Goal: Task Accomplishment & Management: Manage account settings

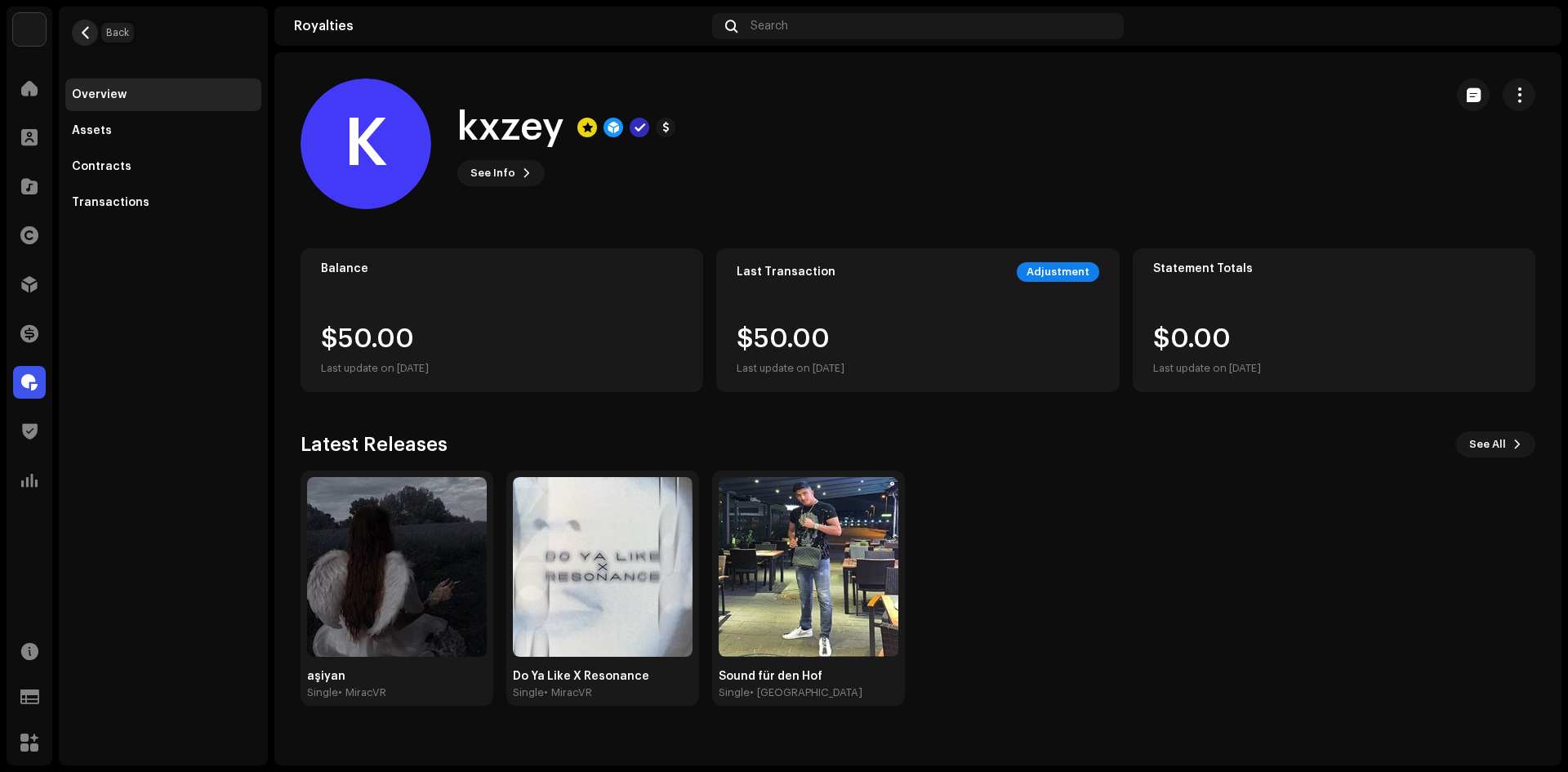
click at [87, 29] on span "button" at bounding box center [85, 33] width 13 height 13
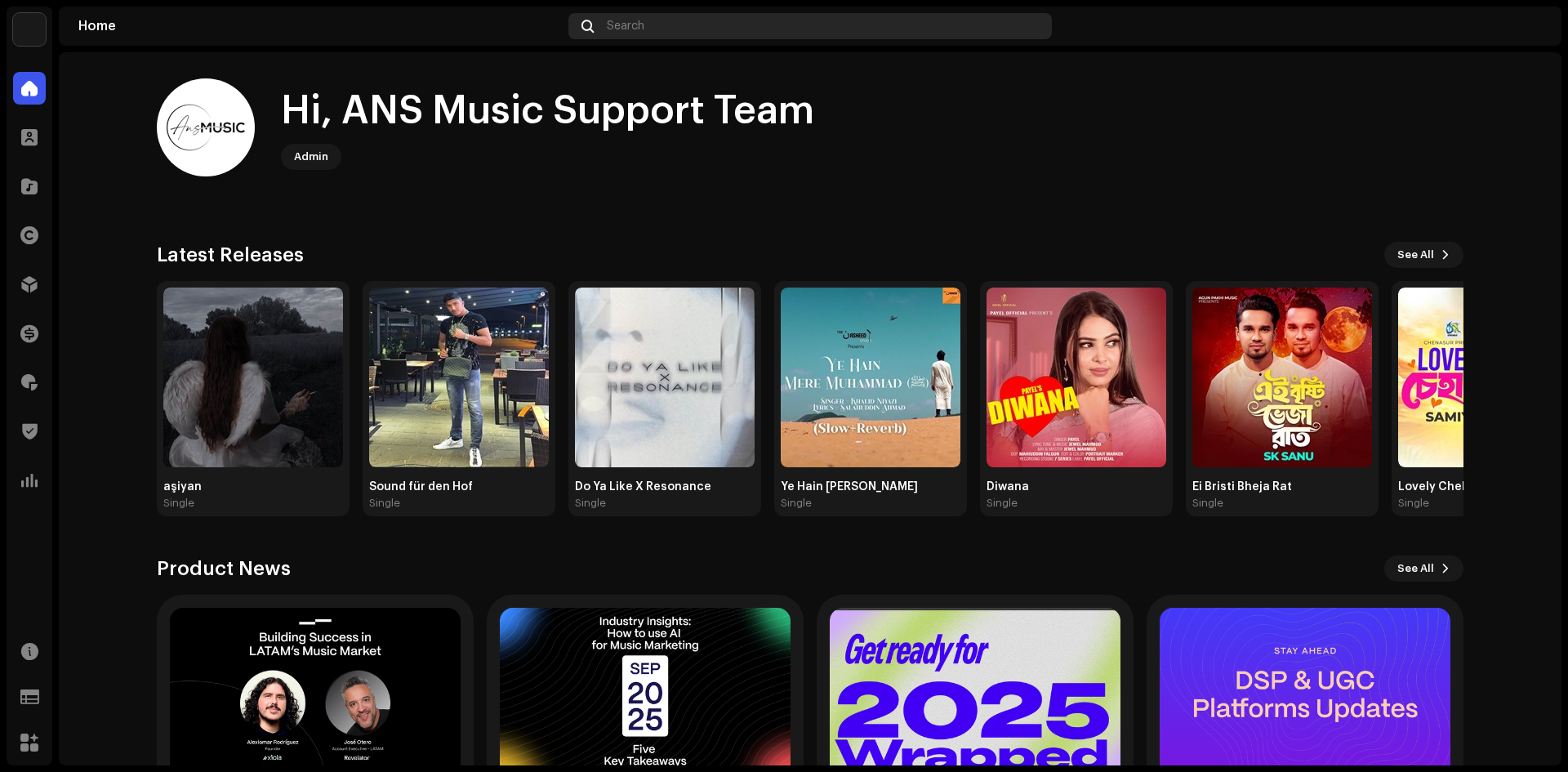
click at [671, 35] on div "Search" at bounding box center [810, 26] width 484 height 26
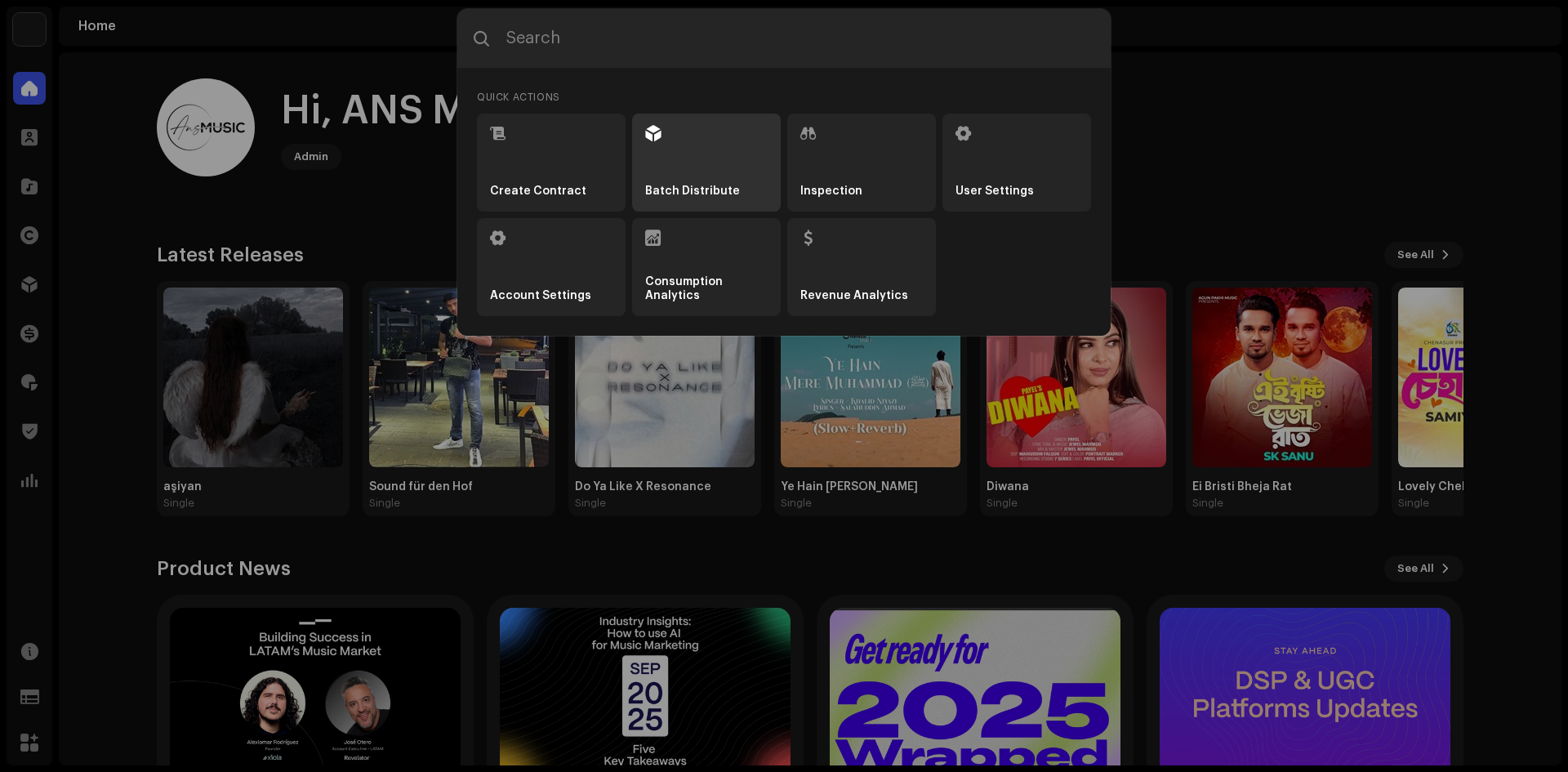
click at [712, 179] on li "Batch Distribute" at bounding box center [706, 162] width 148 height 98
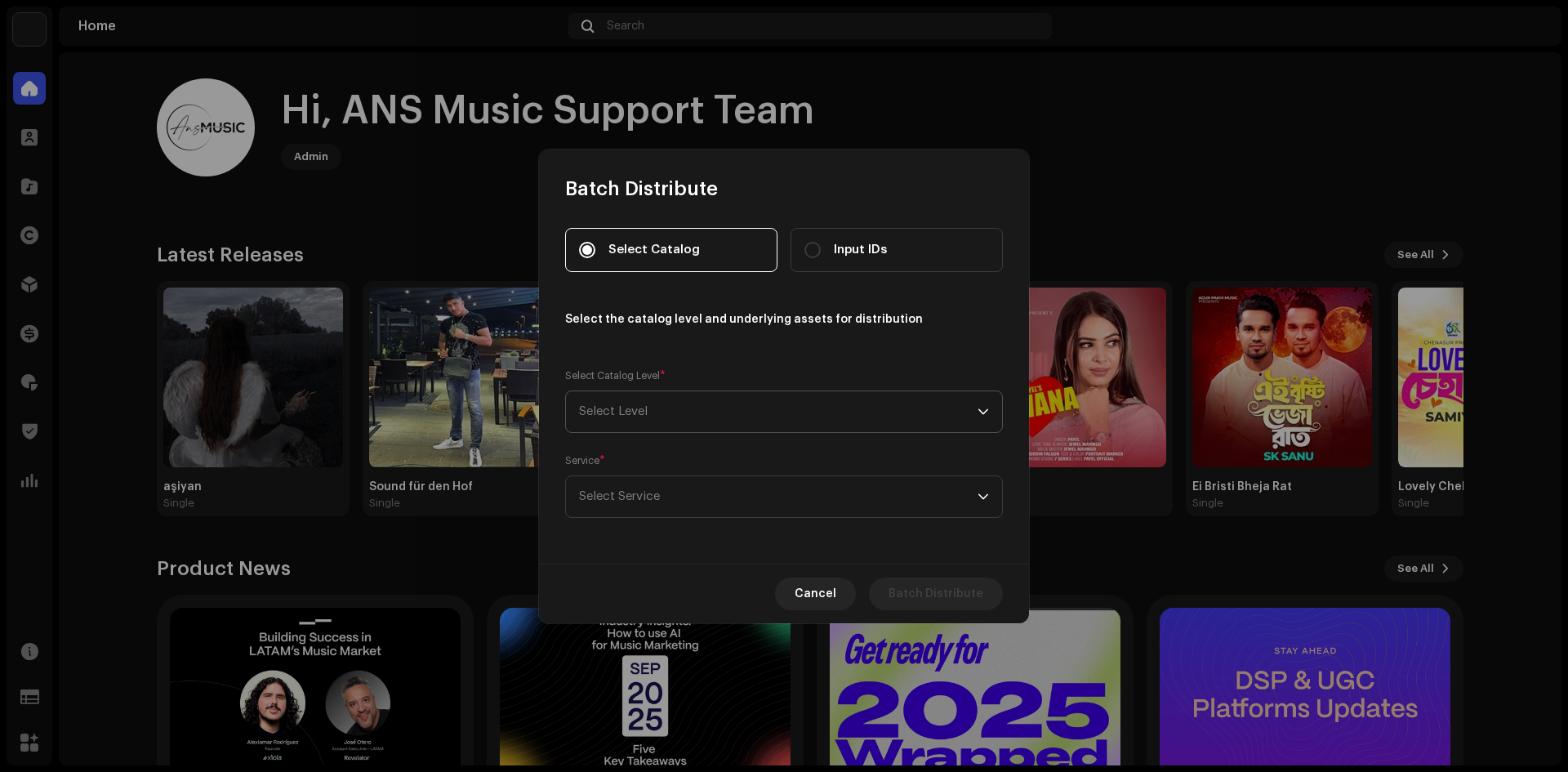
click at [642, 423] on span "Select Level" at bounding box center [778, 412] width 398 height 41
click at [622, 495] on li "Labels" at bounding box center [784, 489] width 423 height 33
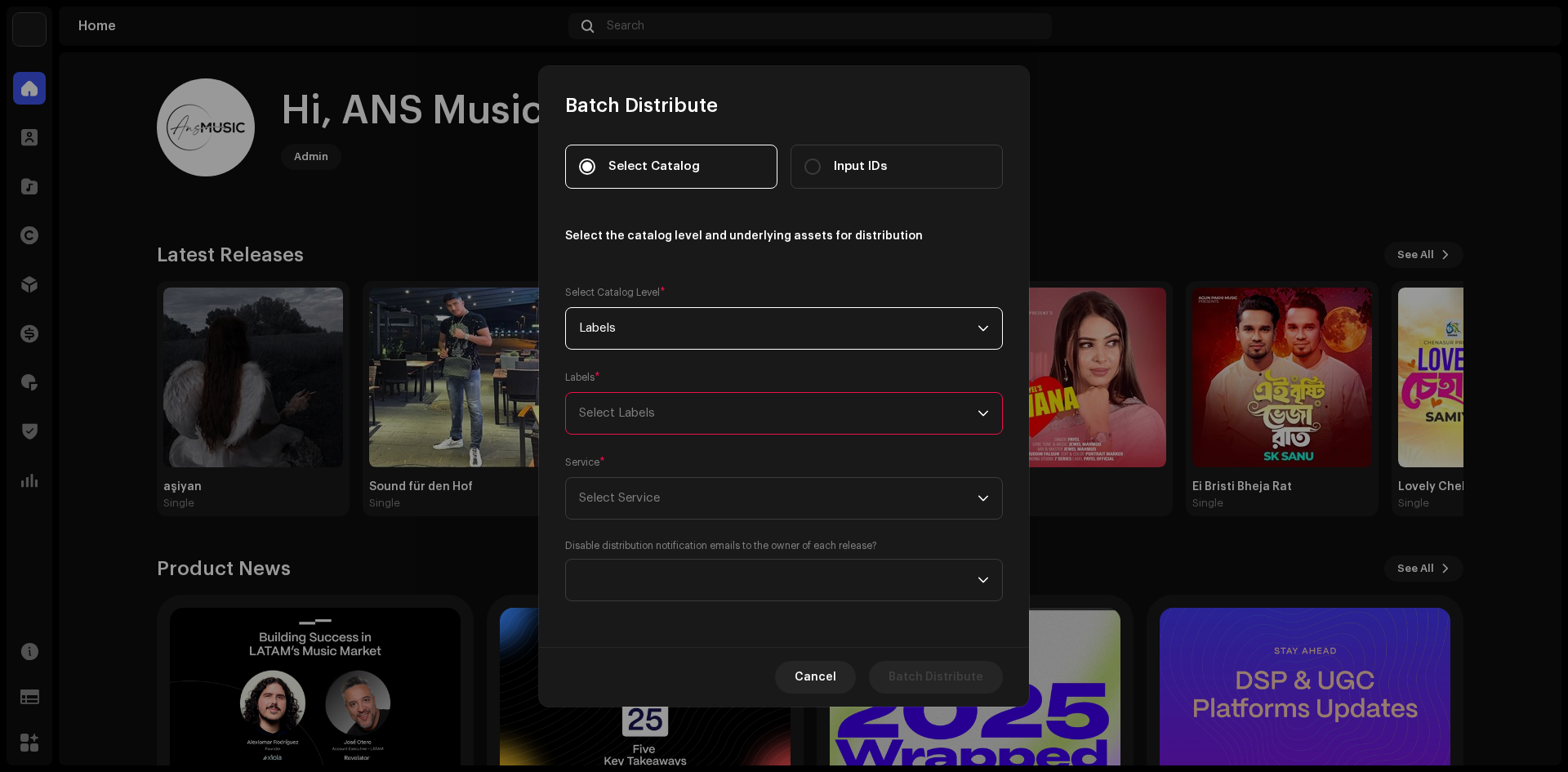
click at [637, 417] on div "Select Labels" at bounding box center [778, 413] width 398 height 41
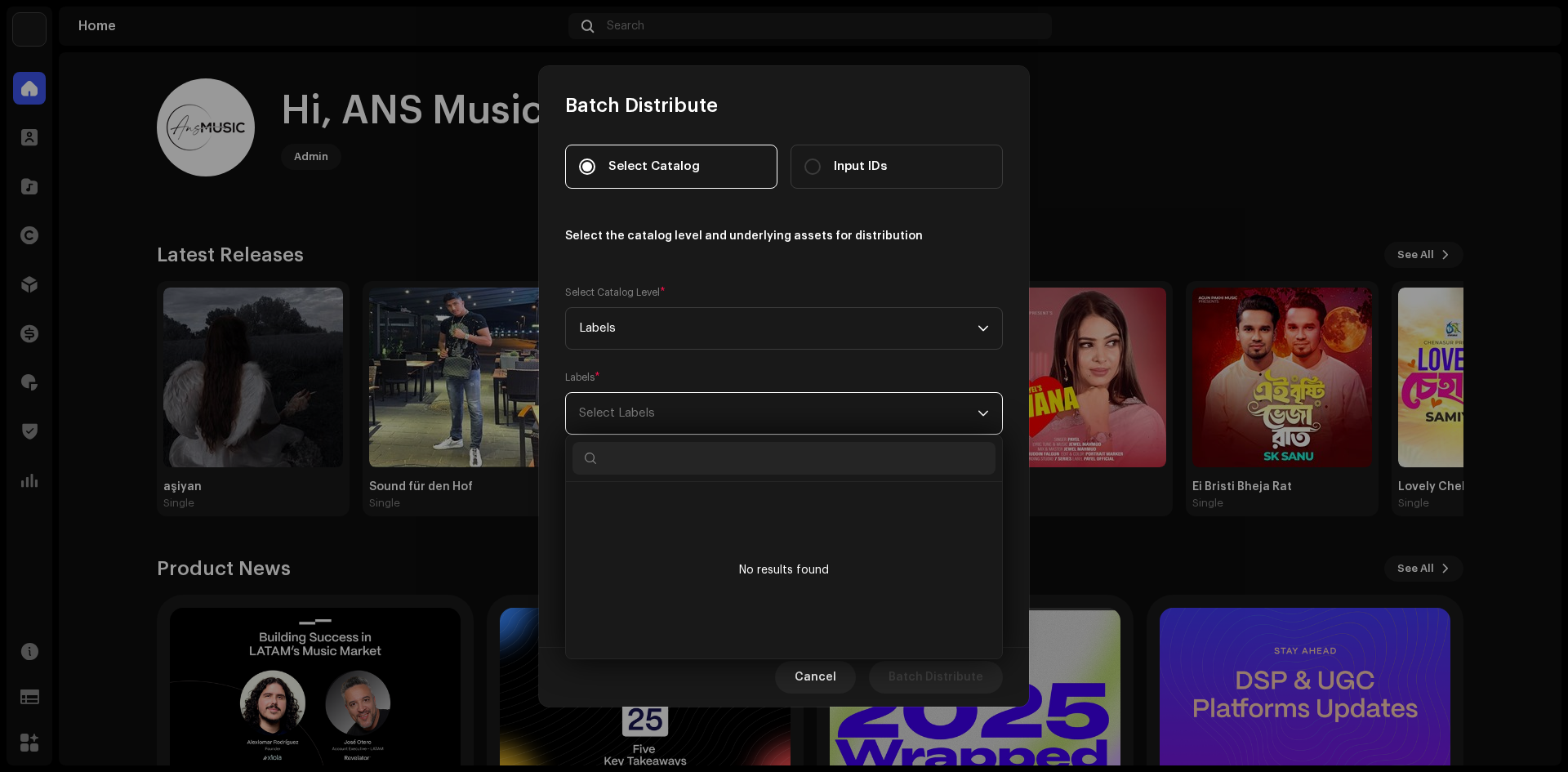
scroll to position [9, 73]
click at [672, 462] on input "text" at bounding box center [784, 458] width 423 height 33
type input "kxzey"
click at [674, 508] on div "kxzey 1064981" at bounding box center [799, 504] width 381 height 16
checkbox input "true"
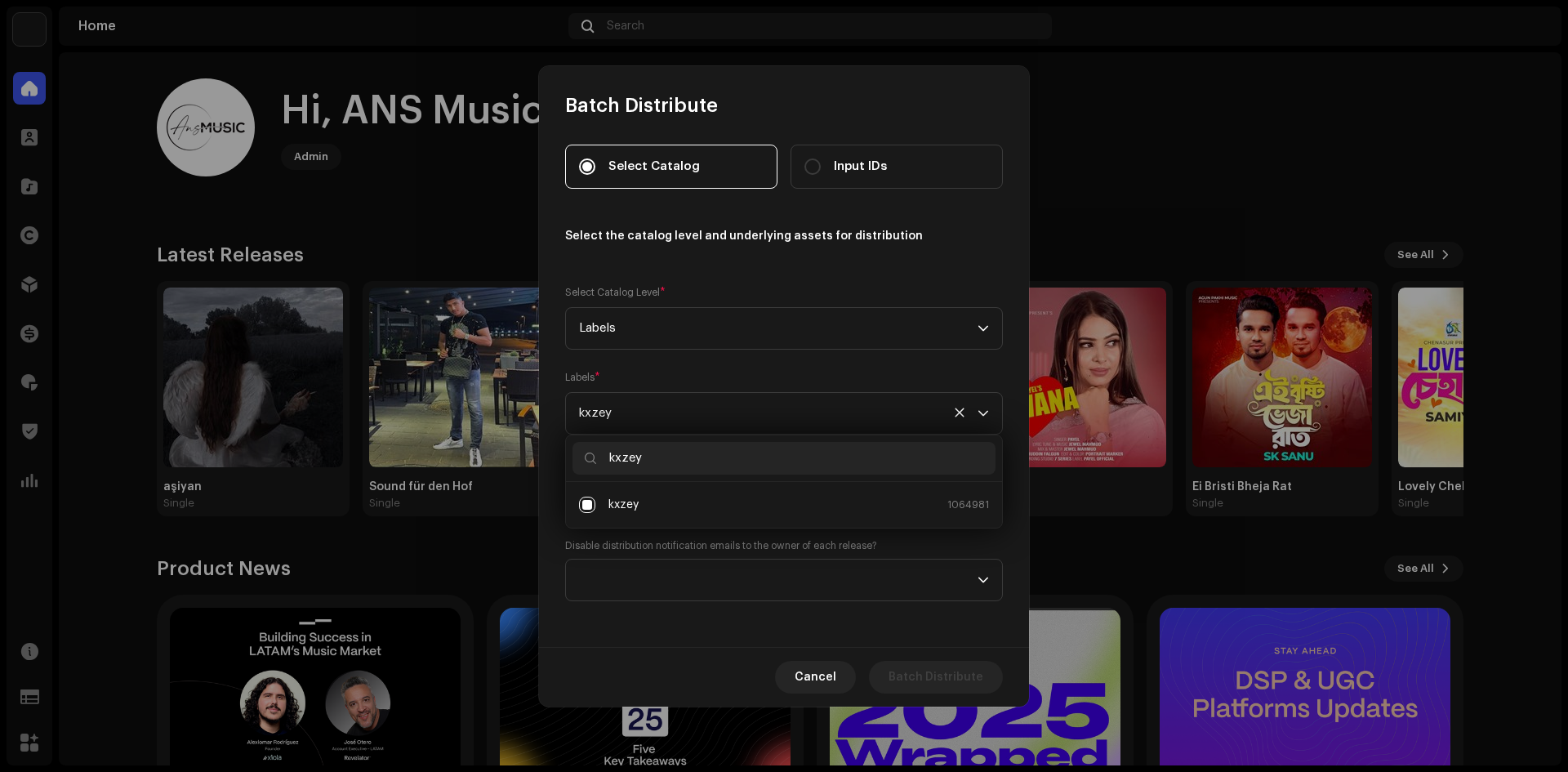
click at [652, 543] on label "Disable distribution notification emails to the owner of each release?" at bounding box center [721, 546] width 312 height 13
click at [645, 505] on span "Select Service" at bounding box center [778, 498] width 398 height 41
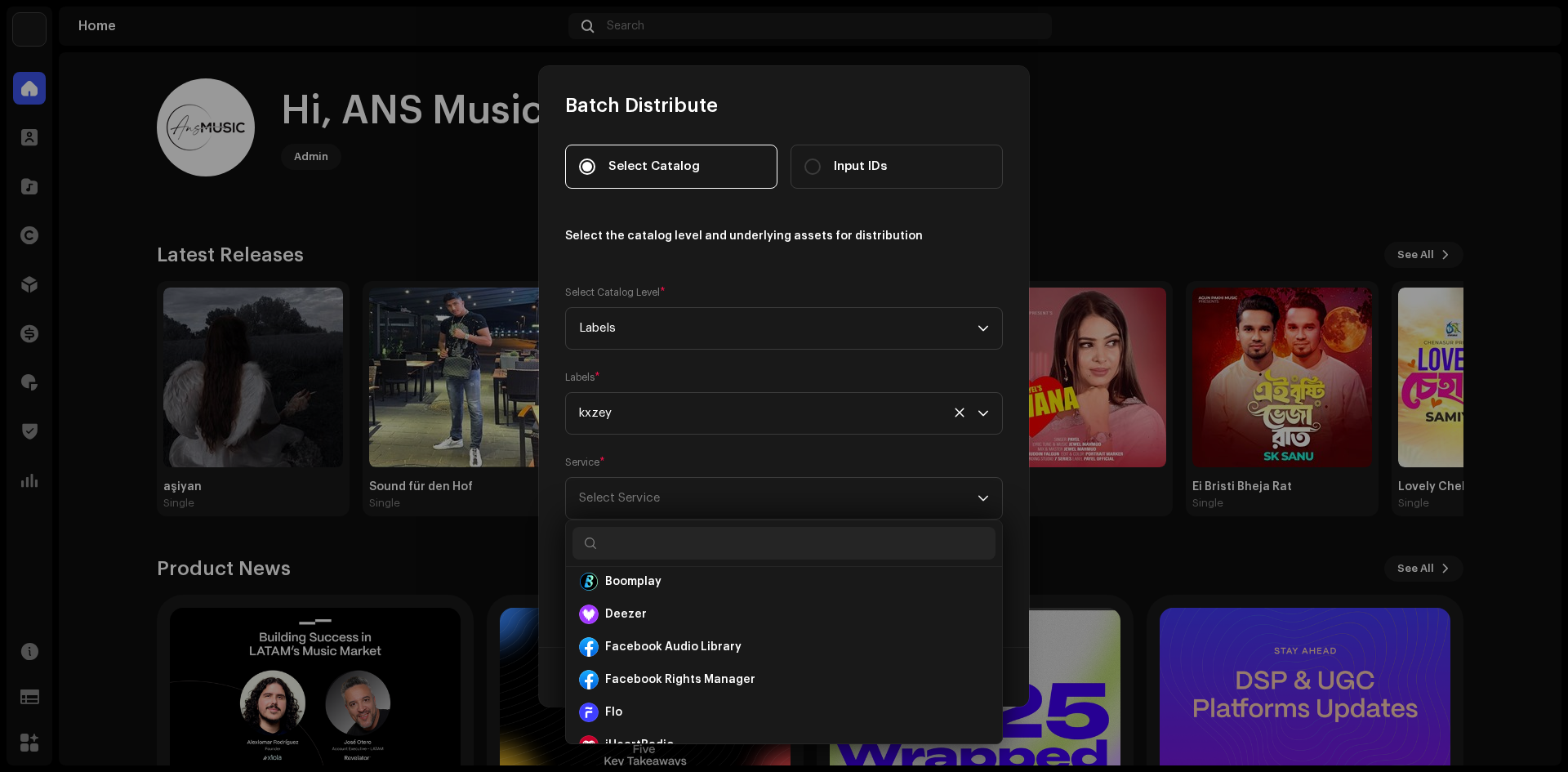
scroll to position [0, 0]
click at [642, 500] on span "Select Service" at bounding box center [620, 497] width 80 height 13
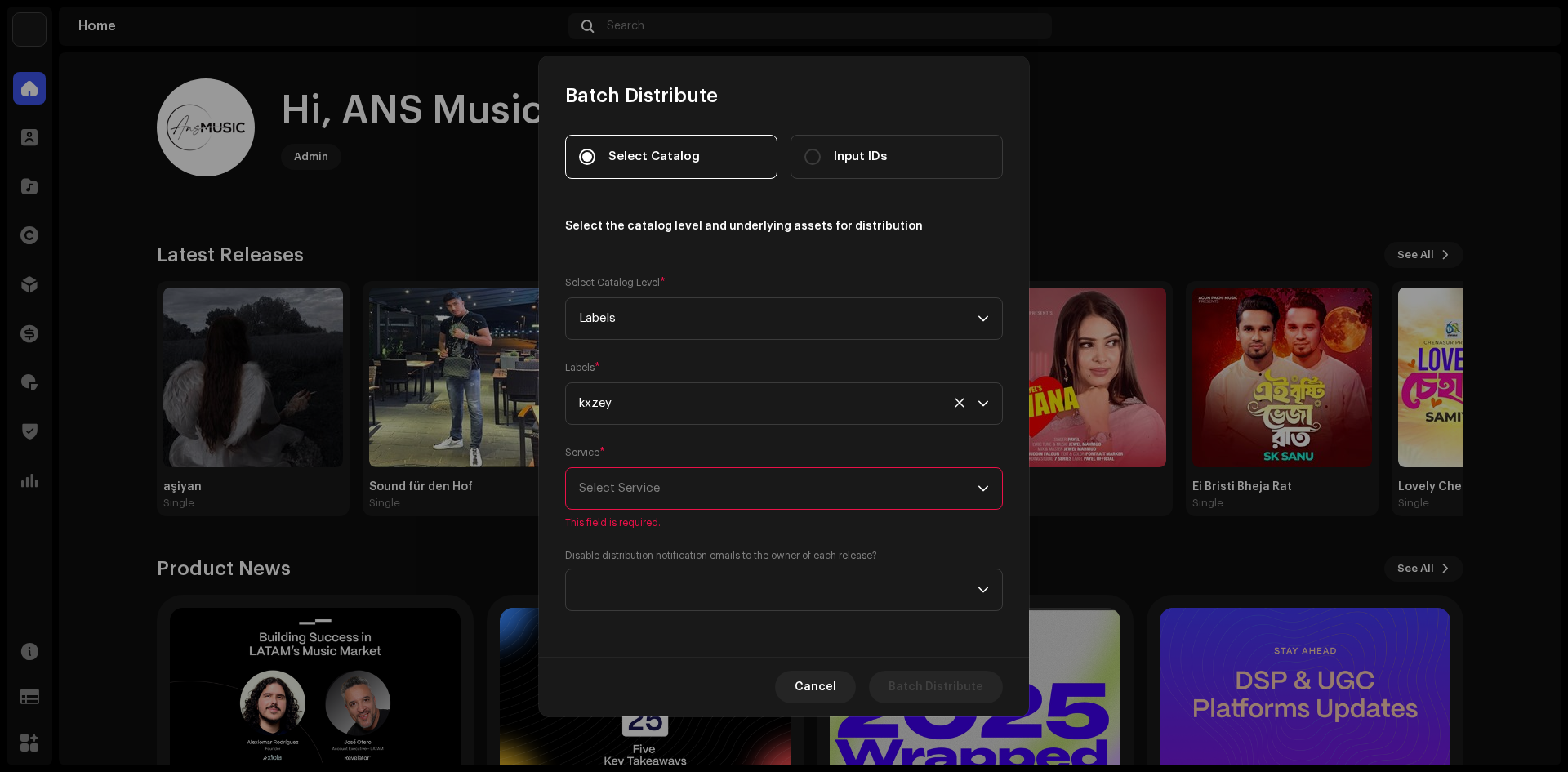
click at [642, 499] on span "Select Service" at bounding box center [778, 488] width 398 height 41
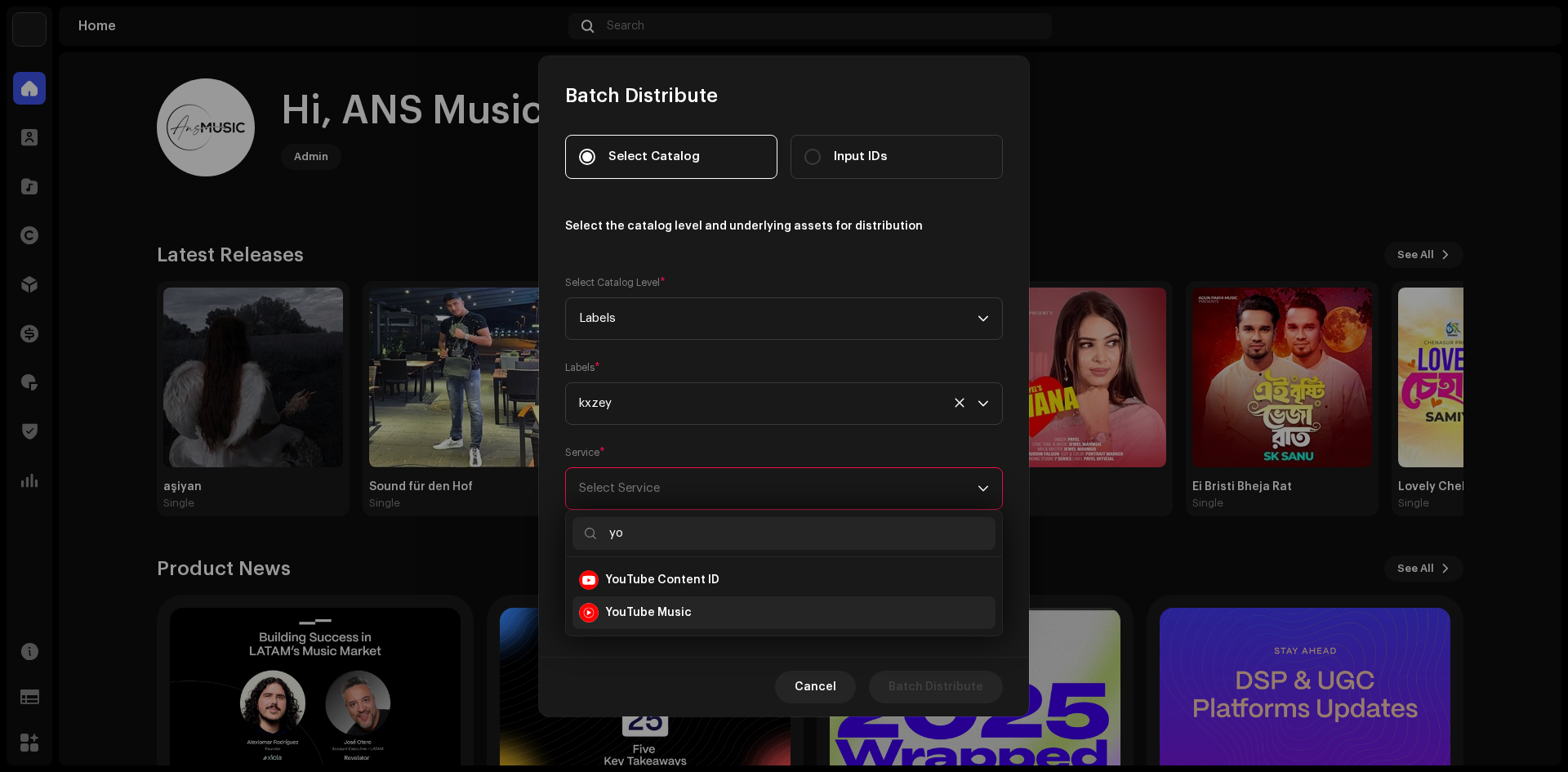
type input "yo"
click at [652, 613] on strong "YouTube Music" at bounding box center [648, 612] width 86 height 16
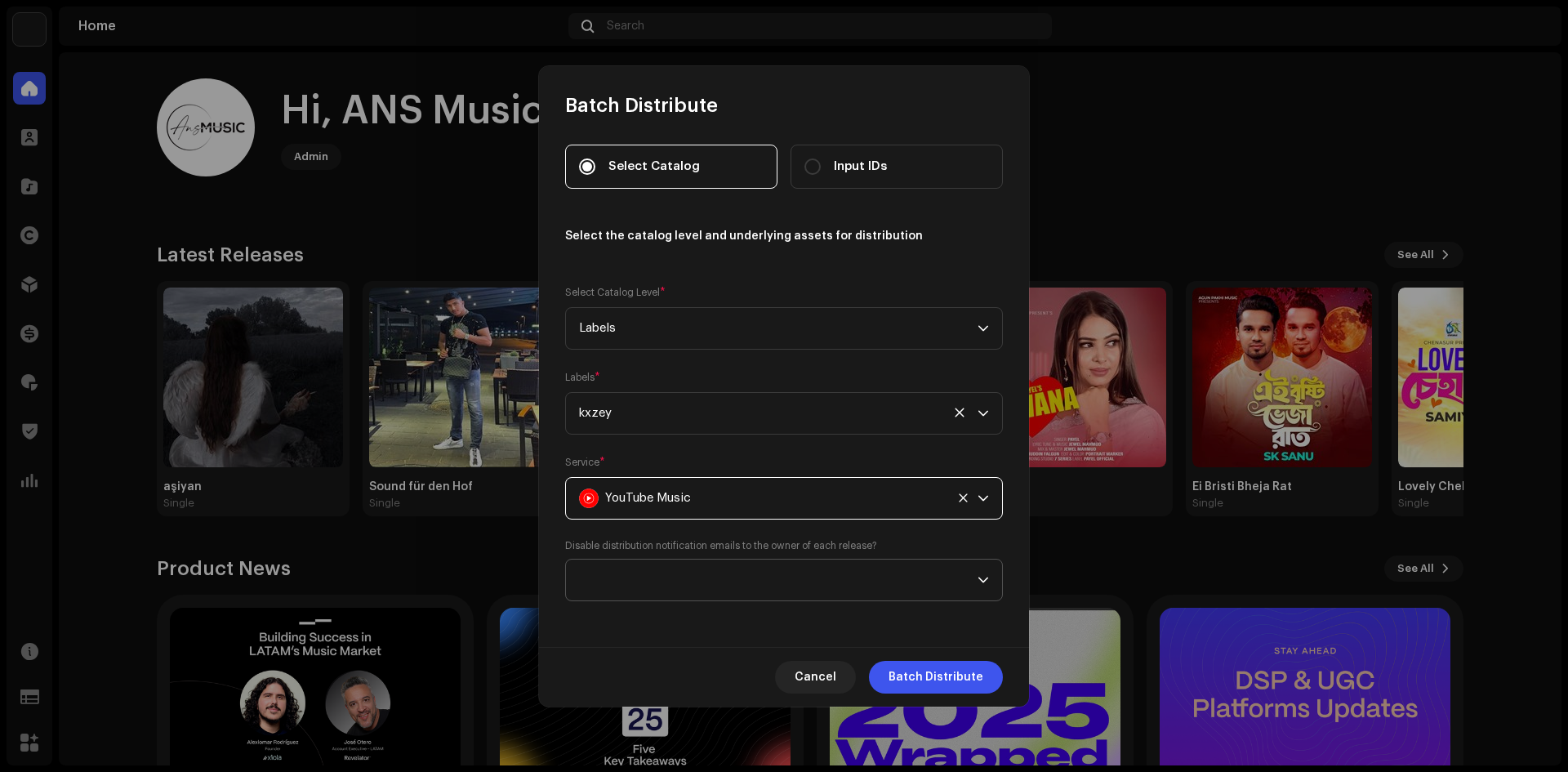
click at [616, 555] on div "Disable distribution notification emails to the owner of each release?" at bounding box center [784, 570] width 438 height 62
click at [629, 576] on span at bounding box center [778, 579] width 398 height 41
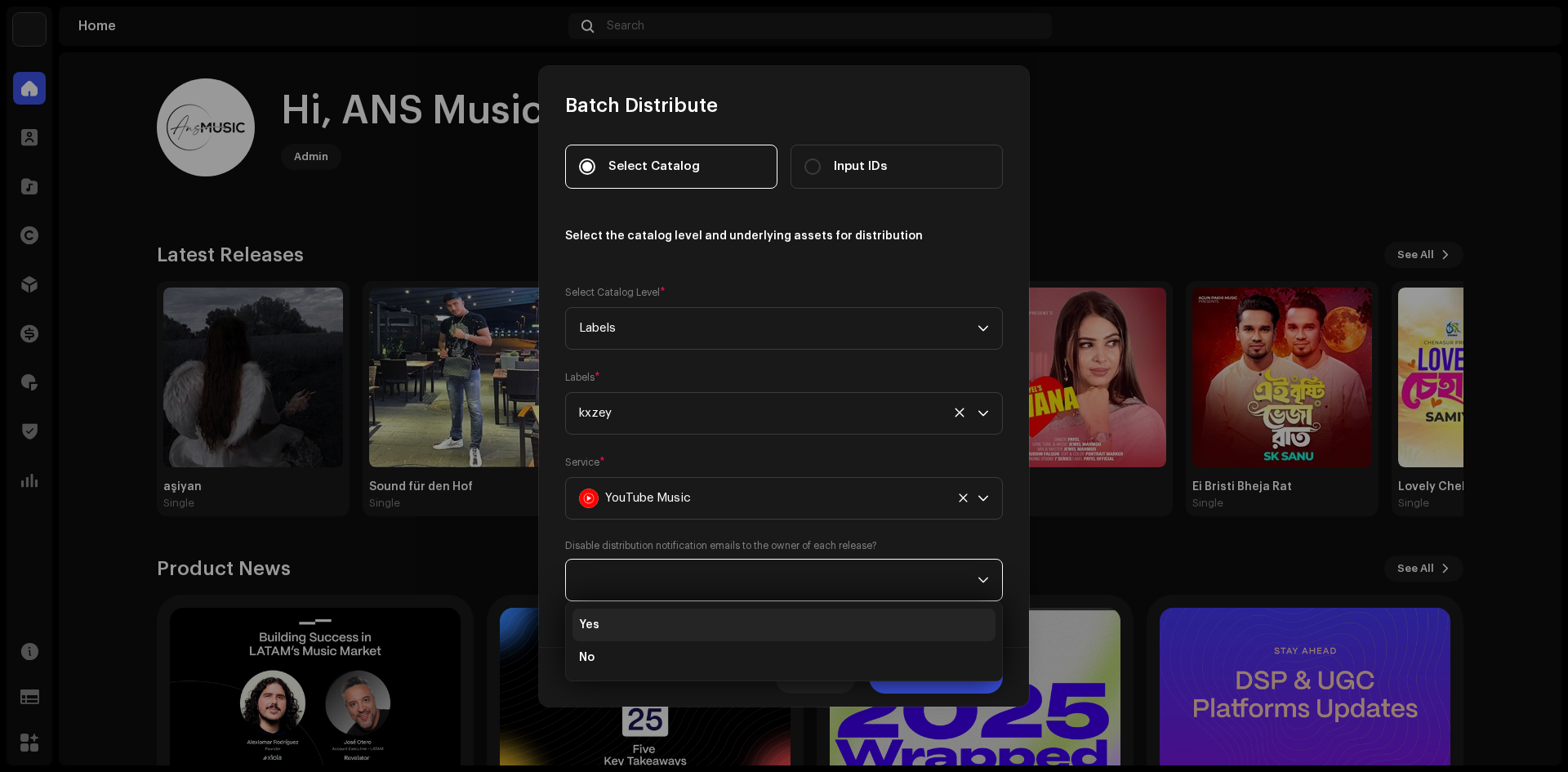
click at [618, 622] on li "Yes" at bounding box center [784, 624] width 423 height 33
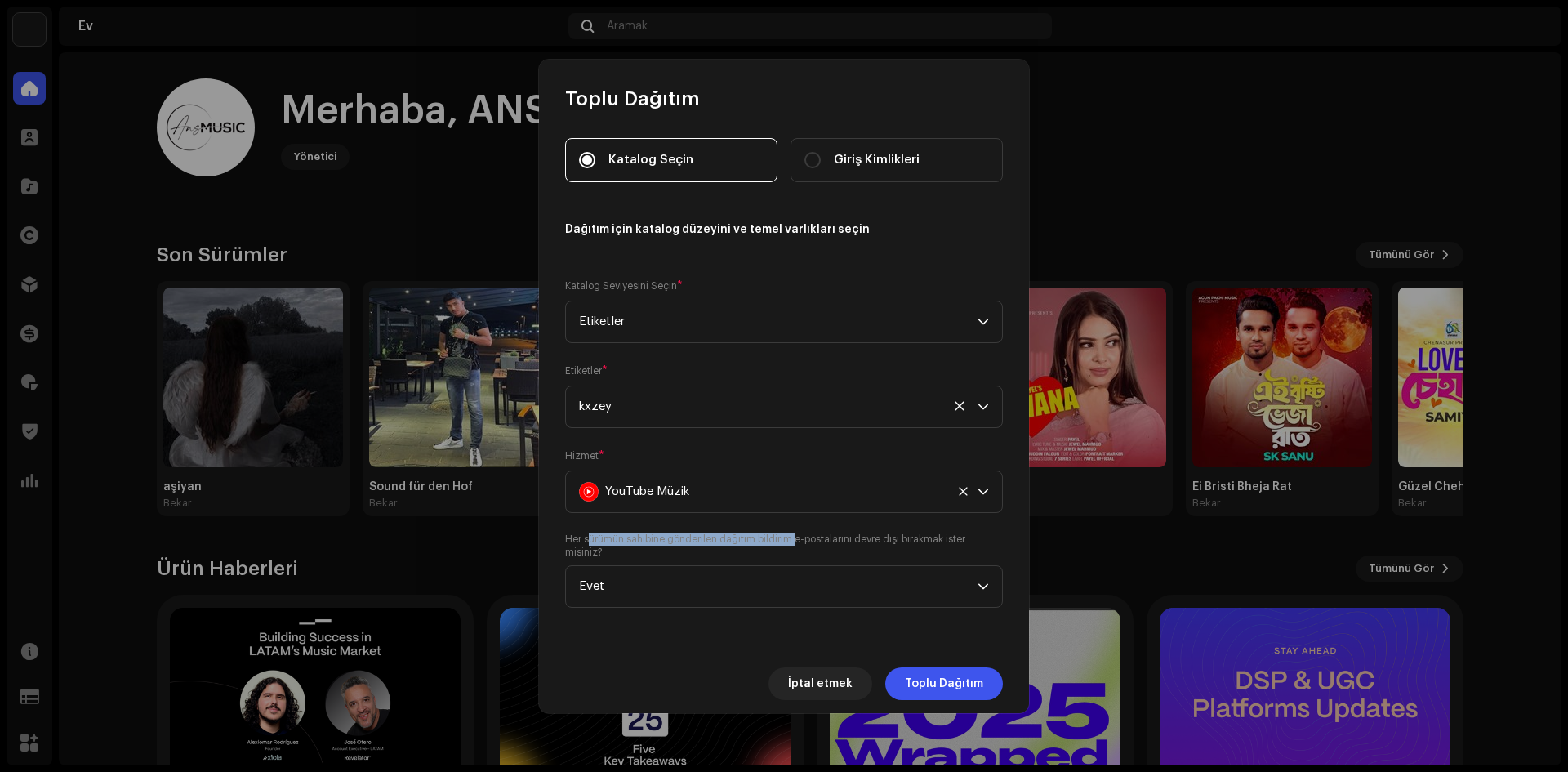
drag, startPoint x: 610, startPoint y: 536, endPoint x: 797, endPoint y: 543, distance: 187.1
click at [797, 542] on font "Her sürümün sahibine gönderilen dağıtım bildirim e-postalarını devre dışı bırak…" at bounding box center [765, 545] width 400 height 23
click at [785, 583] on span "Evet" at bounding box center [778, 586] width 398 height 41
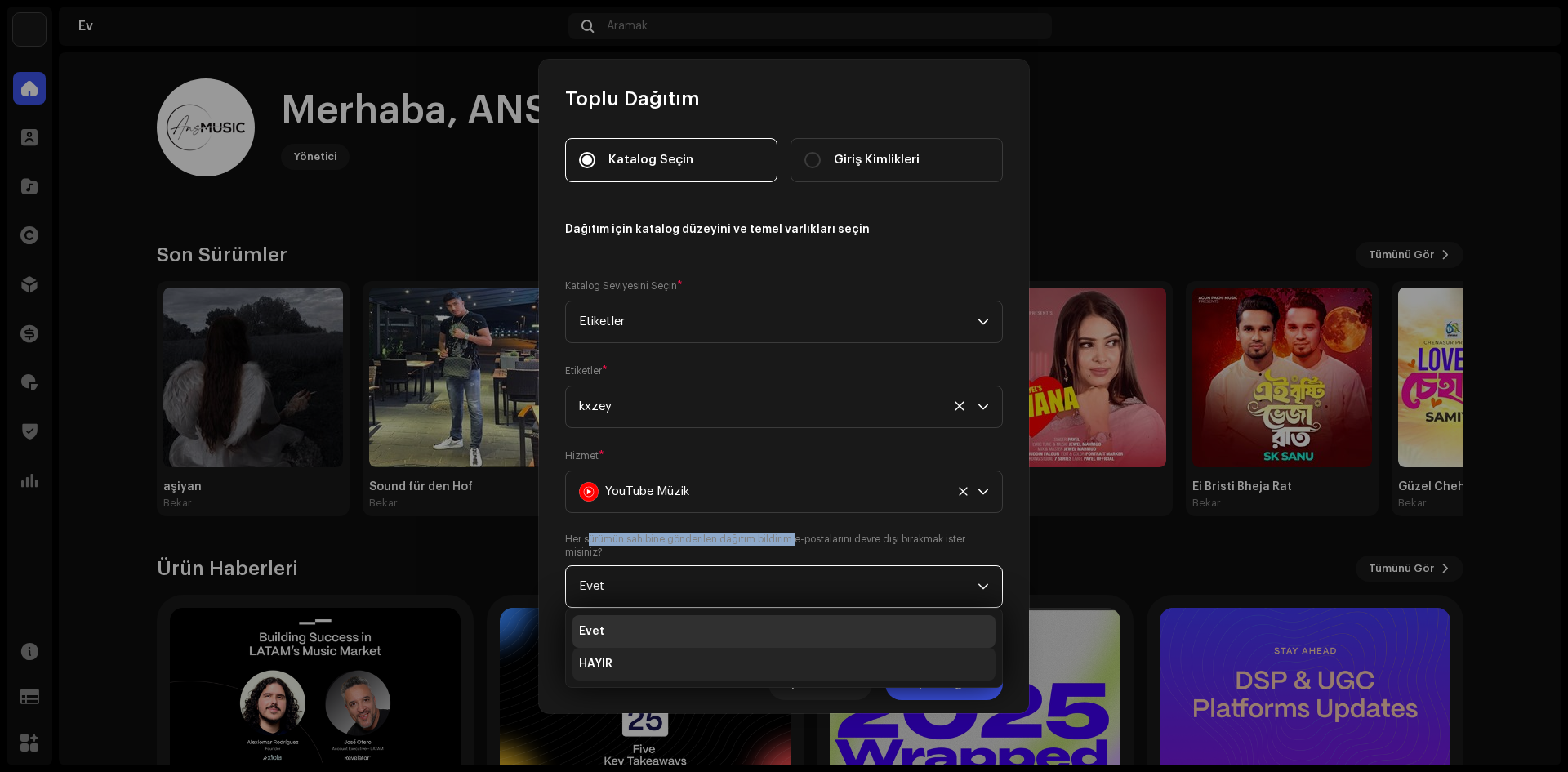
click at [731, 662] on li "HAYIR" at bounding box center [784, 664] width 423 height 33
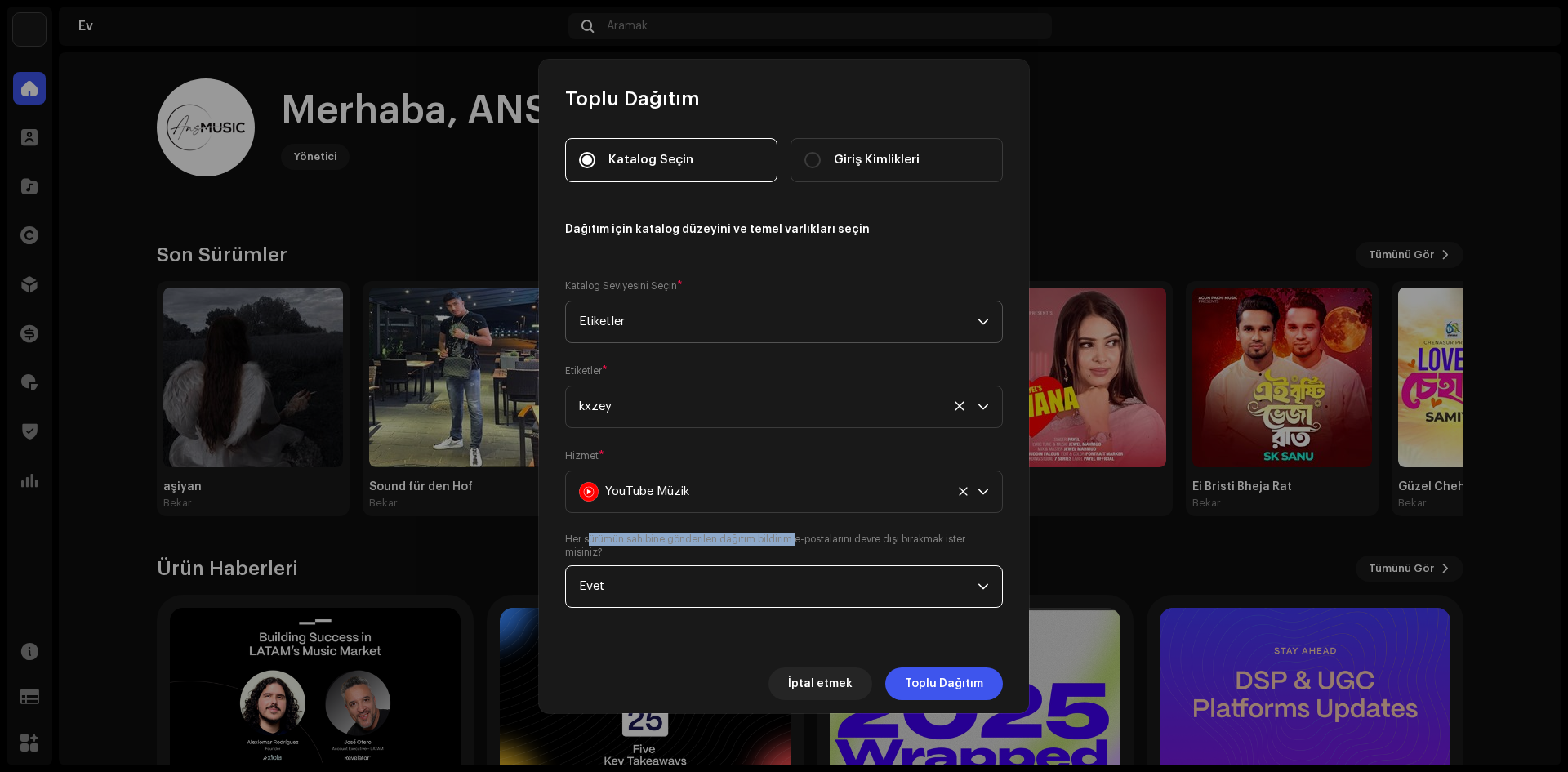
click at [631, 334] on span "Etiketler" at bounding box center [778, 321] width 398 height 41
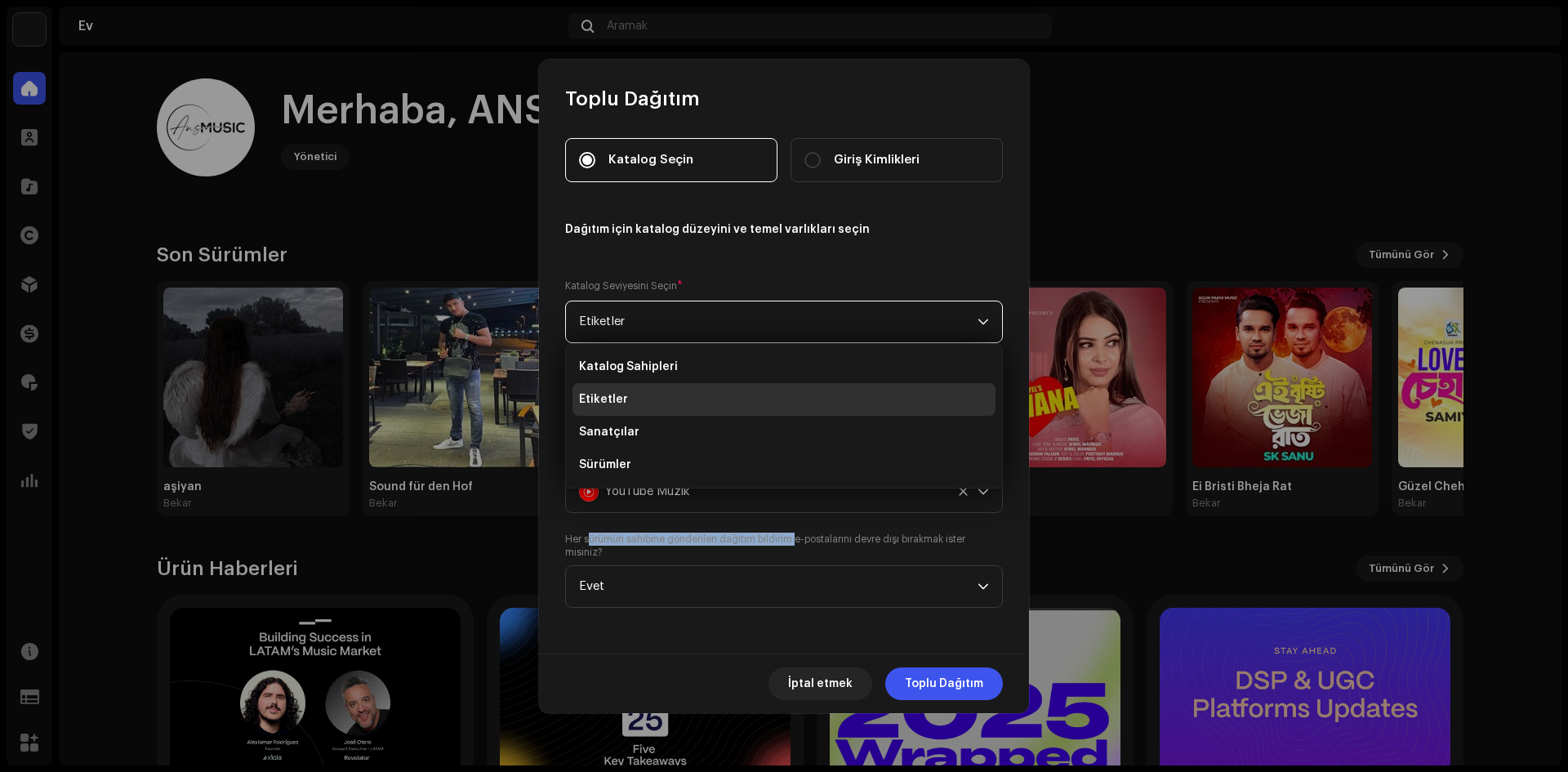
click at [630, 311] on span "Etiketler" at bounding box center [778, 321] width 398 height 41
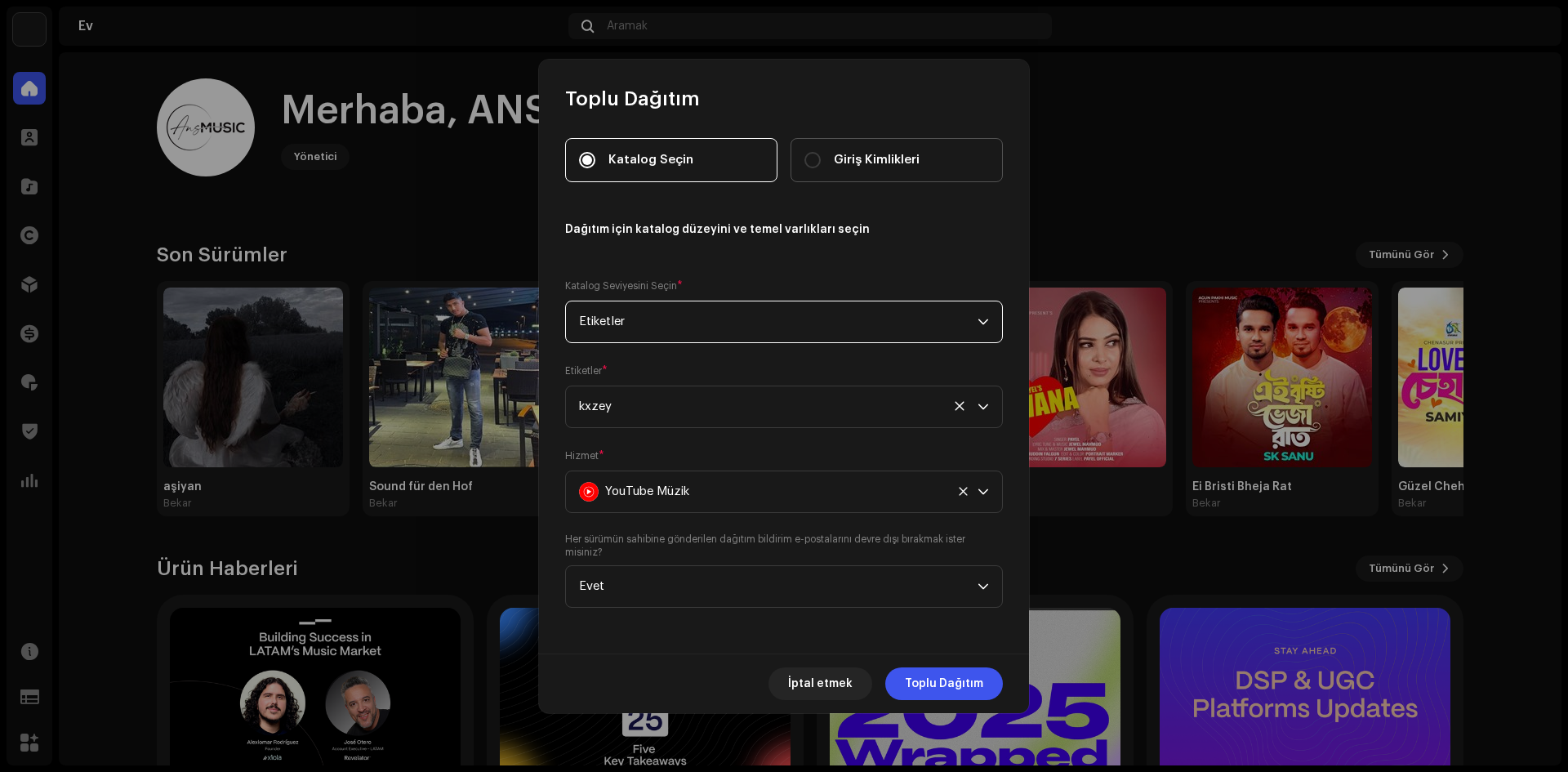
click at [862, 163] on font "Giriş Kimlikleri" at bounding box center [877, 159] width 86 height 13
click at [821, 163] on input "Giriş Kimlikleri" at bounding box center [813, 159] width 16 height 16
radio input "true"
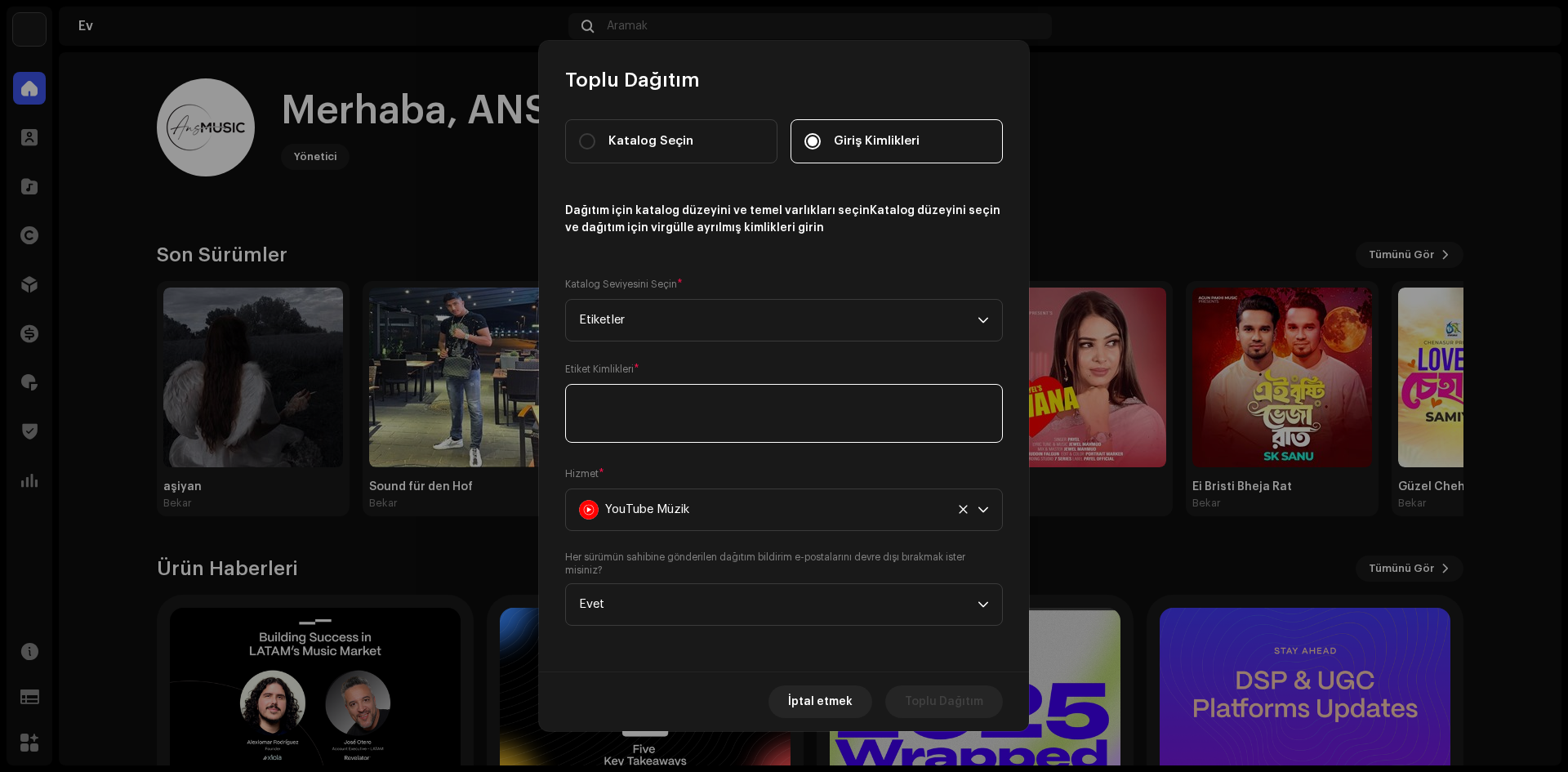
click at [695, 412] on textarea at bounding box center [784, 413] width 438 height 59
click at [633, 130] on label "Katalog Seçin" at bounding box center [671, 141] width 212 height 44
click at [595, 133] on input "Katalog Seçin" at bounding box center [587, 141] width 16 height 16
radio input "true"
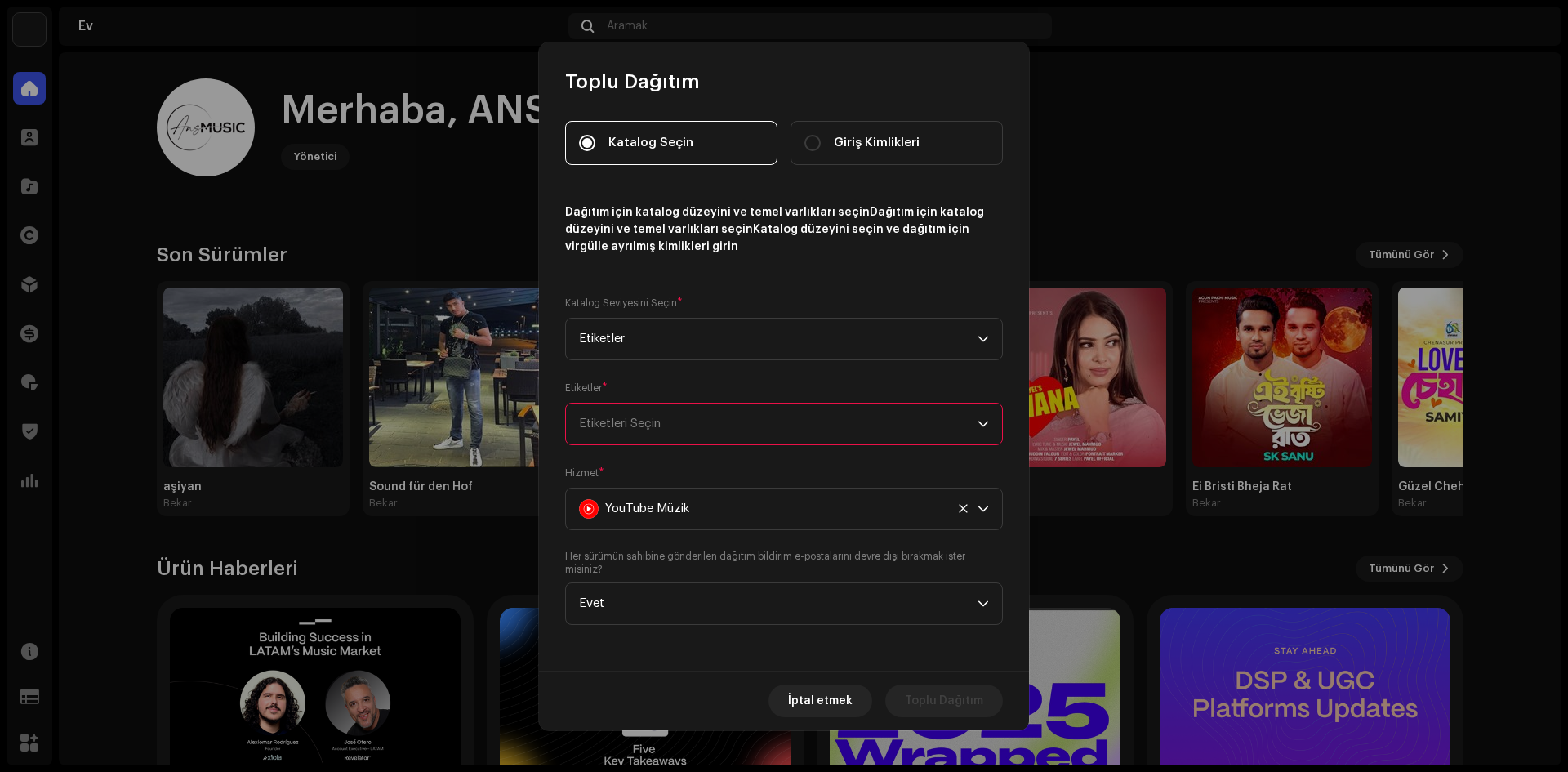
click at [696, 413] on div "Etiketleri Seçin" at bounding box center [778, 423] width 398 height 41
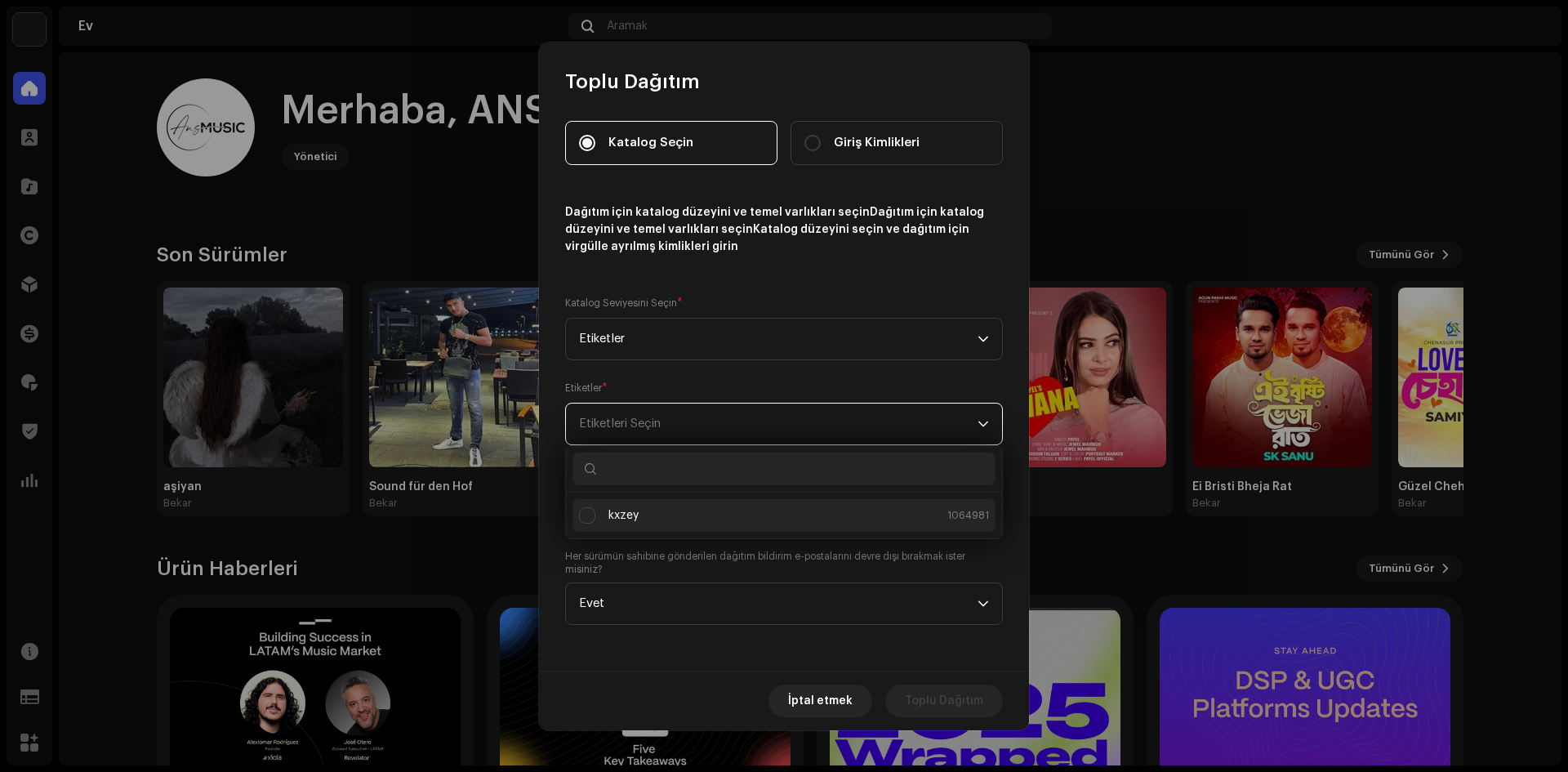
click at [672, 503] on li "kxzey 1064981" at bounding box center [784, 515] width 423 height 33
checkbox input "true"
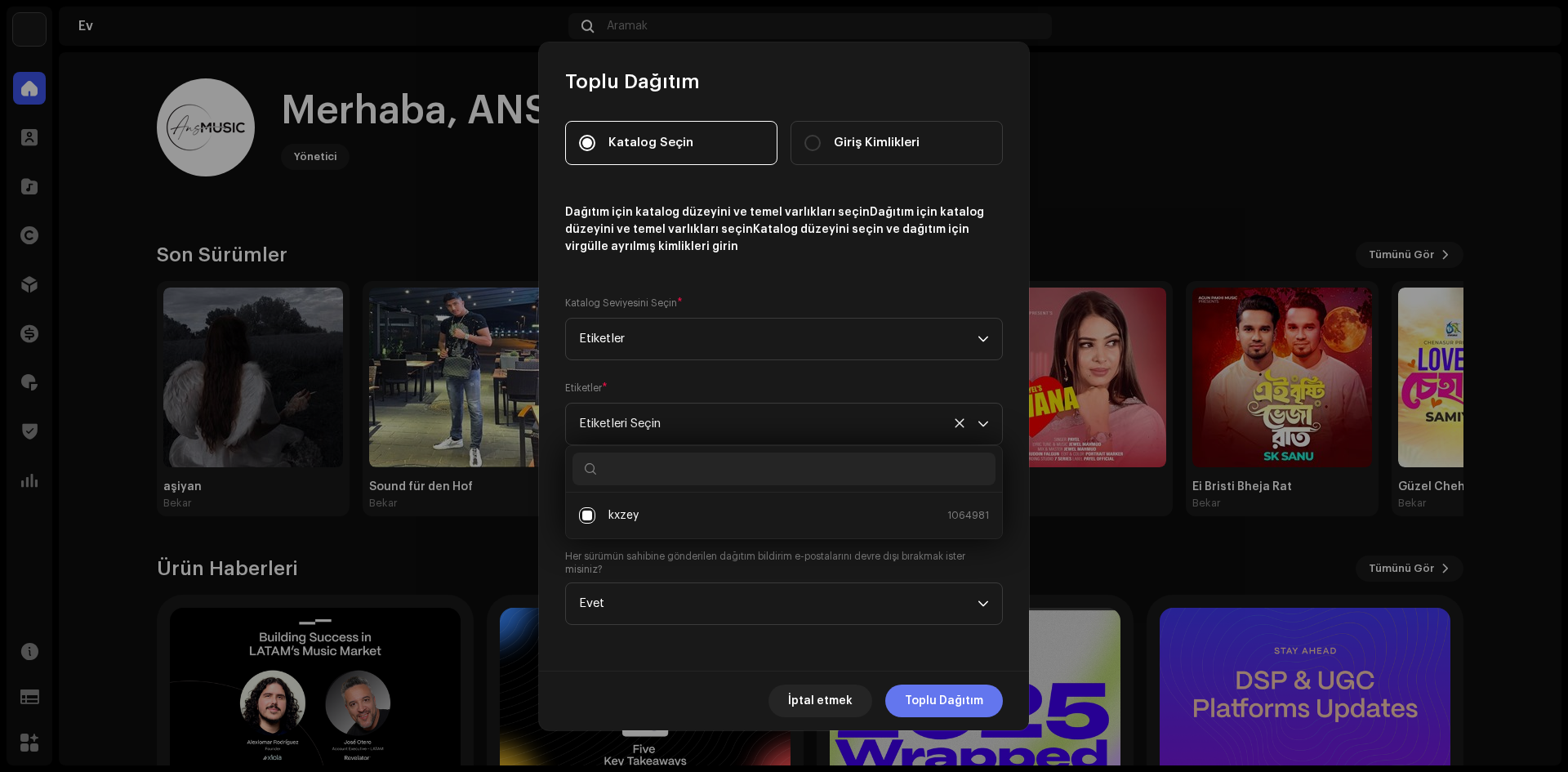
click at [957, 702] on font "Toplu Dağıtım" at bounding box center [944, 701] width 79 height 12
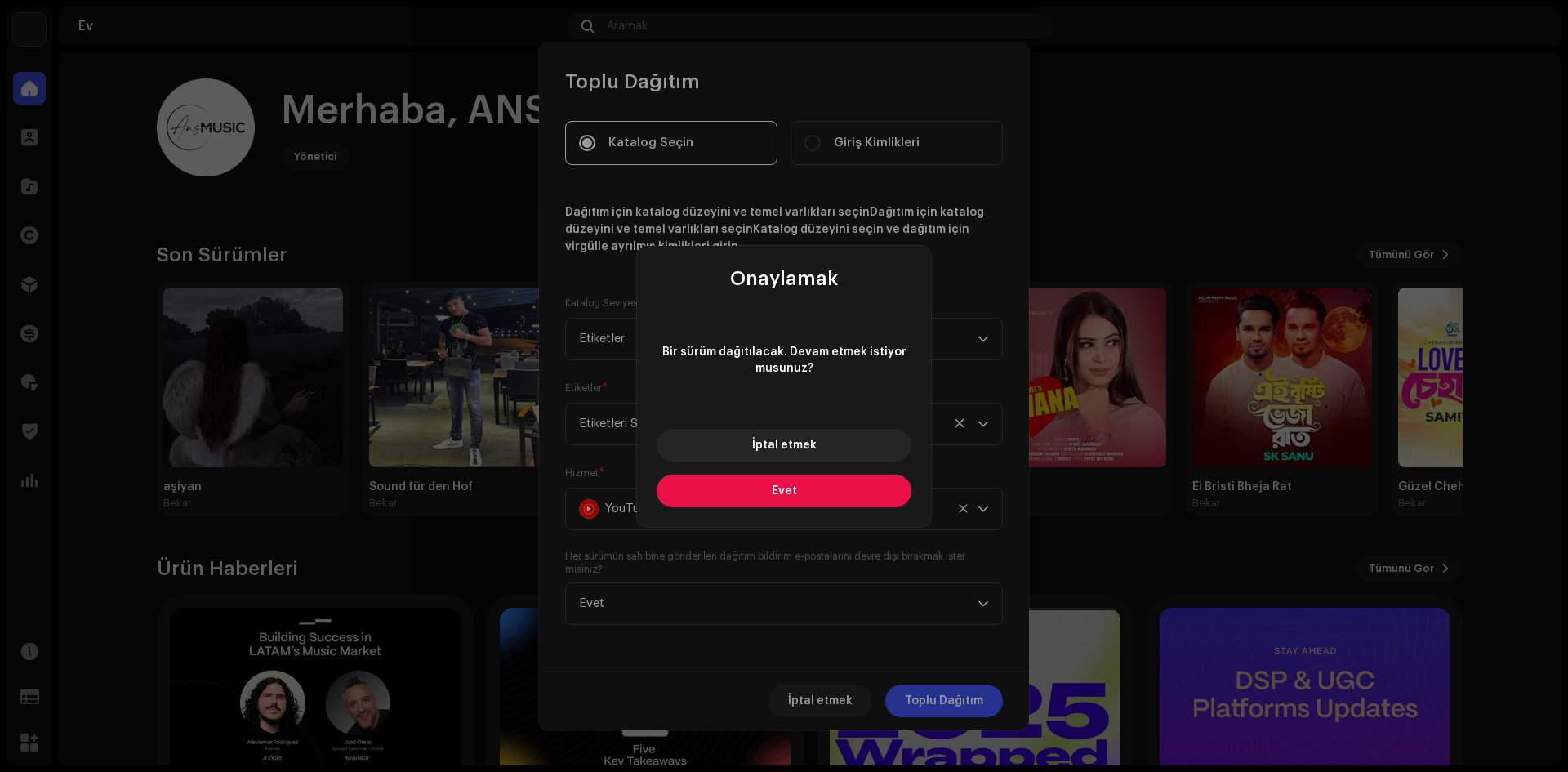
click at [839, 484] on button "Evet" at bounding box center [784, 490] width 255 height 33
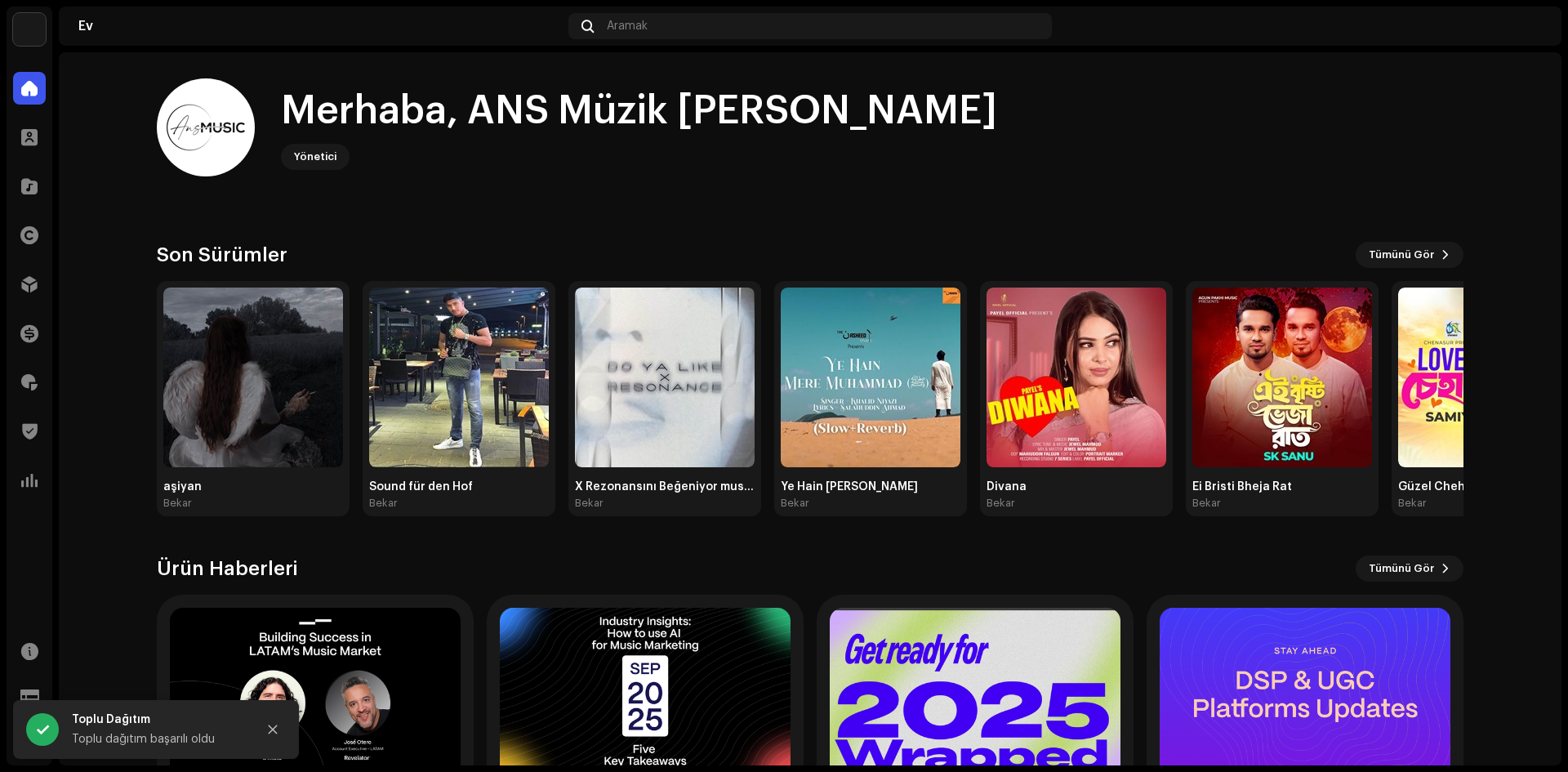
click at [1186, 412] on div "Toplu Dağıtım Katalog Seçin Giriş Kimlikleri Dağıtım için katalog düzeyini ve t…" at bounding box center [784, 386] width 1568 height 772
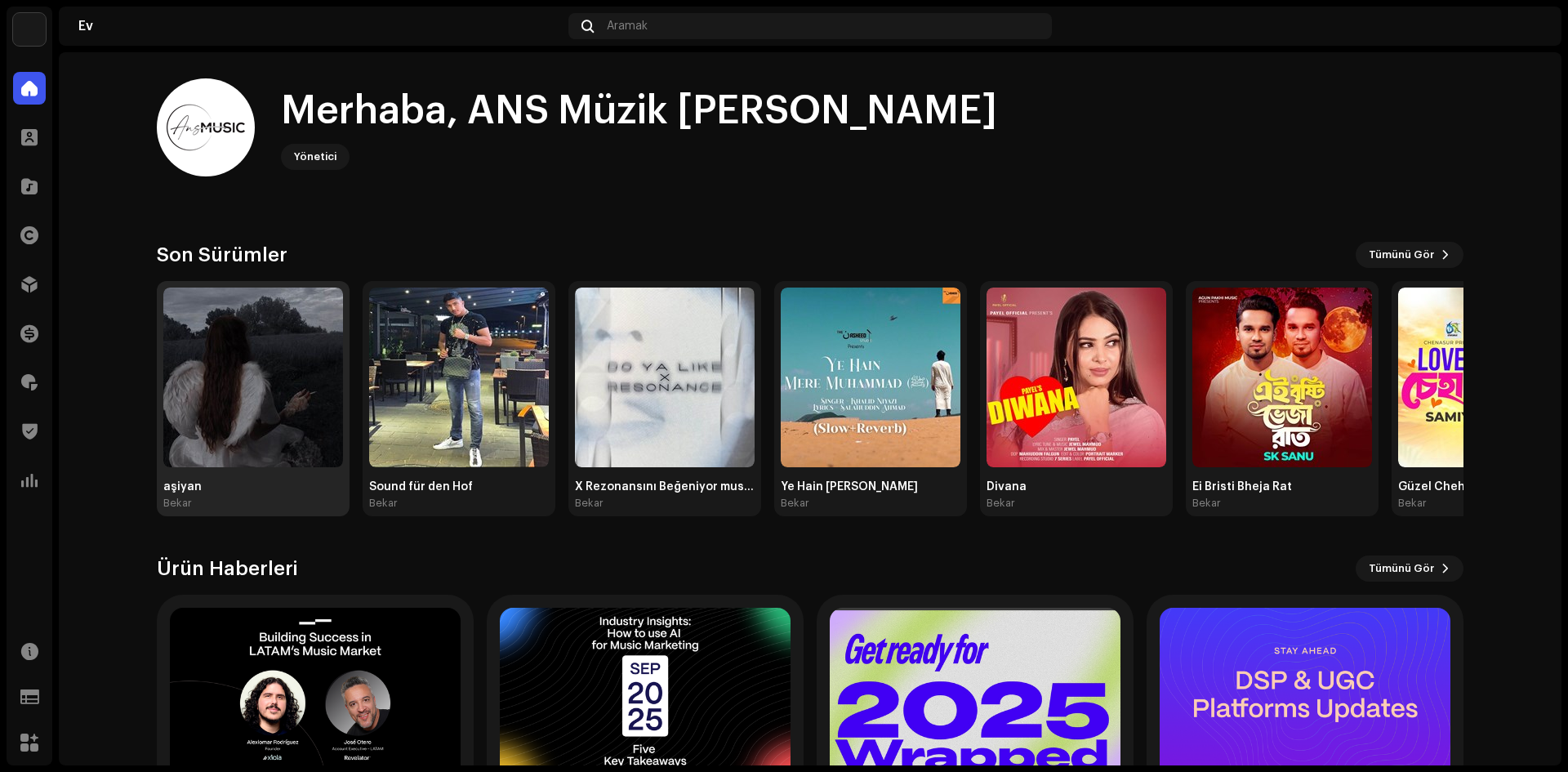
click at [253, 370] on img at bounding box center [253, 377] width 179 height 179
click at [489, 392] on img at bounding box center [459, 377] width 179 height 179
click at [657, 370] on img at bounding box center [665, 377] width 179 height 179
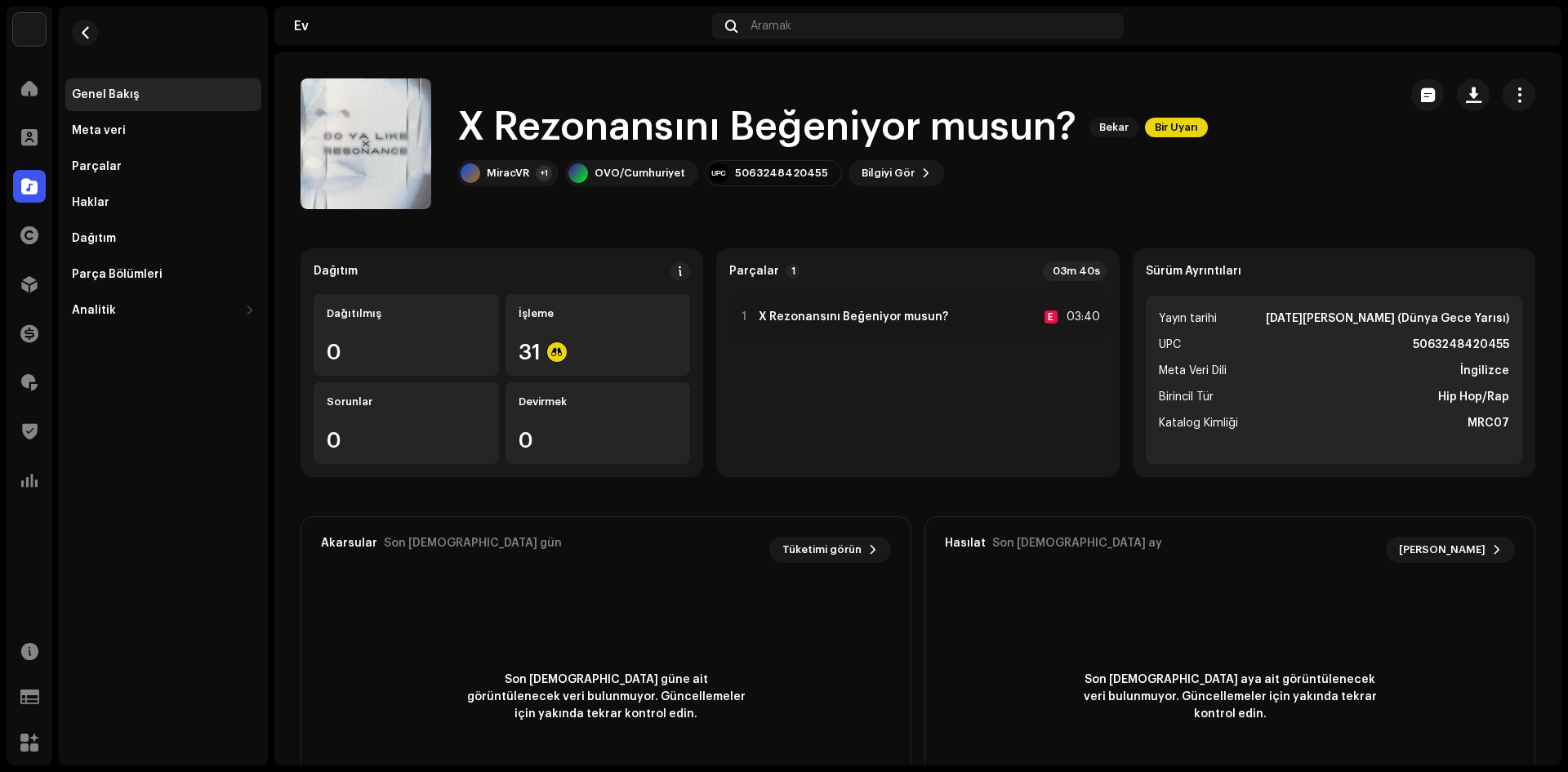
click at [1186, 128] on font "Bir Uyarı" at bounding box center [1176, 127] width 44 height 11
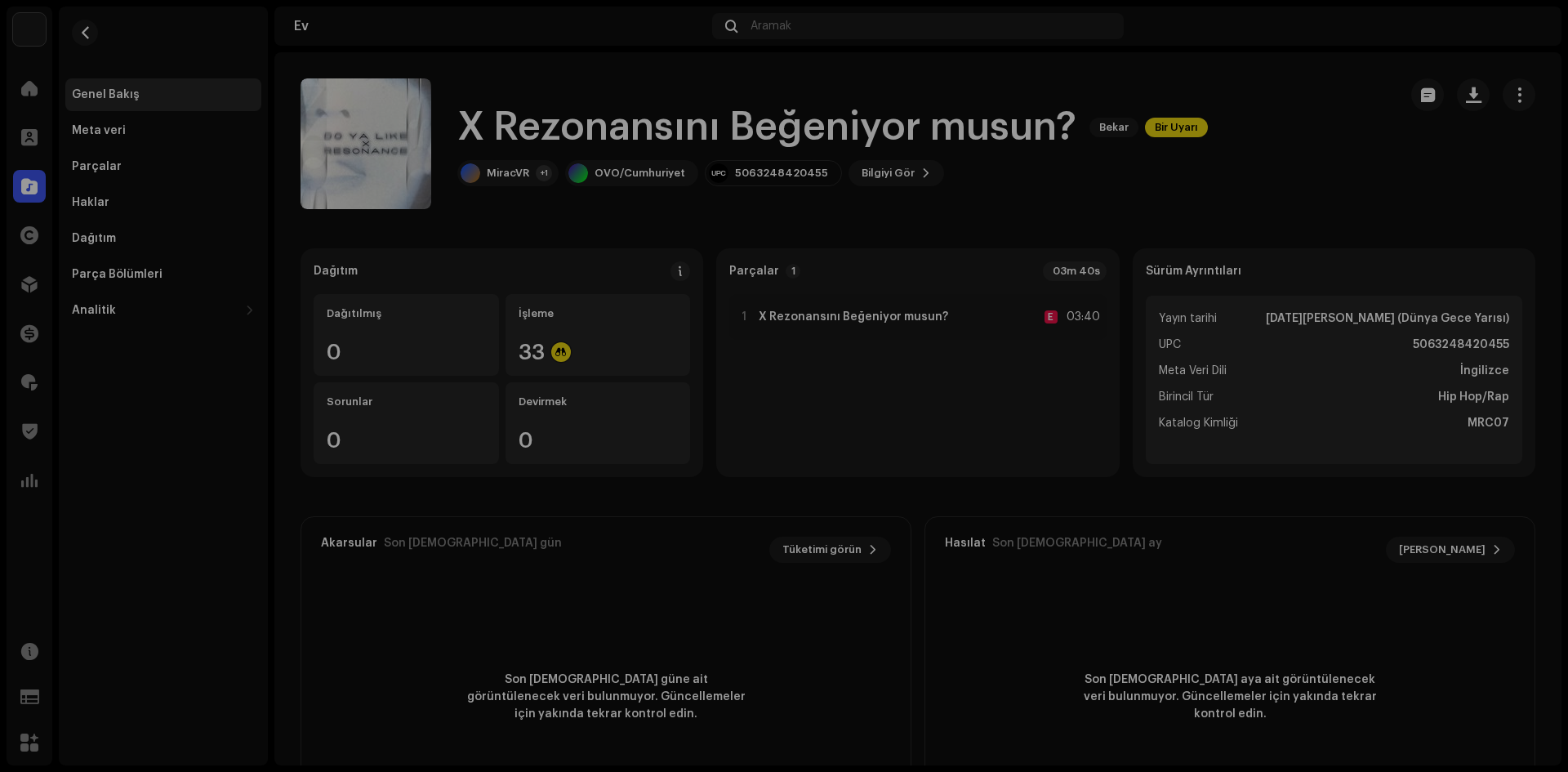
click at [361, 366] on div "Uyarılar Lütfen bu uyarıları inceleyerek herhangi bir düzeltme yapmanız gerekip…" at bounding box center [784, 386] width 1568 height 772
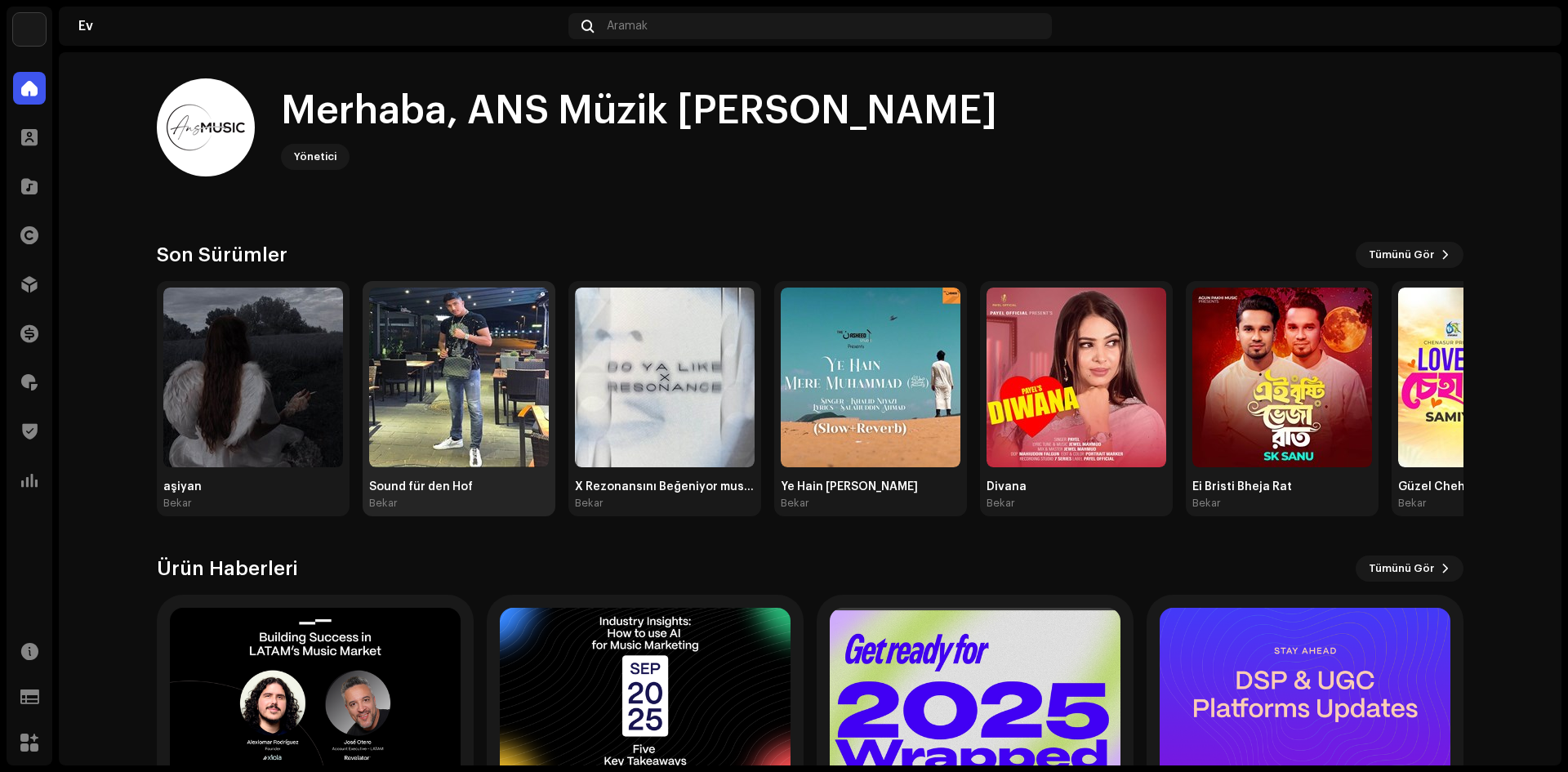
click at [426, 402] on img at bounding box center [459, 377] width 179 height 179
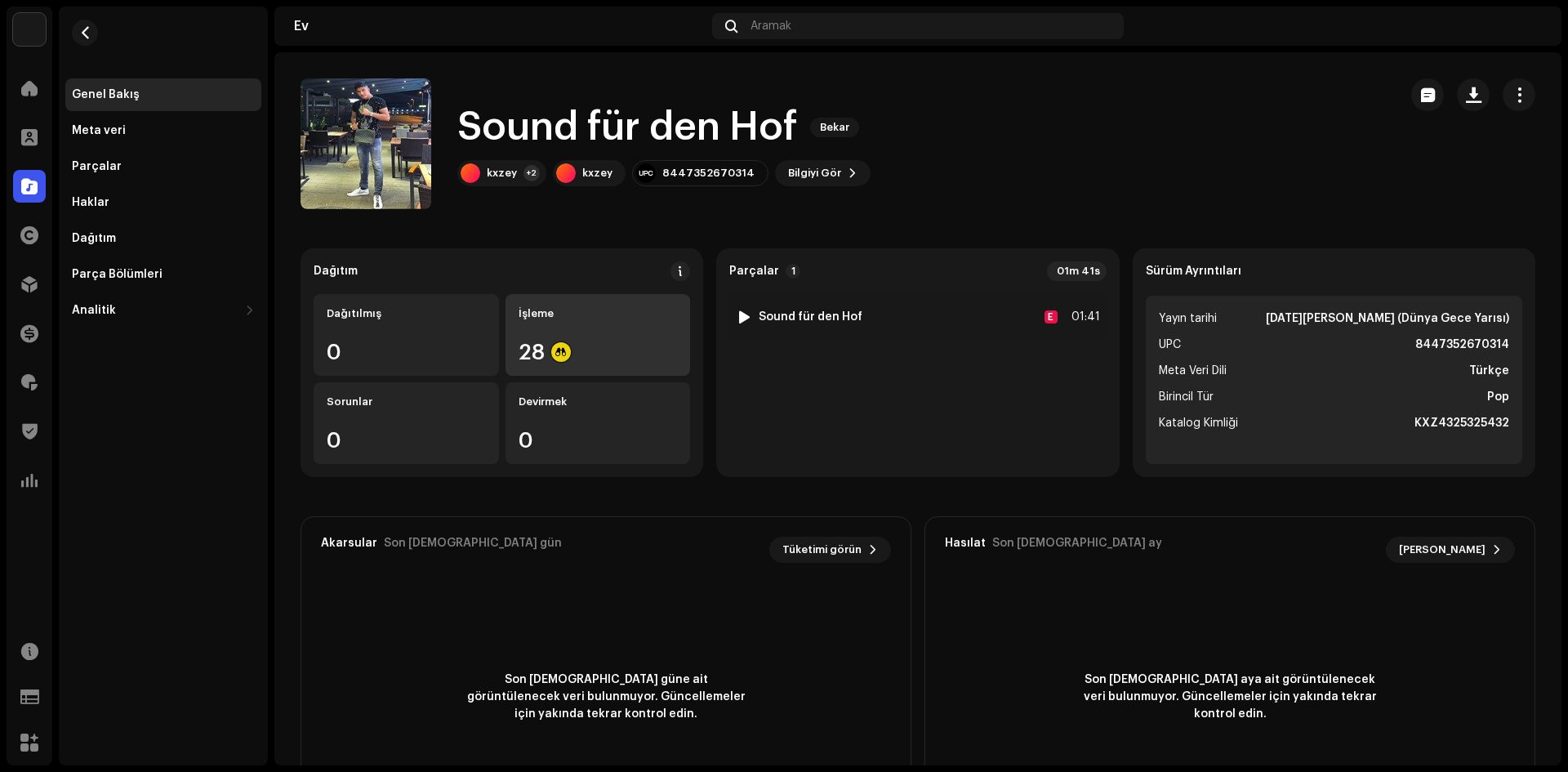
drag, startPoint x: 608, startPoint y: 356, endPoint x: 572, endPoint y: 355, distance: 36.0
click at [572, 355] on div "28" at bounding box center [599, 351] width 159 height 21
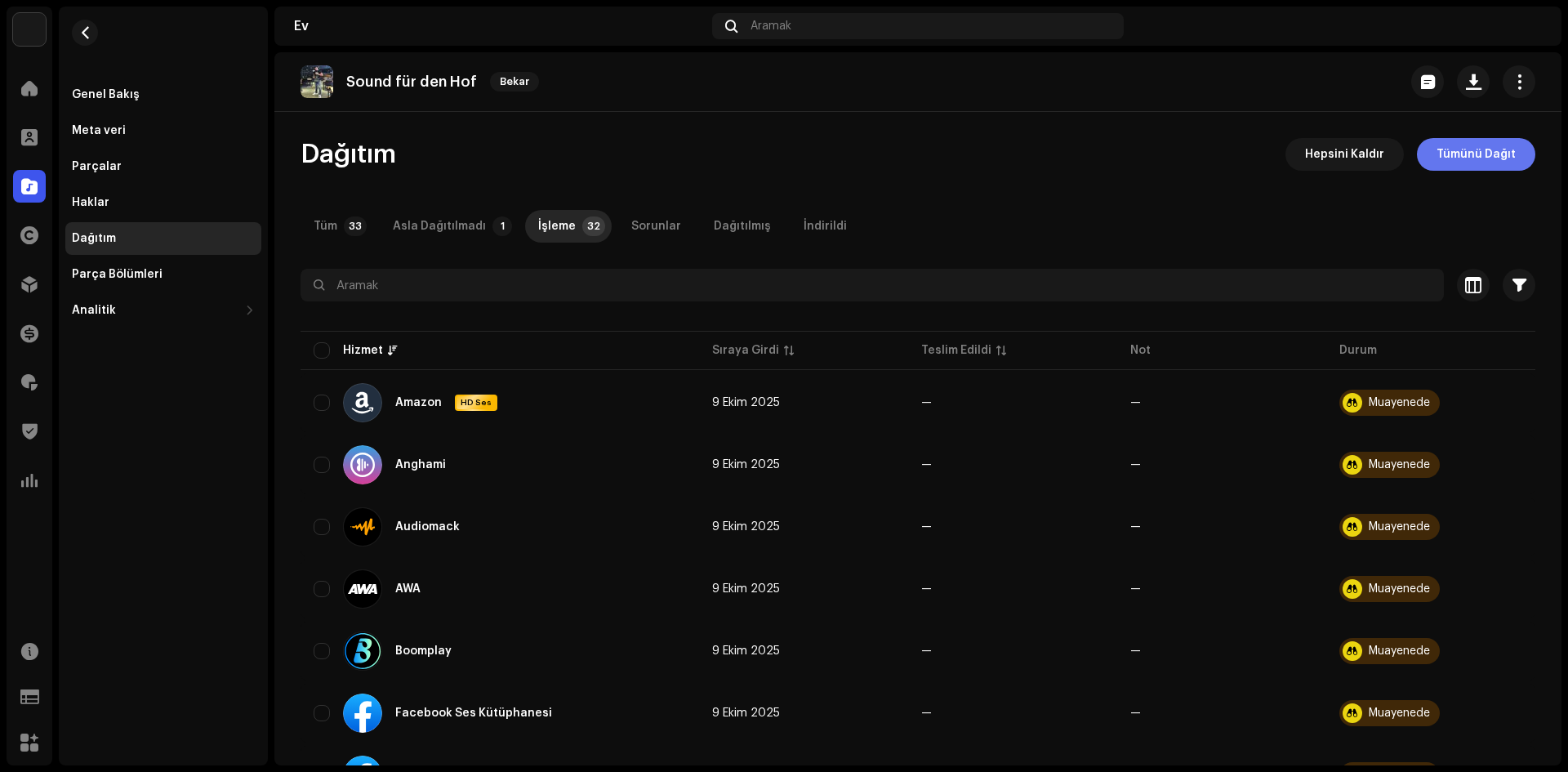
click at [1468, 158] on font "Tümünü Dağıt" at bounding box center [1477, 154] width 79 height 12
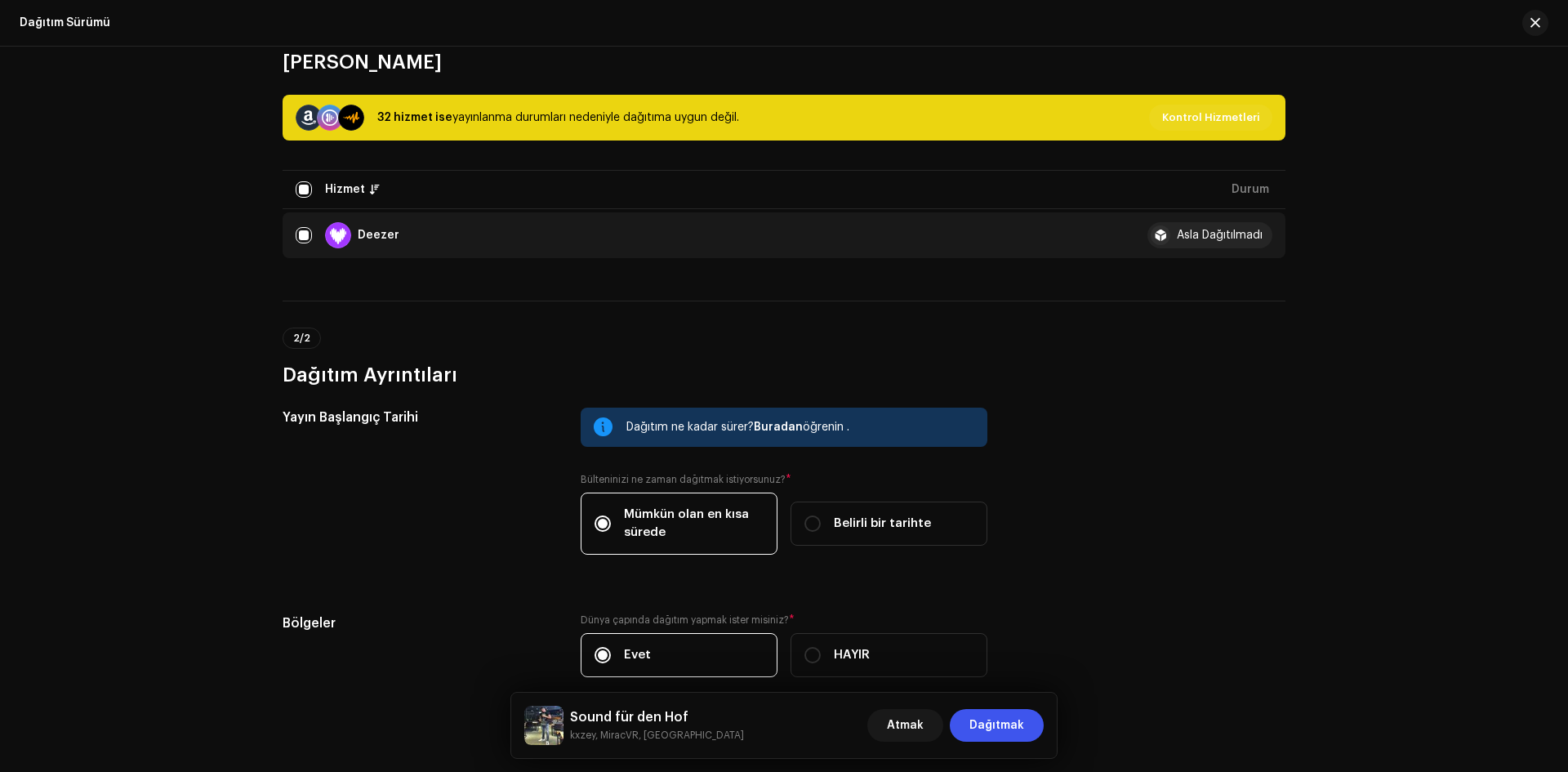
scroll to position [265, 0]
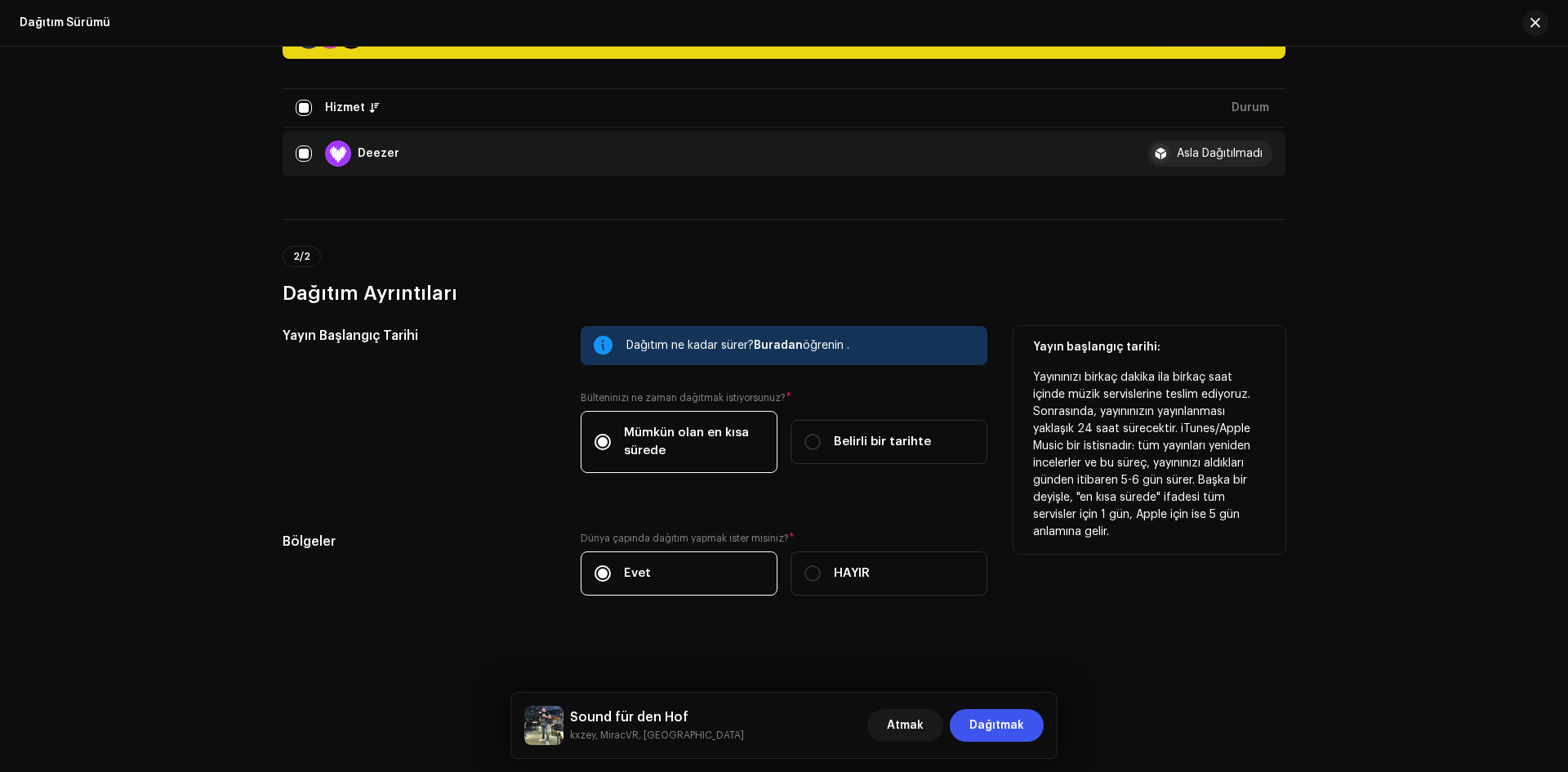
click at [846, 417] on div "Mümkün olan en kısa sürede Belirli bir tarihte" at bounding box center [784, 442] width 407 height 62
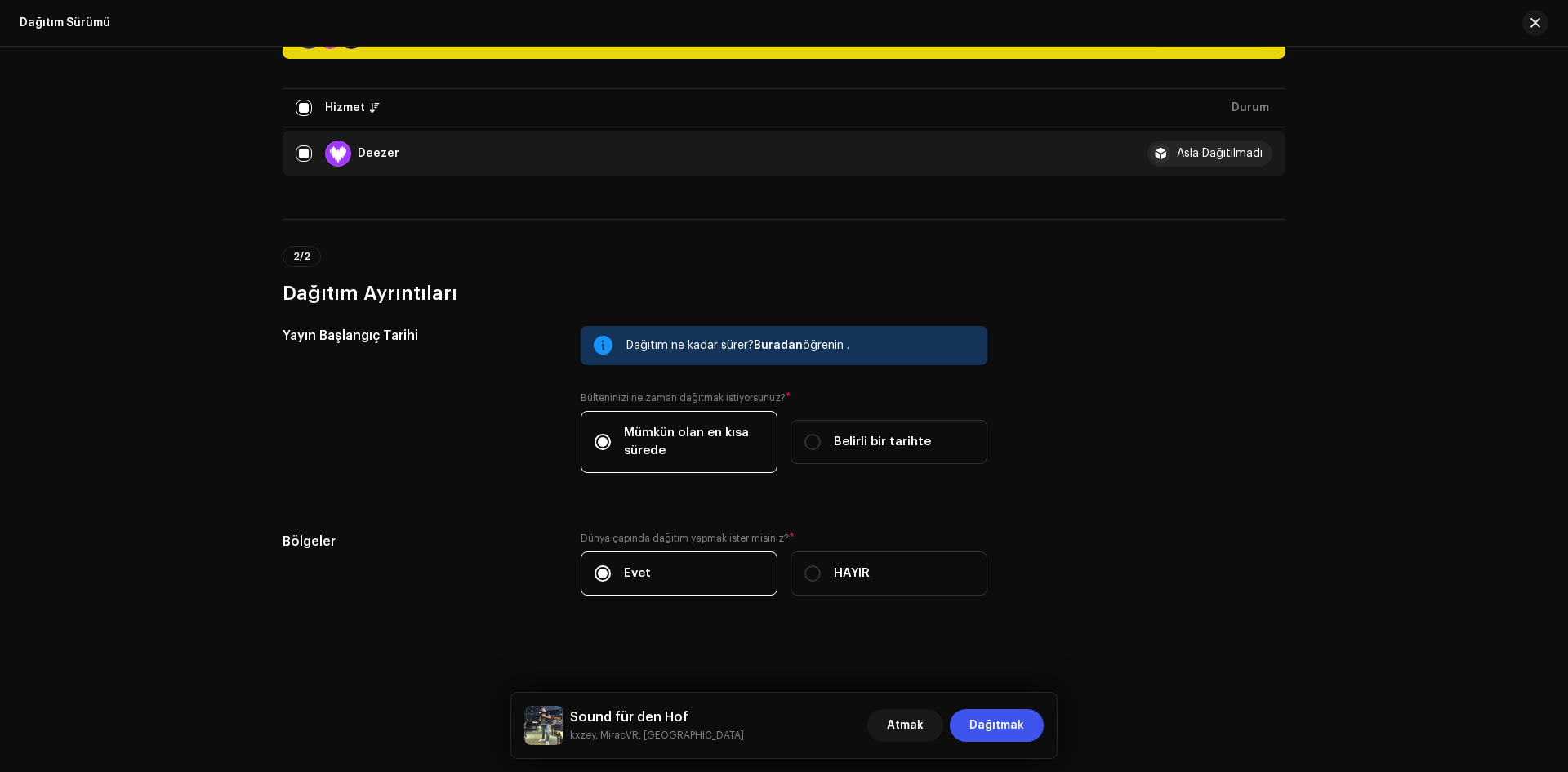
click at [1200, 152] on font "Asla Dağıtılmadı" at bounding box center [1220, 153] width 86 height 12
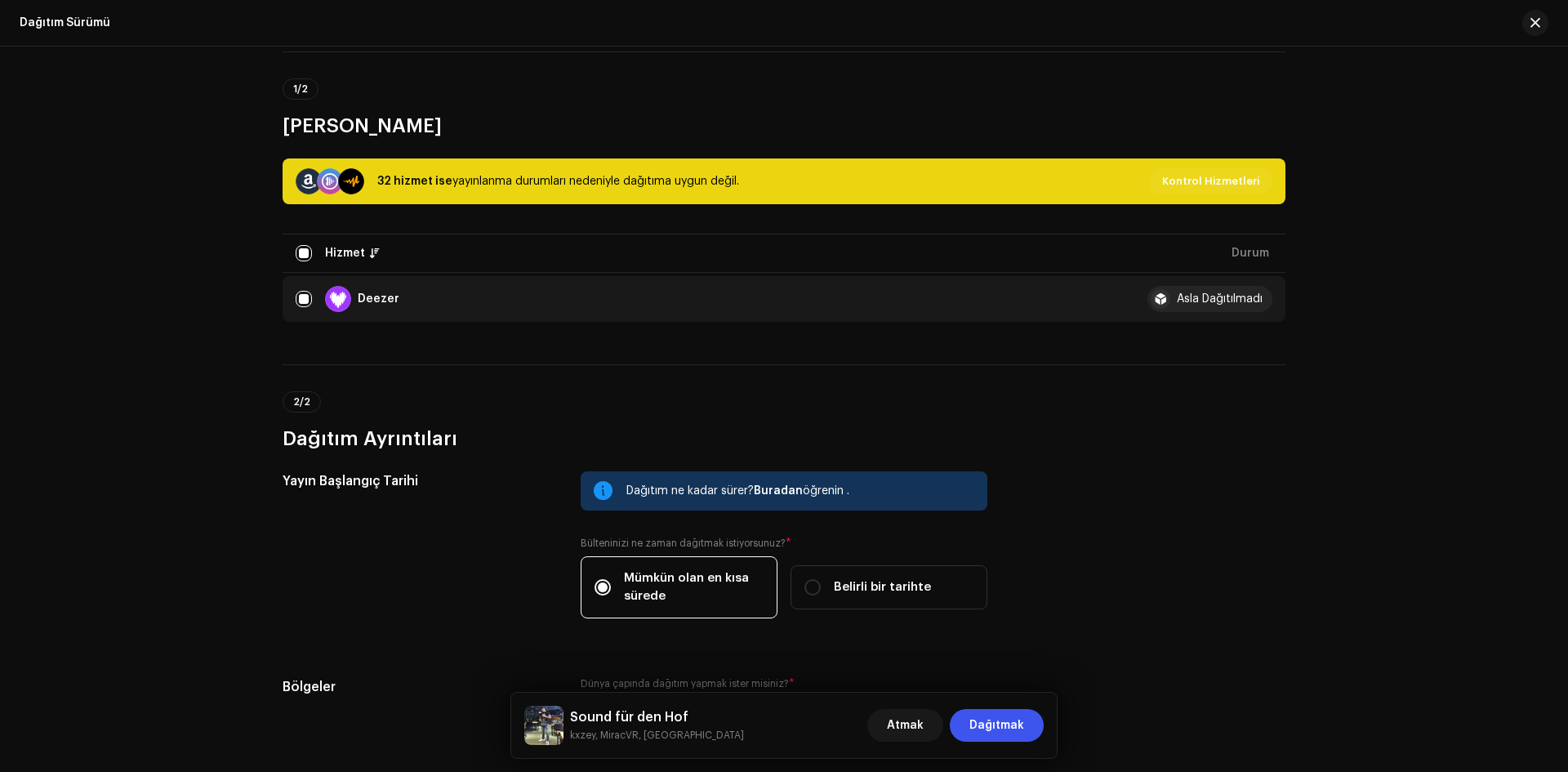
scroll to position [101, 0]
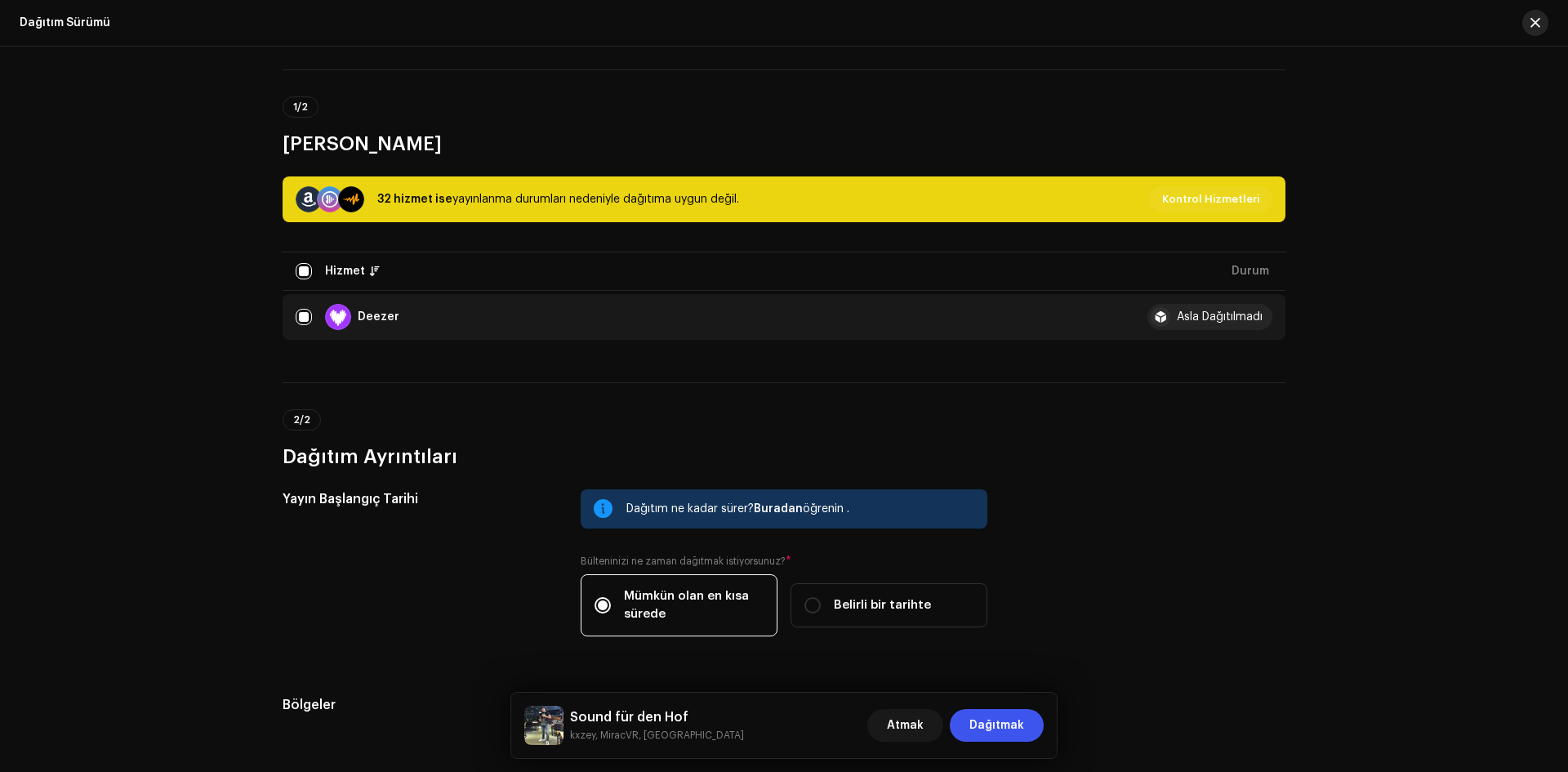
click at [1531, 29] on button "button" at bounding box center [1535, 23] width 26 height 26
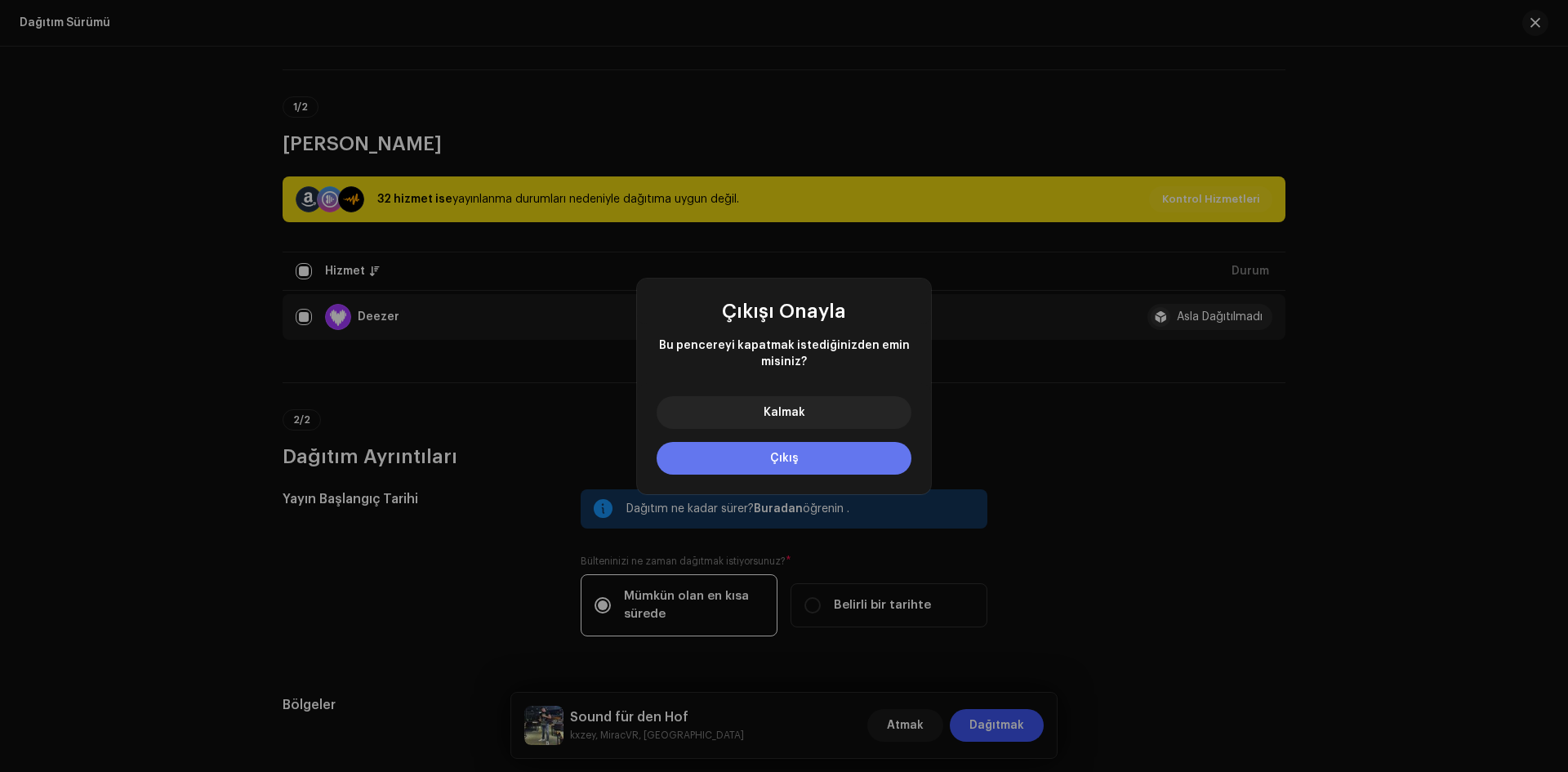
click at [776, 459] on font "Çıkış" at bounding box center [785, 459] width 29 height 12
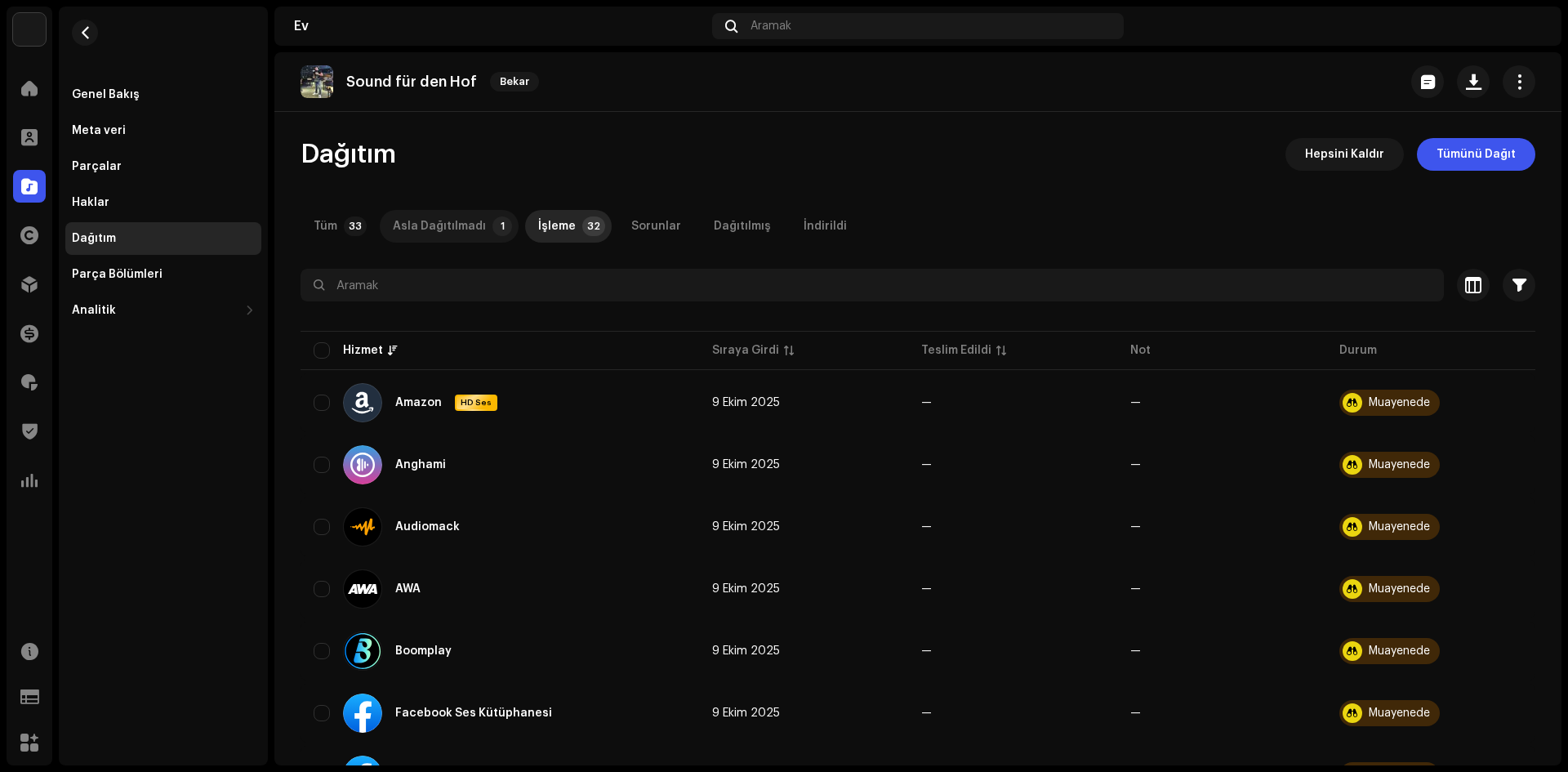
click at [445, 218] on div "Asla Dağıtılmadı" at bounding box center [439, 225] width 93 height 33
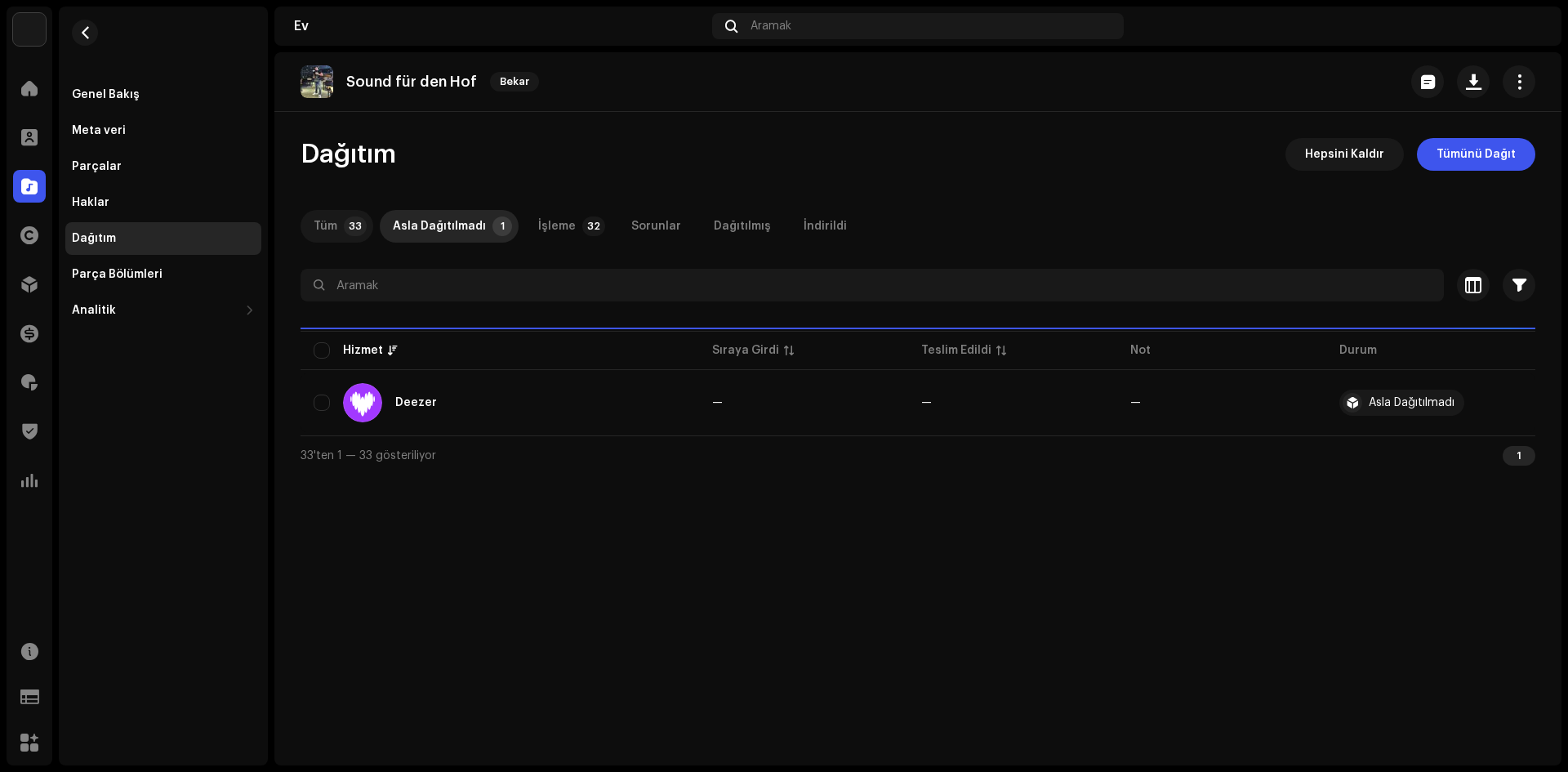
click at [323, 221] on font "Tüm" at bounding box center [325, 226] width 23 height 12
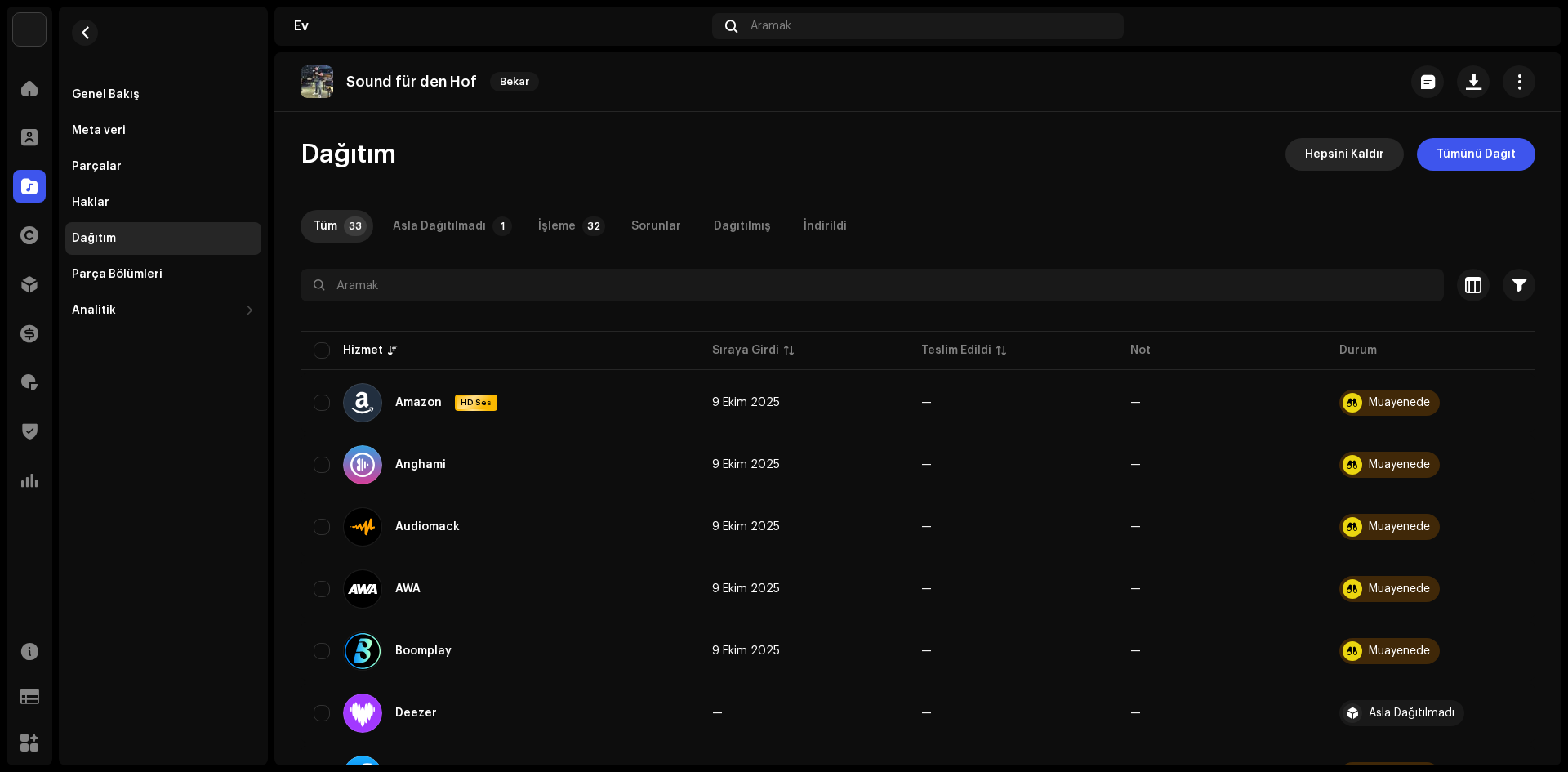
click at [1336, 158] on font "Hepsini Kaldır" at bounding box center [1345, 154] width 79 height 12
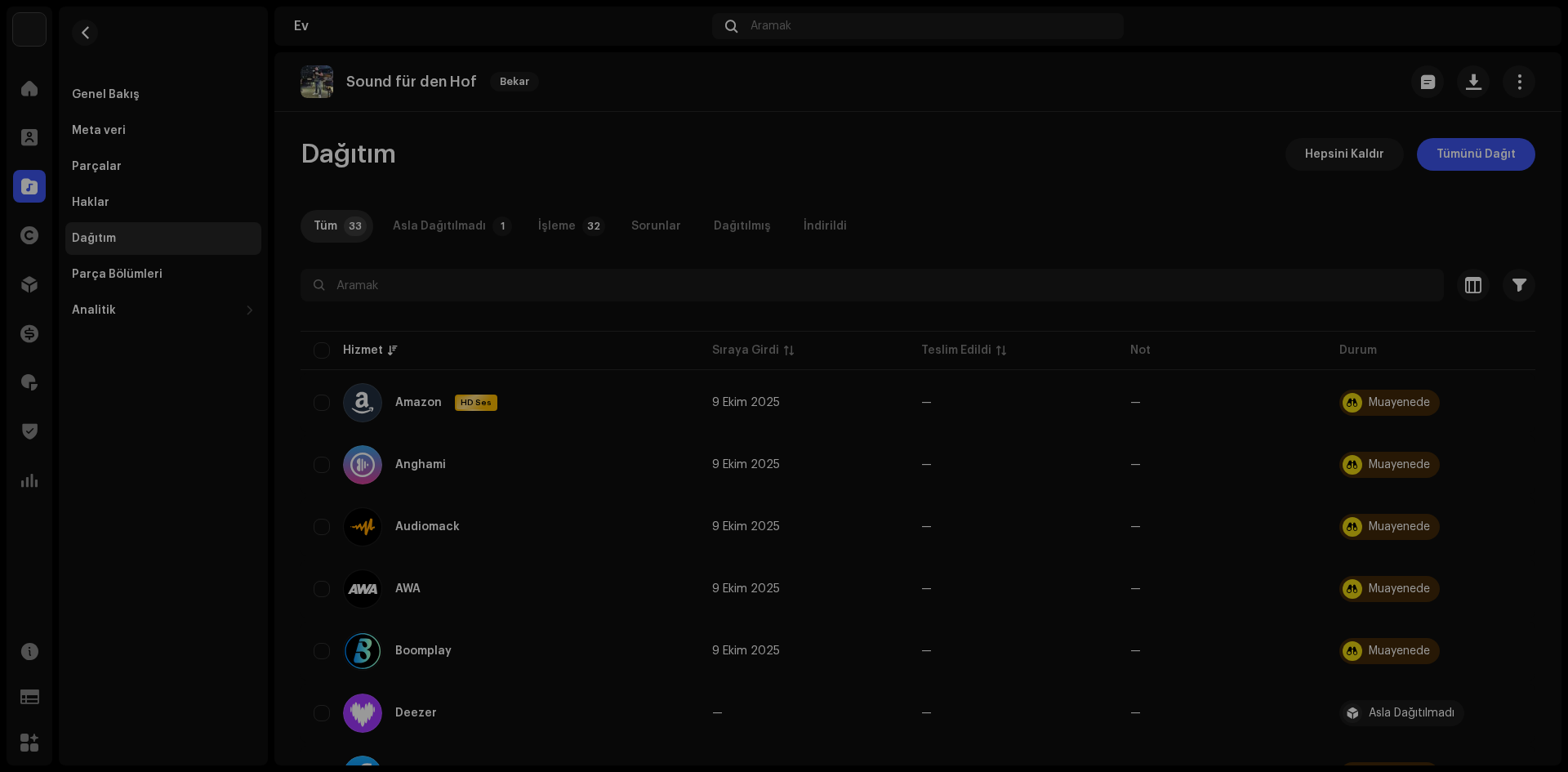
click at [1222, 211] on div "Kaldırmaya Uygun Değil Bazı sürümler inceleme kuyruğunda olduğundan kaldırma iş…" at bounding box center [784, 386] width 1568 height 772
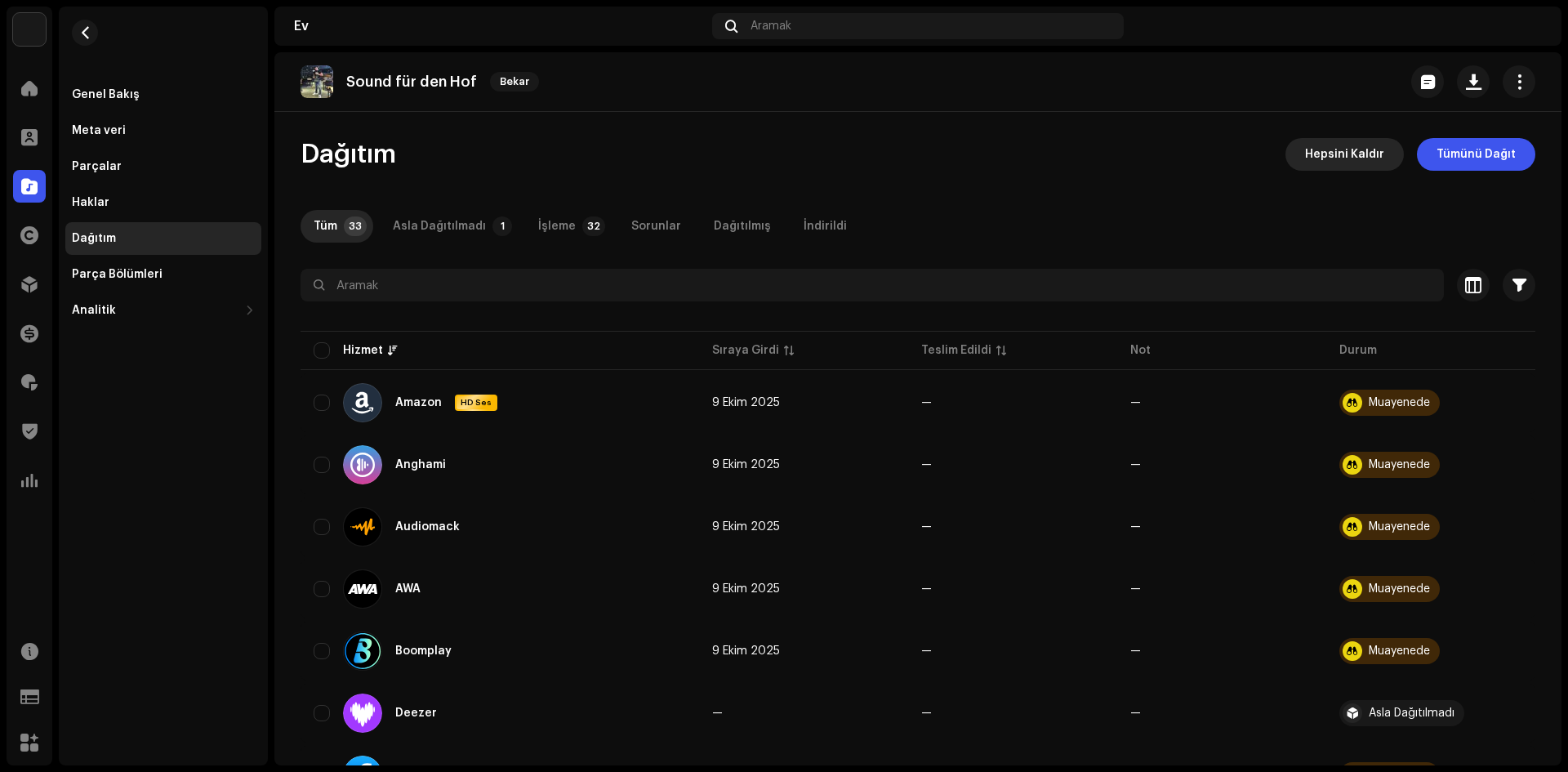
click at [1387, 149] on button "Hepsini Kaldır" at bounding box center [1344, 154] width 118 height 33
drag, startPoint x: 1258, startPoint y: 188, endPoint x: 1472, endPoint y: 167, distance: 215.0
click at [1271, 188] on div "Kaldırmaya Uygun Değil Bazı sürümler inceleme kuyruğunda olduğundan kaldırma iş…" at bounding box center [784, 386] width 1568 height 772
click at [1490, 161] on span "Tümünü Dağıt" at bounding box center [1477, 154] width 79 height 33
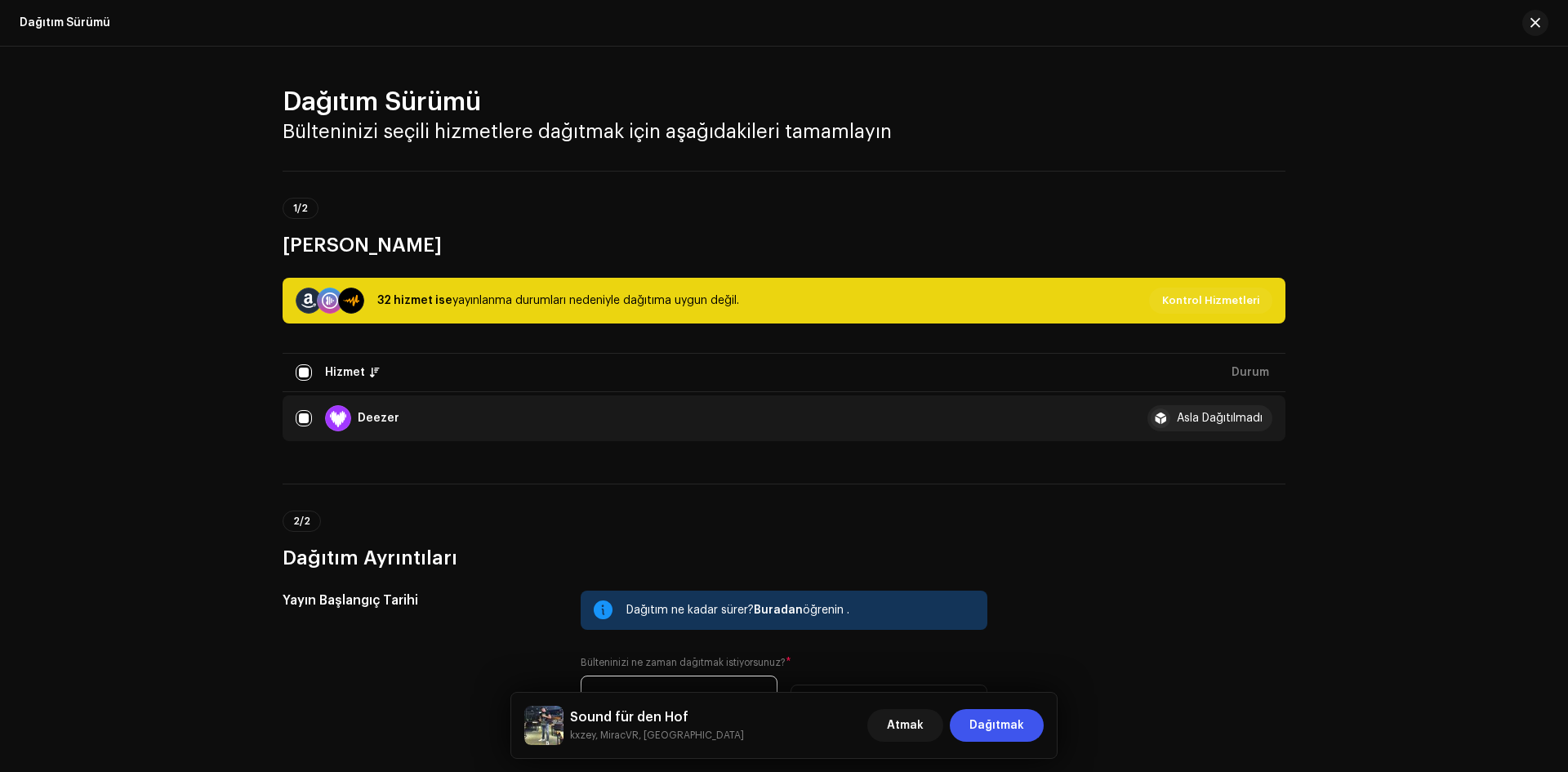
click at [1532, 5] on div "Dağıtım Sürümü" at bounding box center [784, 23] width 1568 height 47
click at [1529, 22] on button "button" at bounding box center [1535, 23] width 26 height 26
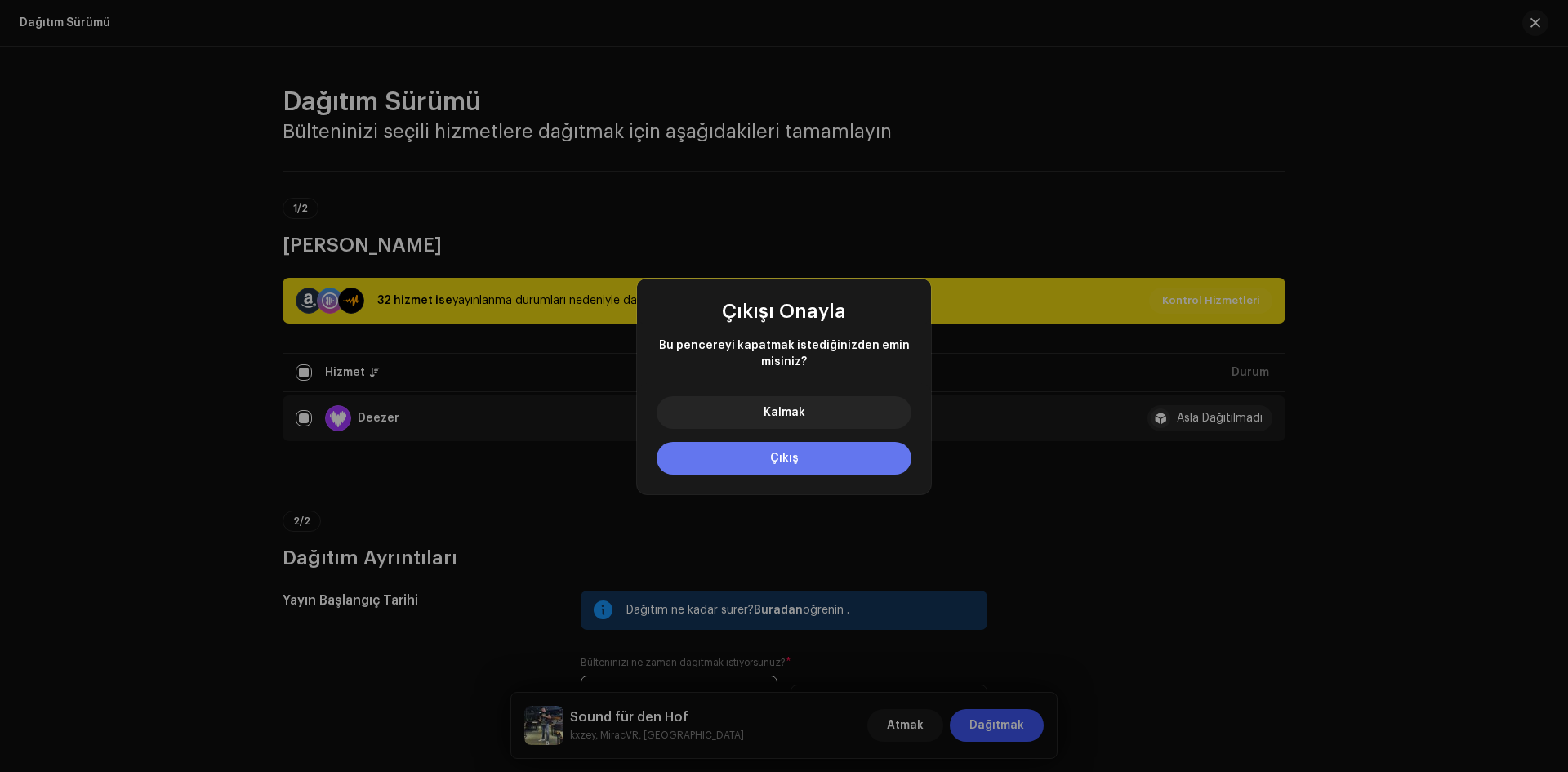
click at [807, 453] on button "Çıkış" at bounding box center [784, 458] width 255 height 33
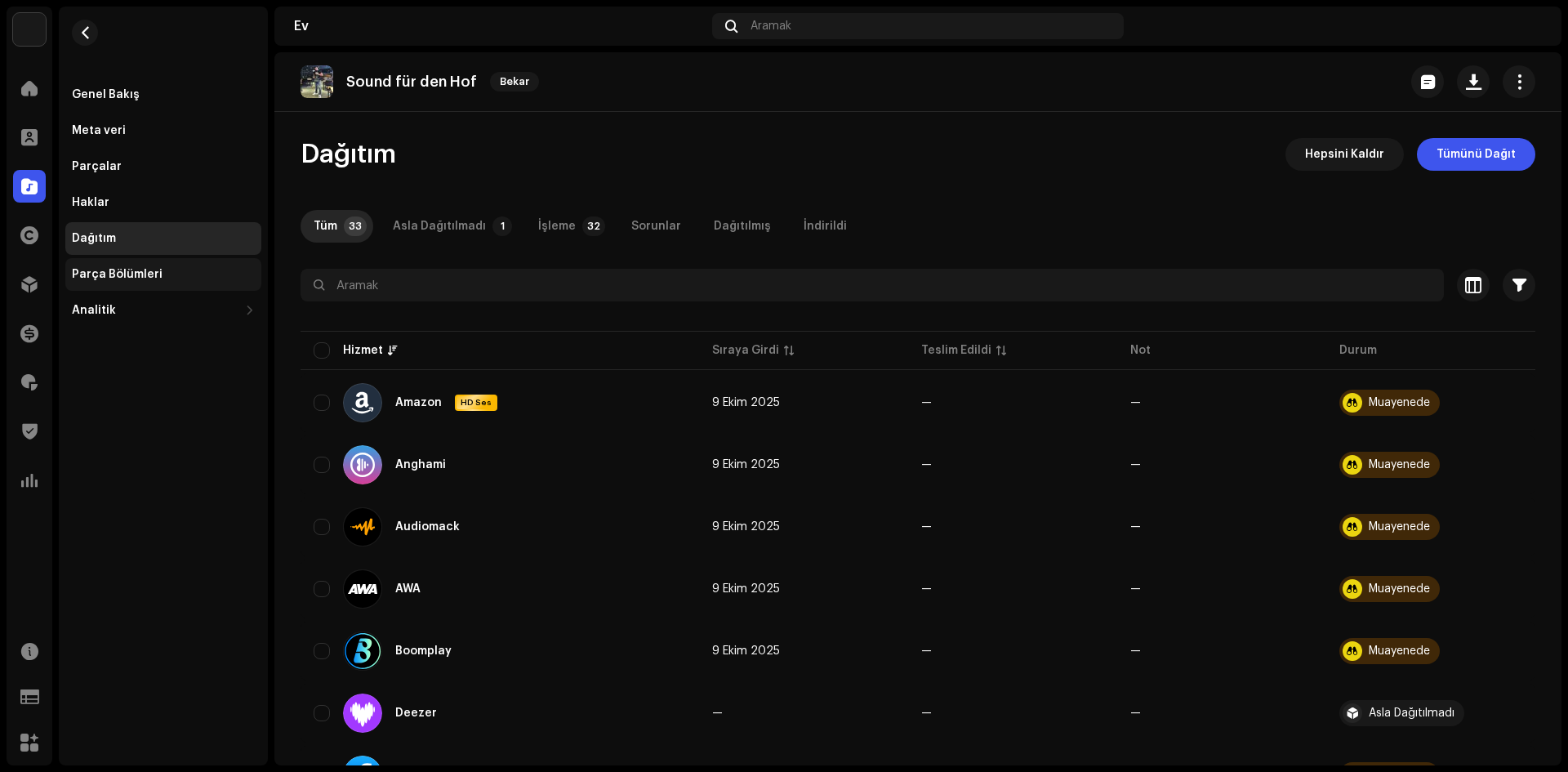
click at [174, 289] on div "Parça Bölümleri" at bounding box center [164, 274] width 196 height 33
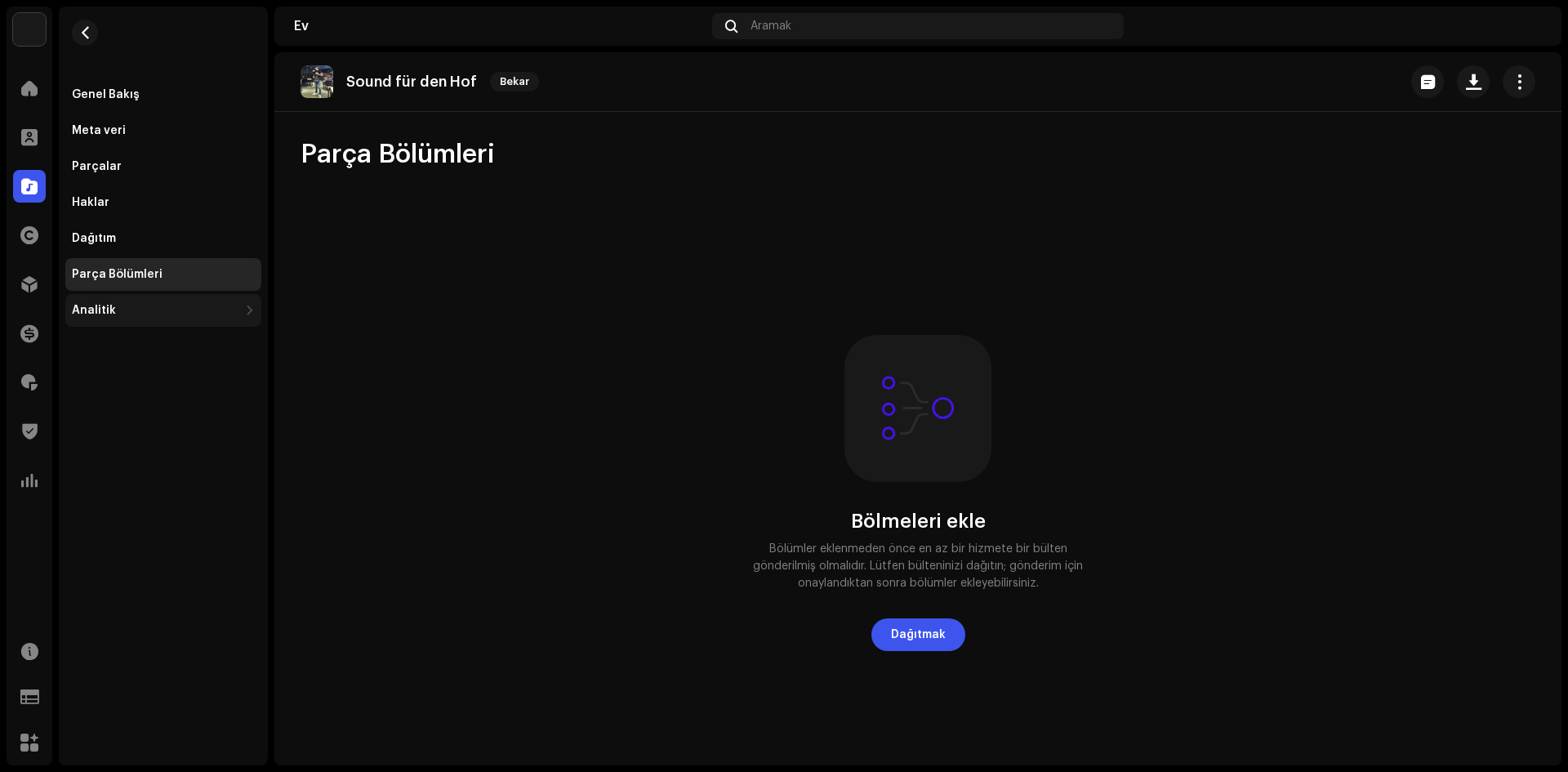
click at [184, 313] on div "Analitik" at bounding box center [155, 310] width 167 height 13
click at [159, 350] on div "Tüketim" at bounding box center [167, 346] width 176 height 13
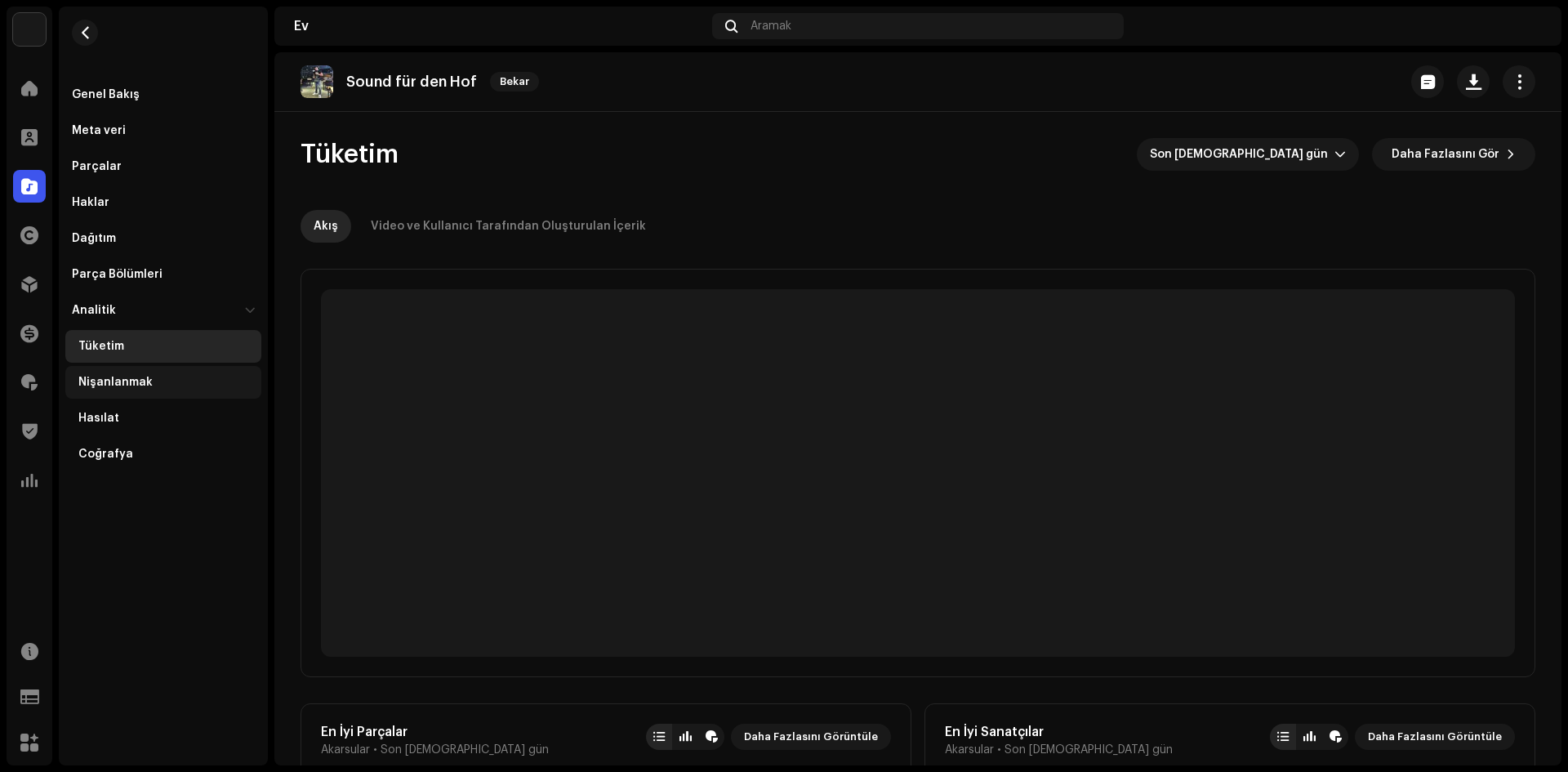
click at [143, 389] on div "Nişanlanmak" at bounding box center [164, 381] width 196 height 33
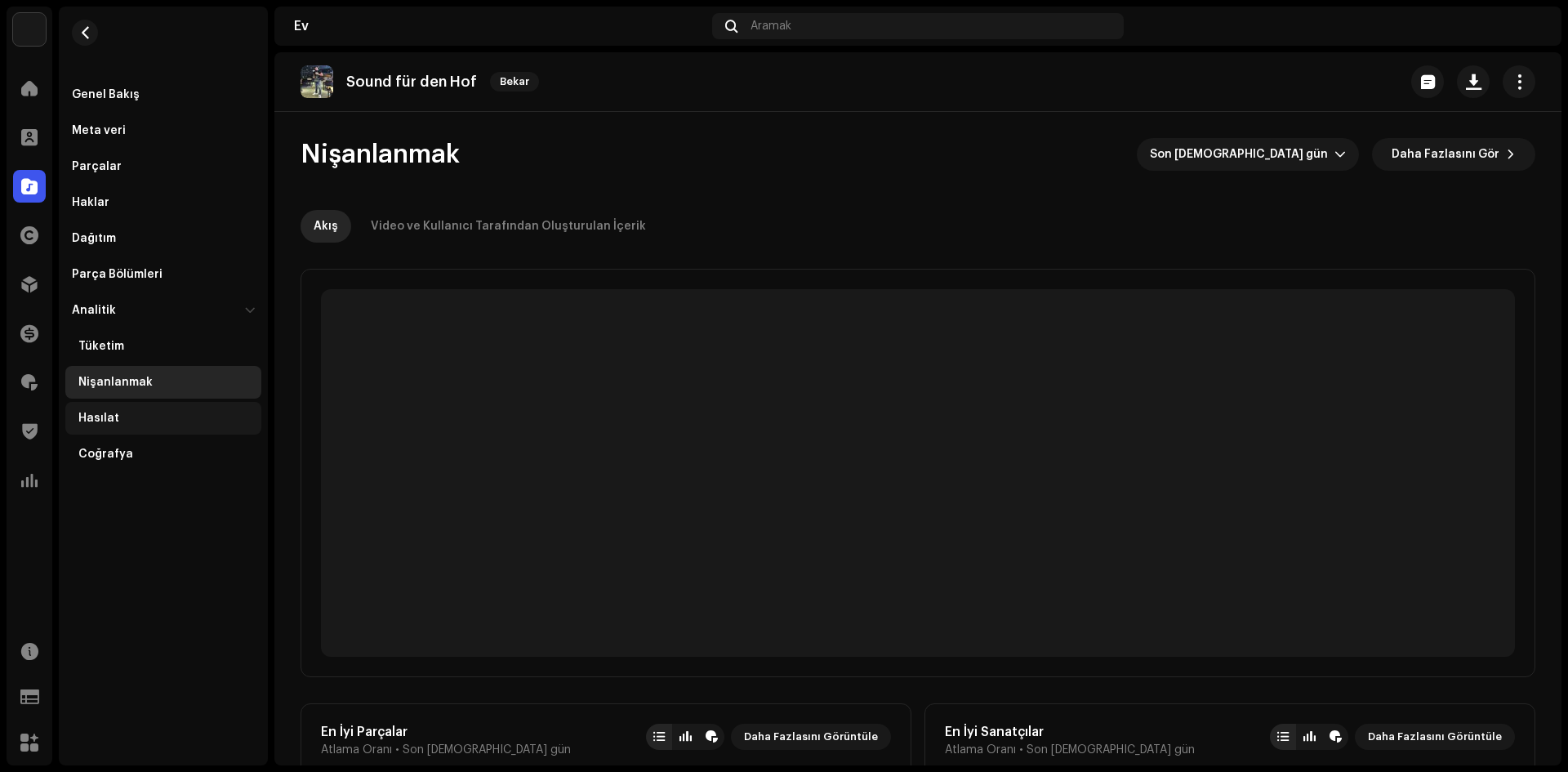
click at [138, 417] on div "Hasılat" at bounding box center [167, 418] width 176 height 13
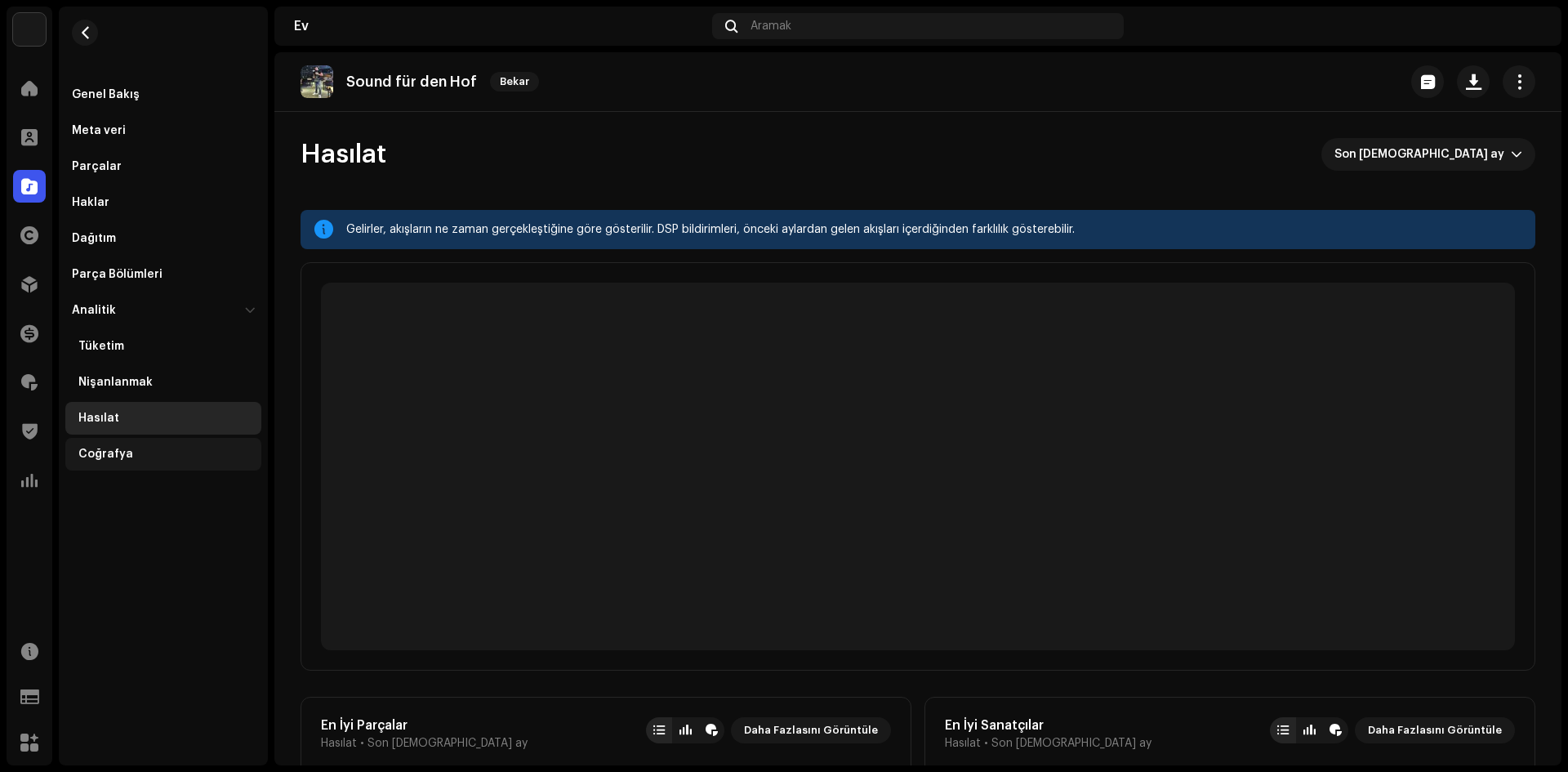
click at [130, 456] on div "Coğrafya" at bounding box center [167, 454] width 176 height 13
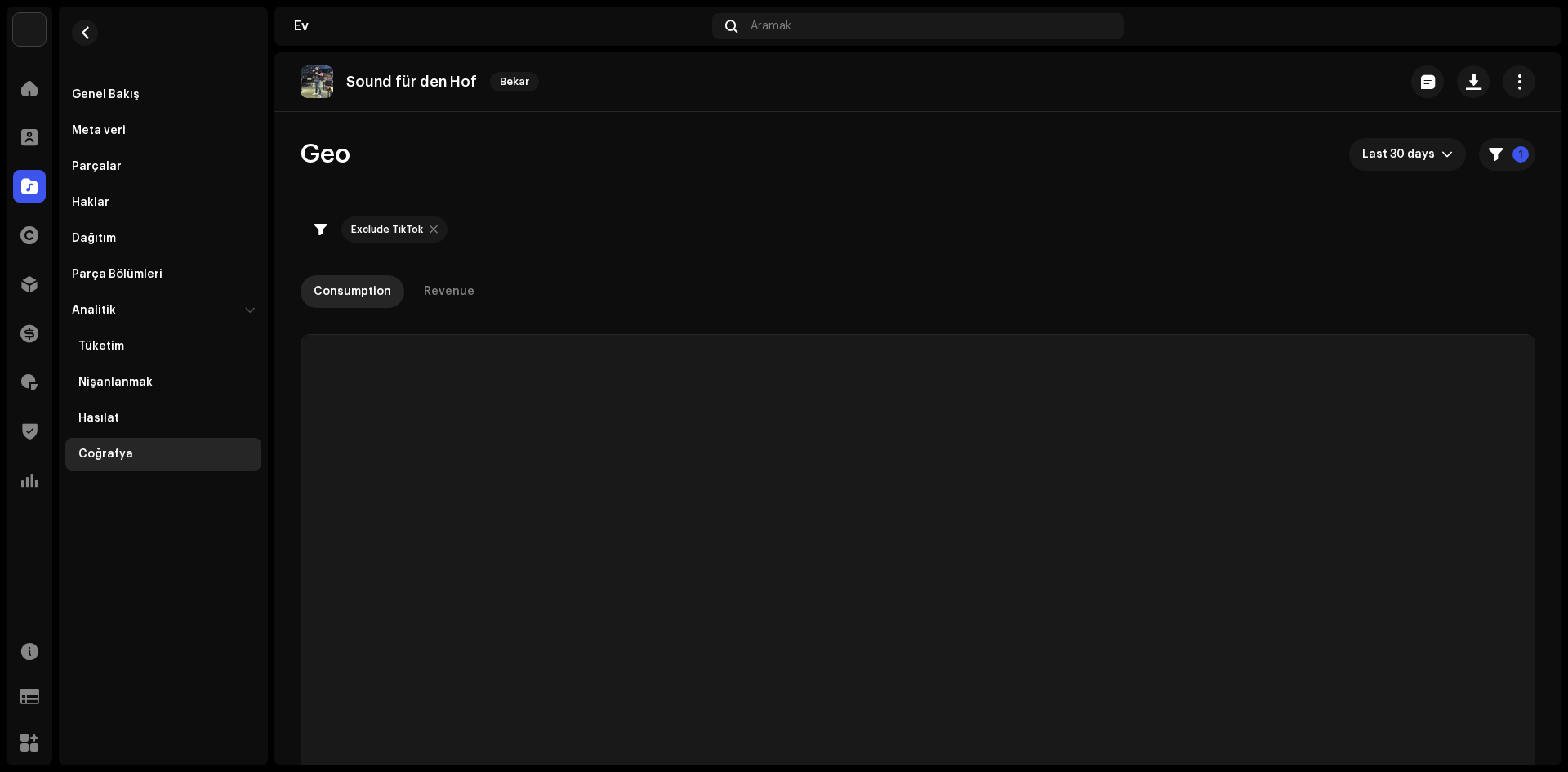
checkbox input "true"
click at [112, 212] on div "Haklar" at bounding box center [164, 202] width 196 height 33
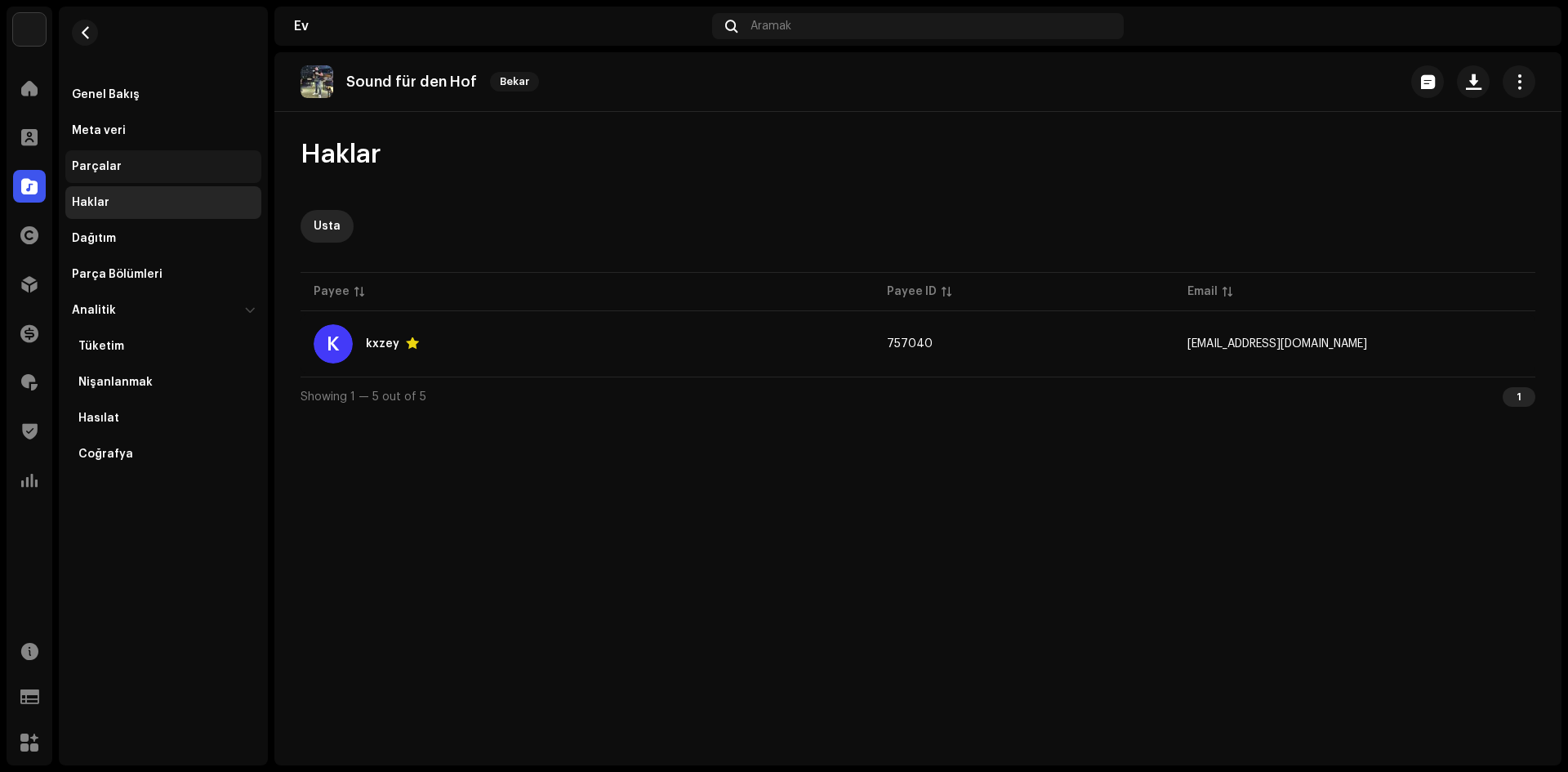
click at [124, 177] on div "Parçalar" at bounding box center [164, 166] width 196 height 33
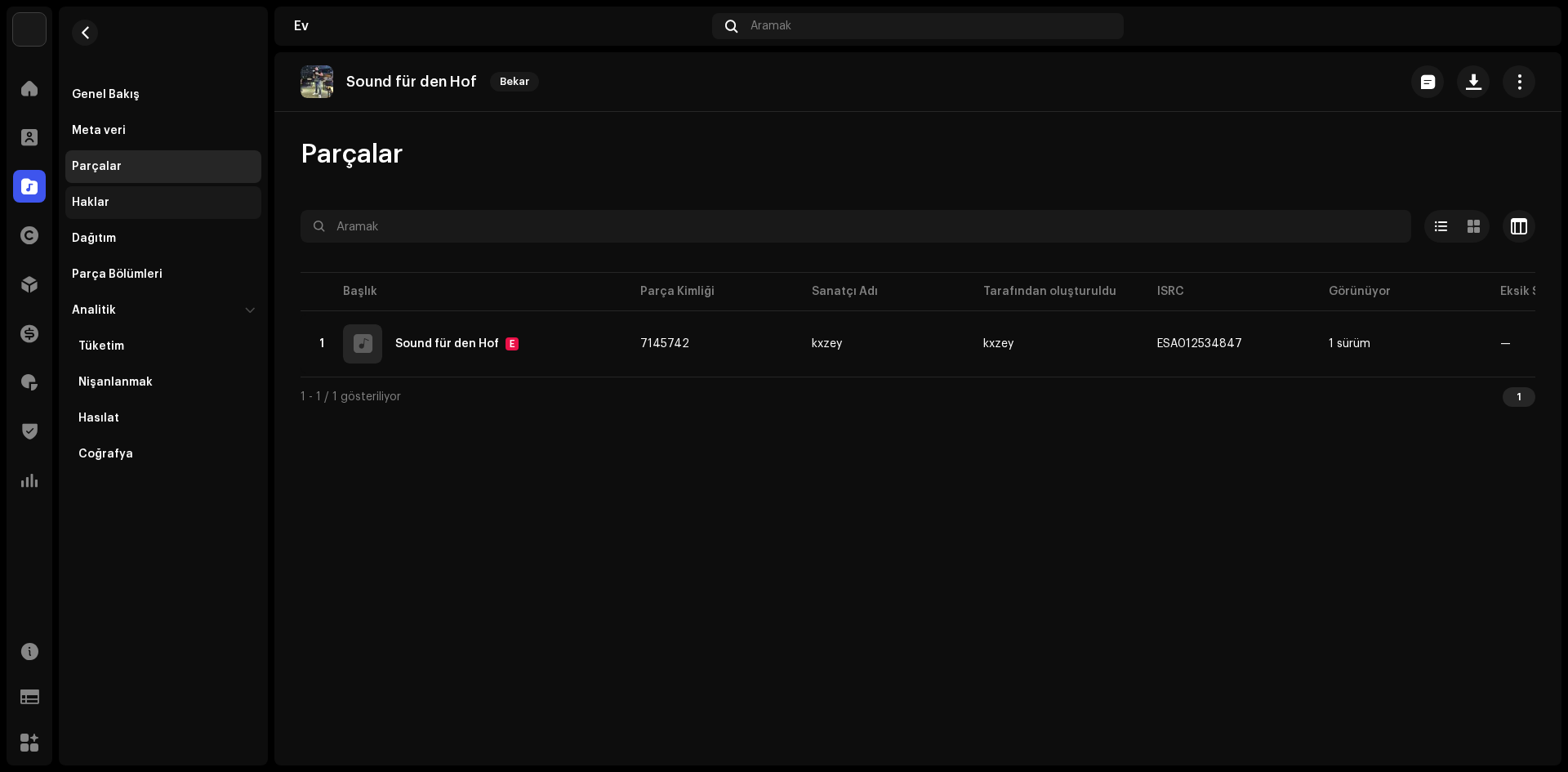
click at [128, 206] on div "Haklar" at bounding box center [164, 203] width 183 height 13
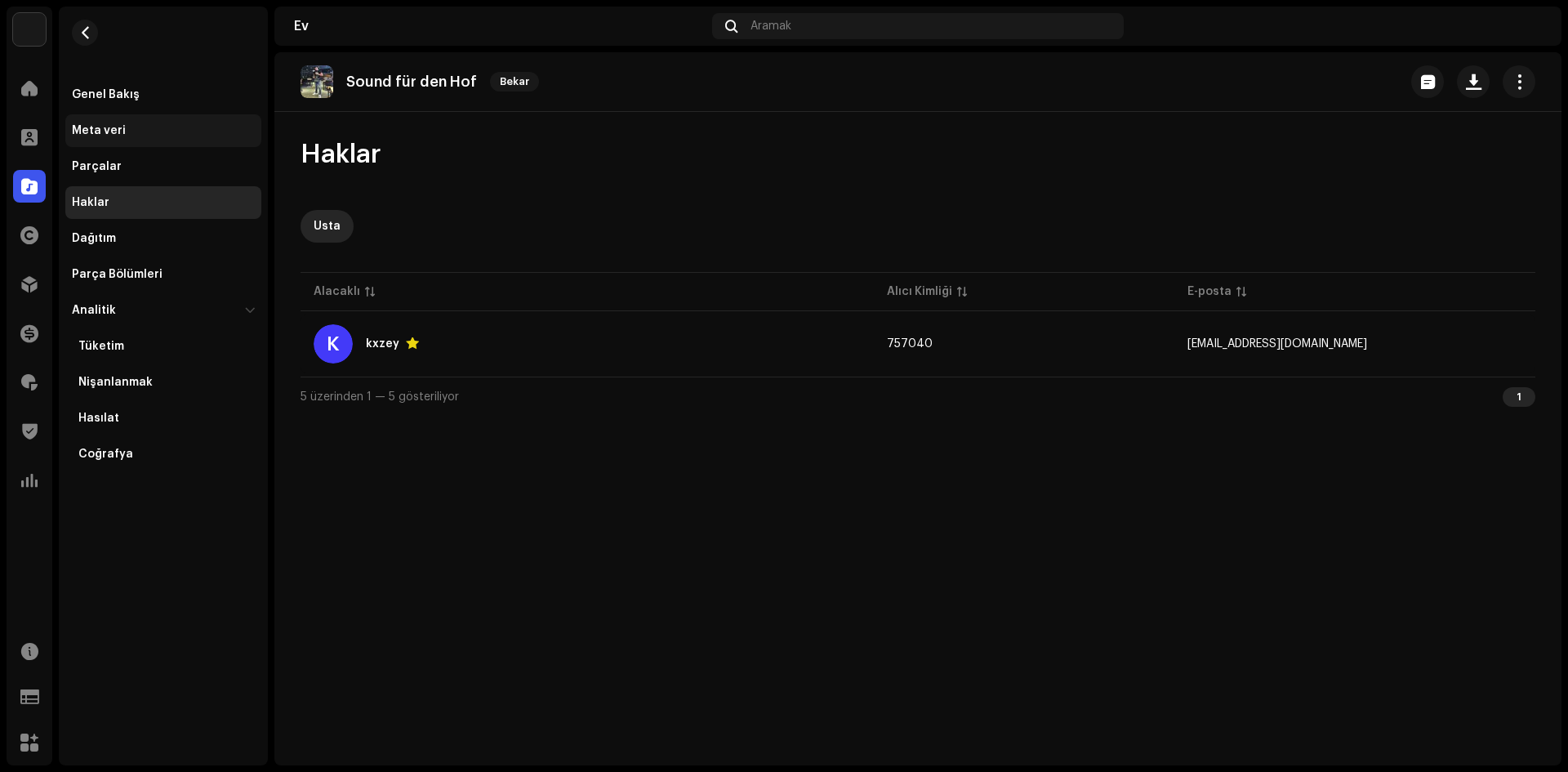
click at [133, 140] on div "Meta veri" at bounding box center [164, 130] width 196 height 33
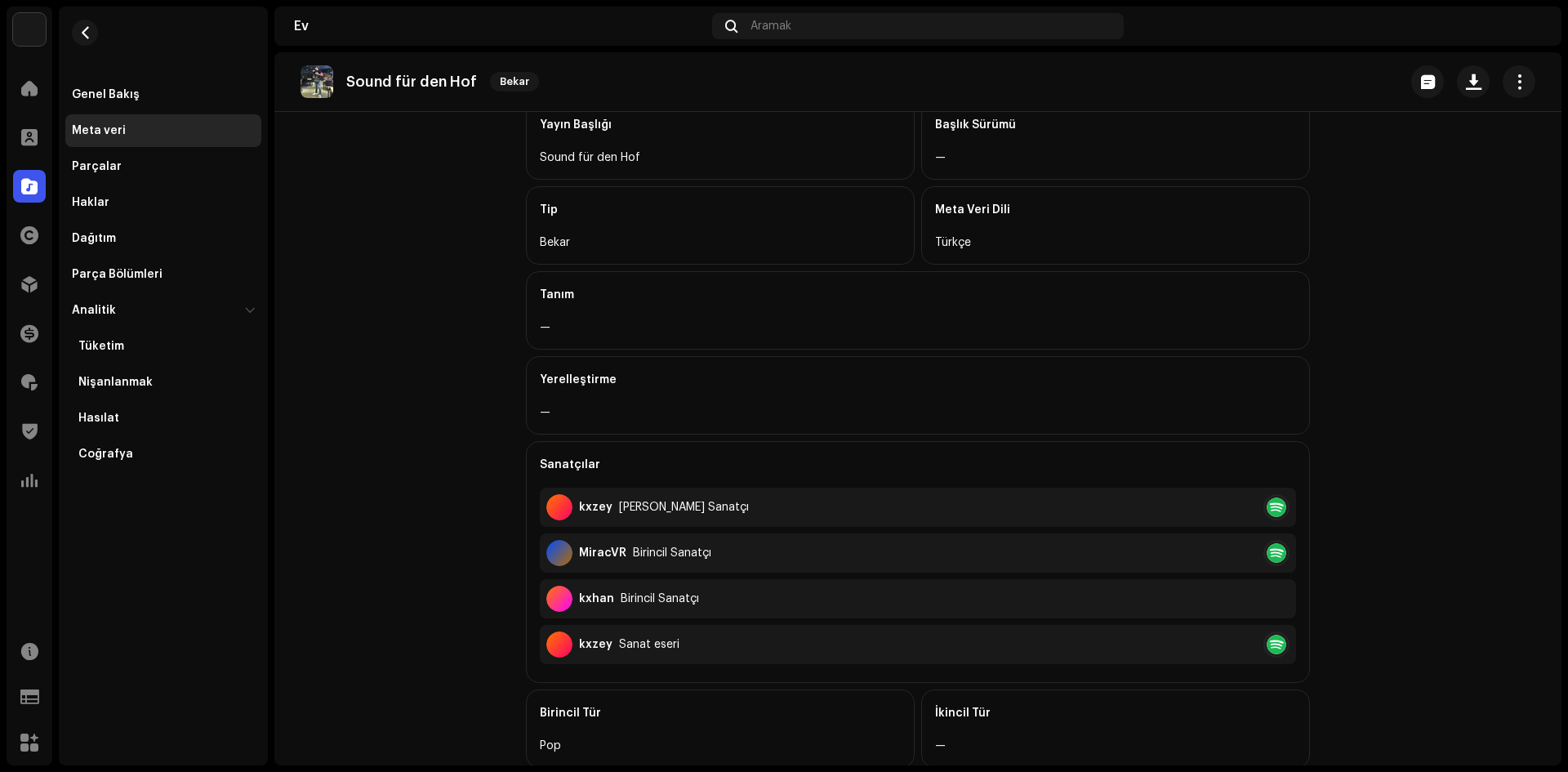
scroll to position [163, 0]
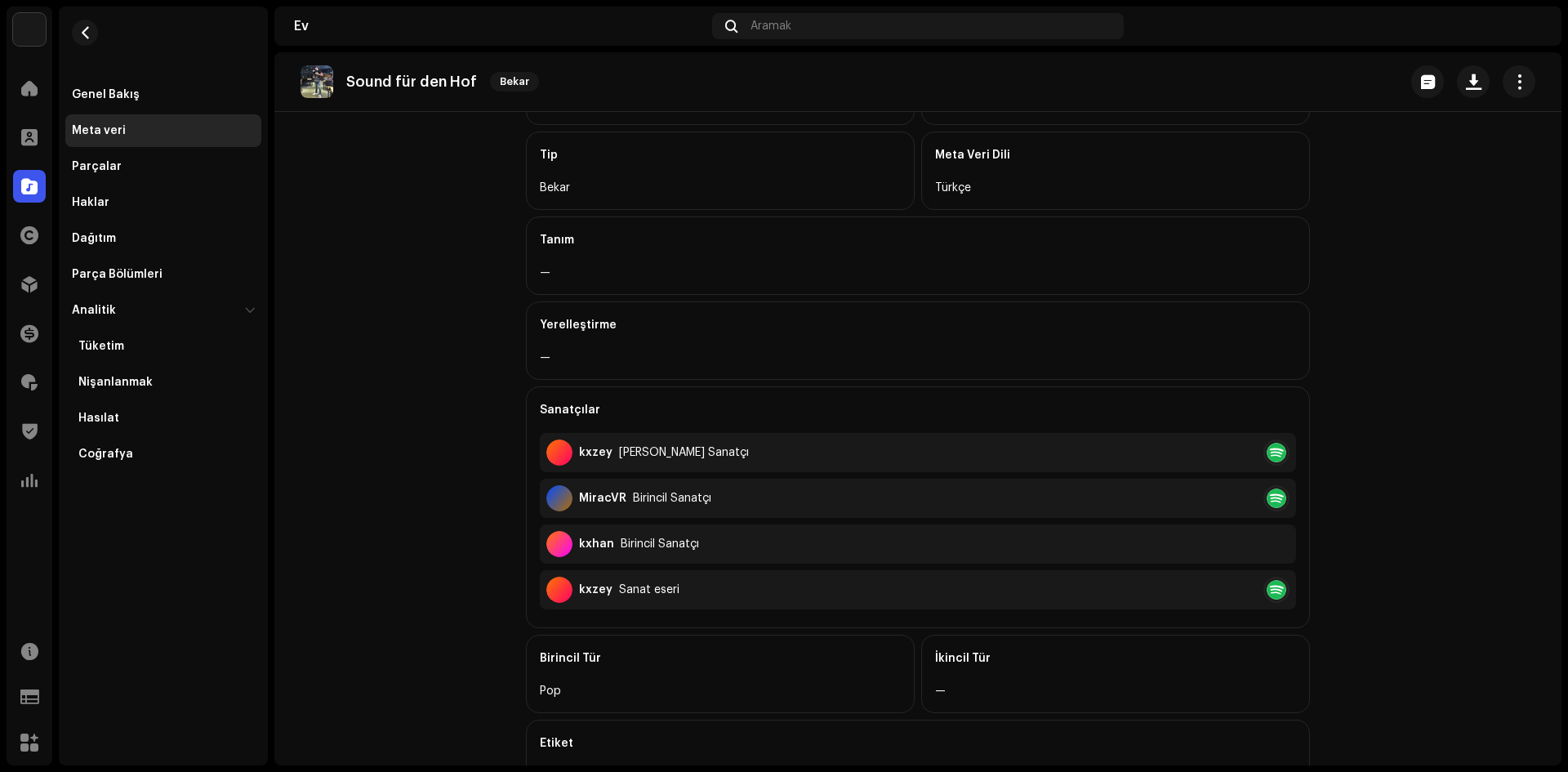
click at [16, 316] on div "Finans" at bounding box center [29, 333] width 46 height 46
click at [22, 335] on span at bounding box center [29, 334] width 18 height 13
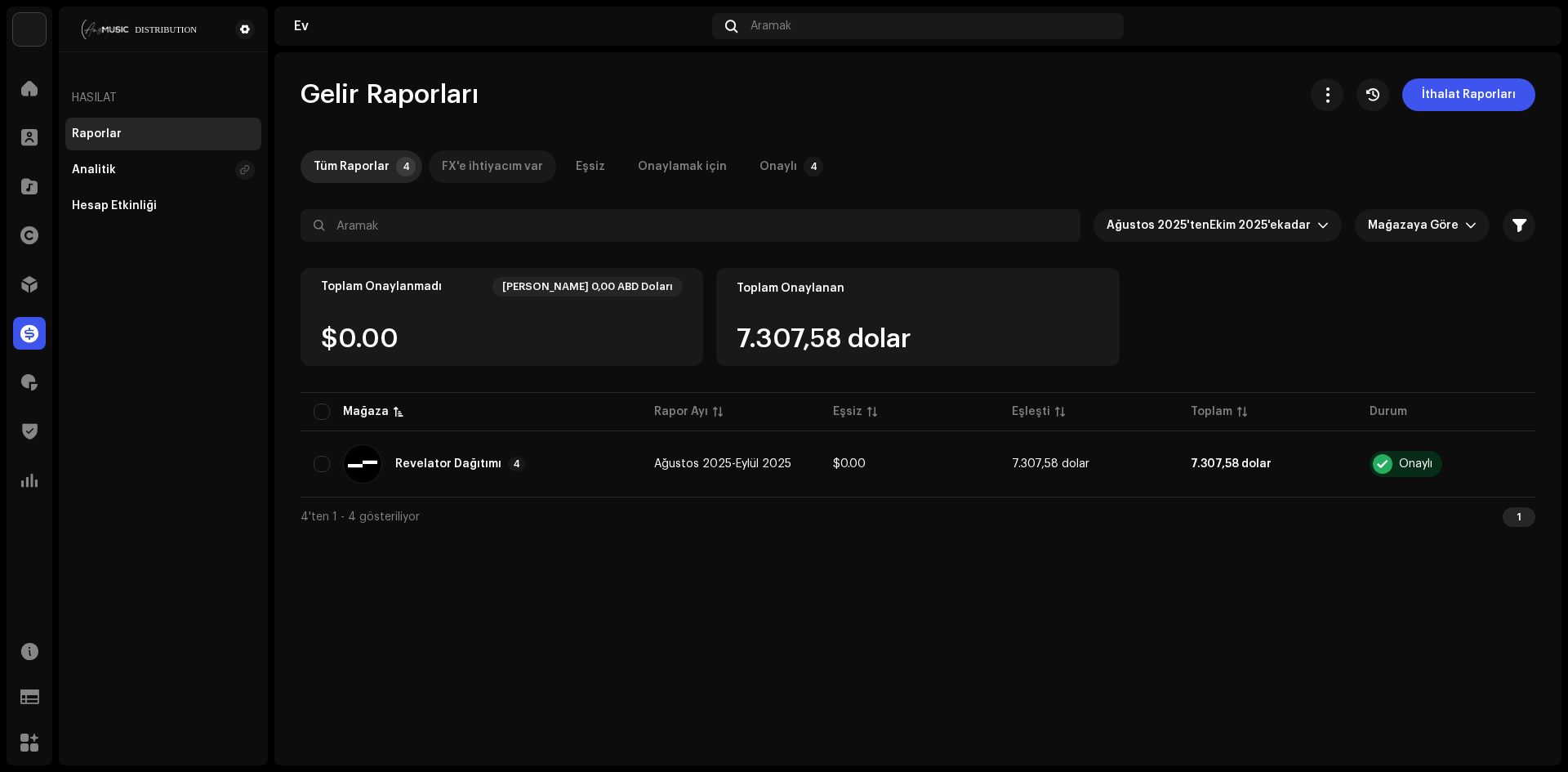
click at [480, 164] on font "FX'e ihtiyacım var" at bounding box center [492, 167] width 101 height 12
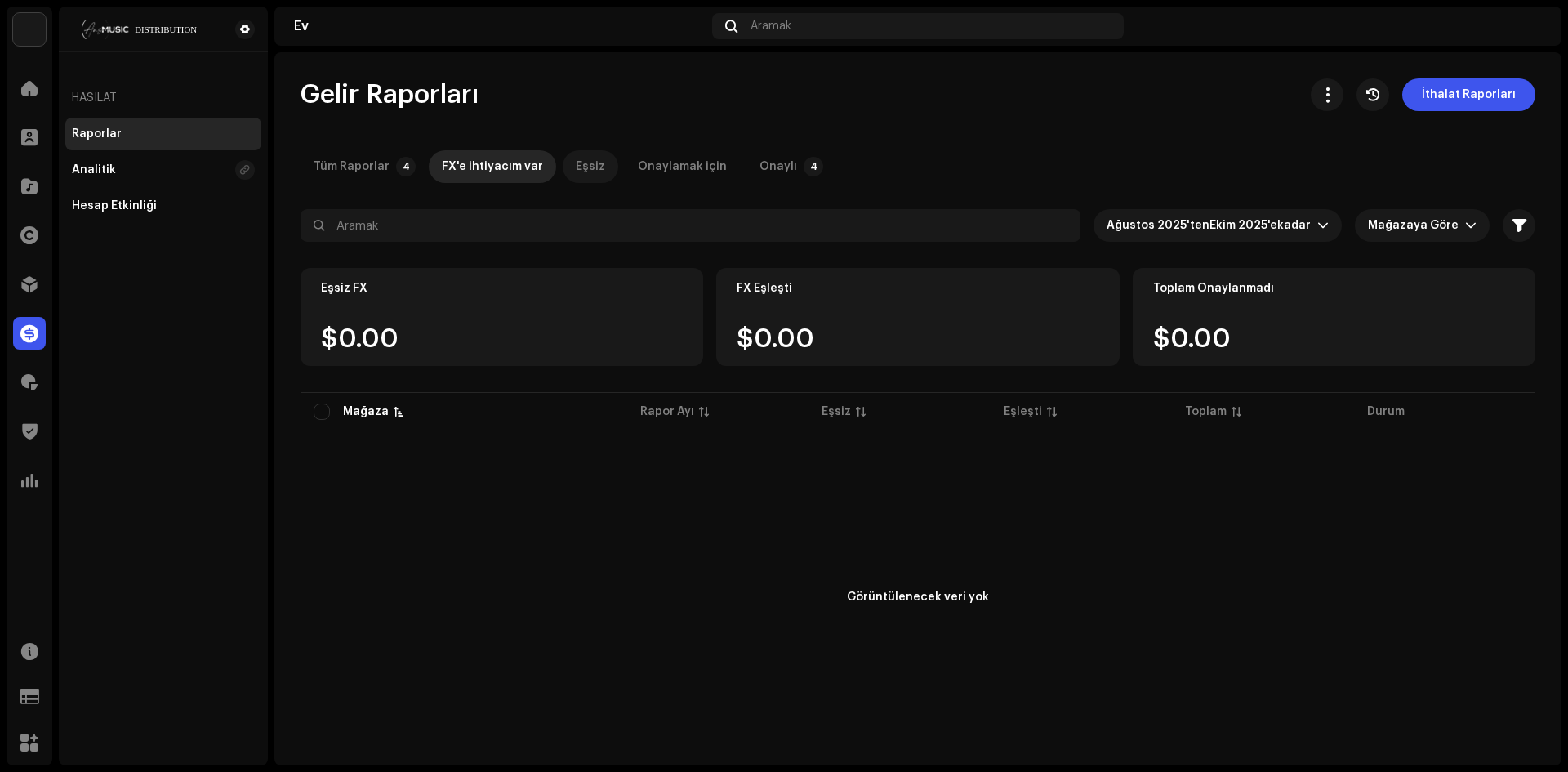
click at [603, 162] on p-tab "Eşsiz" at bounding box center [590, 166] width 55 height 33
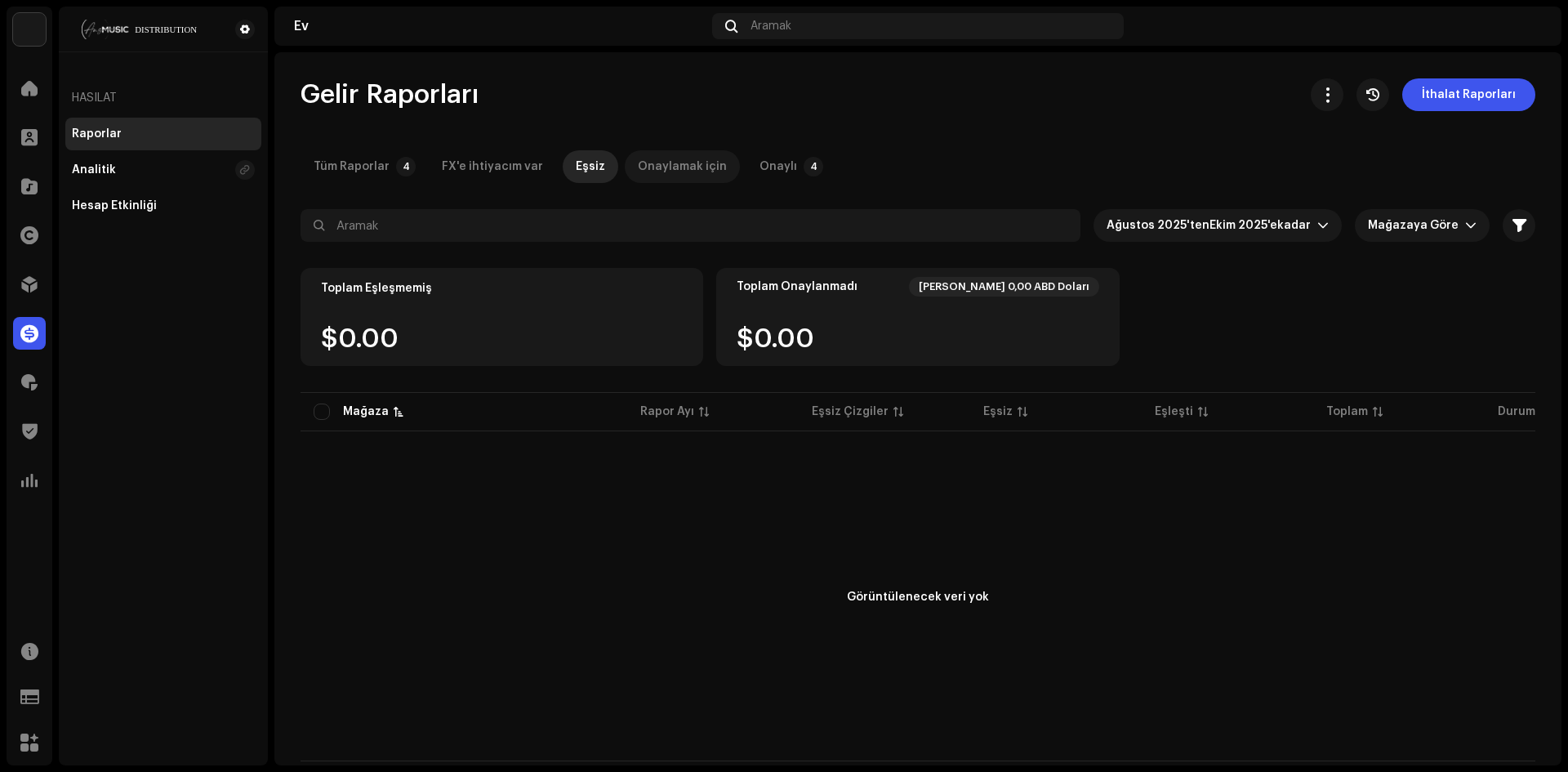
click at [684, 174] on div "Onaylamak için" at bounding box center [683, 166] width 89 height 33
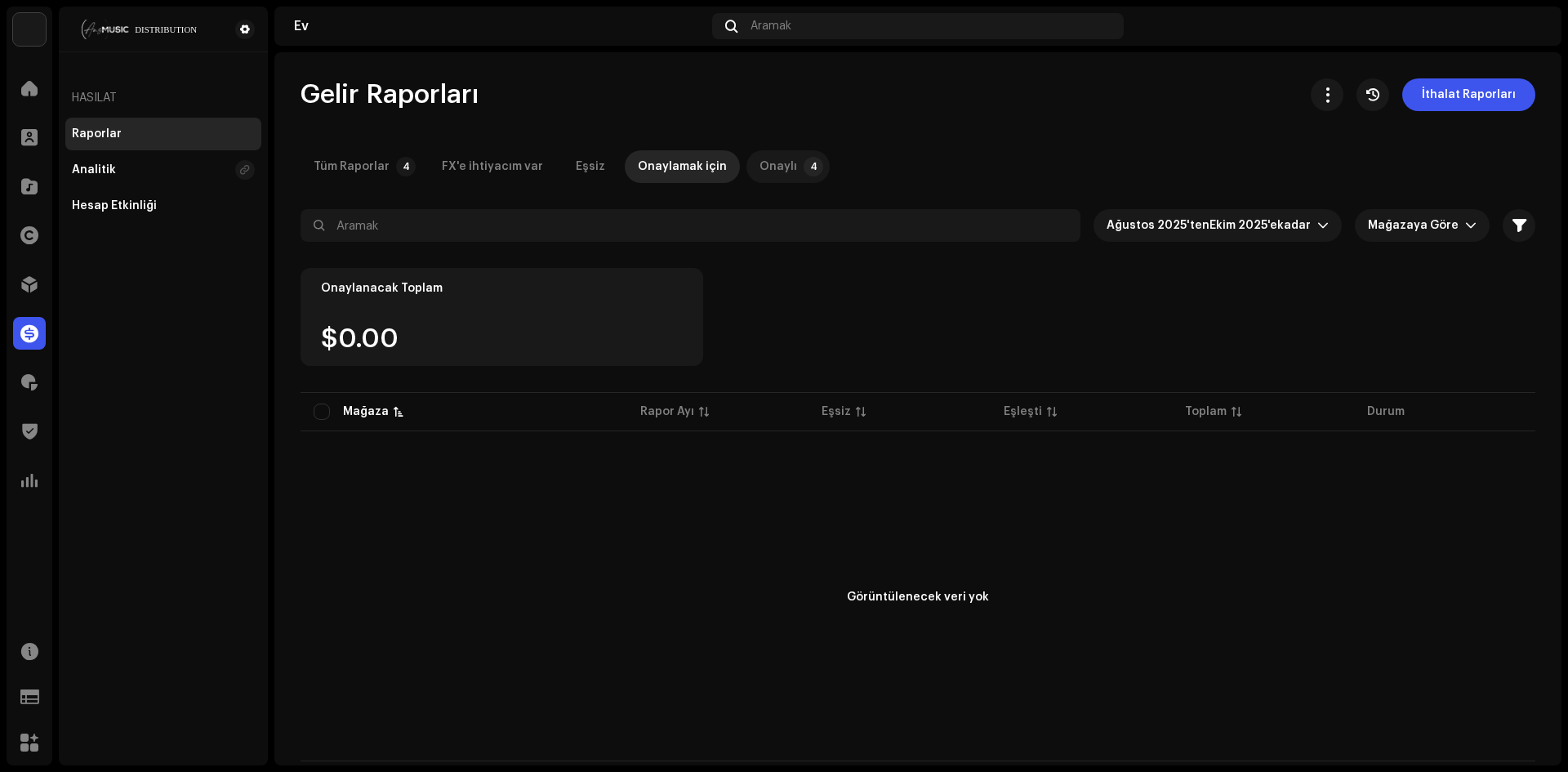
click at [746, 157] on p-tab "Onaylı 4" at bounding box center [787, 166] width 83 height 33
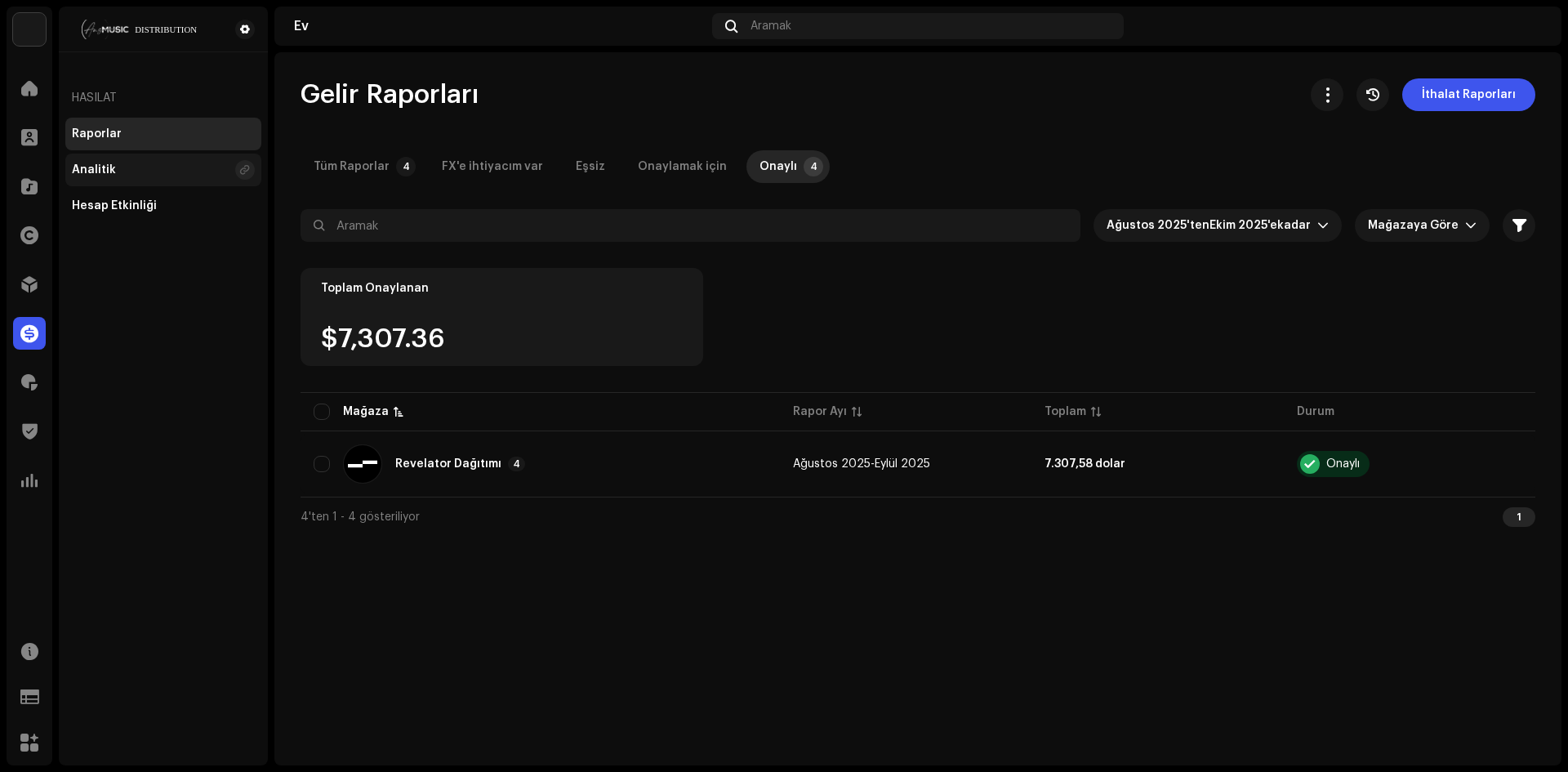
click at [130, 183] on div "Analitik" at bounding box center [164, 169] width 196 height 33
click at [142, 205] on font "Hesap Etkinliği" at bounding box center [114, 206] width 85 height 12
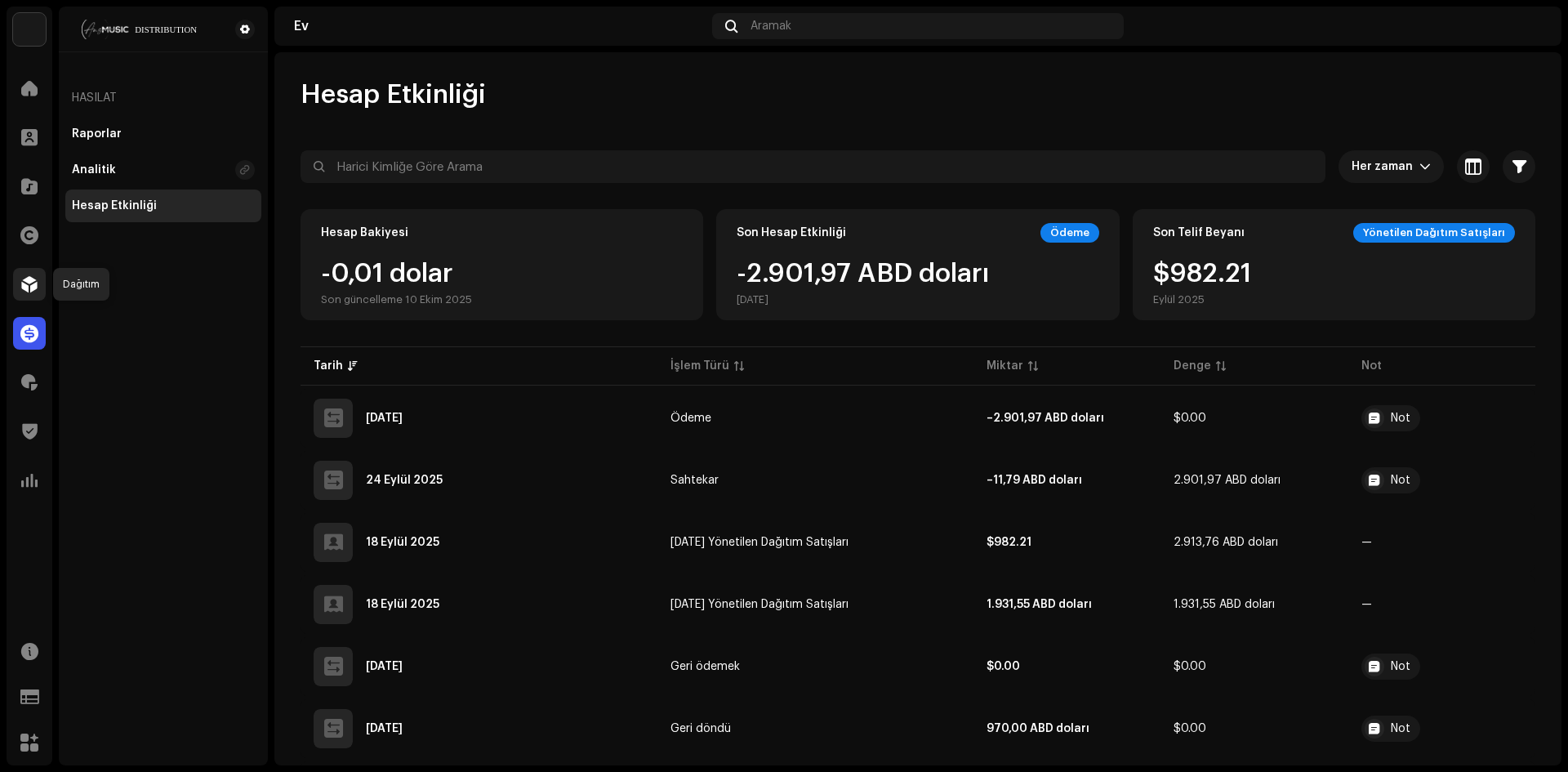
click at [35, 293] on div at bounding box center [29, 284] width 33 height 33
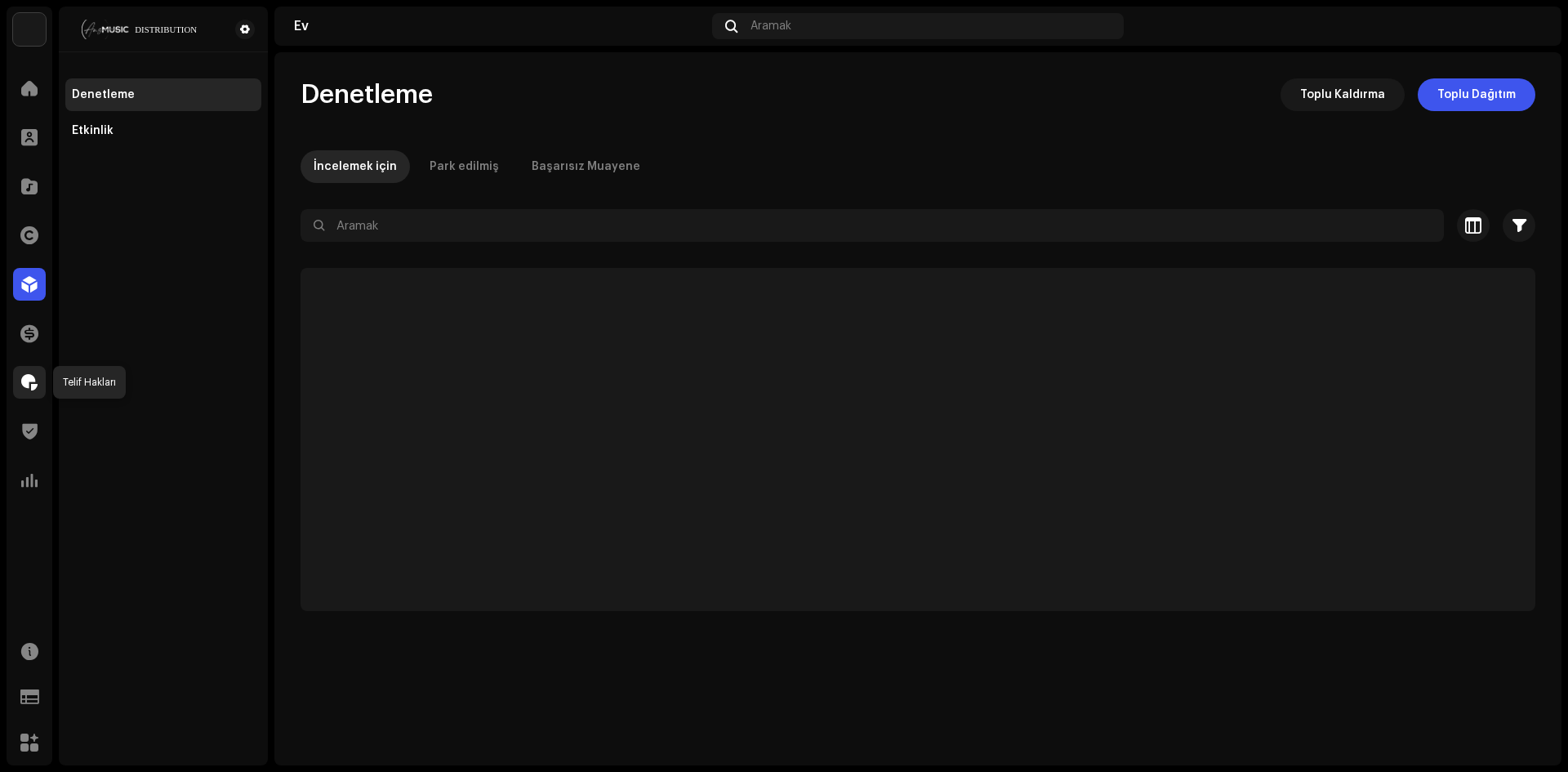
click at [32, 385] on span at bounding box center [29, 382] width 16 height 13
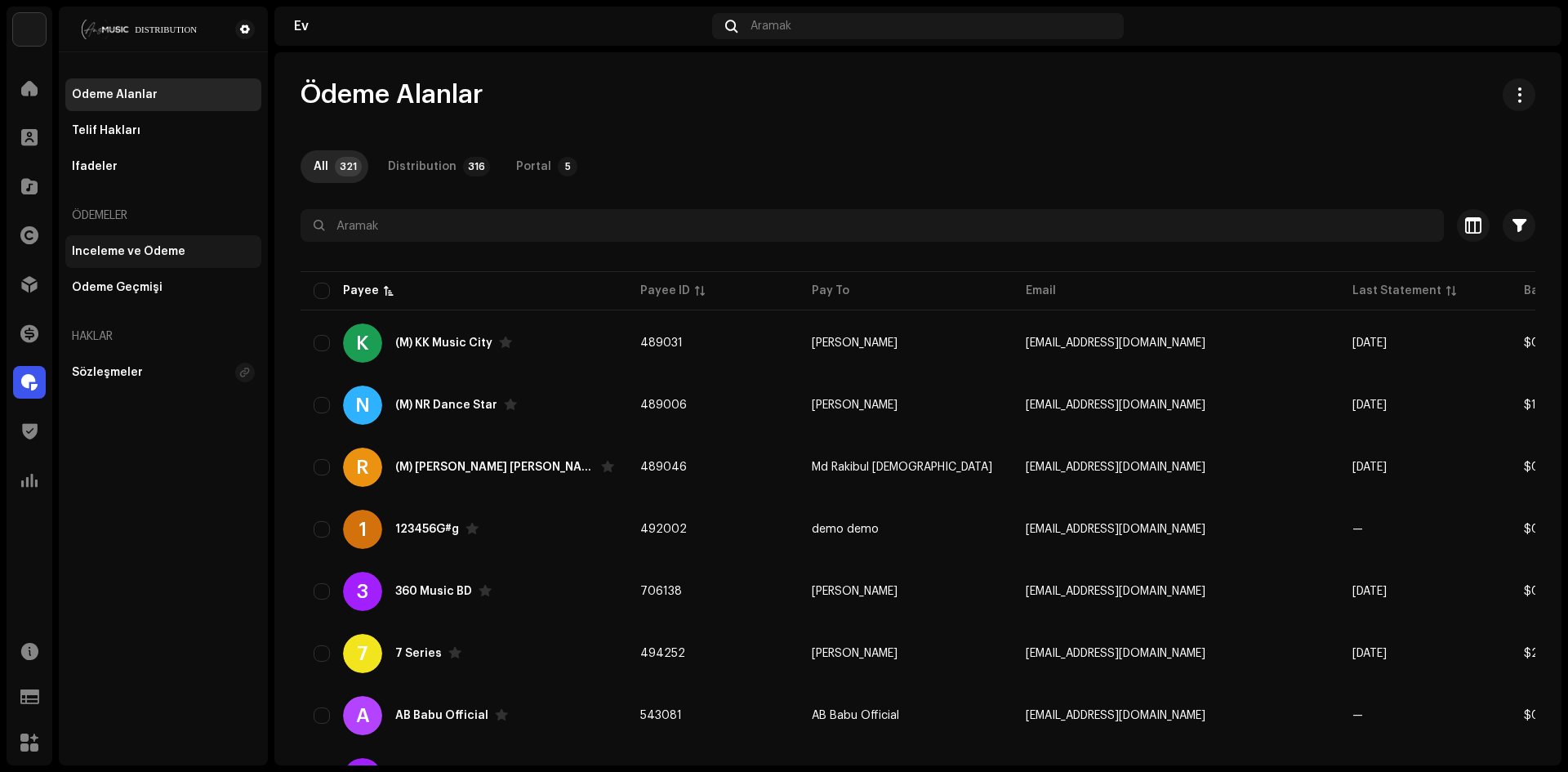
click at [137, 251] on font "İnceleme ve Ödeme" at bounding box center [128, 251] width 113 height 12
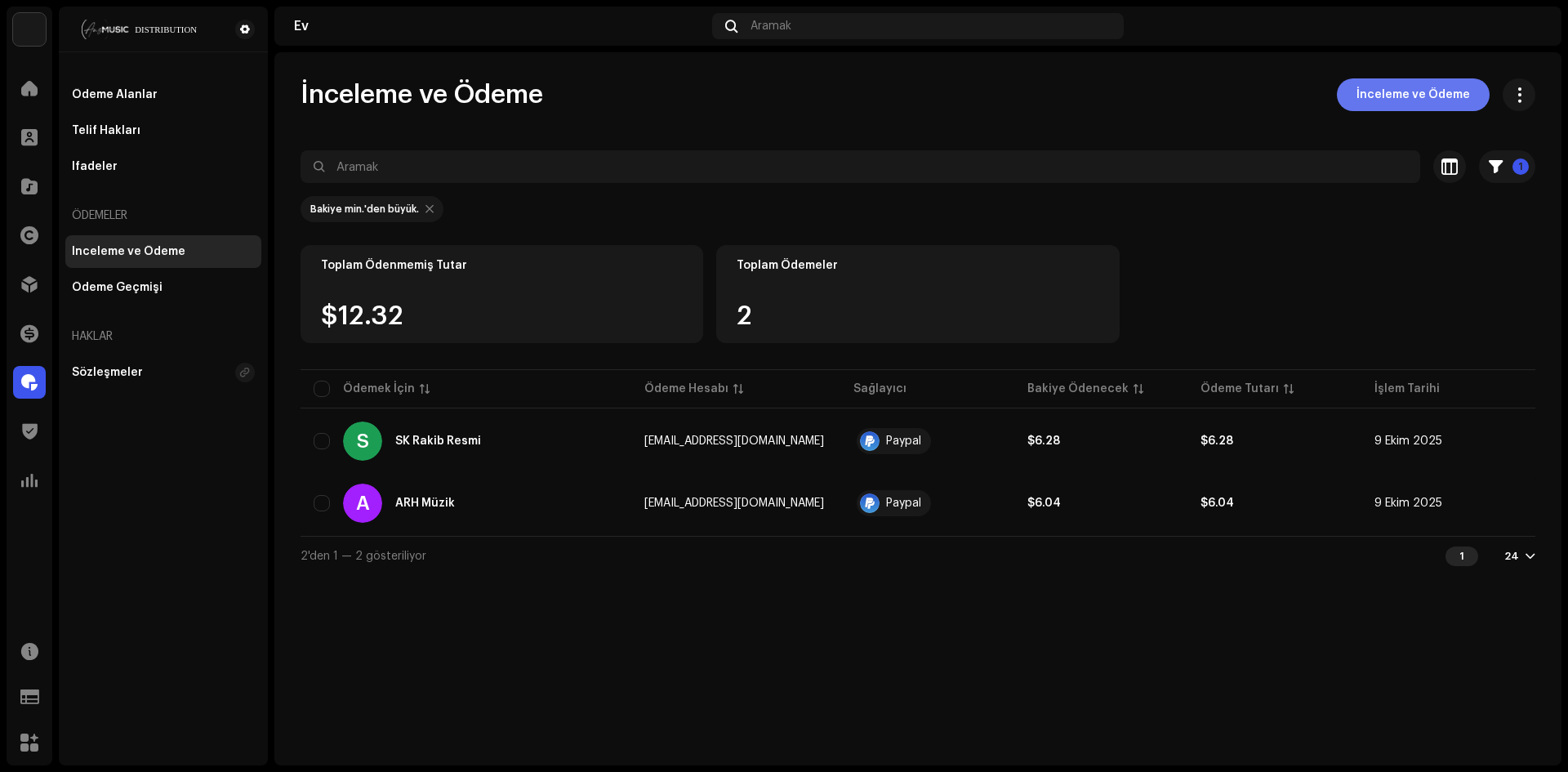
click at [1394, 106] on span "İnceleme ve Ödeme" at bounding box center [1413, 95] width 113 height 33
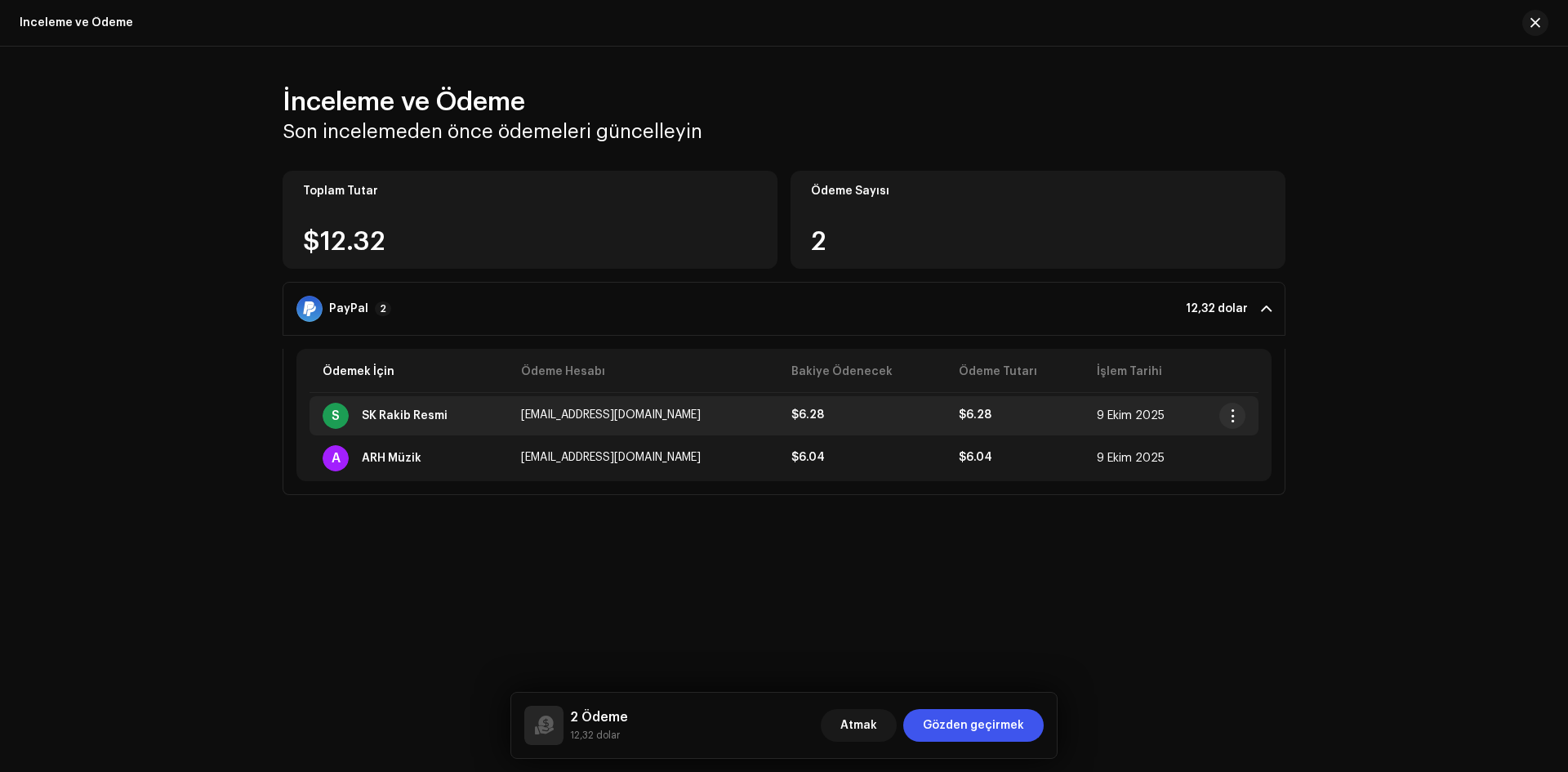
click at [446, 424] on div "S SK Rakib Resmi" at bounding box center [409, 415] width 173 height 26
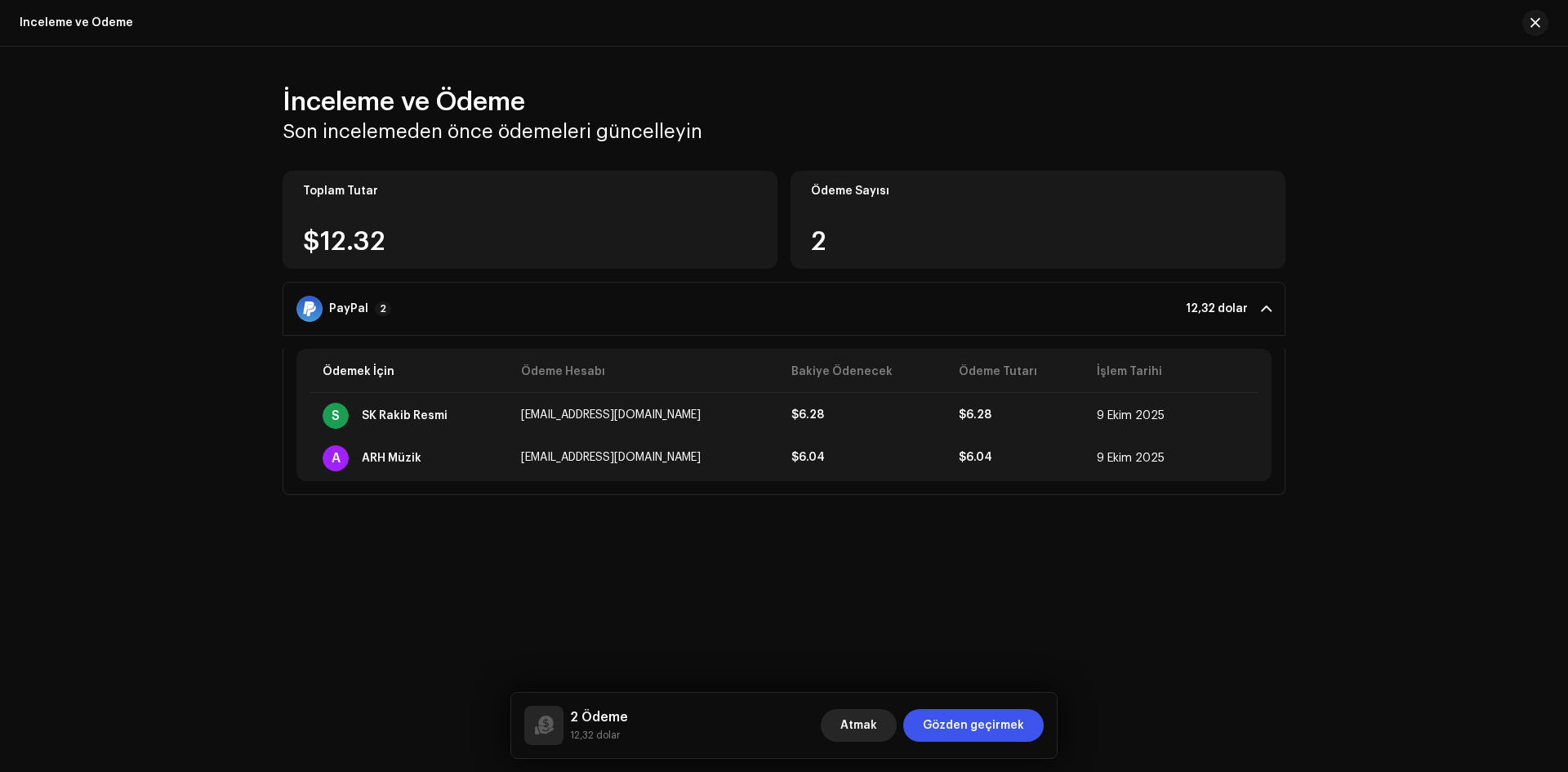
click at [877, 729] on font "Atmak" at bounding box center [859, 725] width 37 height 12
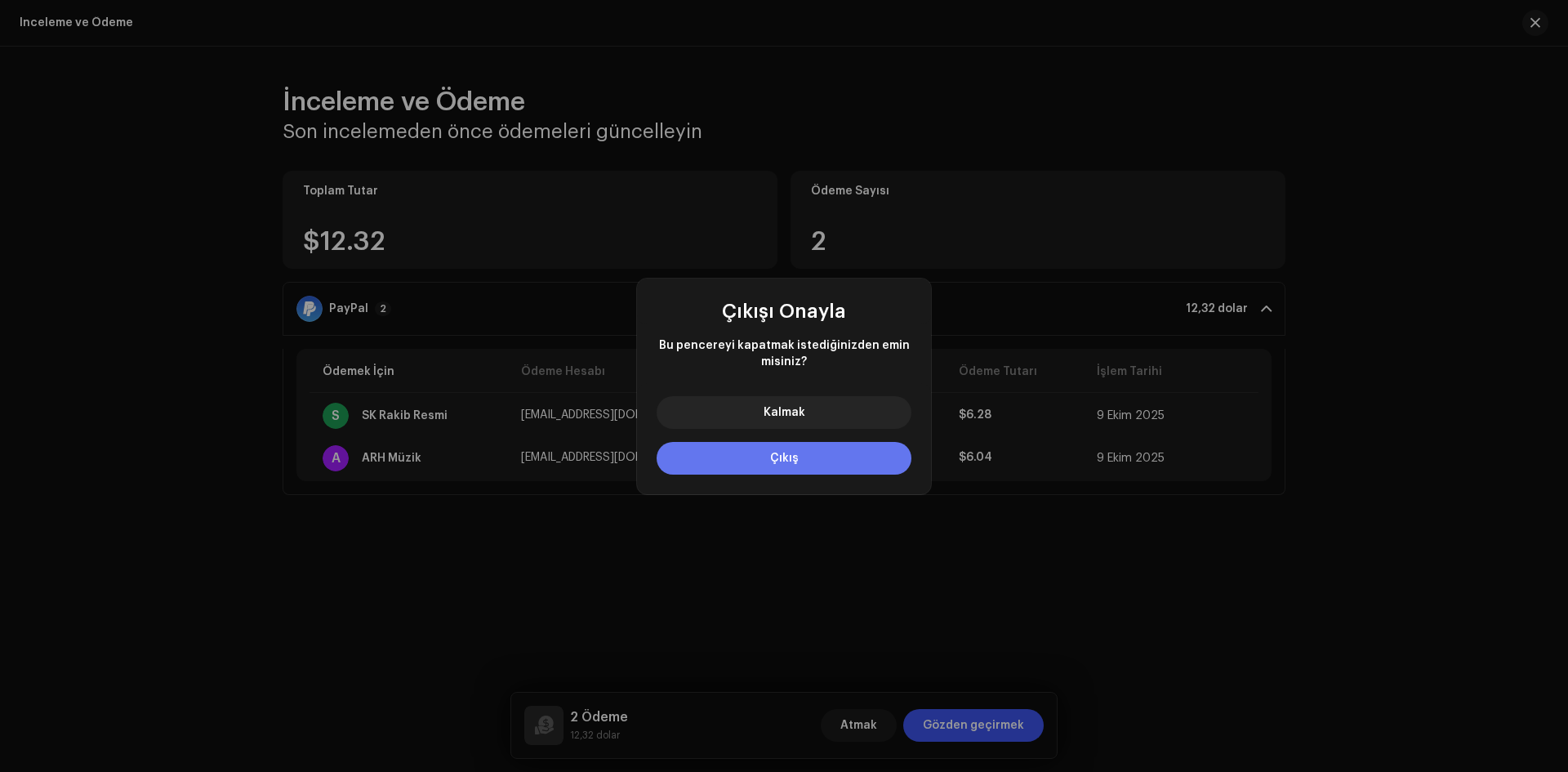
click at [807, 468] on button "Çıkış" at bounding box center [784, 458] width 255 height 33
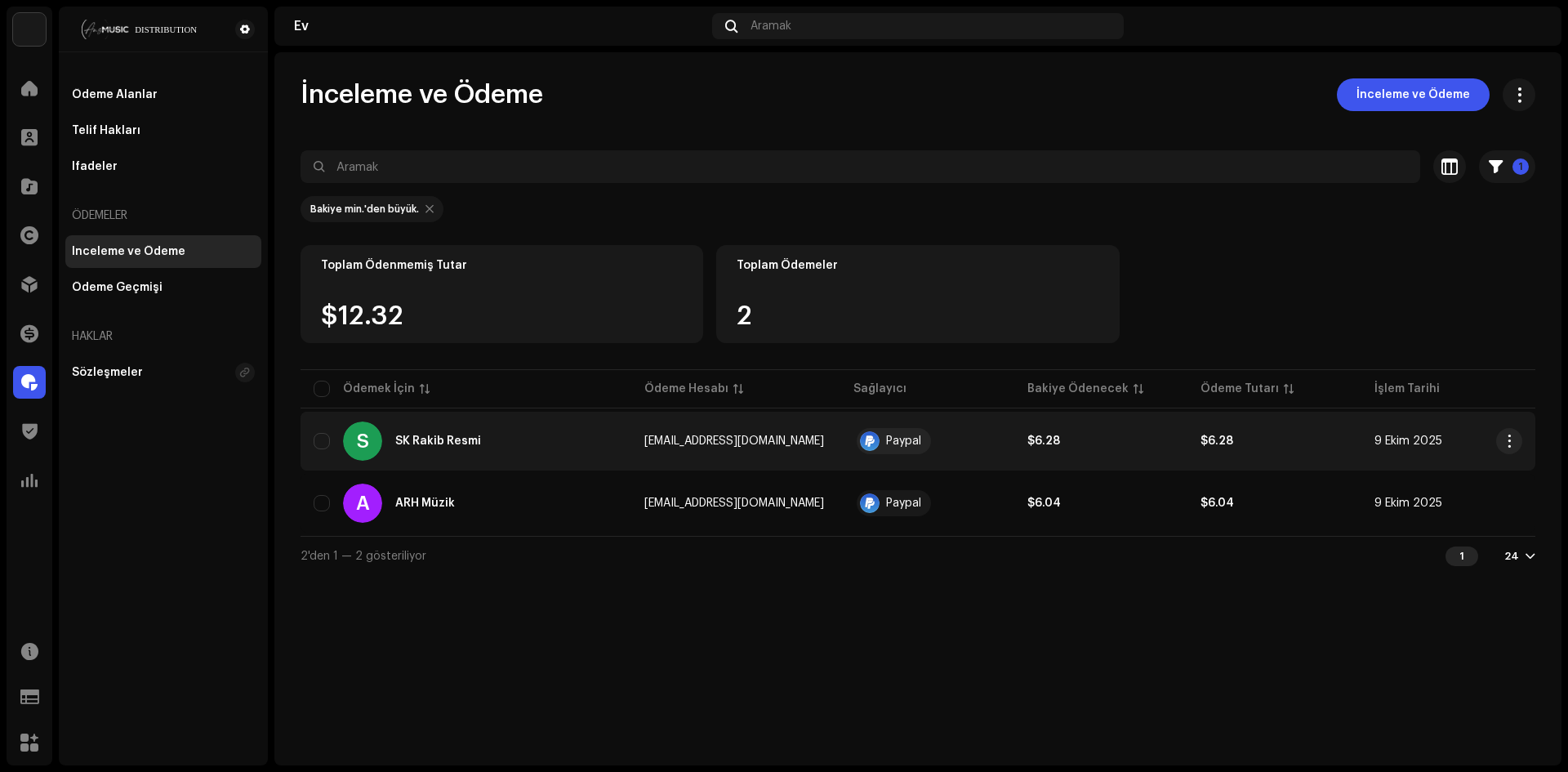
drag, startPoint x: 325, startPoint y: 438, endPoint x: 684, endPoint y: 454, distance: 359.4
click at [326, 438] on input "Row Unselected" at bounding box center [321, 440] width 16 height 16
checkbox input "true"
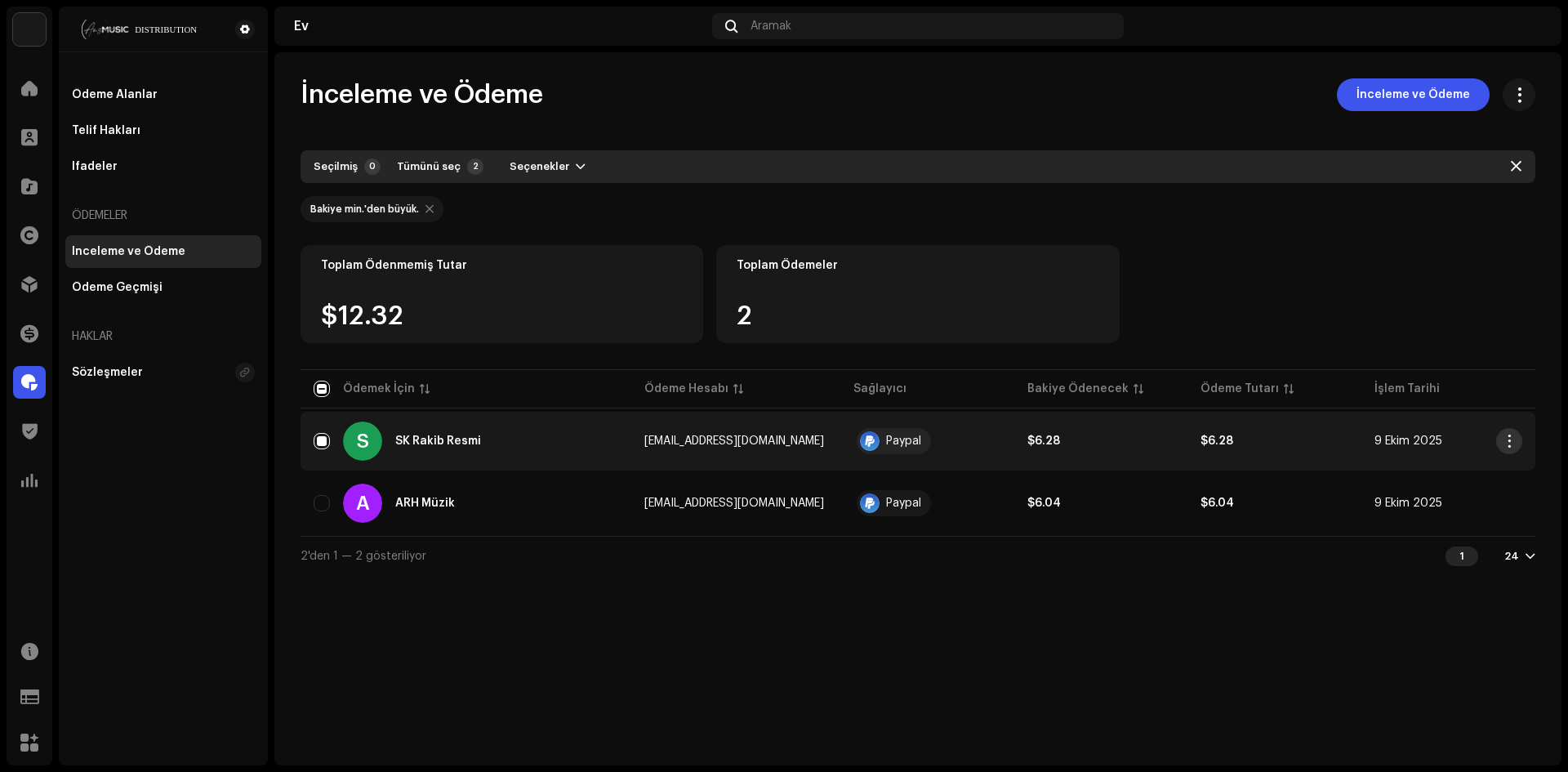
click at [1514, 438] on span "button" at bounding box center [1509, 441] width 13 height 13
click at [1382, 566] on div "2'den 1 — 2 gösteriliyor 1 24" at bounding box center [917, 555] width 1235 height 39
click at [1513, 438] on span "button" at bounding box center [1509, 441] width 13 height 13
click at [1455, 467] on div "Ödeme Alanını Görüntüle" at bounding box center [1432, 477] width 165 height 33
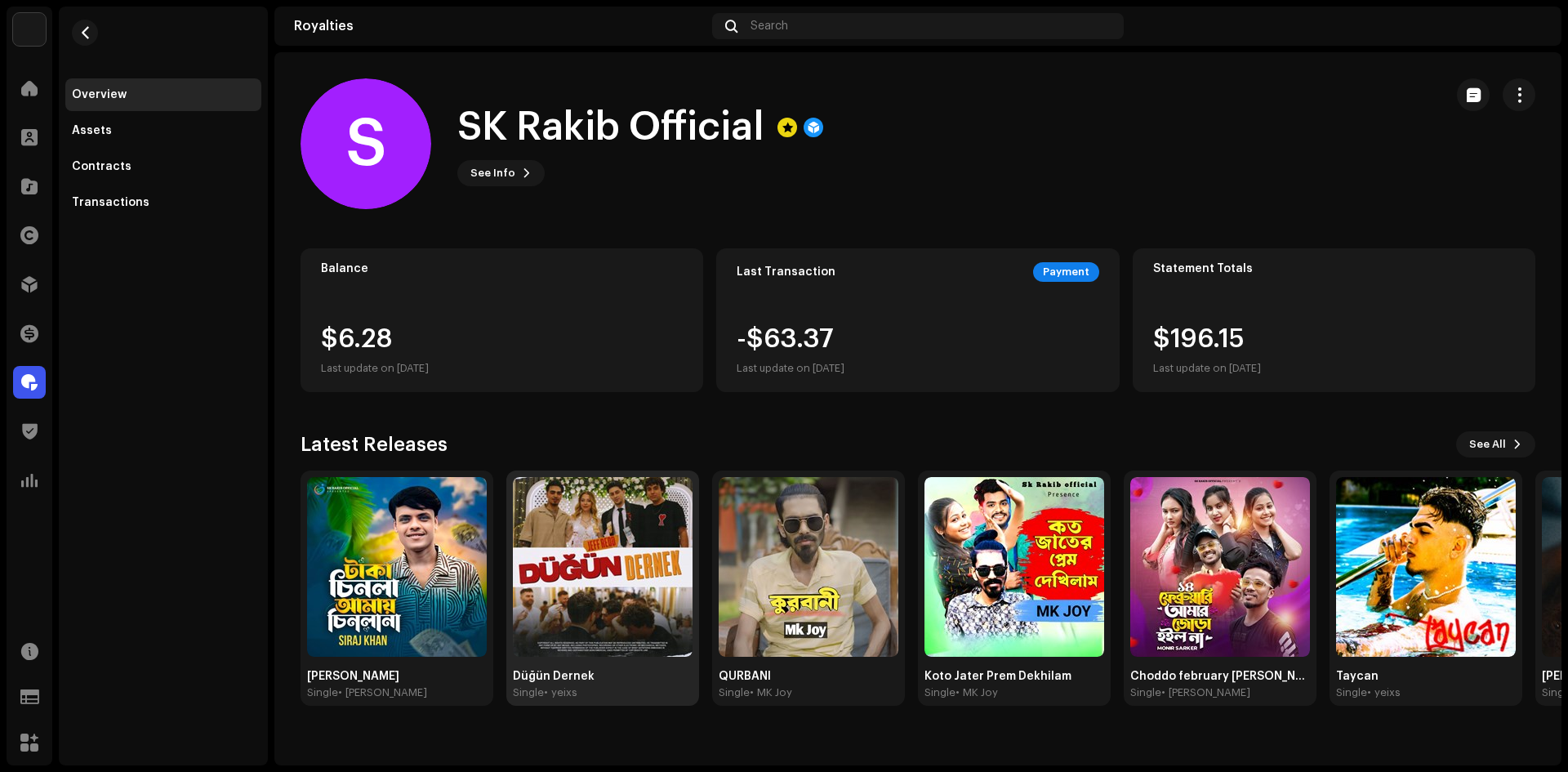
click at [646, 589] on img at bounding box center [603, 567] width 179 height 179
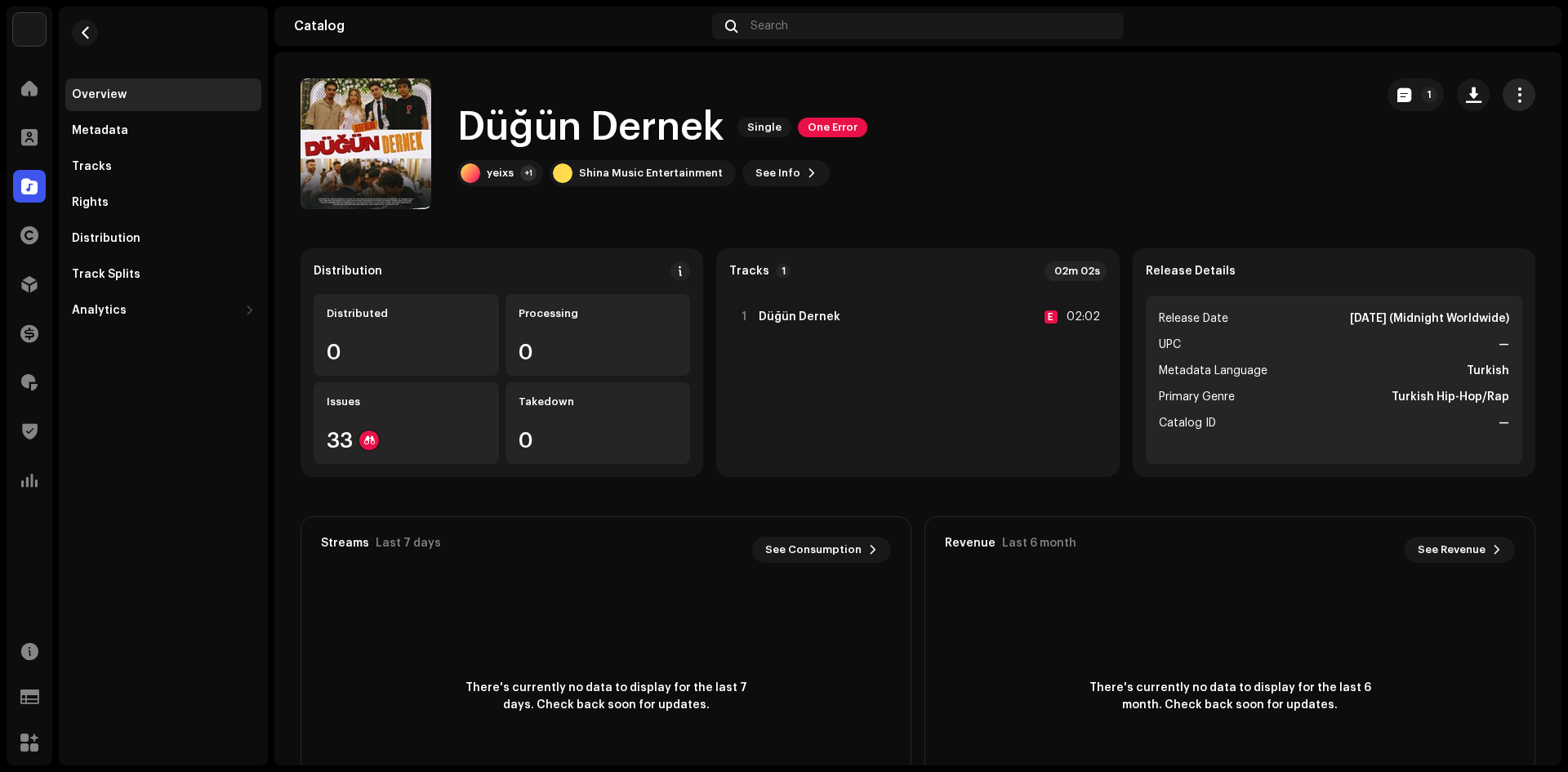
click at [1521, 84] on button "button" at bounding box center [1519, 95] width 33 height 33
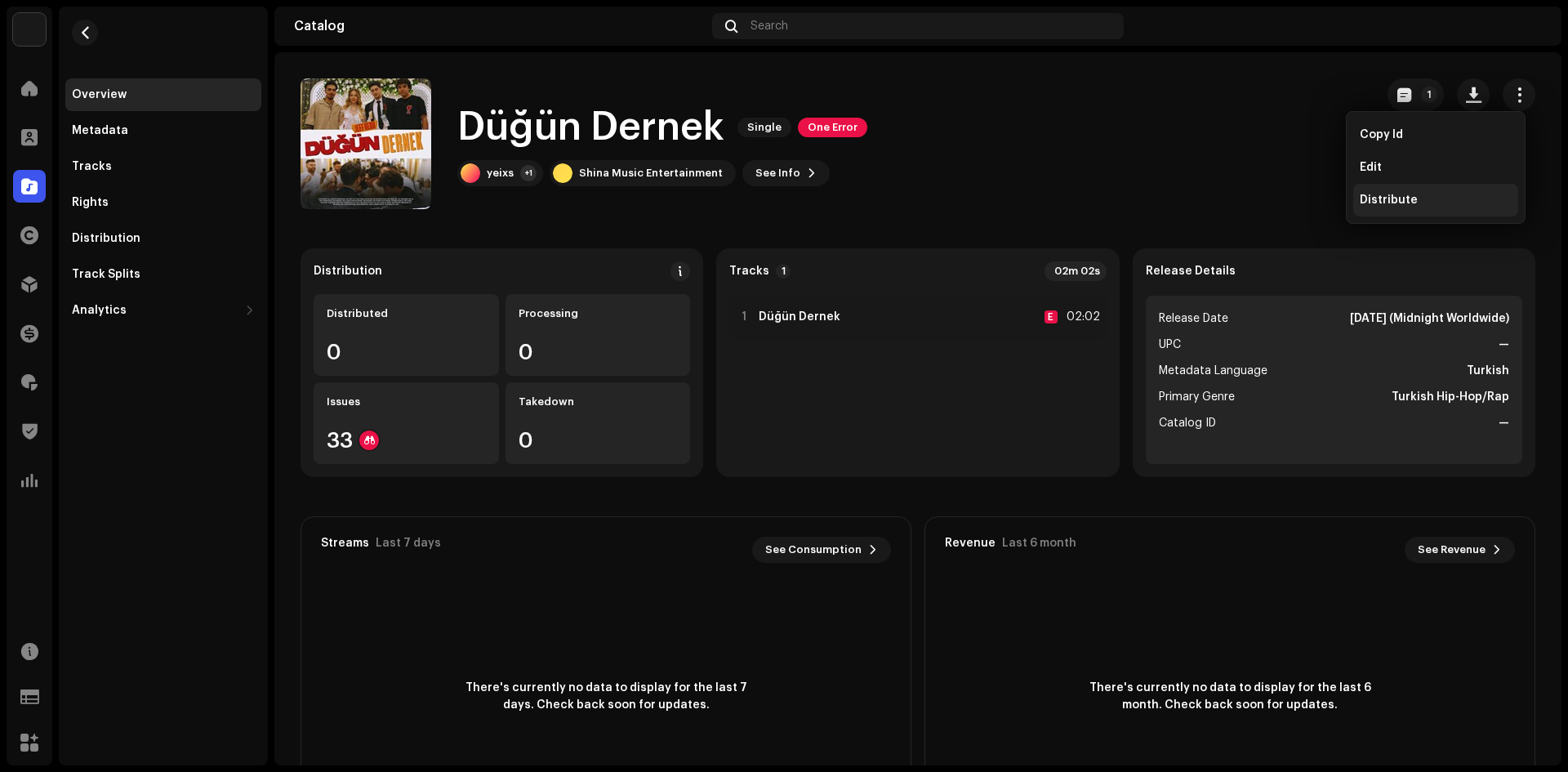
click at [1378, 203] on span "Distribute" at bounding box center [1389, 200] width 58 height 13
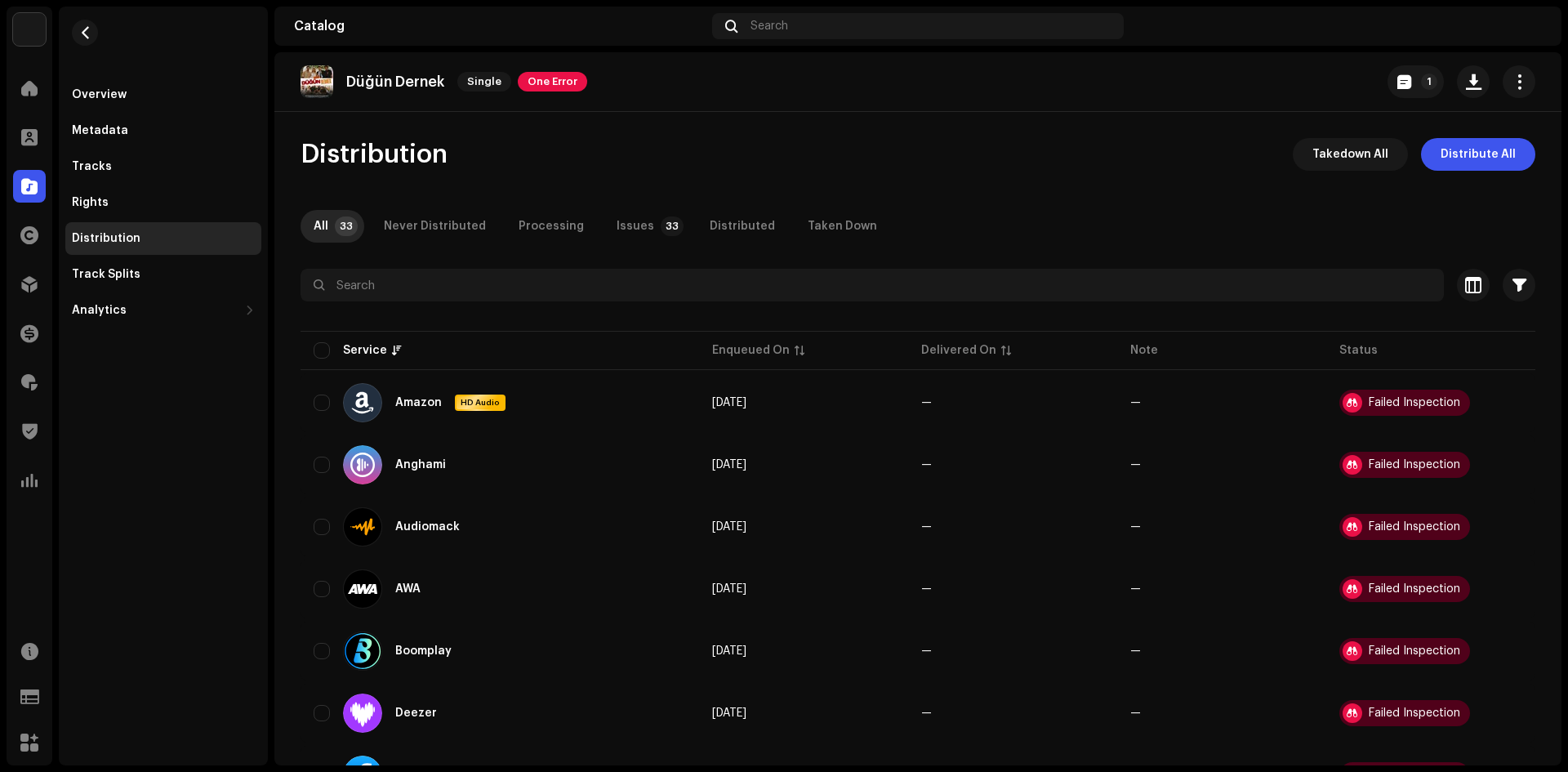
click at [1480, 132] on div "Düğün Dernek Single One Error 1 Distribution Takedown All Distribute All All 33…" at bounding box center [917, 408] width 1287 height 712
click at [1483, 136] on div "Düğün Dernek Single One Error 1 Distribution Takedown All Distribute All All 33…" at bounding box center [917, 408] width 1287 height 712
click at [1482, 143] on span "Distribute All" at bounding box center [1478, 154] width 75 height 33
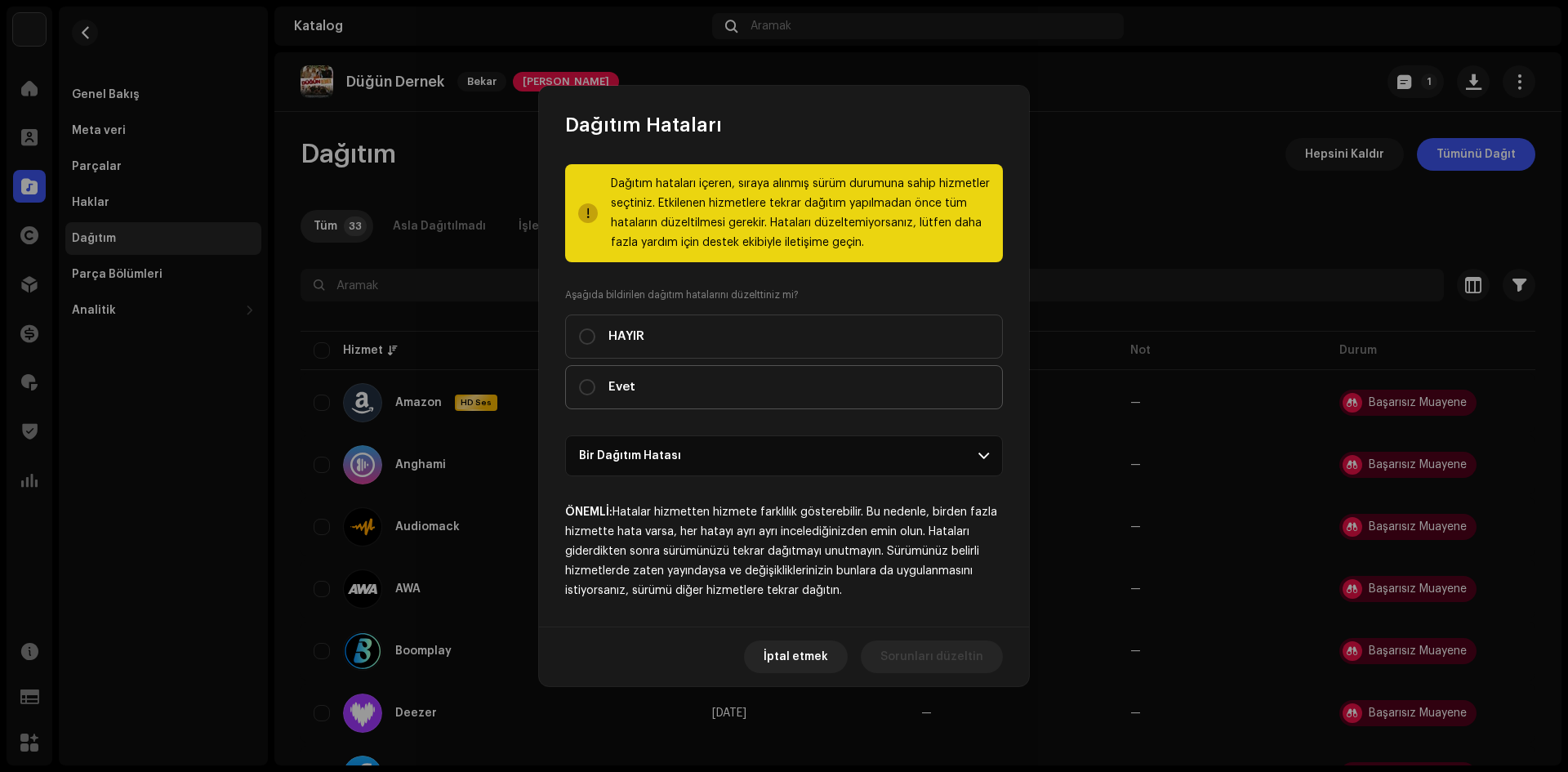
click at [670, 396] on label "Evet" at bounding box center [784, 386] width 438 height 44
click at [595, 395] on input "Evet" at bounding box center [587, 386] width 16 height 16
radio input "true"
click at [937, 647] on span "Dağıtmak" at bounding box center [956, 656] width 55 height 33
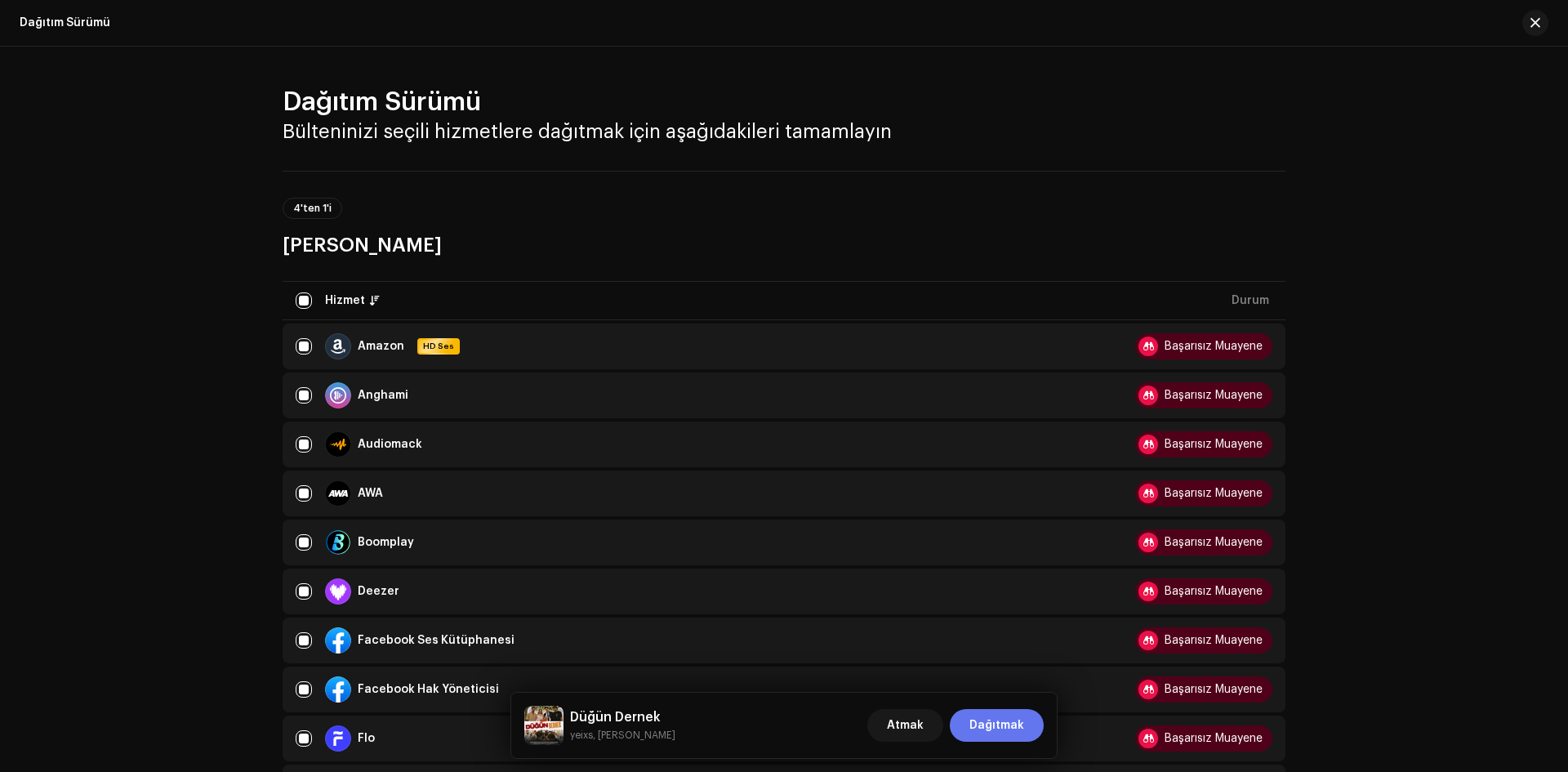
click at [996, 712] on span "Dağıtmak" at bounding box center [996, 725] width 55 height 33
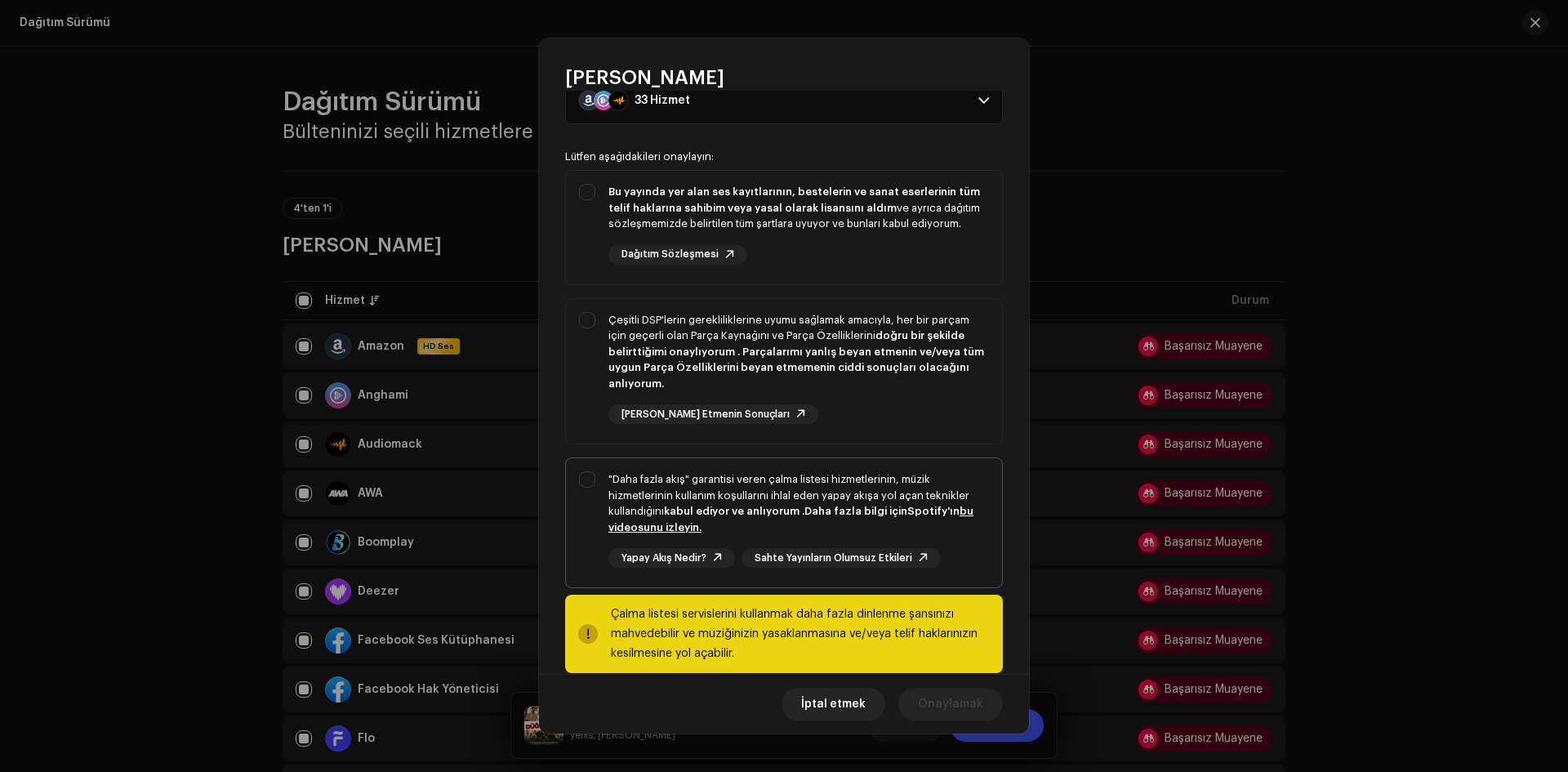
scroll to position [96, 0]
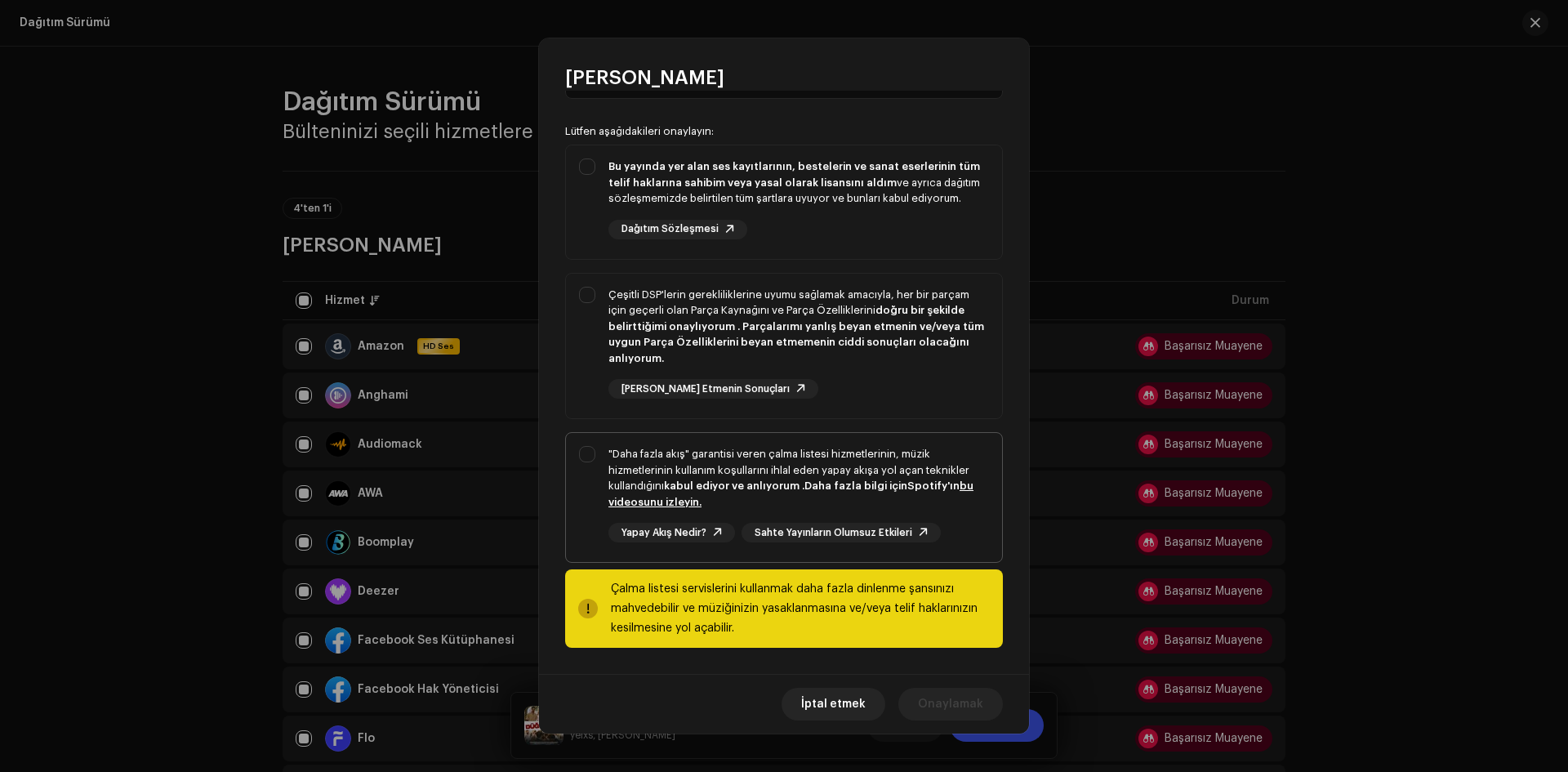
click at [584, 454] on div ""Daha fazla akış" garantisi veren çalma listesi hizmetlerinin, müzik hizmetleri…" at bounding box center [784, 494] width 436 height 122
checkbox input "true"
click at [583, 294] on div "Çeşitli DSP'lerin gerekliliklerine uyumu sağlamak amacıyla, her bir parçam için…" at bounding box center [784, 343] width 436 height 139
checkbox input "true"
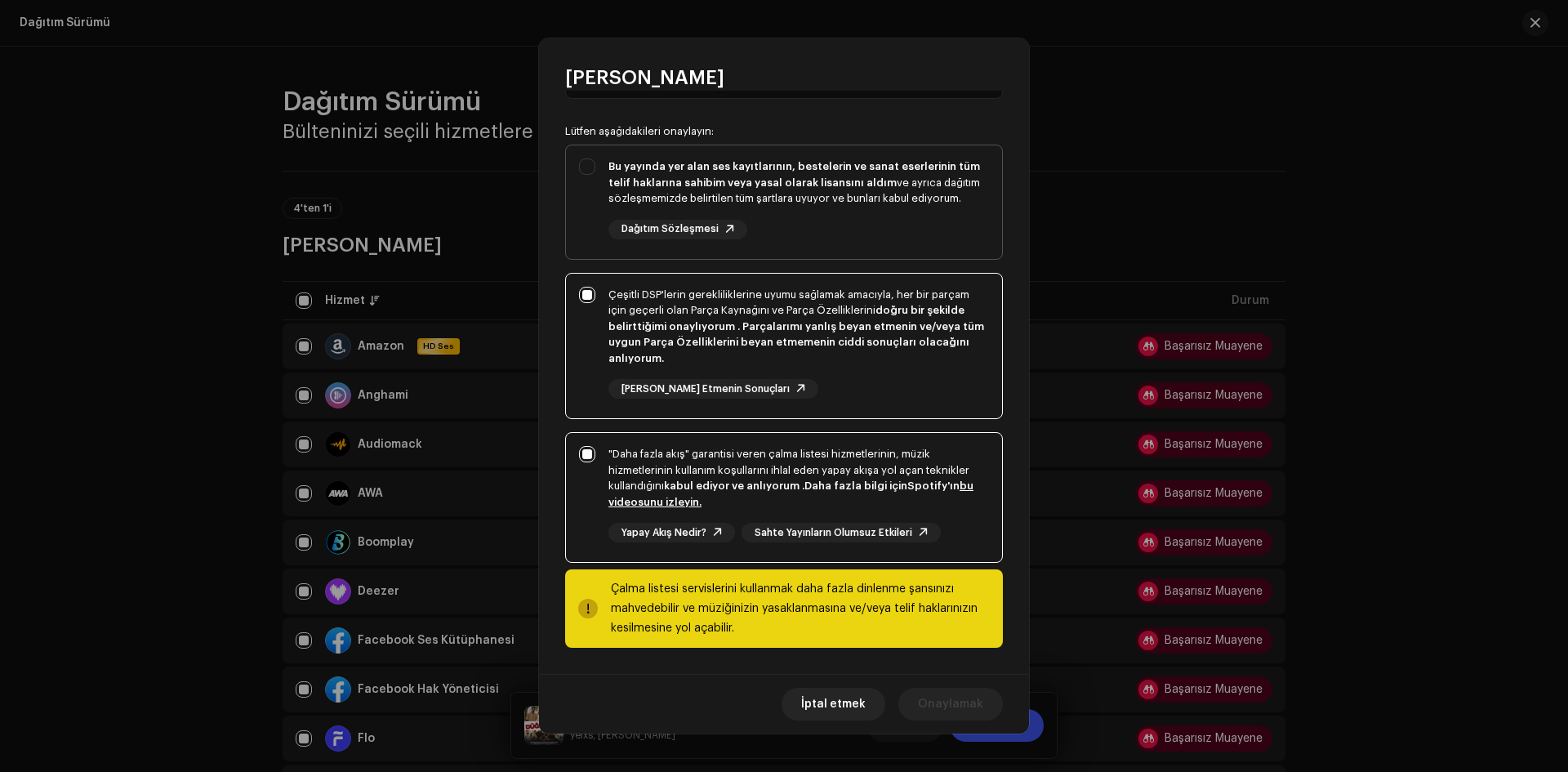
click at [592, 165] on div "Bu yayında yer alan ses kayıtlarının, bestelerin ve sanat eserlerinin tüm telif…" at bounding box center [784, 199] width 436 height 107
checkbox input "true"
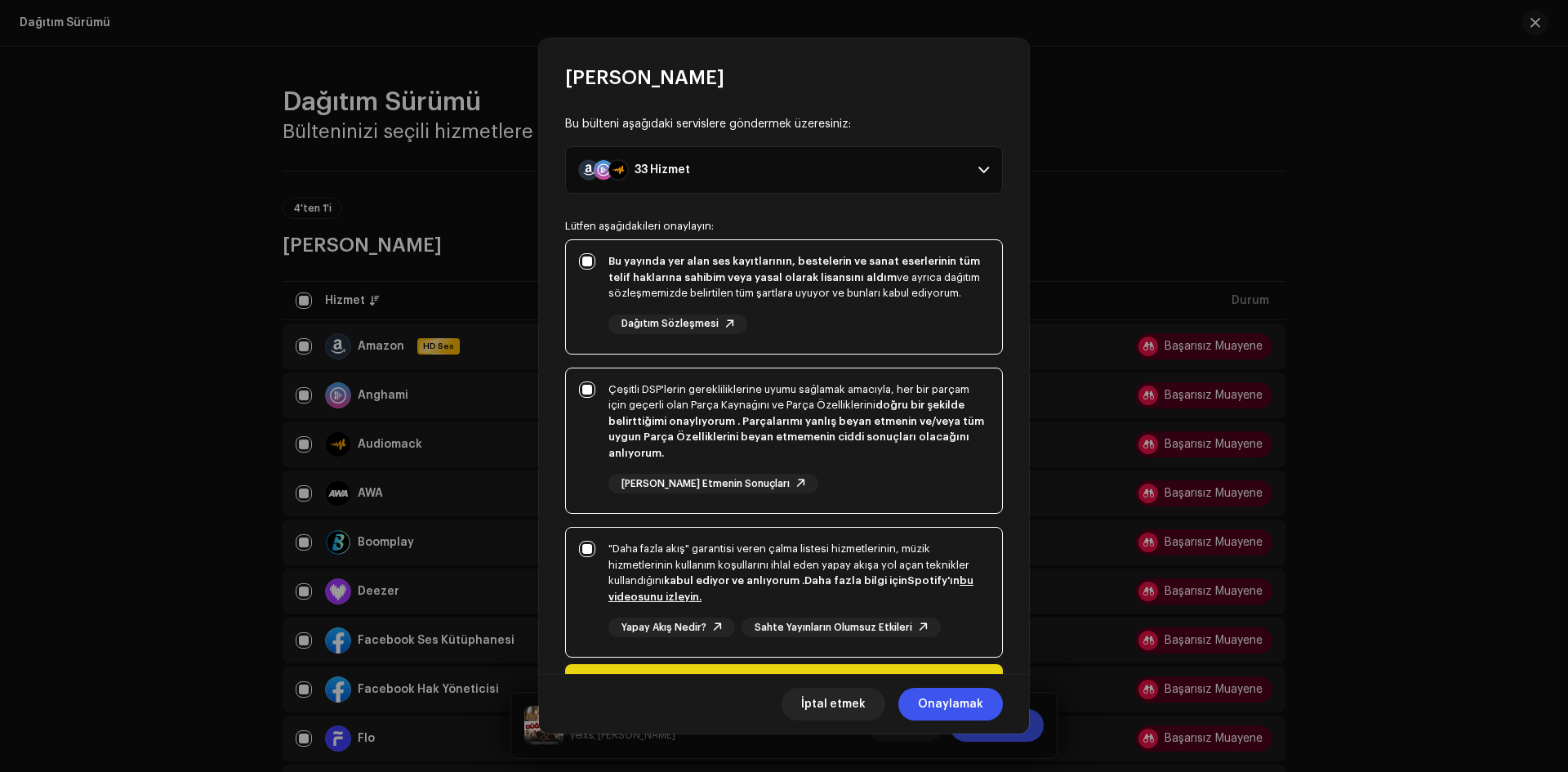
scroll to position [0, 0]
click at [989, 710] on button "Onaylamak" at bounding box center [951, 703] width 105 height 33
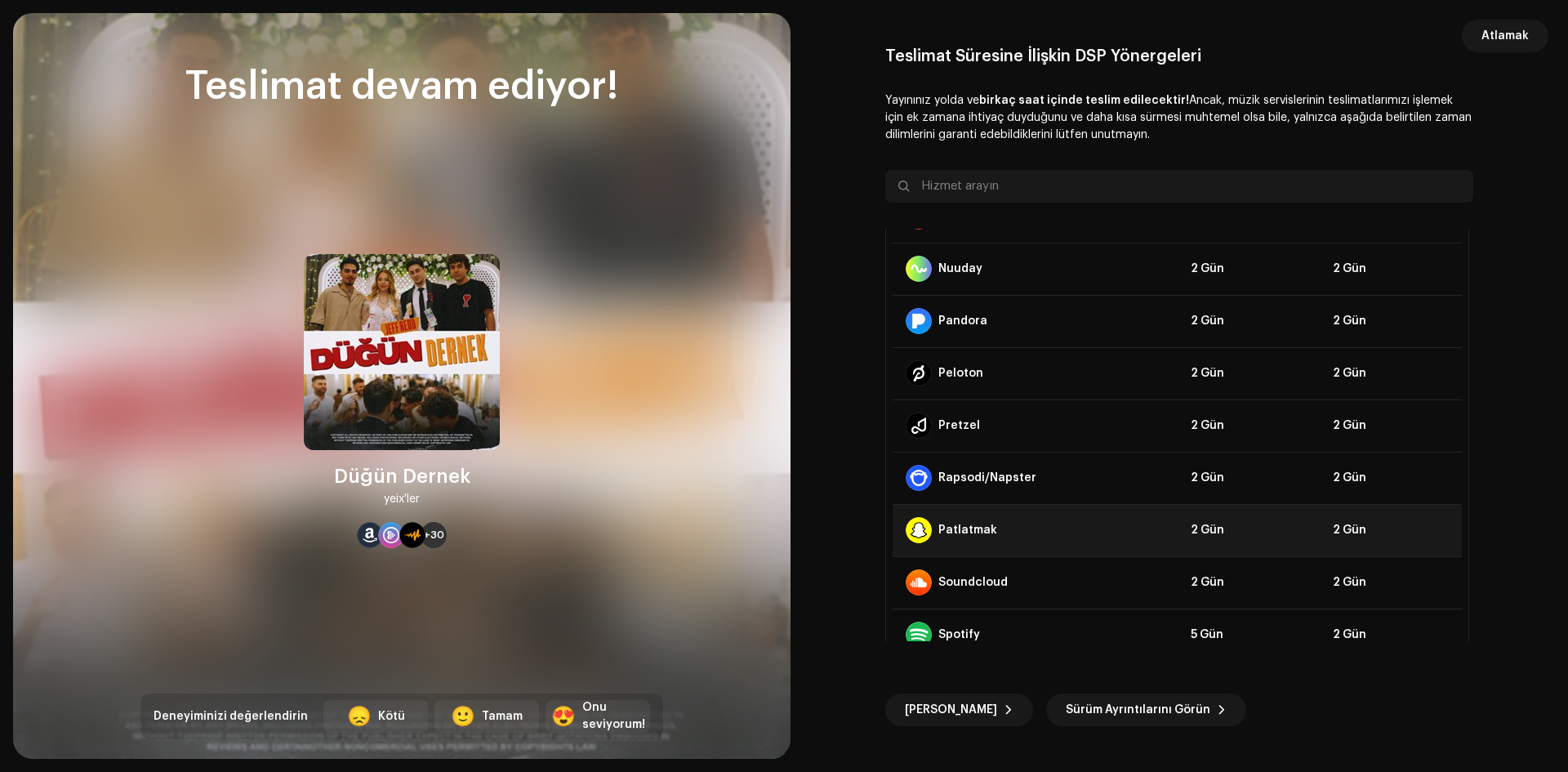
scroll to position [1373, 0]
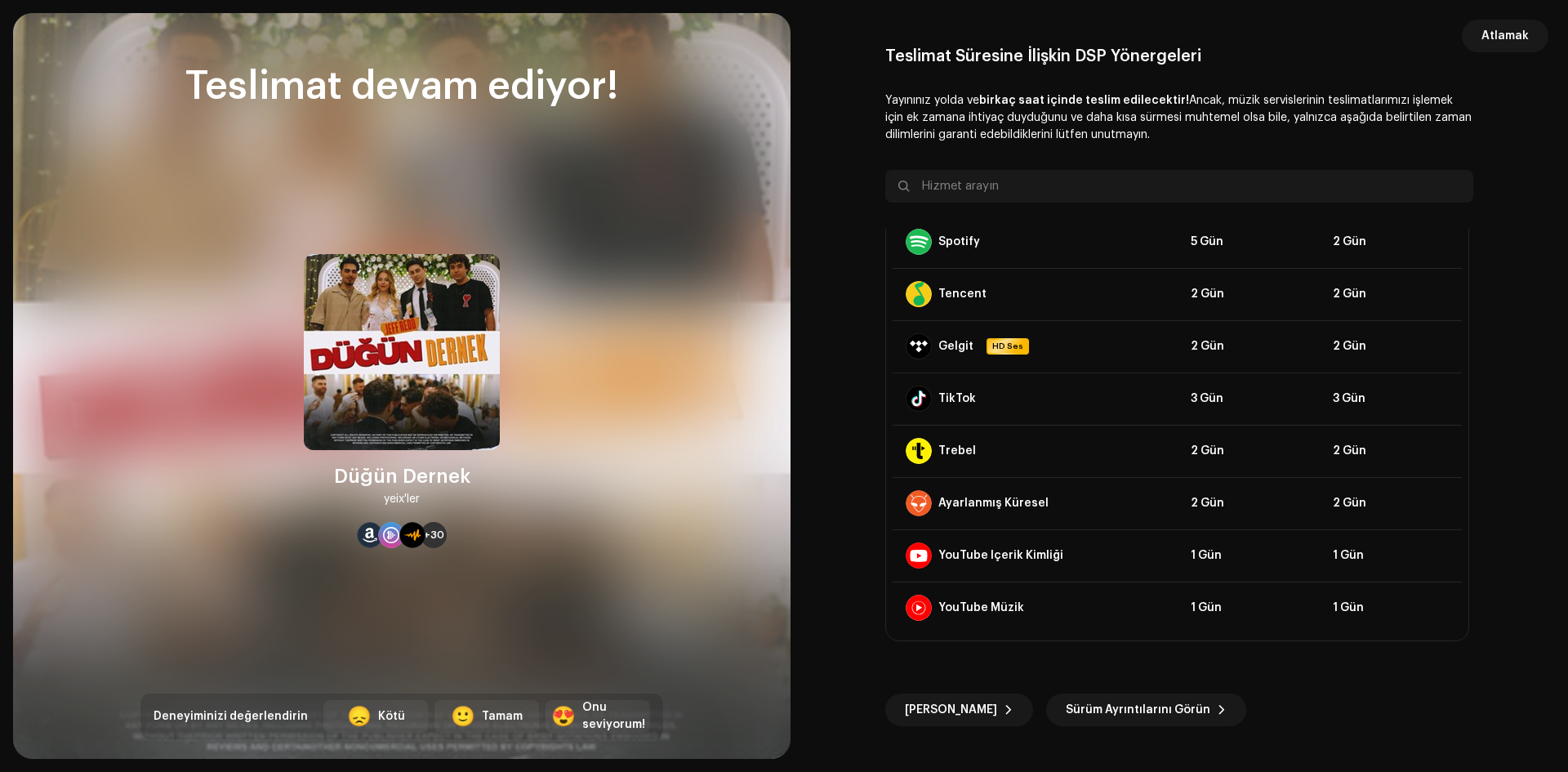
click at [845, 325] on re-o-post-create-distribution-options "Teslimat Süresine İlişkin DSP Yönergeleri Yayınınız yolda ve birkaç saat içinde…" at bounding box center [1179, 386] width 739 height 680
click at [1479, 49] on button "Atlamak" at bounding box center [1505, 35] width 86 height 33
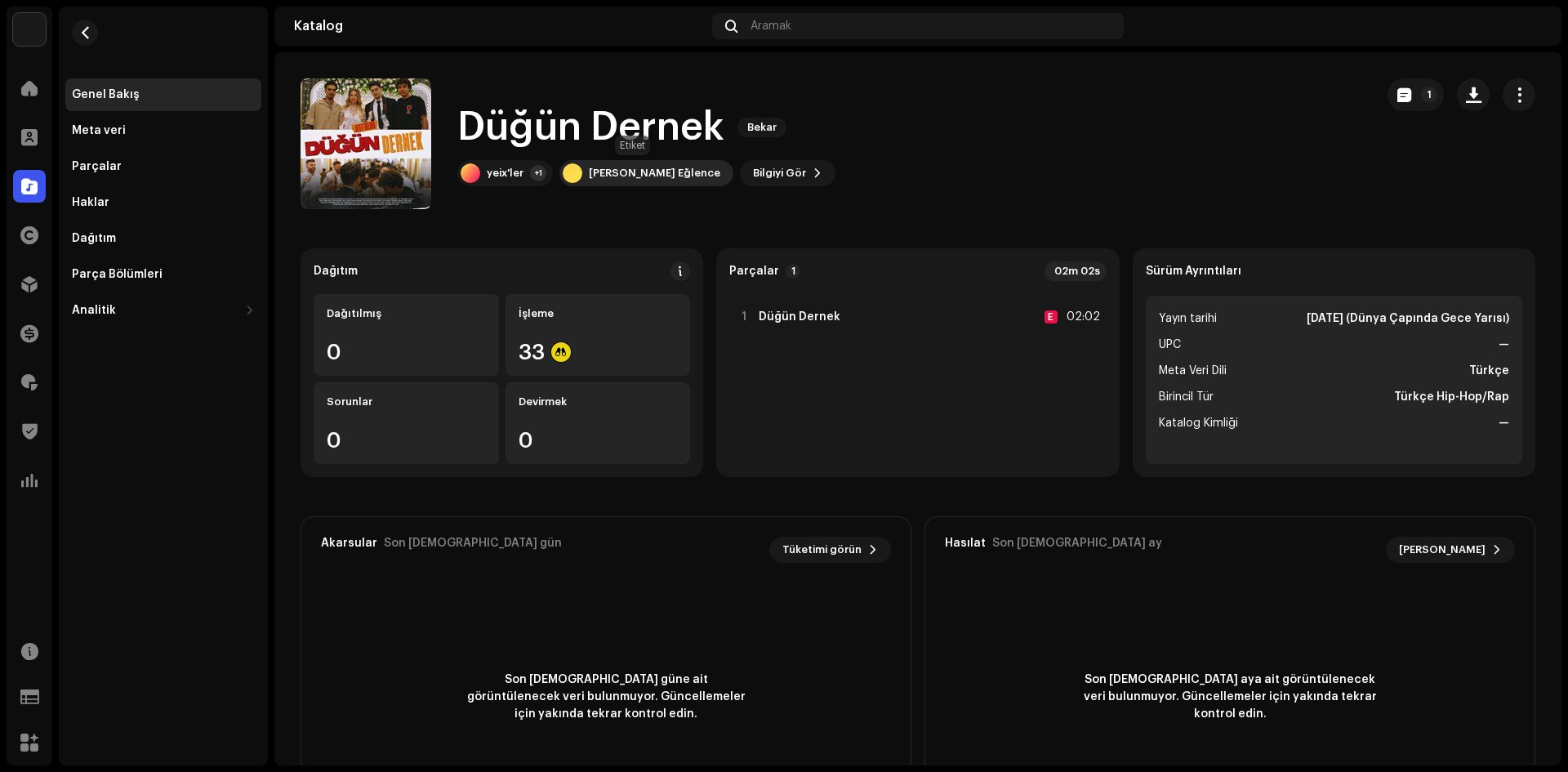
click at [617, 164] on div "Shina Müzik Eğlence" at bounding box center [646, 173] width 174 height 26
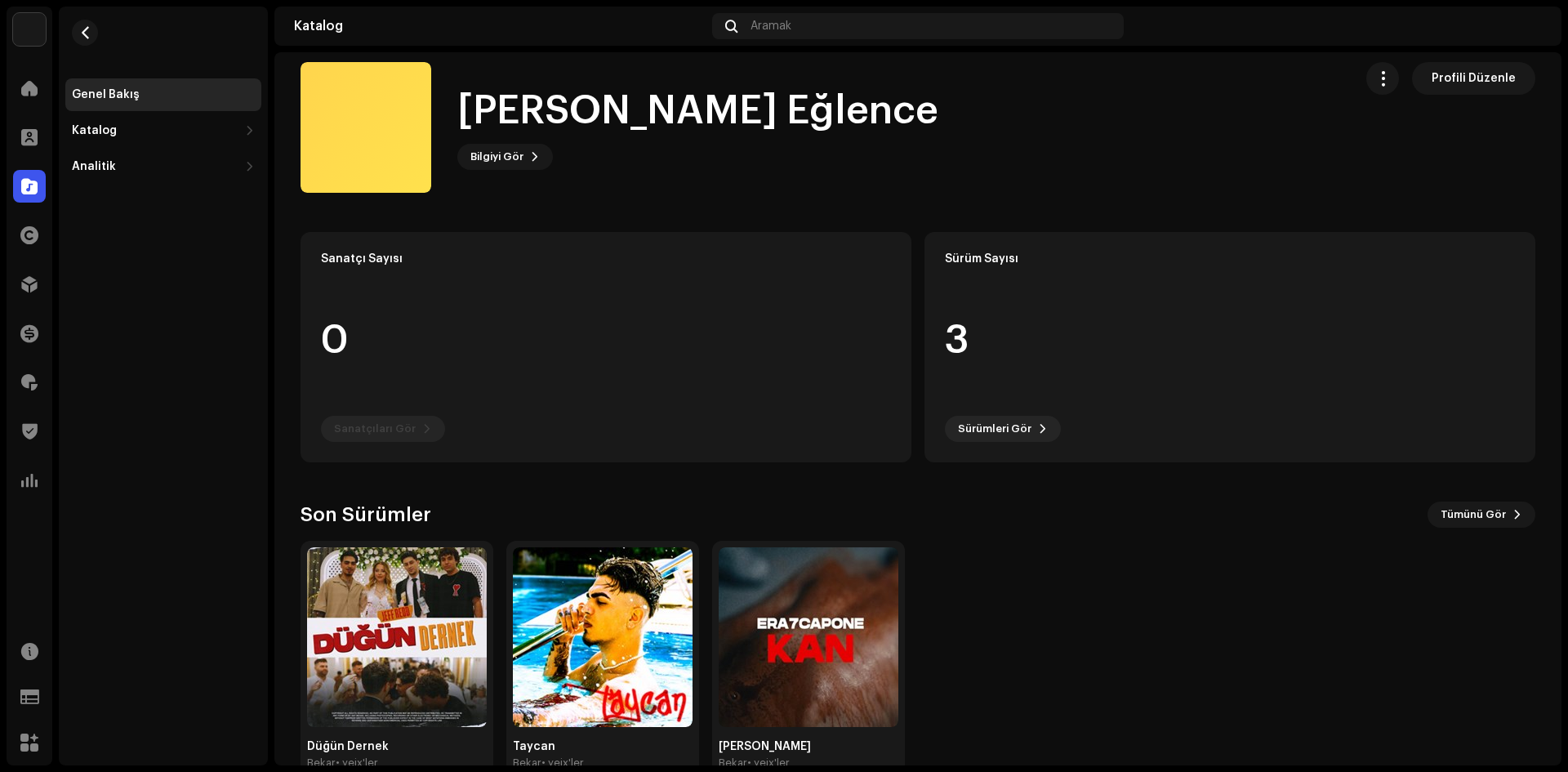
scroll to position [53, 0]
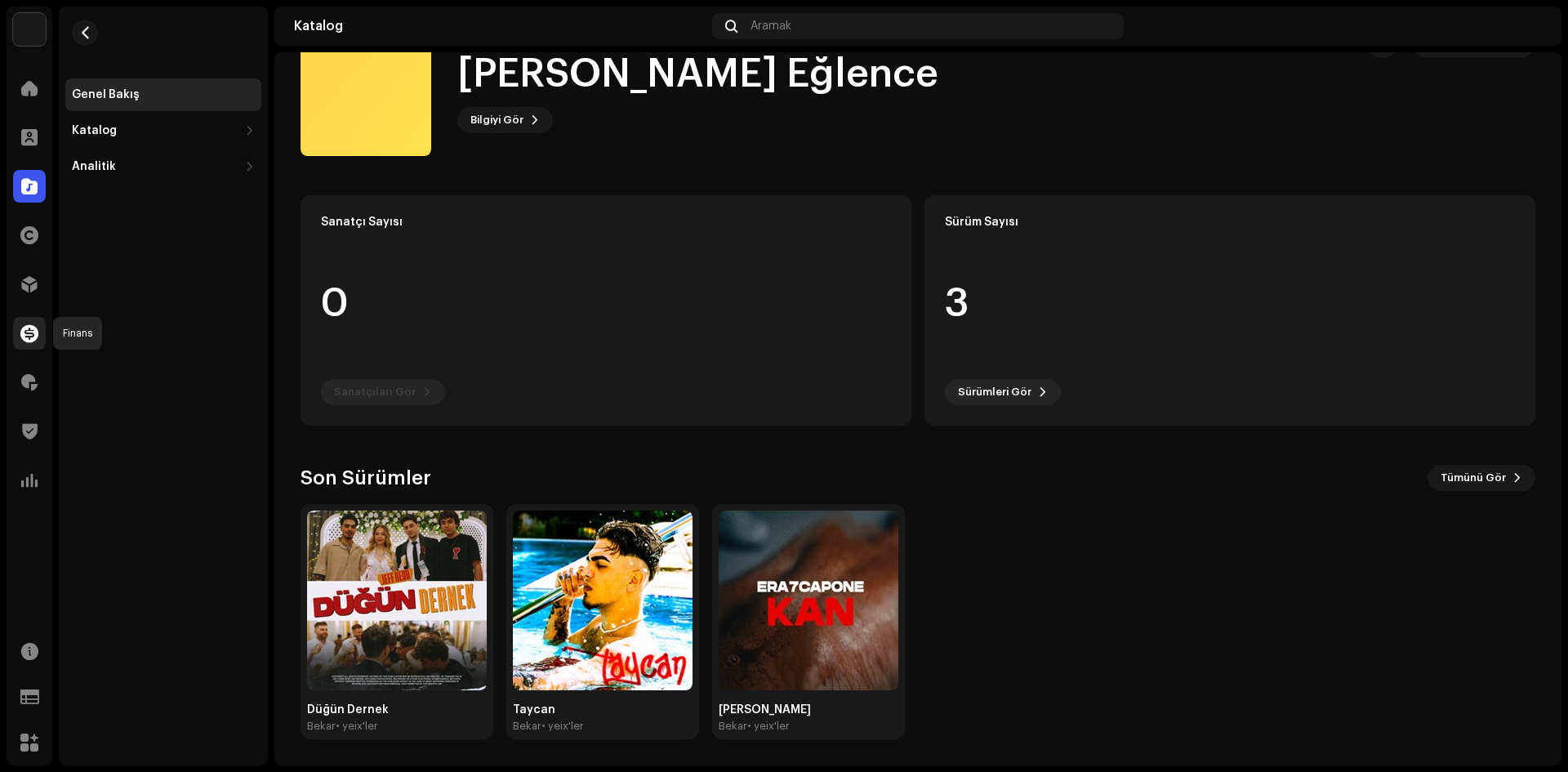
click at [44, 329] on div at bounding box center [29, 333] width 33 height 33
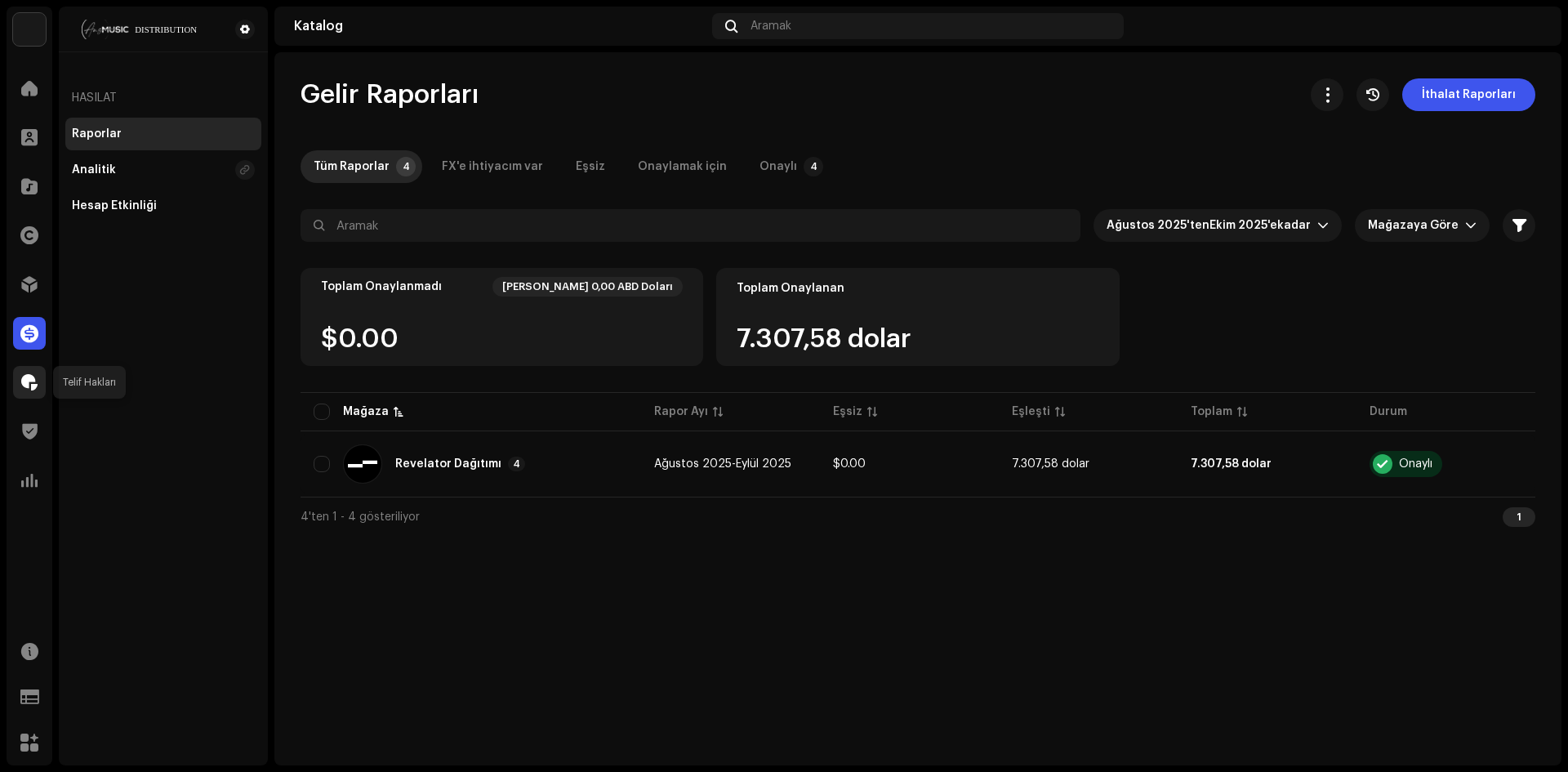
click at [25, 386] on span at bounding box center [29, 382] width 16 height 13
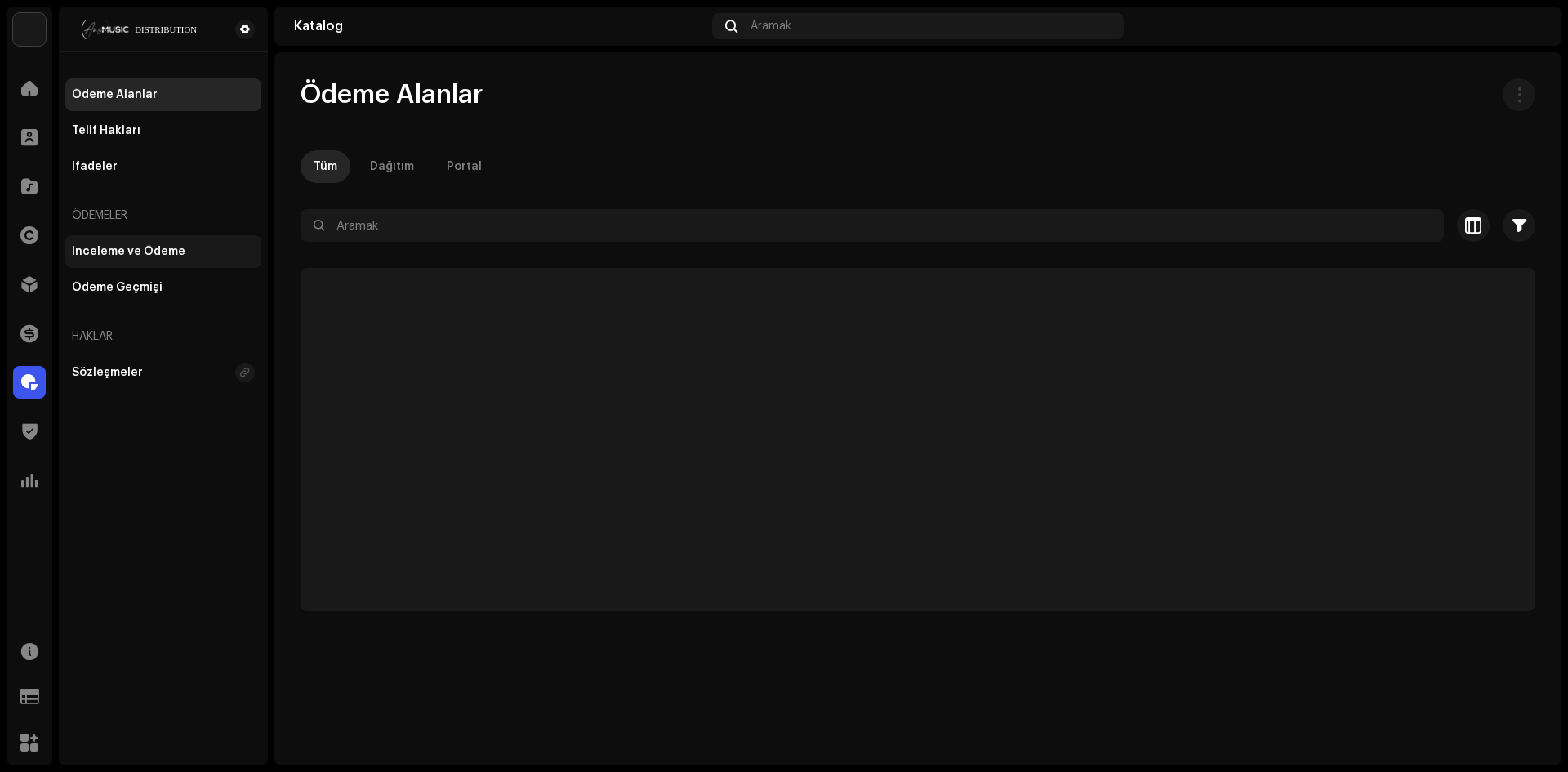
click at [123, 252] on font "İnceleme ve Ödeme" at bounding box center [128, 251] width 113 height 12
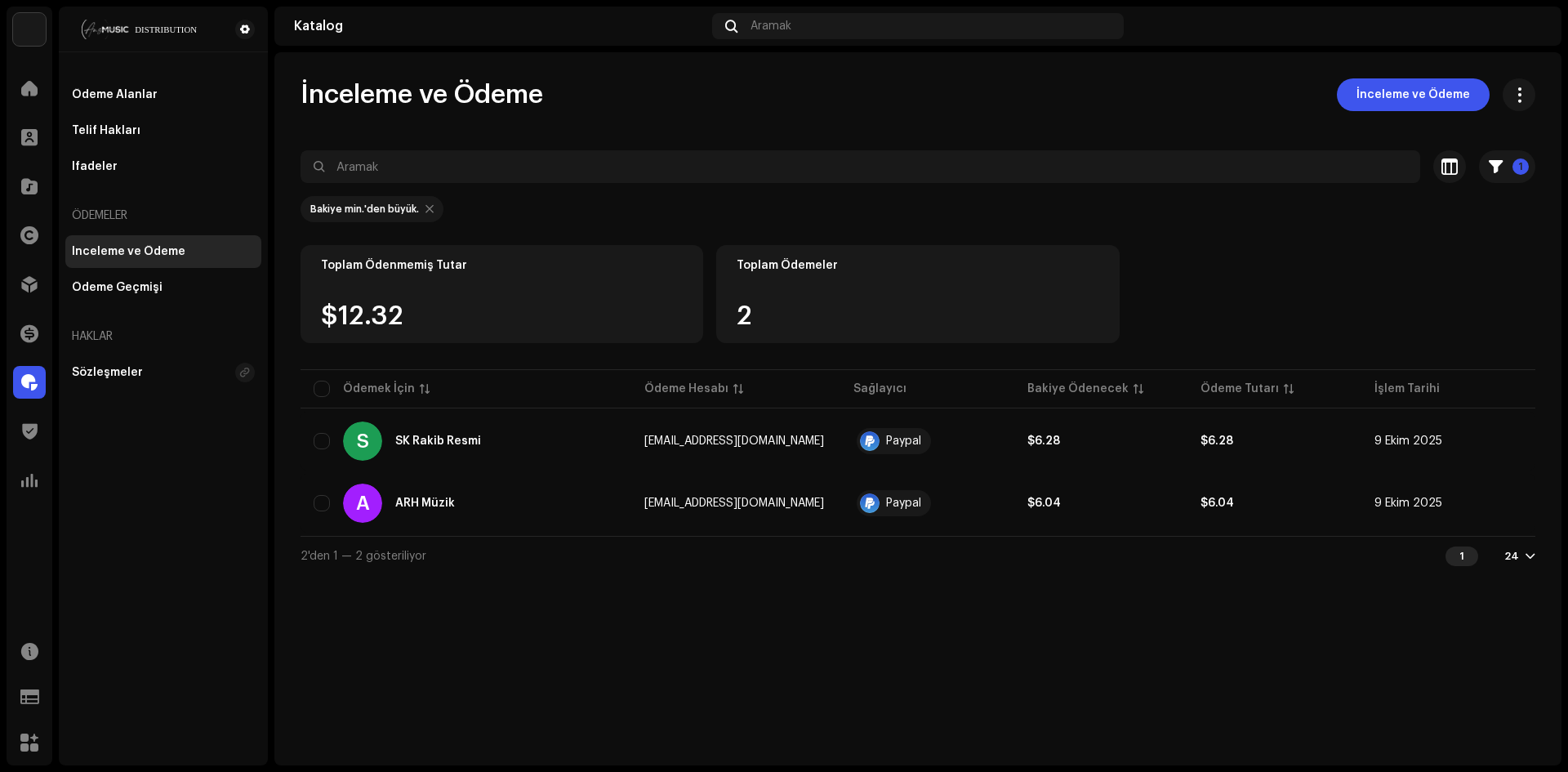
click at [345, 299] on div "Toplam Ödenmemiş Tutar $12.32" at bounding box center [501, 293] width 402 height 98
click at [1529, 168] on p-badge "1" at bounding box center [1520, 166] width 16 height 16
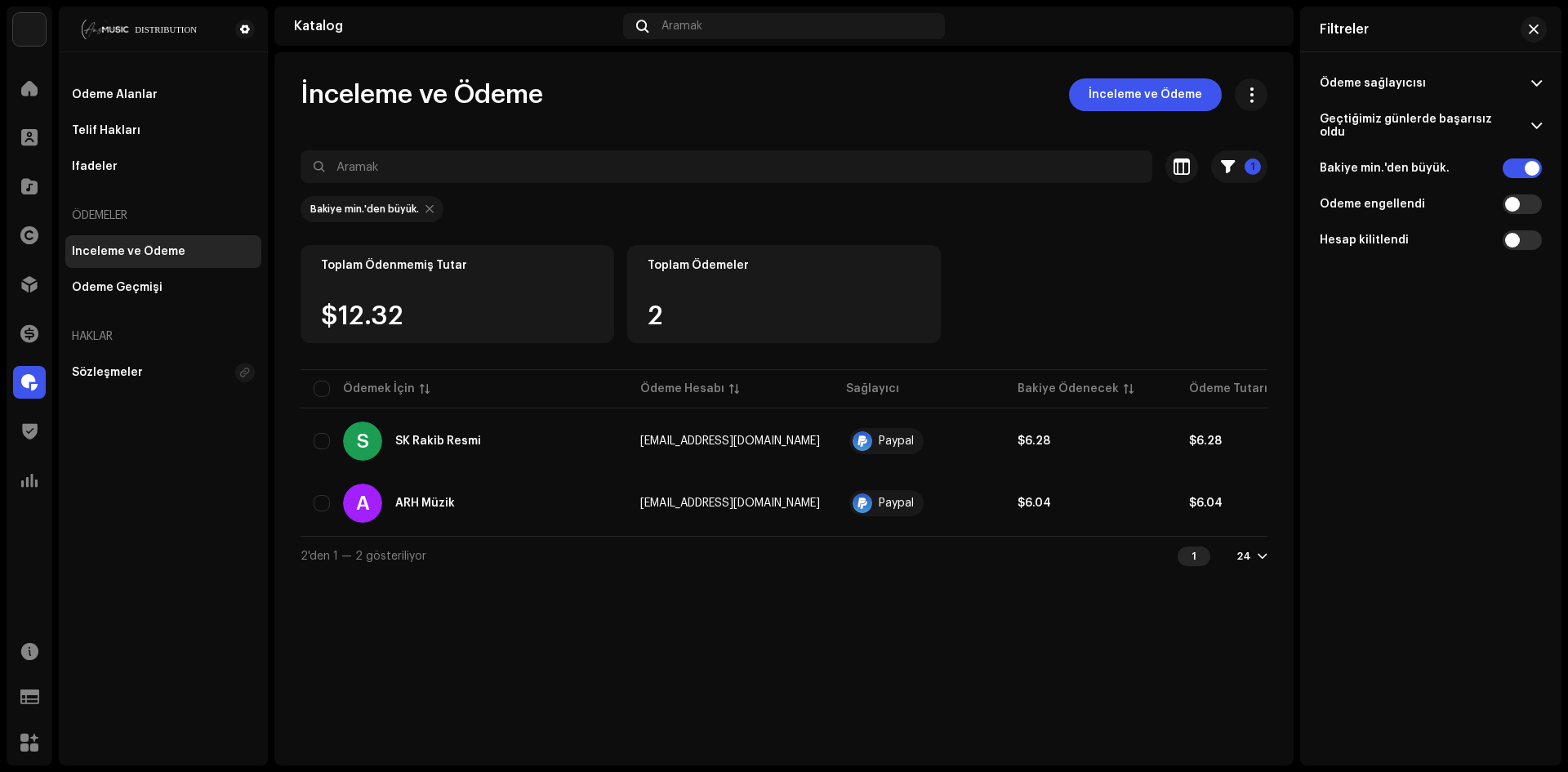
click at [1228, 224] on re-m-filter-chips "Bakiye min.'den büyük." at bounding box center [783, 214] width 967 height 62
click at [1531, 28] on span "button" at bounding box center [1534, 29] width 10 height 13
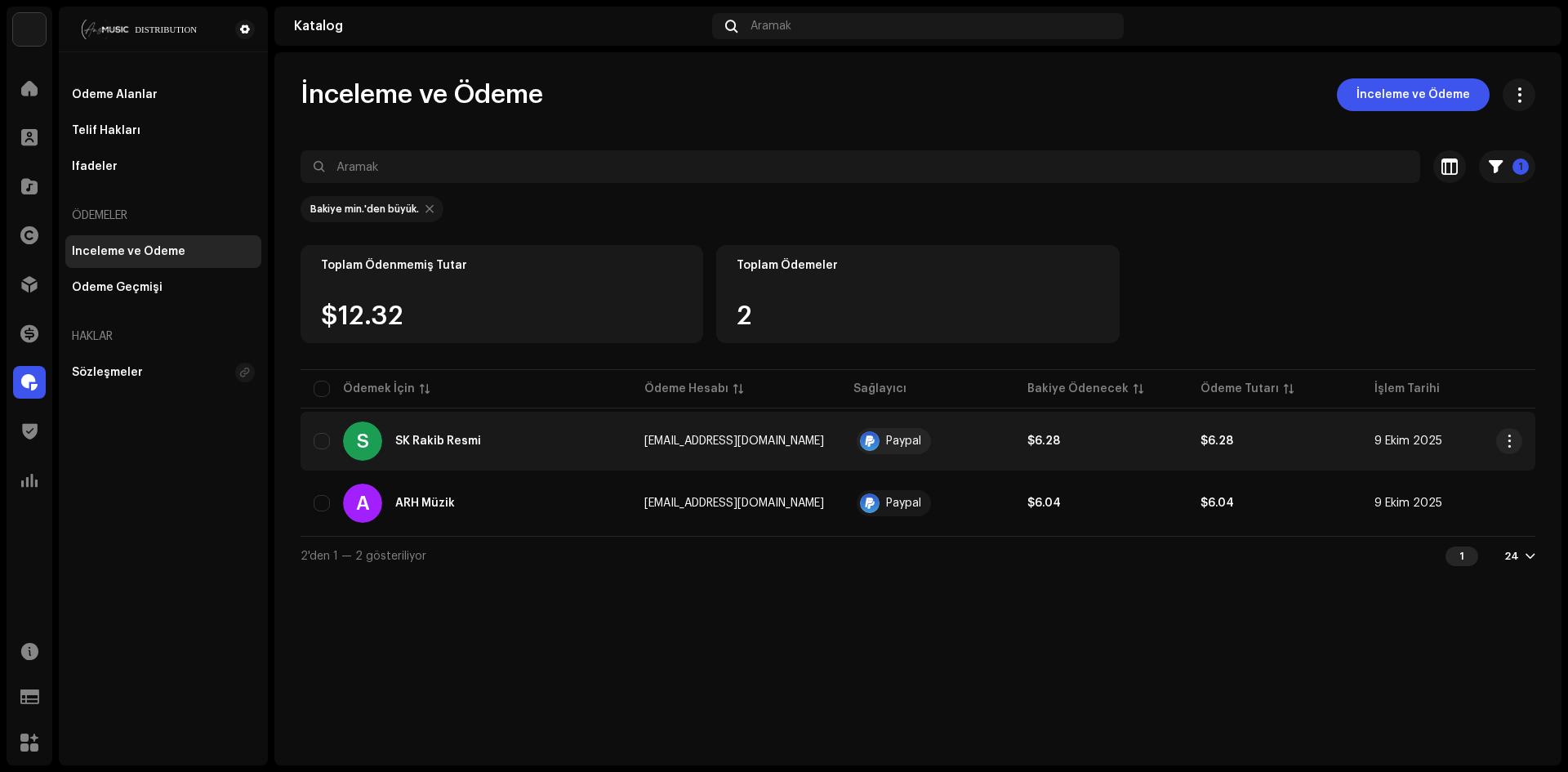
click at [327, 449] on div "S SK Rakib Resmi" at bounding box center [465, 441] width 304 height 39
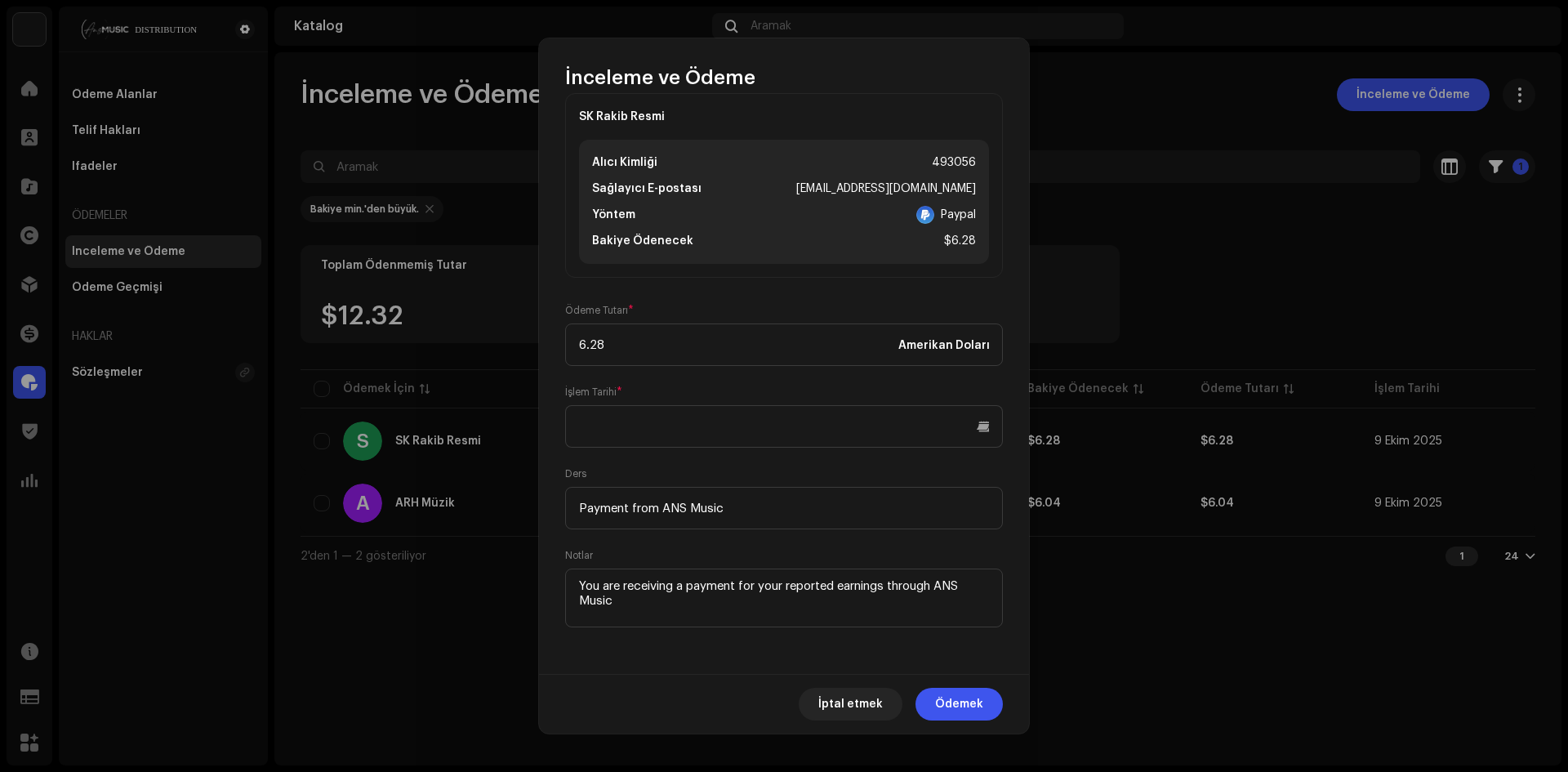
scroll to position [26, 0]
click at [667, 649] on div "SK Rakib Resmi Alıcı Kimliği 493056 Sağlayıcı E-postası yeixs@icloud.com Yöntem…" at bounding box center [784, 382] width 491 height 583
click at [932, 167] on div "Alıcı Kimliği 493056" at bounding box center [784, 159] width 384 height 19
click at [946, 189] on font "yeixs@icloud.com" at bounding box center [886, 186] width 179 height 12
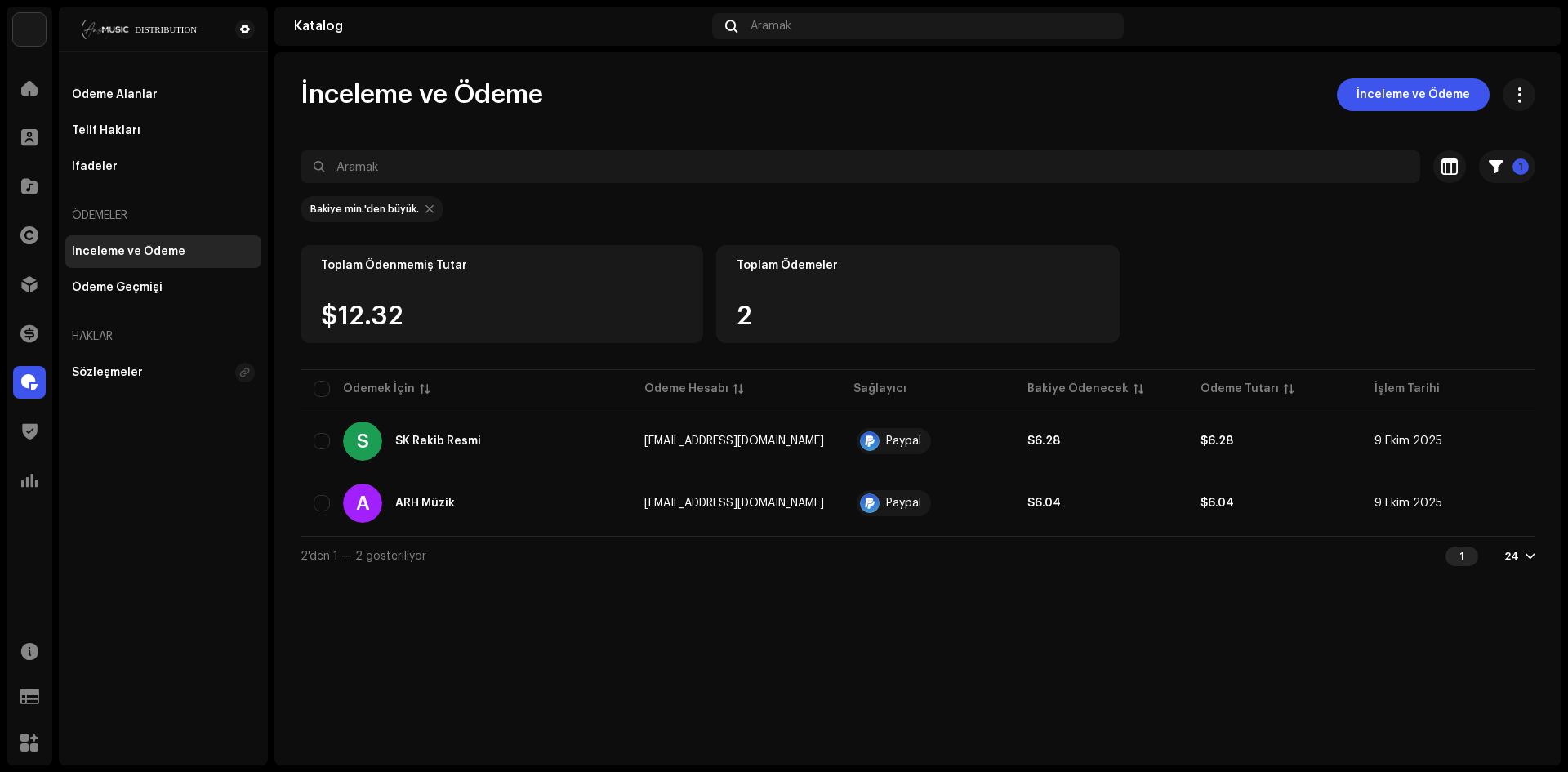
click at [382, 501] on div "İnceleme ve Ödeme SK Rakib Resmi Alıcı Kimliği 493056 Sağlayıcı E-postası yeixs…" at bounding box center [784, 386] width 1568 height 772
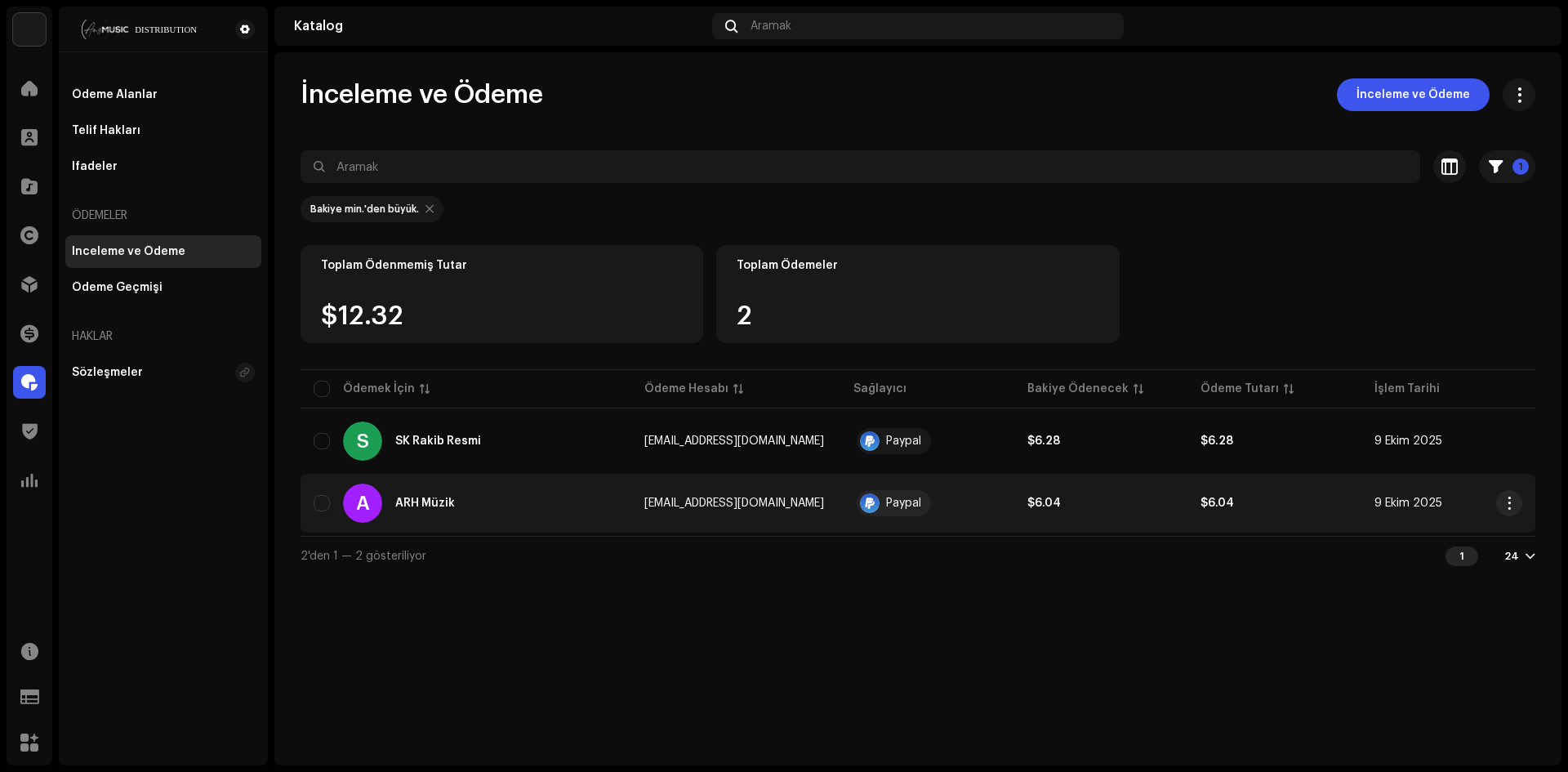
click at [459, 499] on div "A ARH Müzik" at bounding box center [465, 503] width 304 height 39
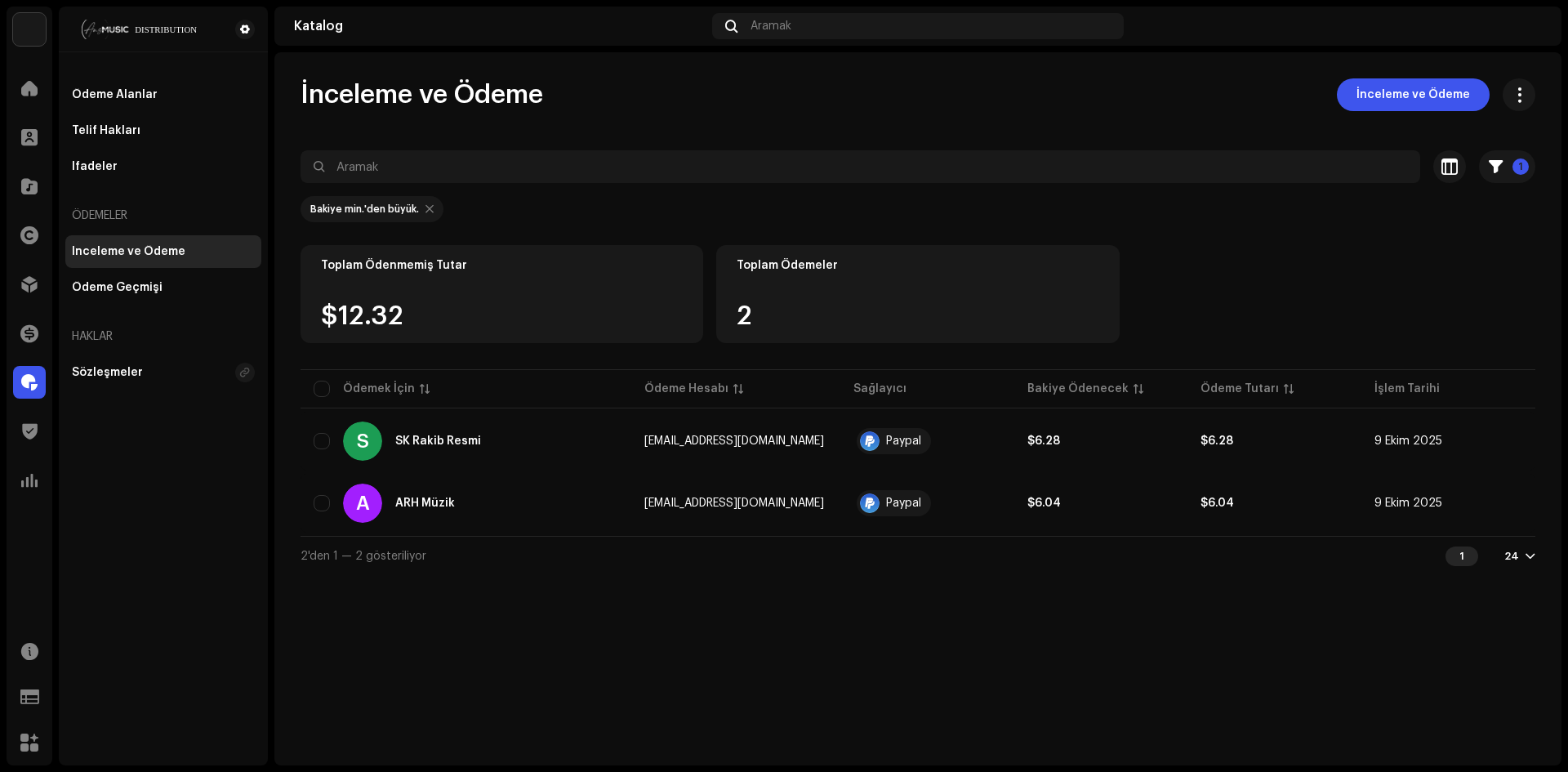
drag, startPoint x: 507, startPoint y: 588, endPoint x: 428, endPoint y: 581, distance: 79.3
click at [508, 587] on div "İnceleme ve Ödeme ARH Müzik Alıcı Kimliği 485819 Sağlayıcı E-postası muhasebe@a…" at bounding box center [784, 386] width 1568 height 772
click at [143, 278] on div "Ödeme Geçmişi" at bounding box center [164, 287] width 196 height 33
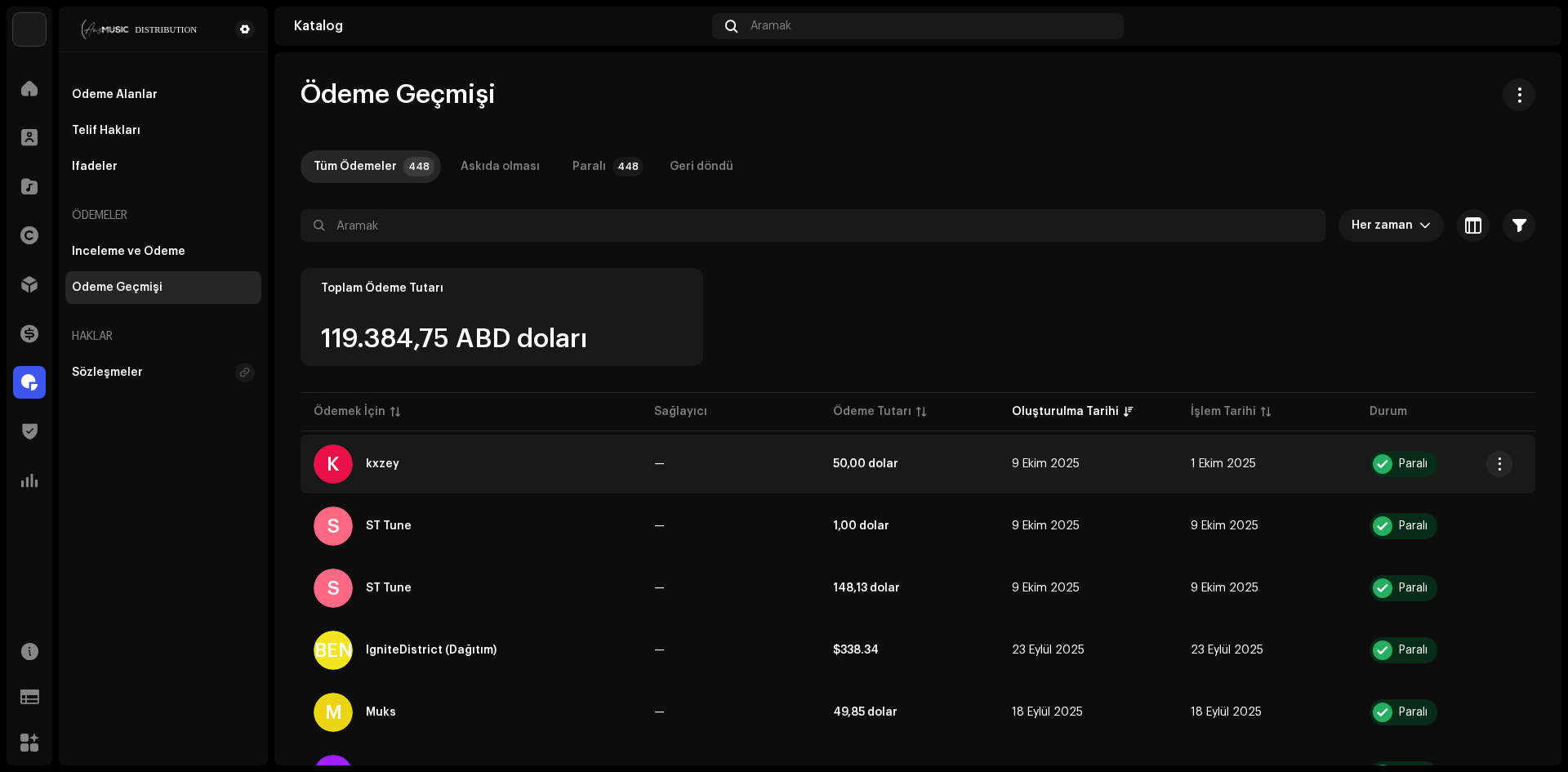
click at [384, 457] on div "K kxzey" at bounding box center [470, 464] width 314 height 39
click at [379, 464] on font "kxzey" at bounding box center [382, 464] width 34 height 12
click at [439, 465] on div "K kxzey" at bounding box center [470, 464] width 314 height 39
click at [467, 470] on div "K kxzey" at bounding box center [470, 464] width 314 height 39
click at [388, 469] on div "K kxzey" at bounding box center [470, 464] width 314 height 39
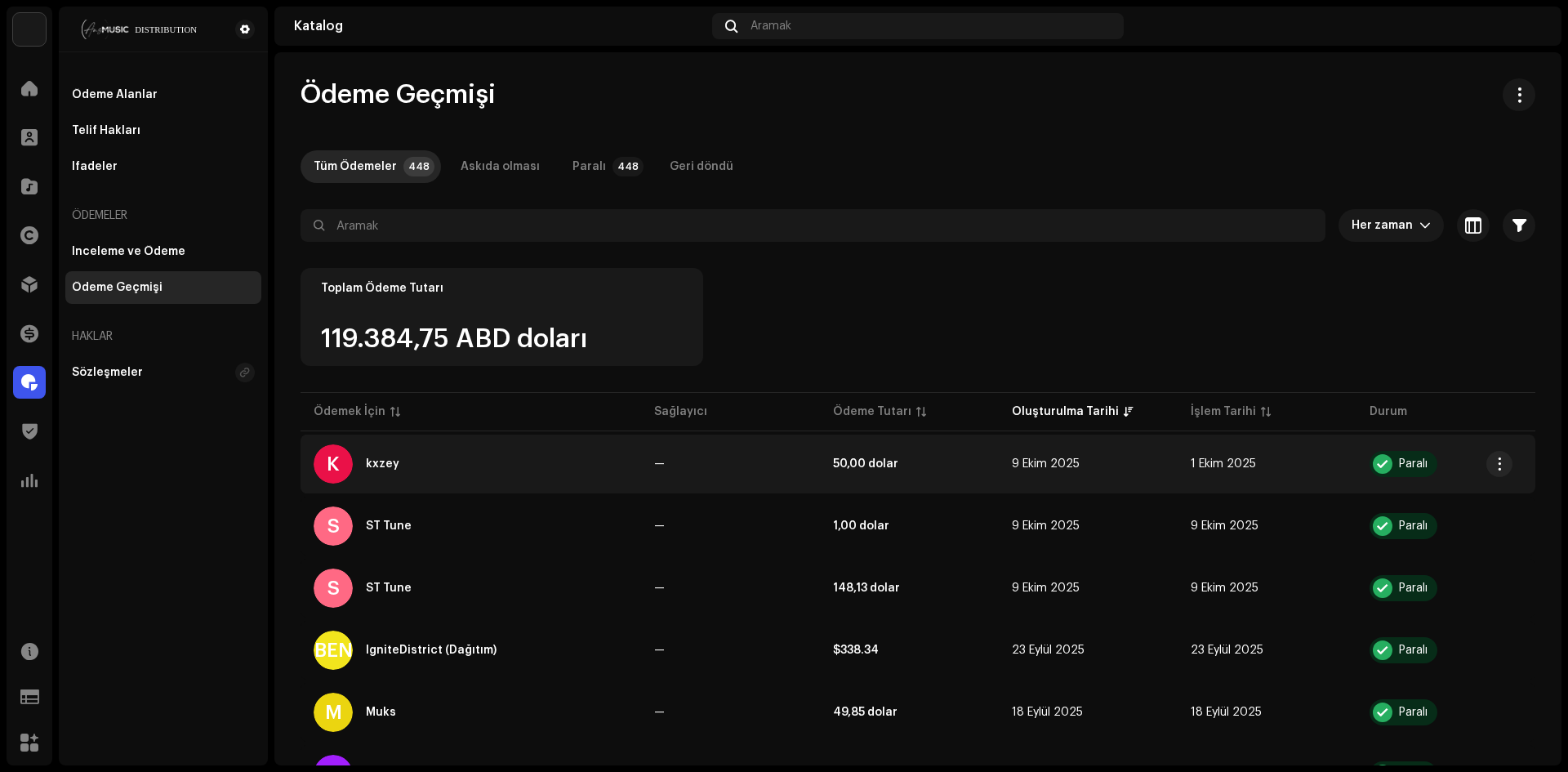
click at [813, 487] on td "—" at bounding box center [730, 464] width 179 height 59
click at [1416, 472] on div "Paralı" at bounding box center [1404, 464] width 68 height 26
click at [1500, 462] on span "button" at bounding box center [1500, 464] width 13 height 13
click at [1462, 491] on div "Ödeme Alanını Görüntüle" at bounding box center [1423, 500] width 165 height 33
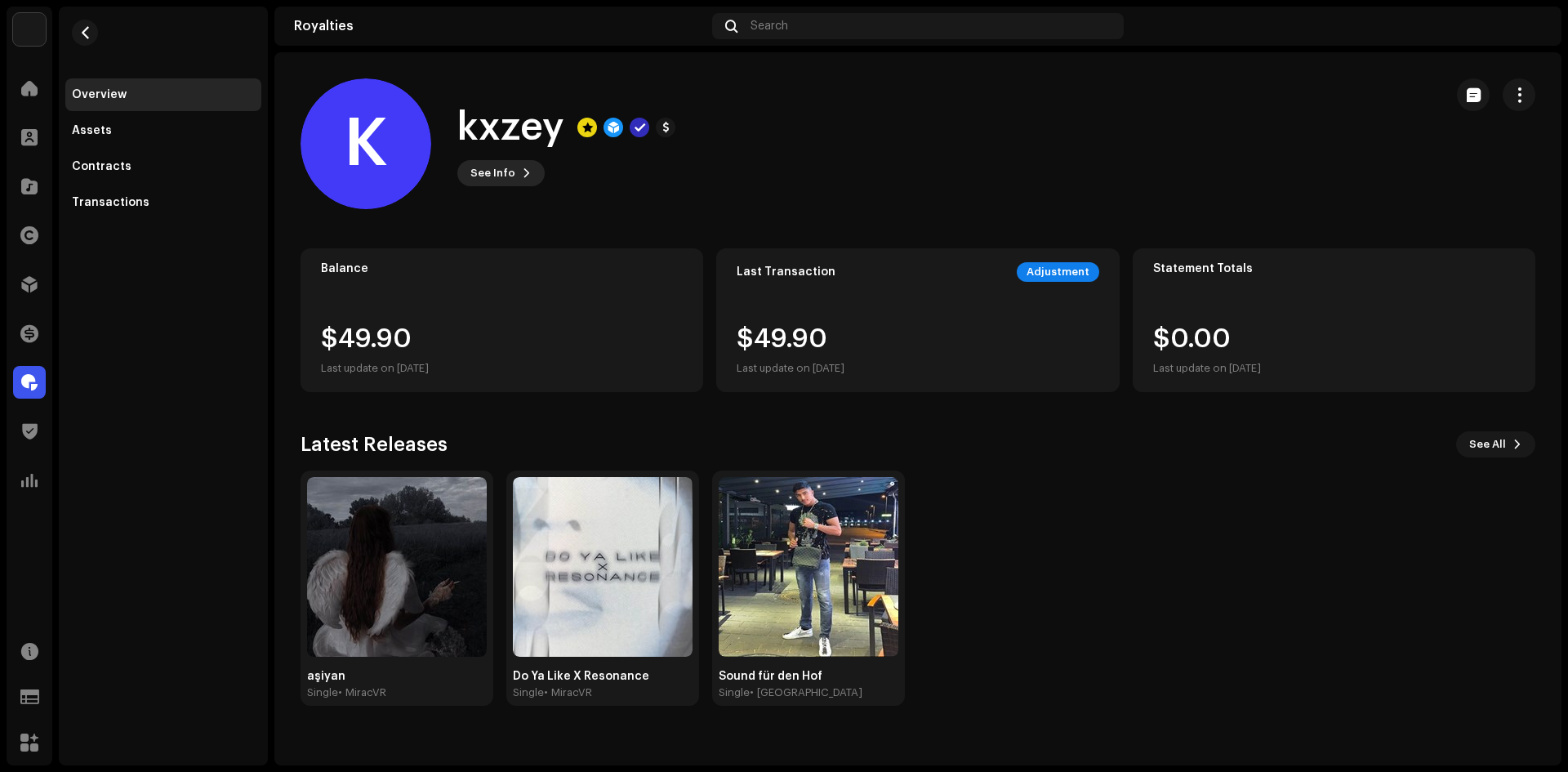
click at [507, 173] on span "See Info" at bounding box center [493, 173] width 45 height 33
click at [664, 140] on div "K kxzey 757040 Type Distribution Payee Pay To Name Kuzey Babacan Payee Email [E…" at bounding box center [784, 386] width 1568 height 772
click at [14, 324] on div at bounding box center [29, 333] width 33 height 33
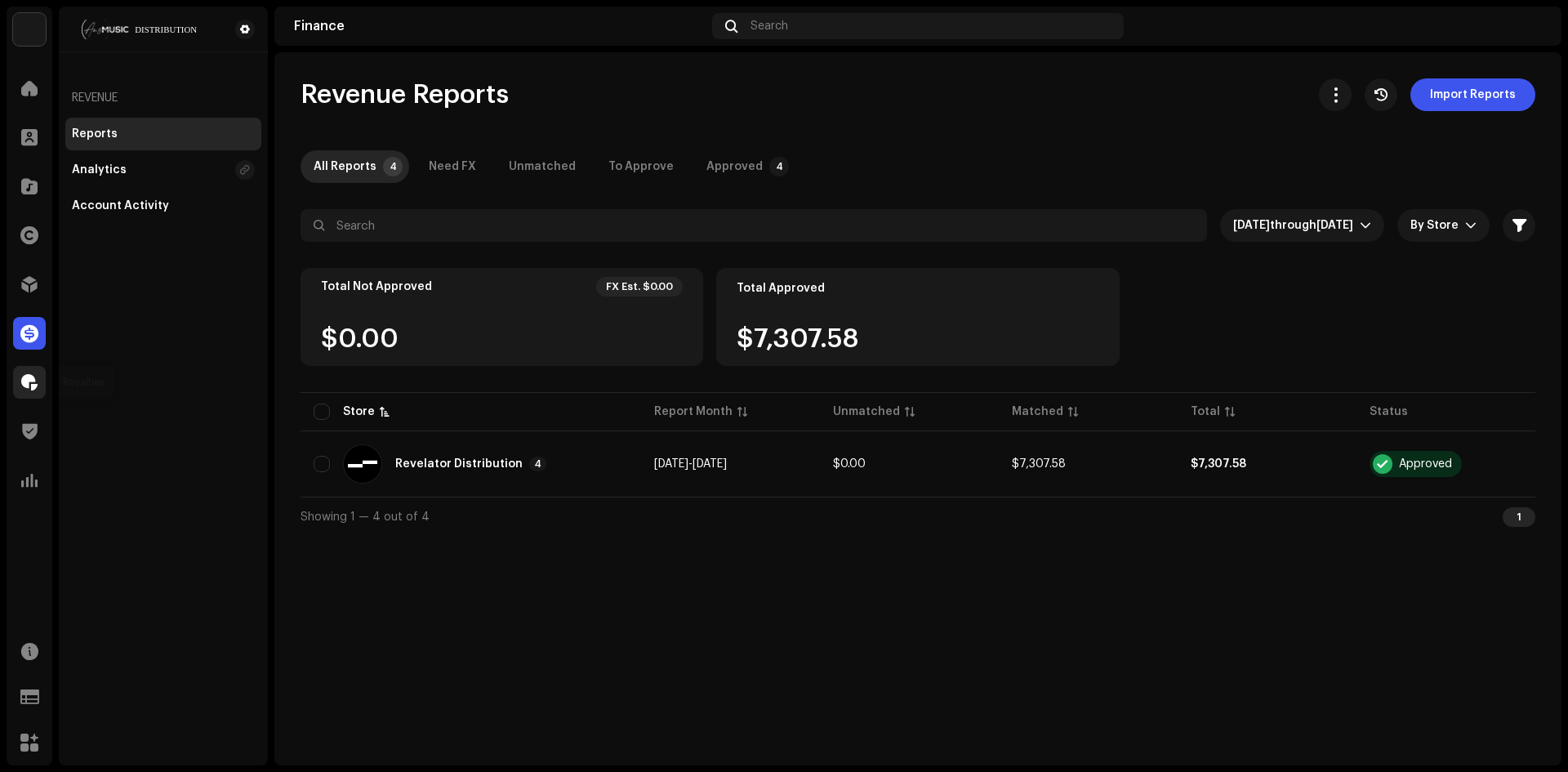
click at [39, 375] on div at bounding box center [29, 381] width 33 height 33
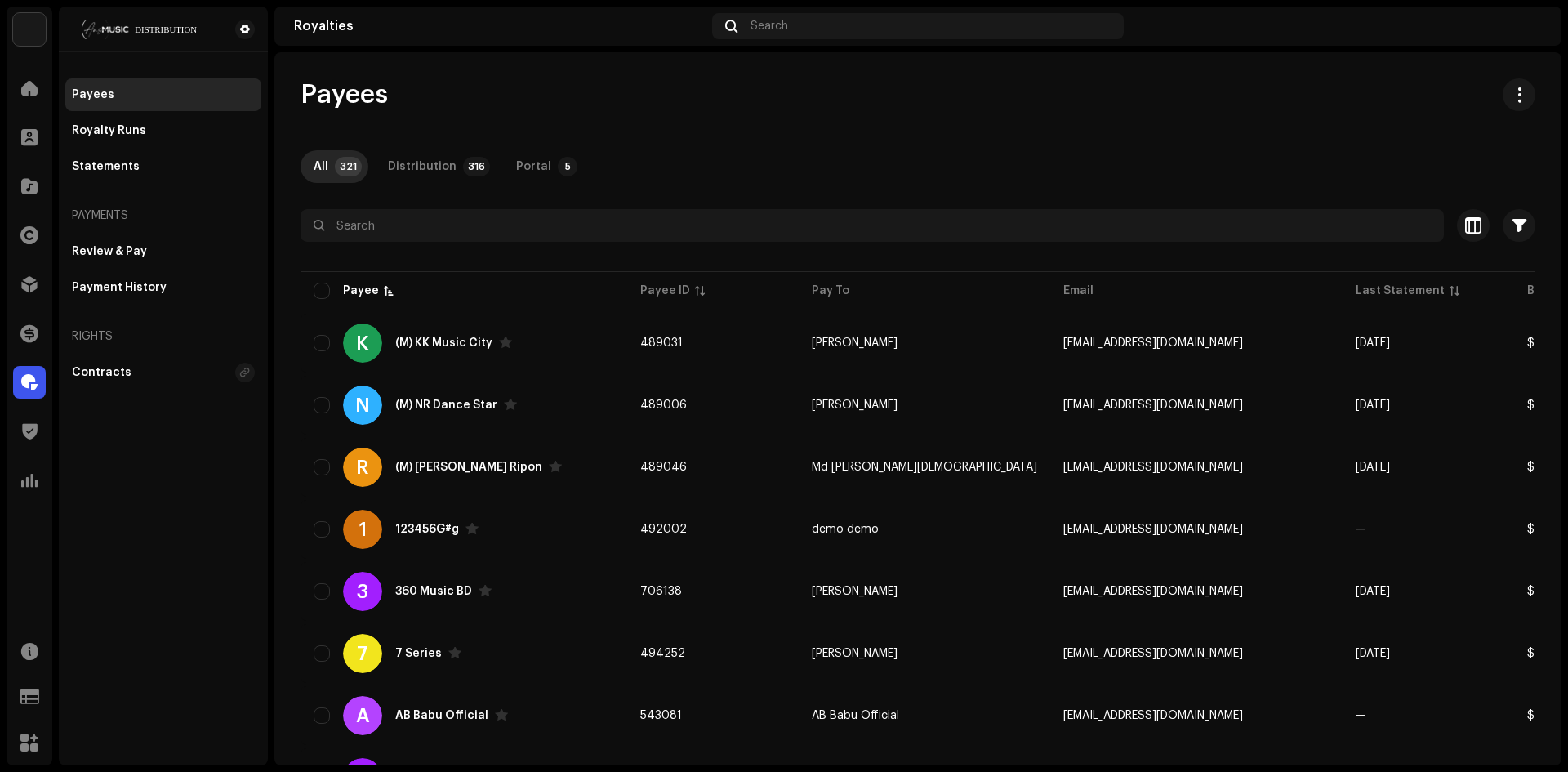
click at [101, 312] on div "Payees Royalty Runs Statements Payments Review & Pay Payment History Rights Con…" at bounding box center [164, 234] width 196 height 310
click at [106, 298] on div "Payment History" at bounding box center [164, 287] width 196 height 33
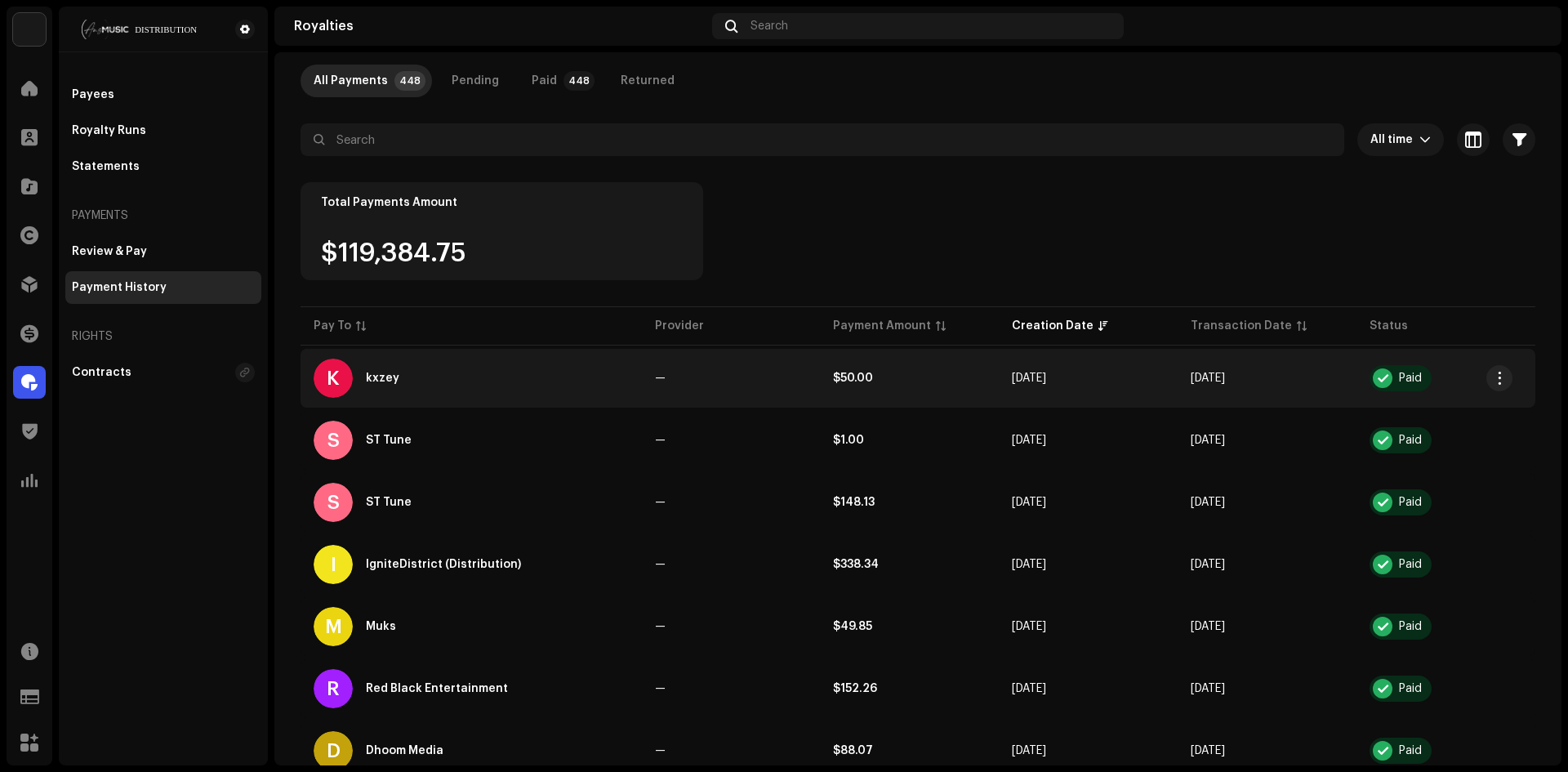
scroll to position [81, 0]
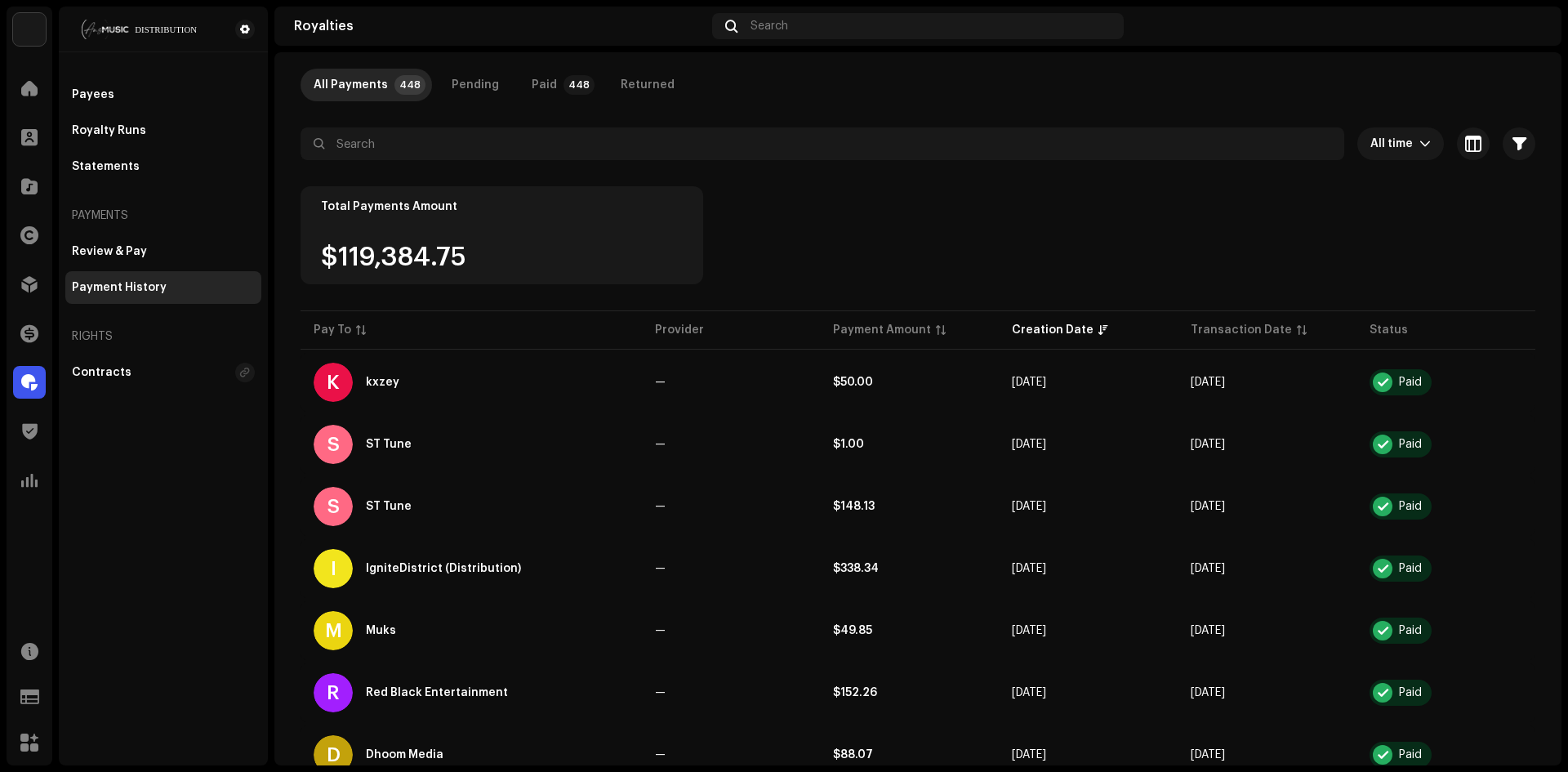
click at [486, 97] on div "Pending" at bounding box center [475, 85] width 48 height 33
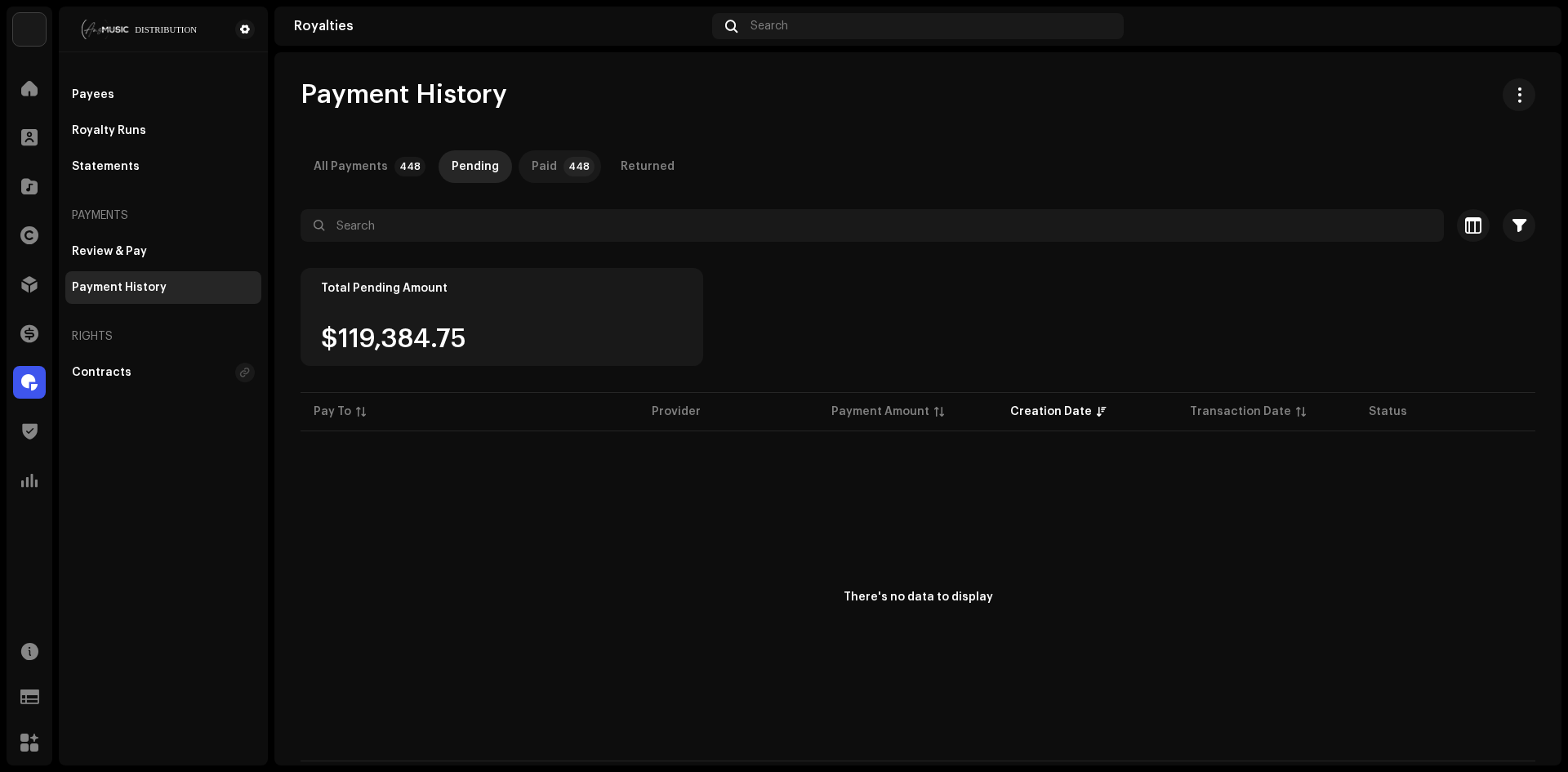
click at [542, 169] on div "Paid" at bounding box center [544, 166] width 25 height 33
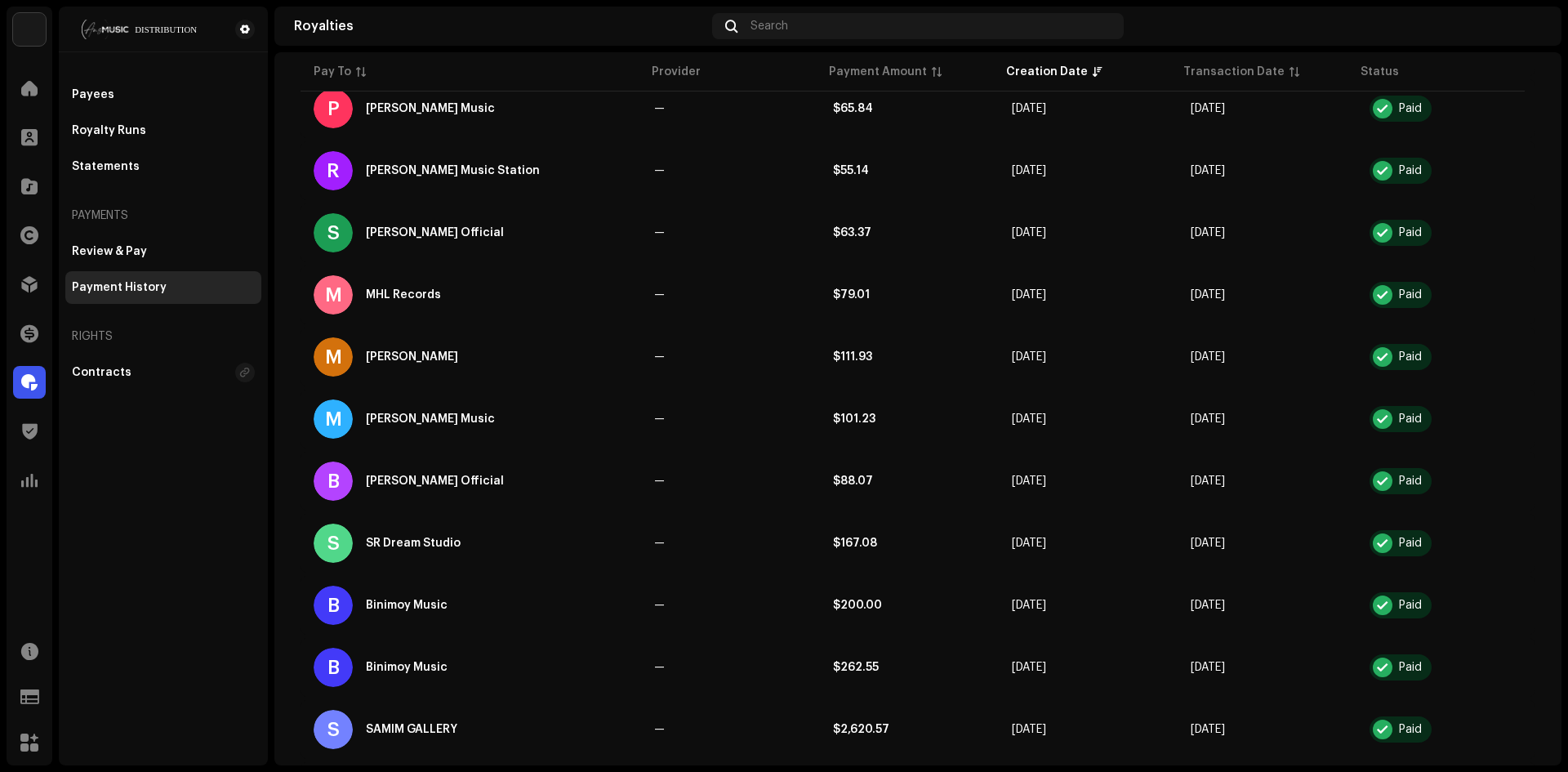
scroll to position [1202, 0]
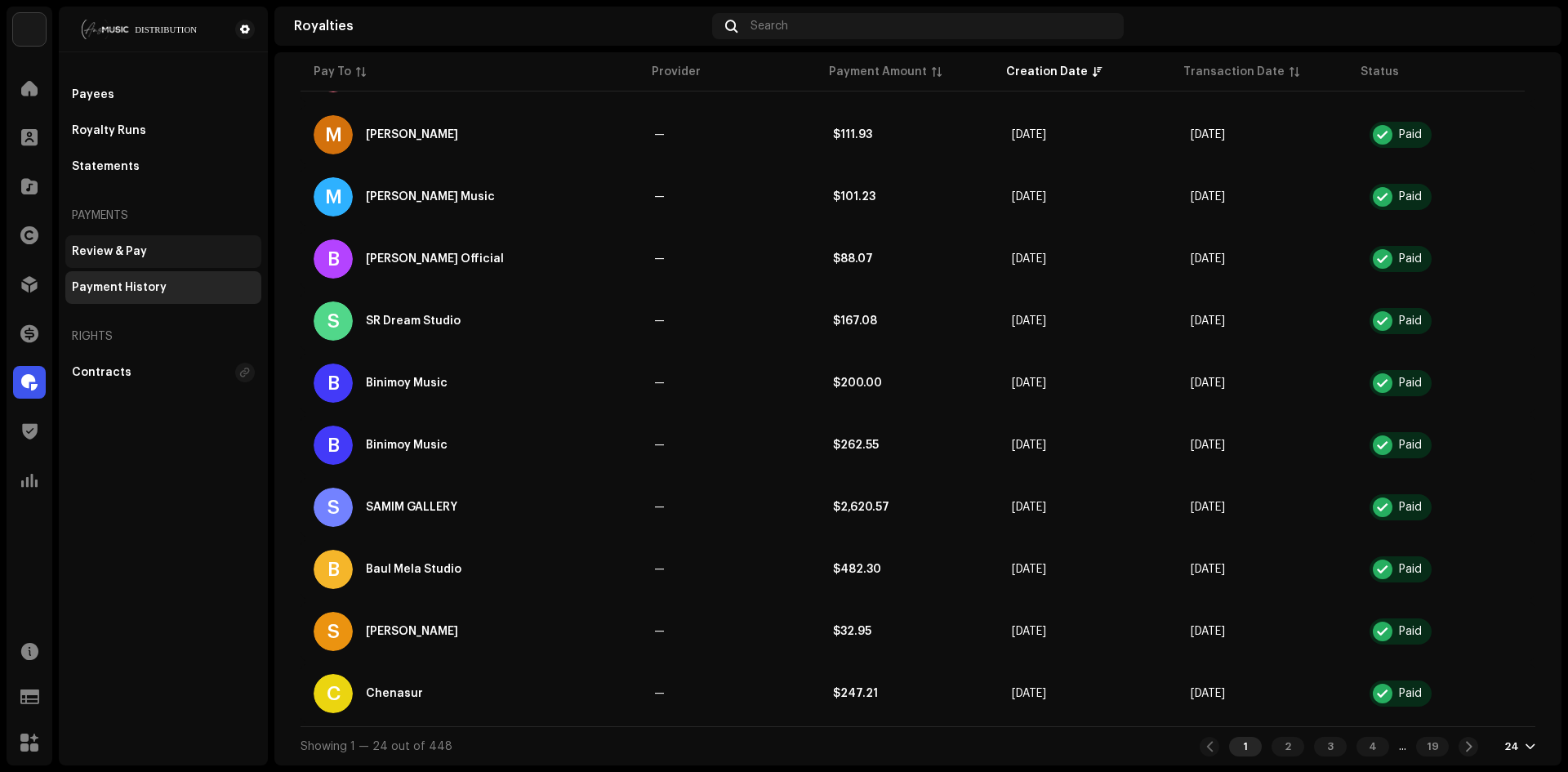
click at [148, 266] on div "Review & Pay" at bounding box center [164, 251] width 196 height 33
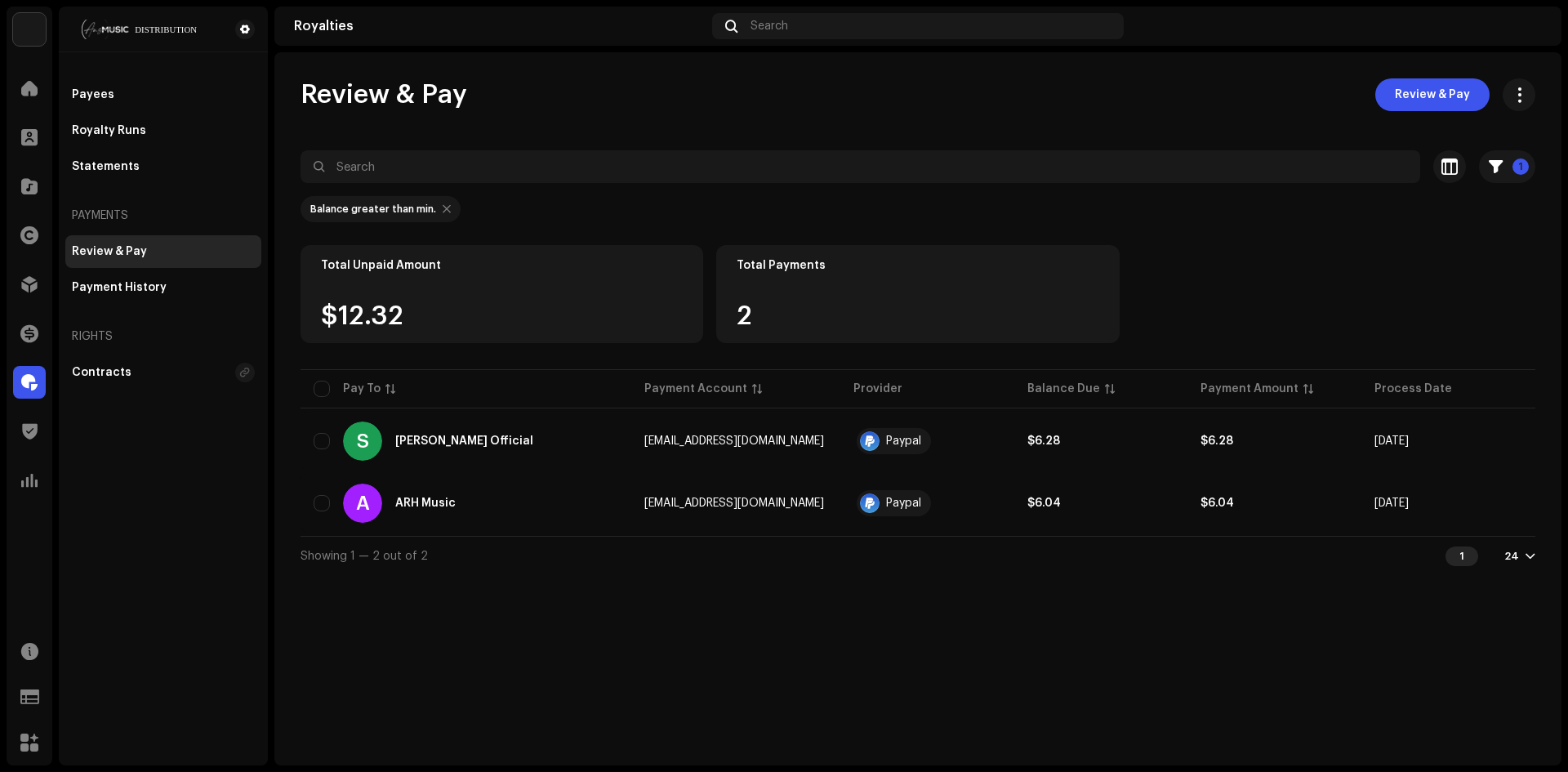
click at [844, 319] on div "2" at bounding box center [918, 315] width 362 height 26
click at [485, 291] on div "Total Unpaid Amount $12.32" at bounding box center [501, 293] width 402 height 98
drag, startPoint x: 367, startPoint y: 309, endPoint x: 448, endPoint y: 319, distance: 81.6
click at [387, 310] on div "$12.32" at bounding box center [502, 315] width 362 height 26
click at [135, 288] on div "Payment History" at bounding box center [119, 288] width 95 height 13
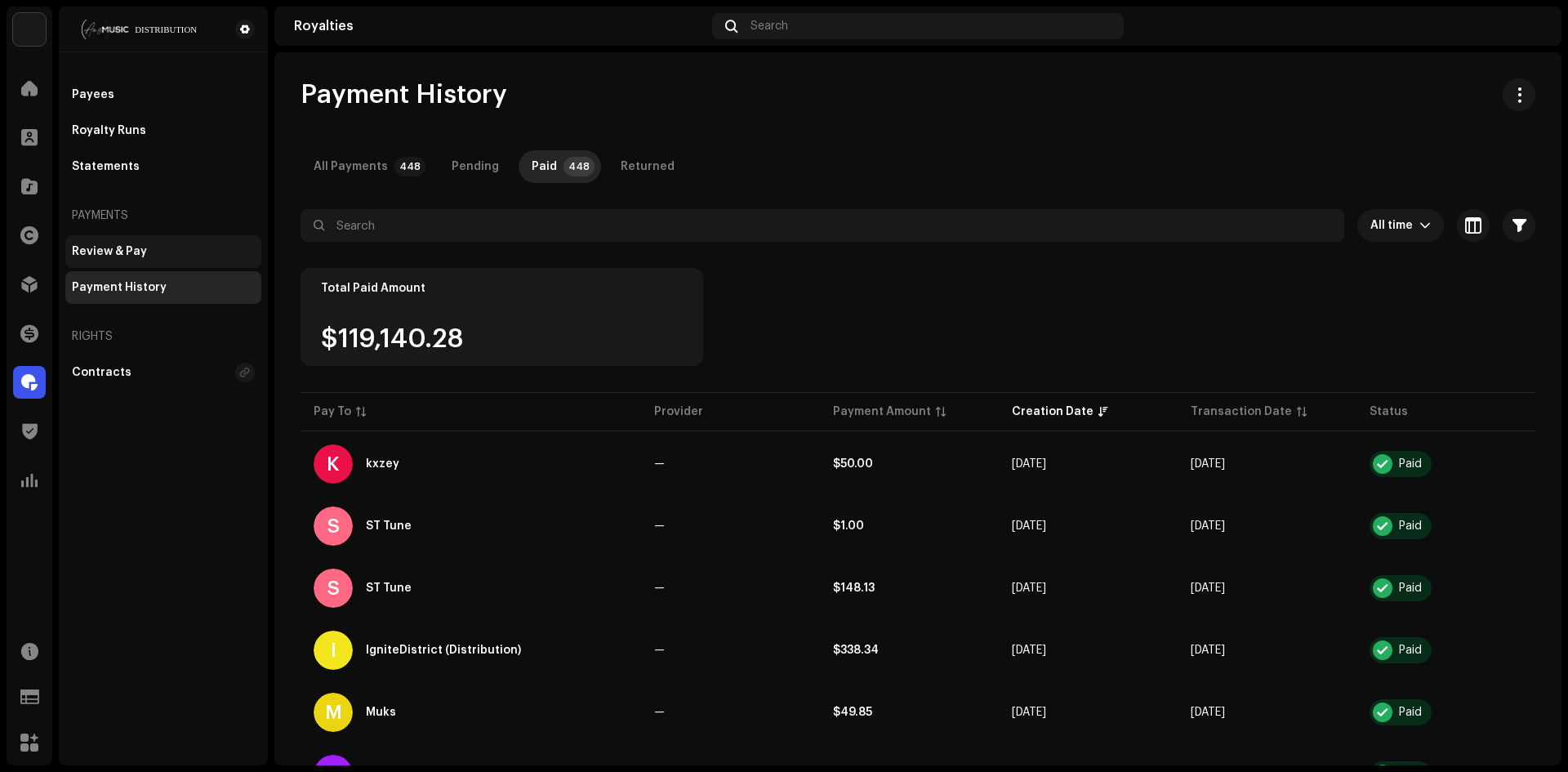
click at [127, 253] on div "Review & Pay" at bounding box center [110, 251] width 75 height 13
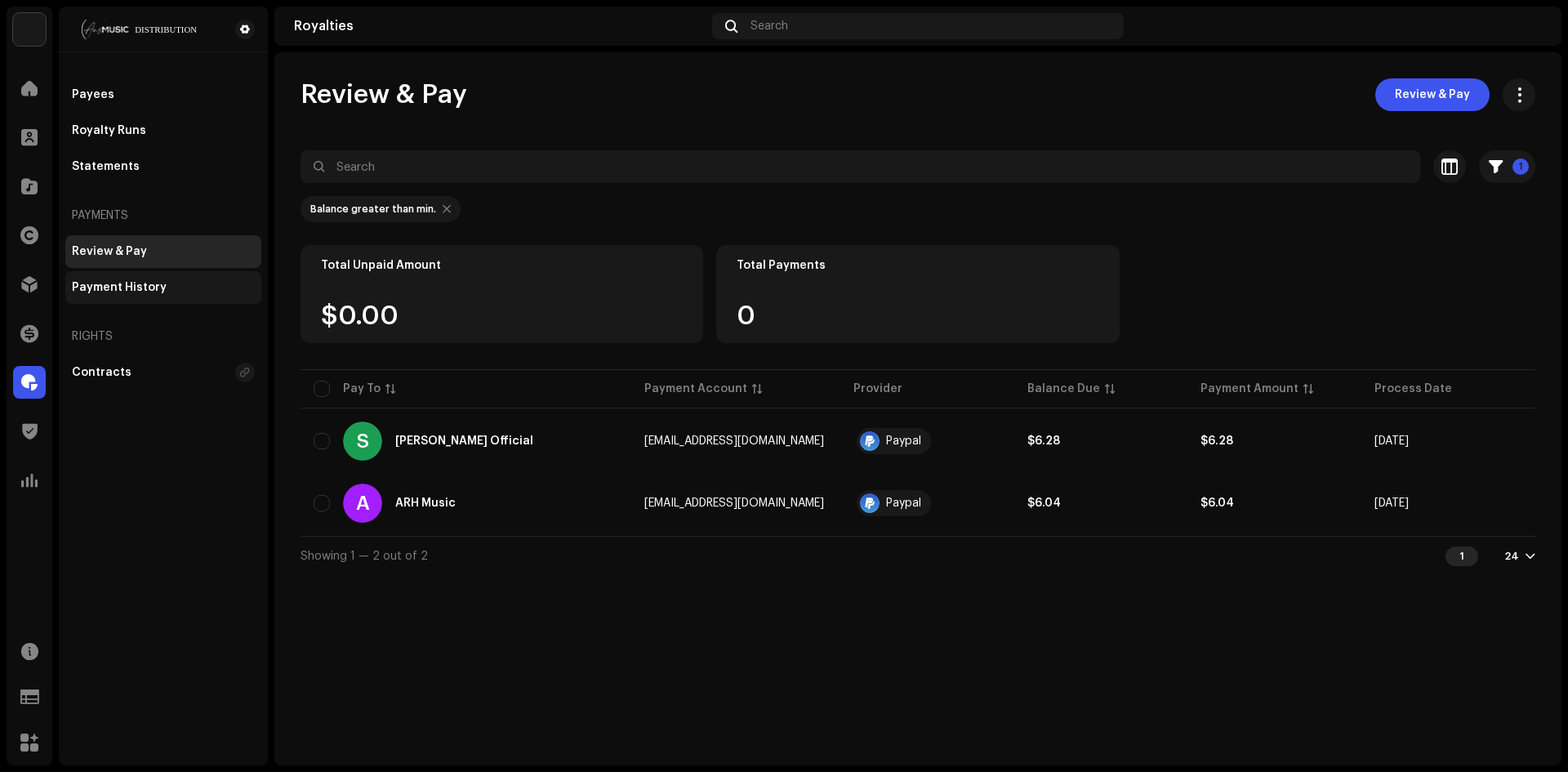
click at [129, 282] on div "Payment History" at bounding box center [119, 288] width 95 height 13
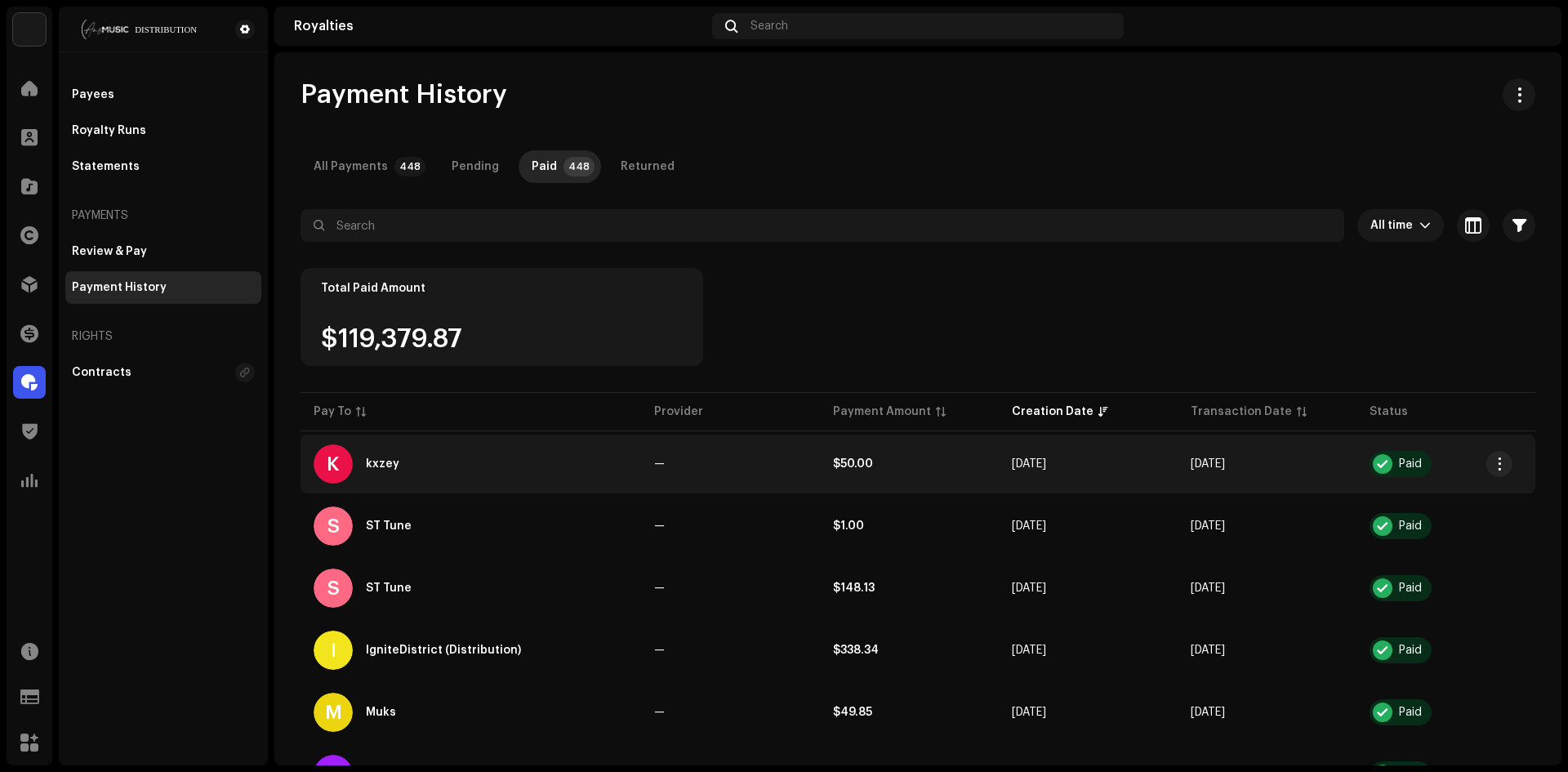
click at [1435, 471] on span "Paid" at bounding box center [1446, 464] width 153 height 26
click at [1418, 467] on div "Paid" at bounding box center [1401, 464] width 62 height 26
click at [974, 447] on td "$50.00" at bounding box center [909, 464] width 179 height 59
click at [1494, 459] on span "button" at bounding box center [1500, 464] width 13 height 13
click at [1421, 491] on div "View Payee" at bounding box center [1423, 500] width 165 height 33
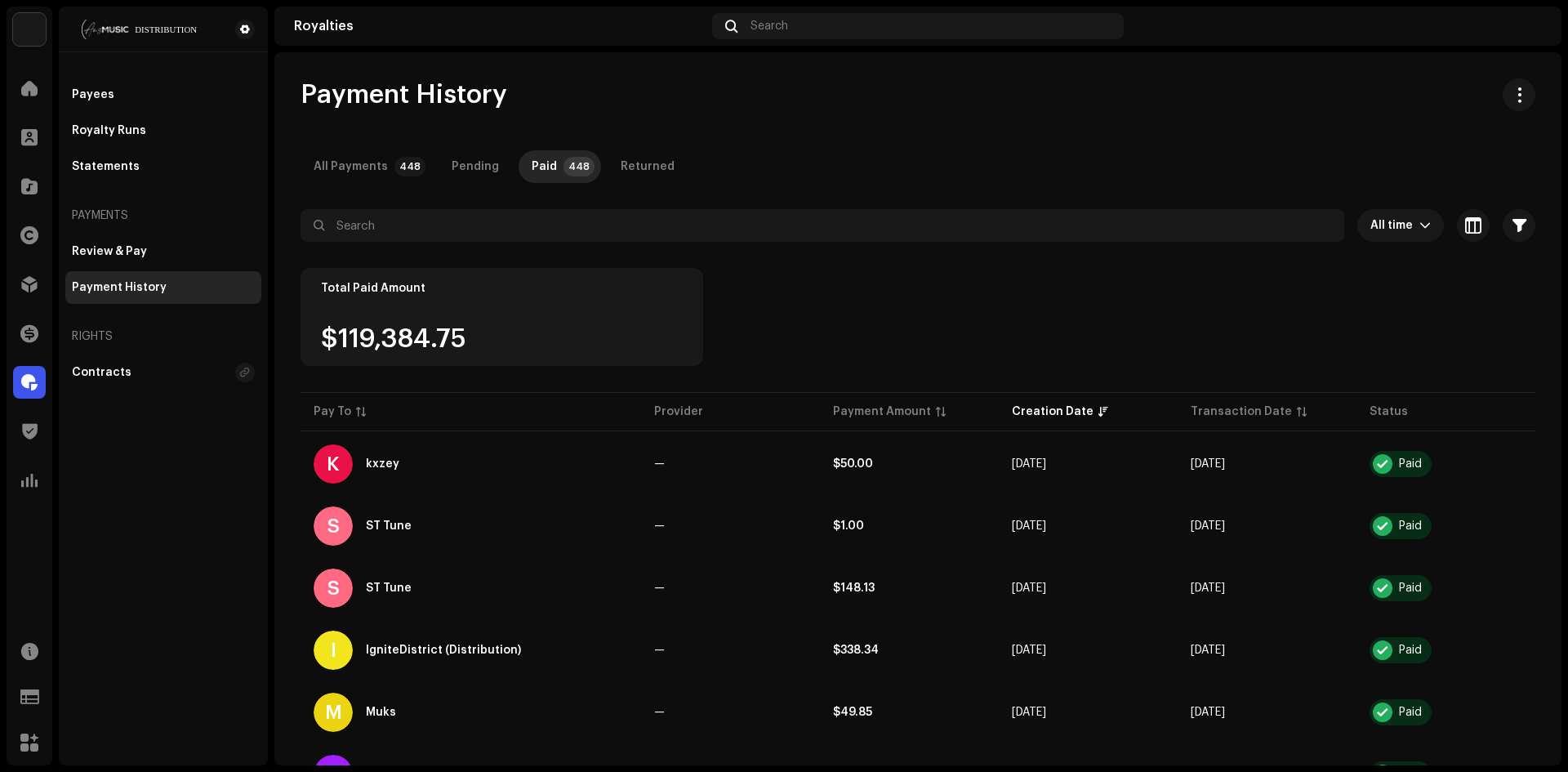
click at [34, 37] on img at bounding box center [29, 29] width 33 height 33
click at [210, 39] on button at bounding box center [205, 36] width 19 height 19
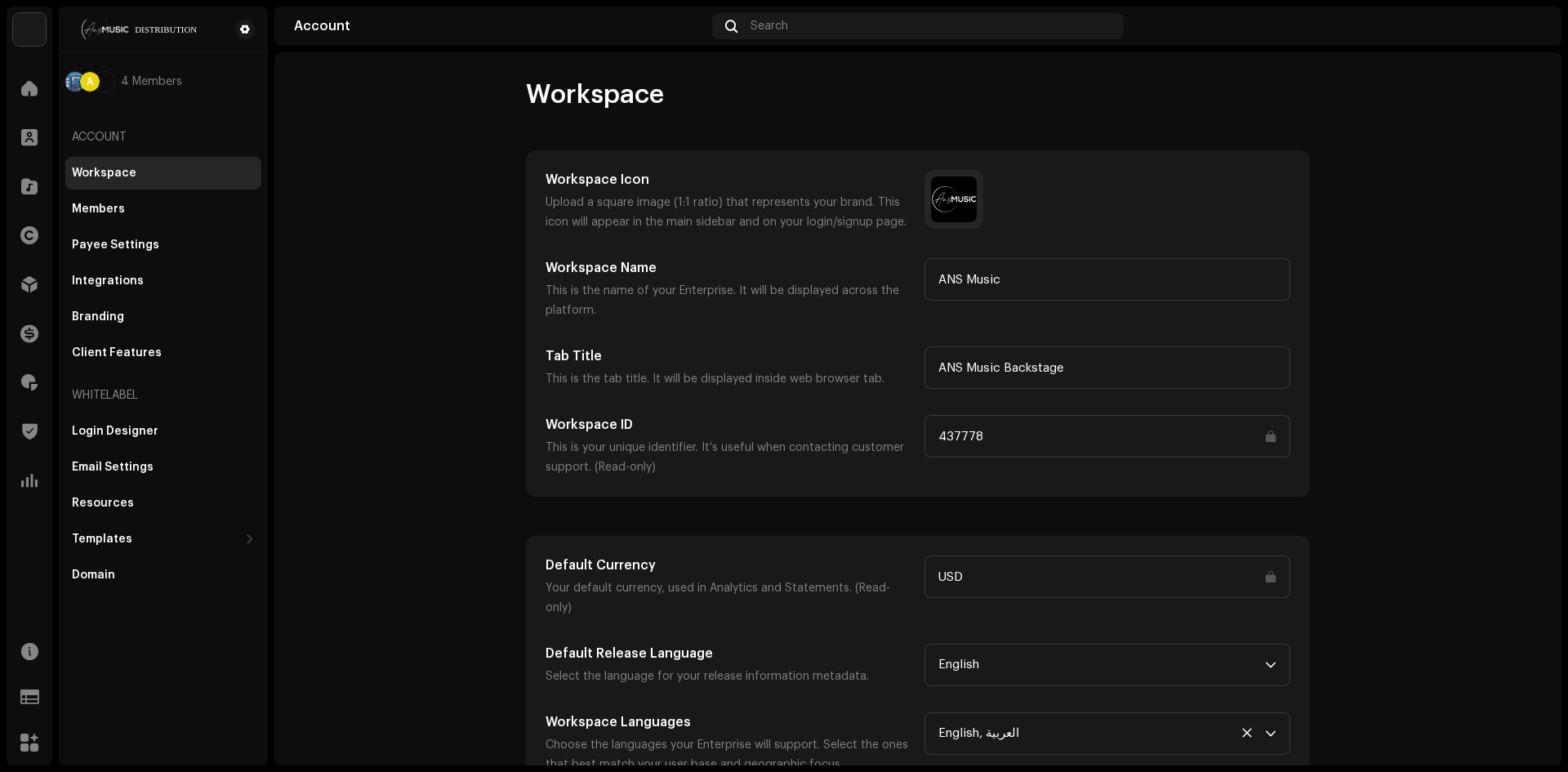
click at [121, 89] on div "A 4 Members" at bounding box center [164, 81] width 196 height 19
click at [117, 431] on div "Login Designer" at bounding box center [115, 432] width 86 height 13
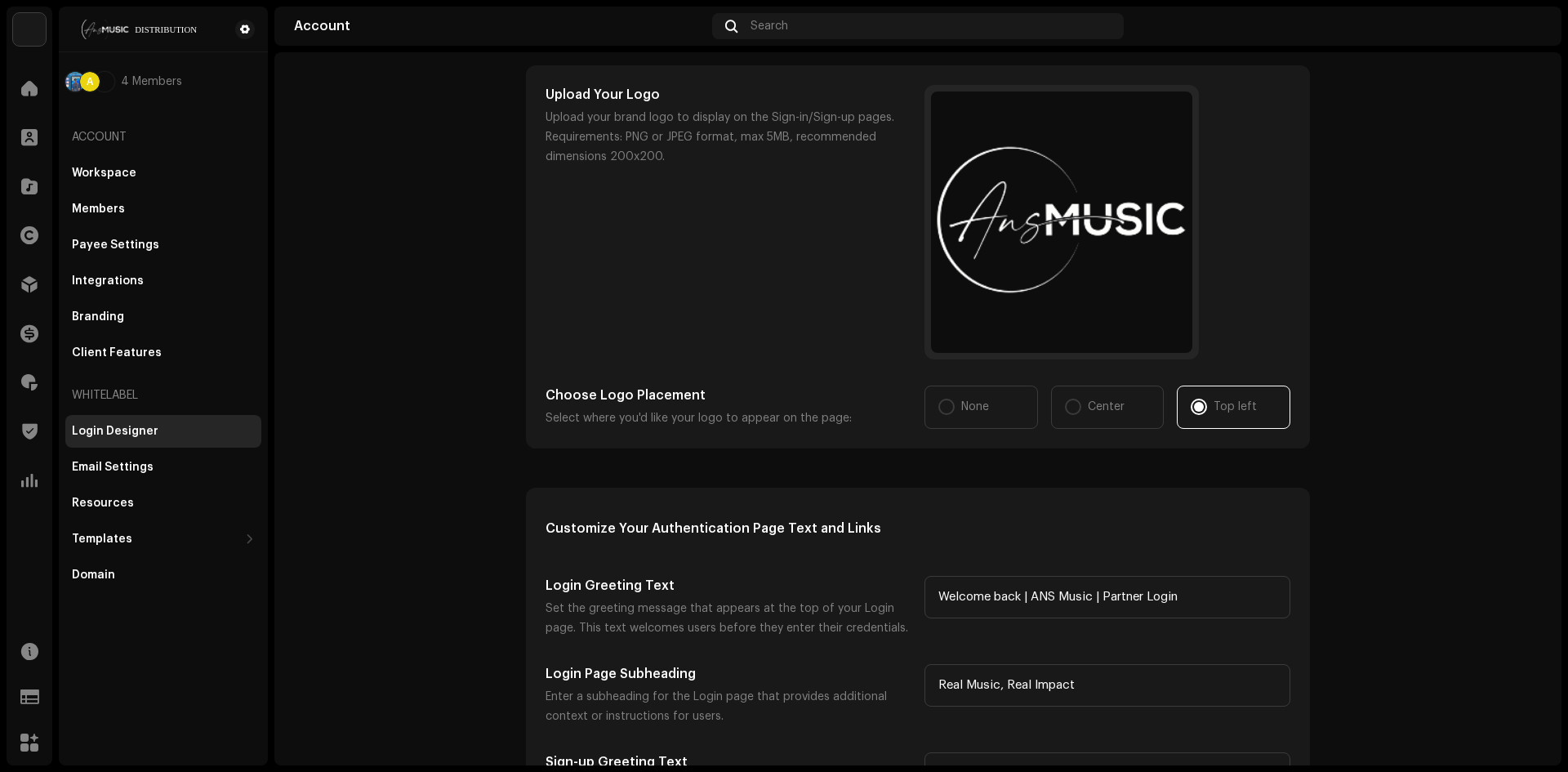
scroll to position [1307, 0]
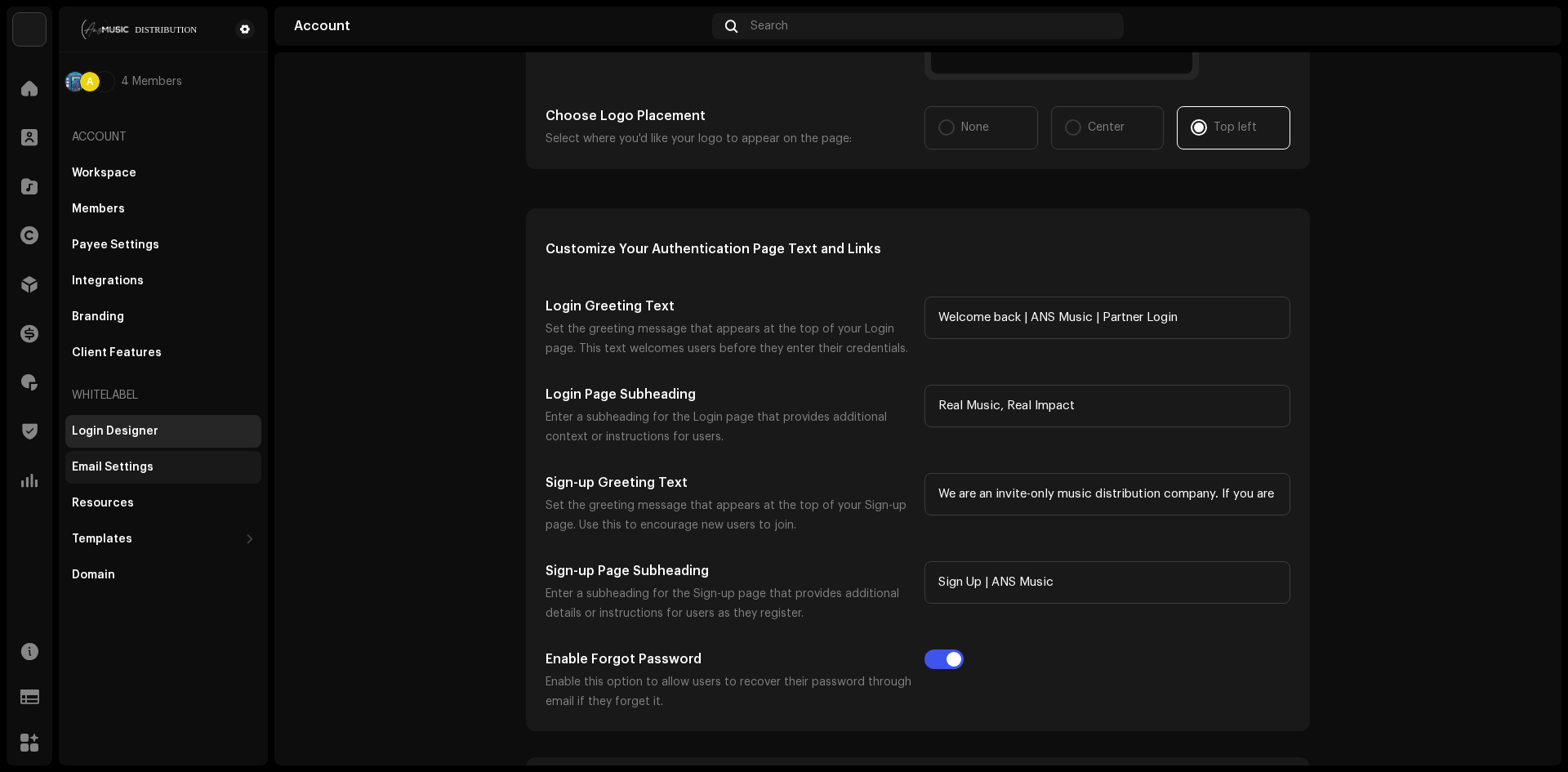
click at [176, 468] on div "Email Settings" at bounding box center [164, 467] width 183 height 13
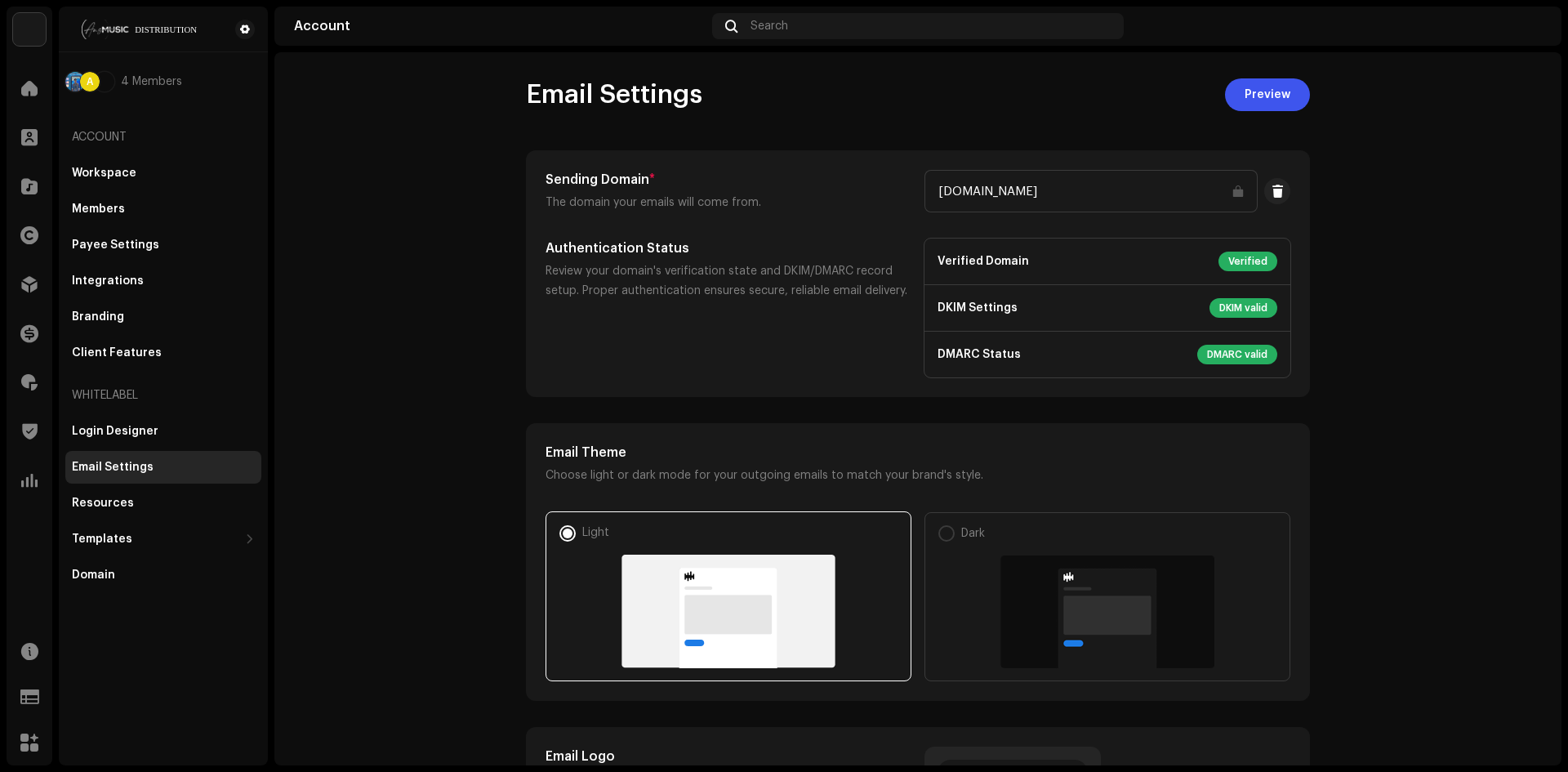
drag, startPoint x: 971, startPoint y: 199, endPoint x: 907, endPoint y: 220, distance: 67.4
click at [959, 205] on input "ans.digital" at bounding box center [1091, 191] width 333 height 43
click at [851, 213] on div "Sending Domain * The domain your emails will come from. ans.digital Authenticat…" at bounding box center [918, 273] width 745 height 207
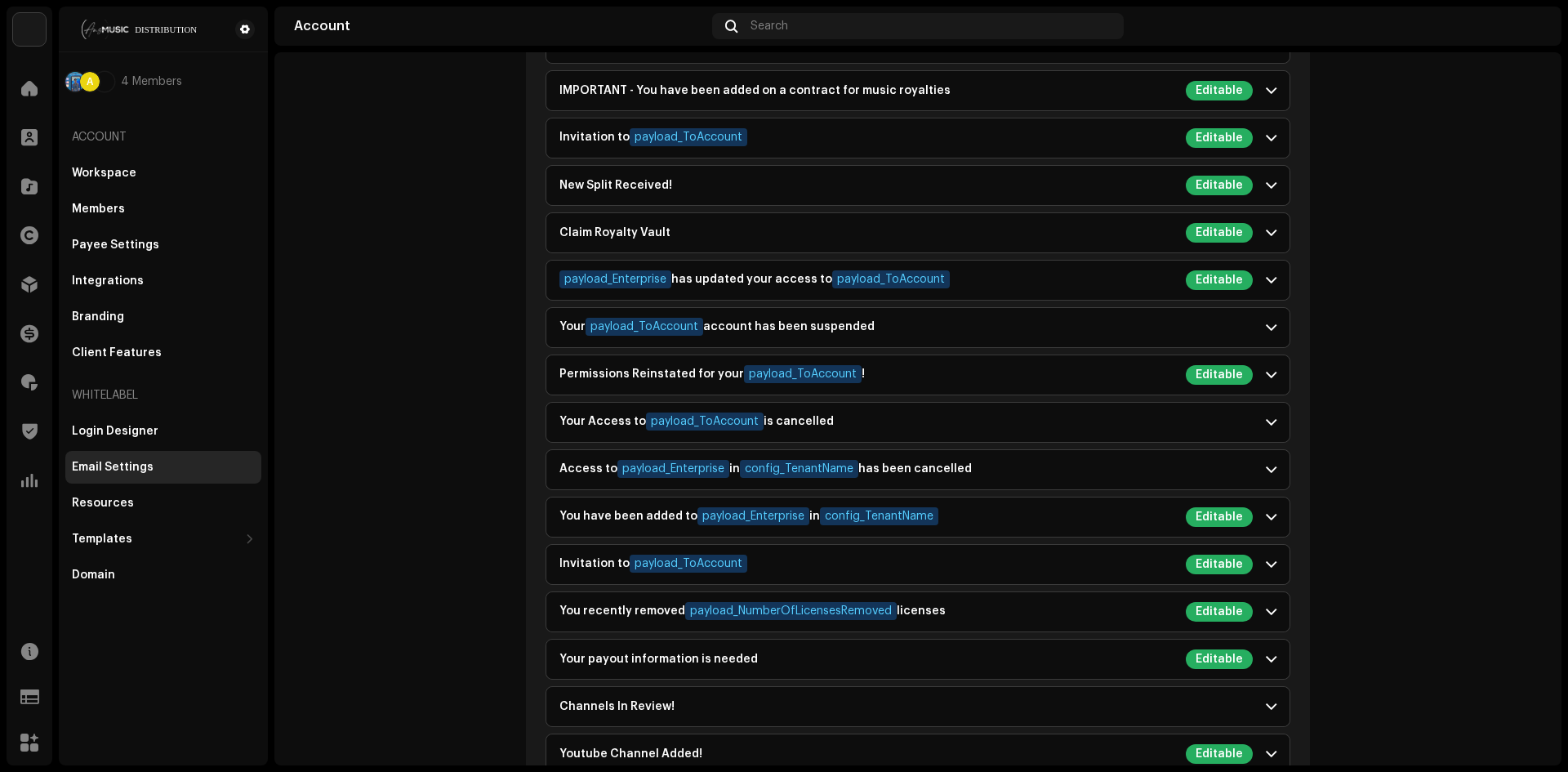
scroll to position [2343, 0]
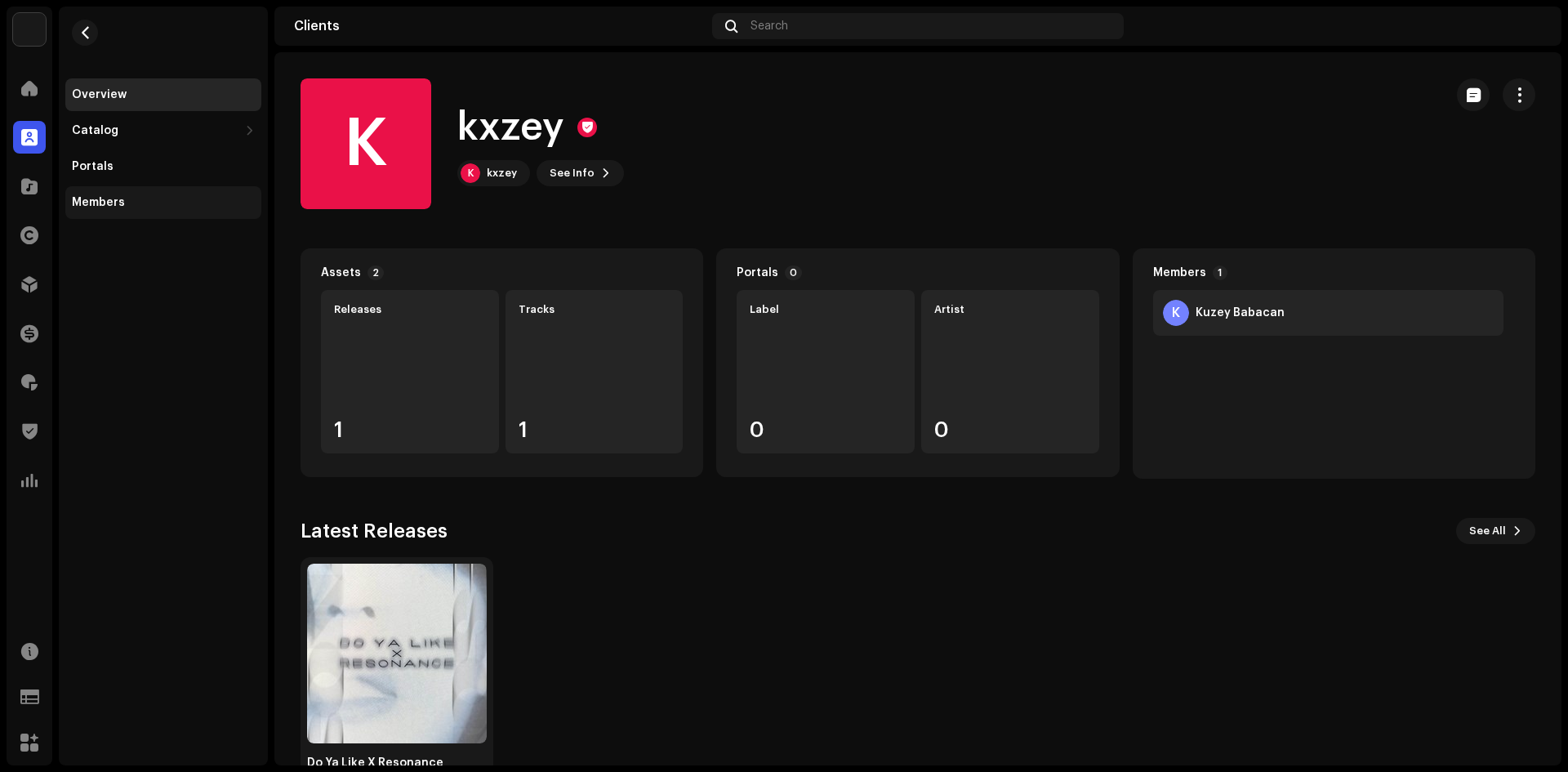
click at [125, 199] on div "Members" at bounding box center [164, 203] width 183 height 13
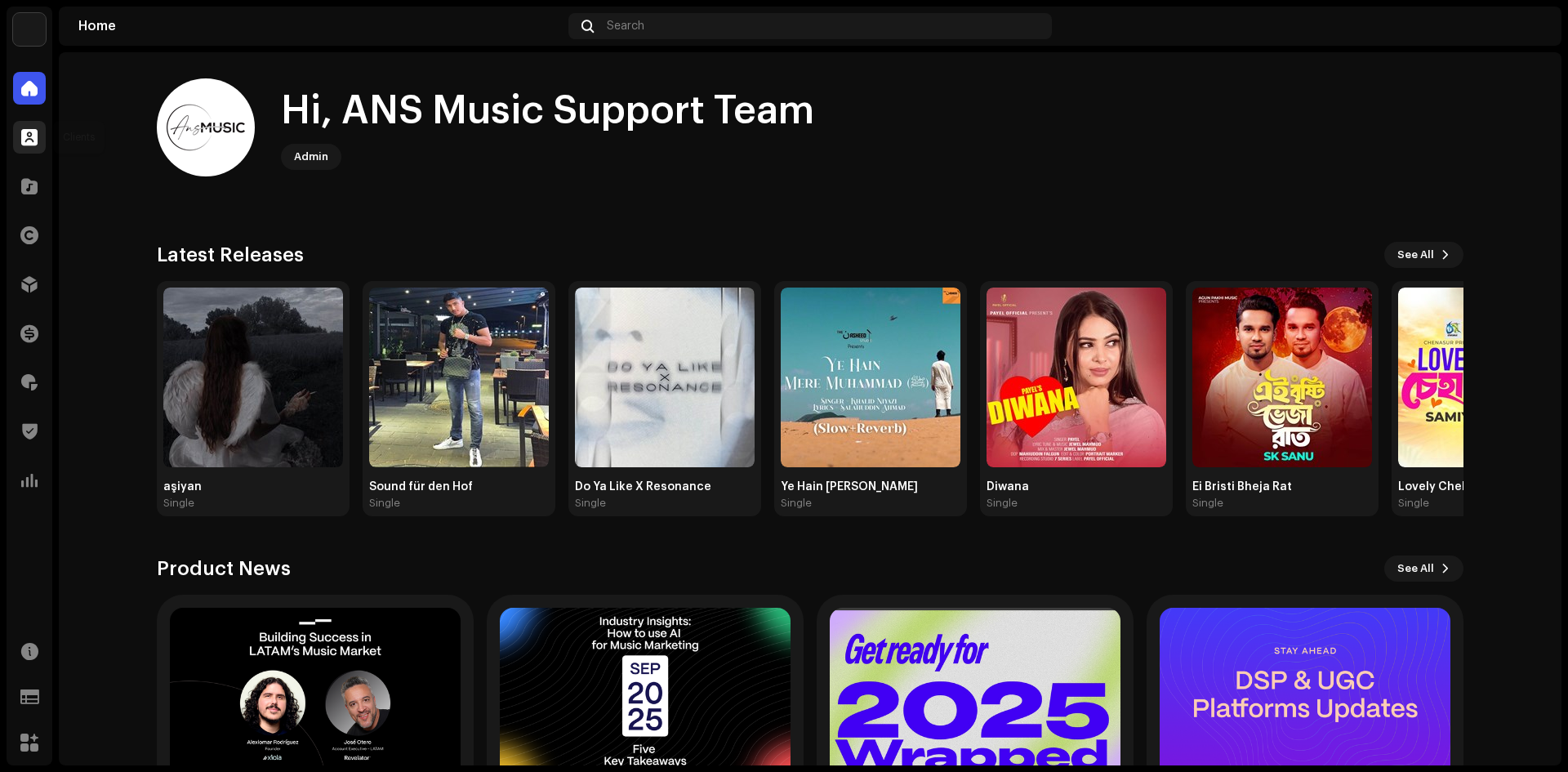
click at [31, 142] on span at bounding box center [29, 137] width 16 height 13
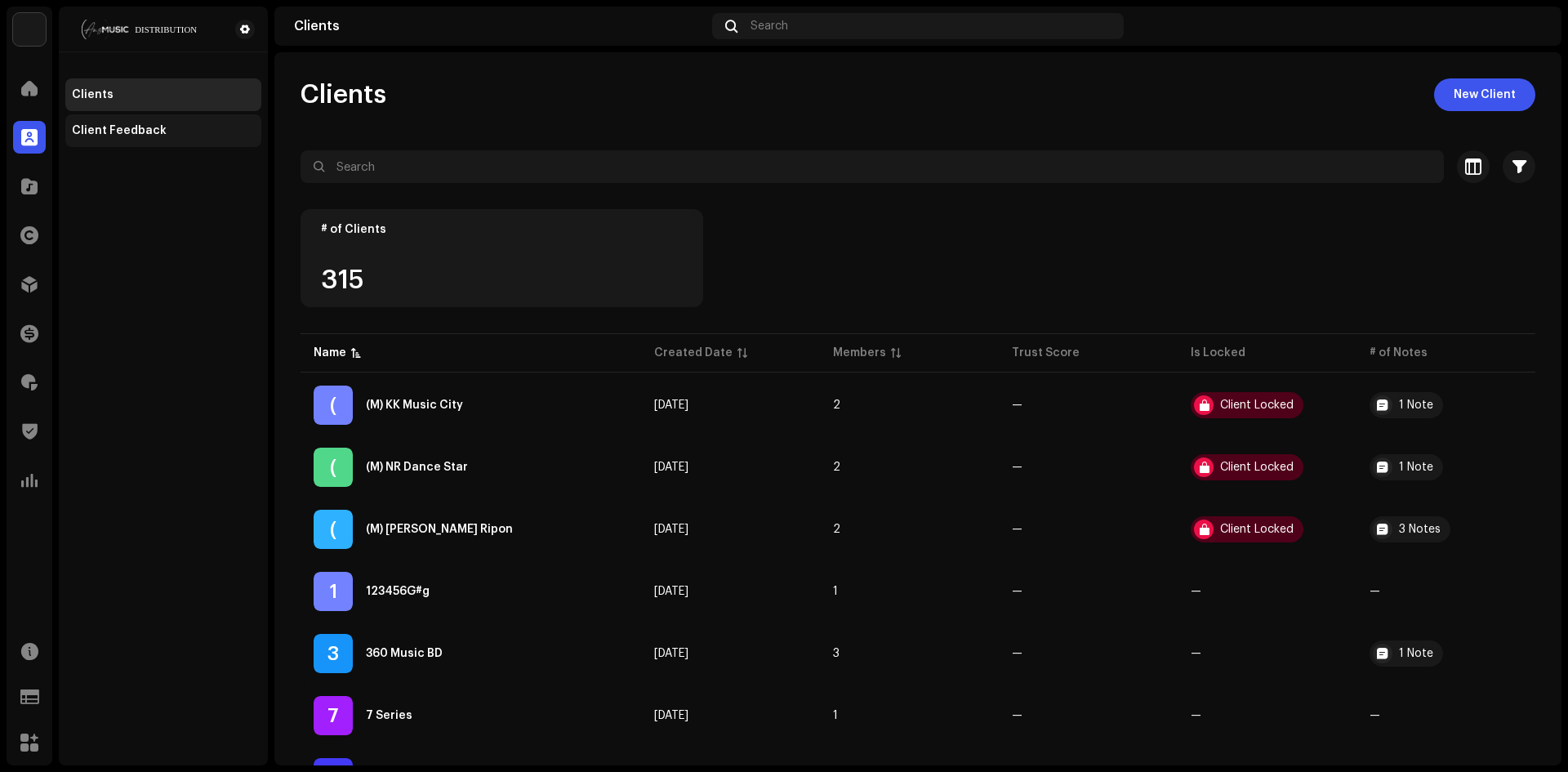
click at [170, 135] on div "Client Feedback" at bounding box center [164, 131] width 183 height 13
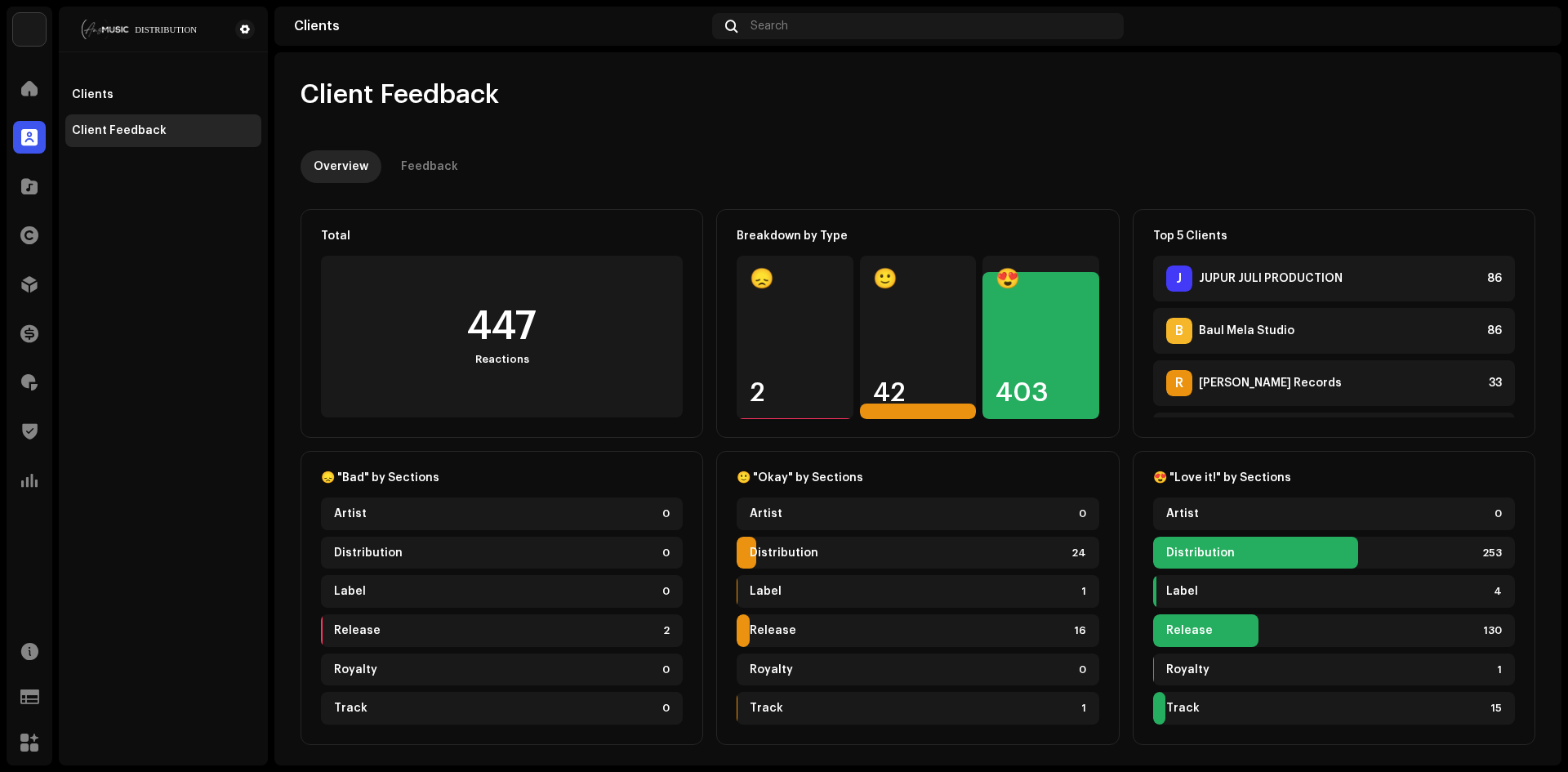
click at [840, 552] on div "Distribution 24" at bounding box center [918, 552] width 362 height 33
drag, startPoint x: 771, startPoint y: 468, endPoint x: 884, endPoint y: 480, distance: 113.6
click at [852, 478] on div "🙂 "Okay" by Sections Artist 0 Distribution 24 Label 1 Release 16 Royalty 0 Trac…" at bounding box center [917, 598] width 402 height 294
drag, startPoint x: 901, startPoint y: 470, endPoint x: 925, endPoint y: 468, distance: 24.1
click at [908, 469] on div "🙂 "Okay" by Sections Artist 0 Distribution 24 Label 1 Release 16 Royalty 0 Trac…" at bounding box center [917, 598] width 402 height 294
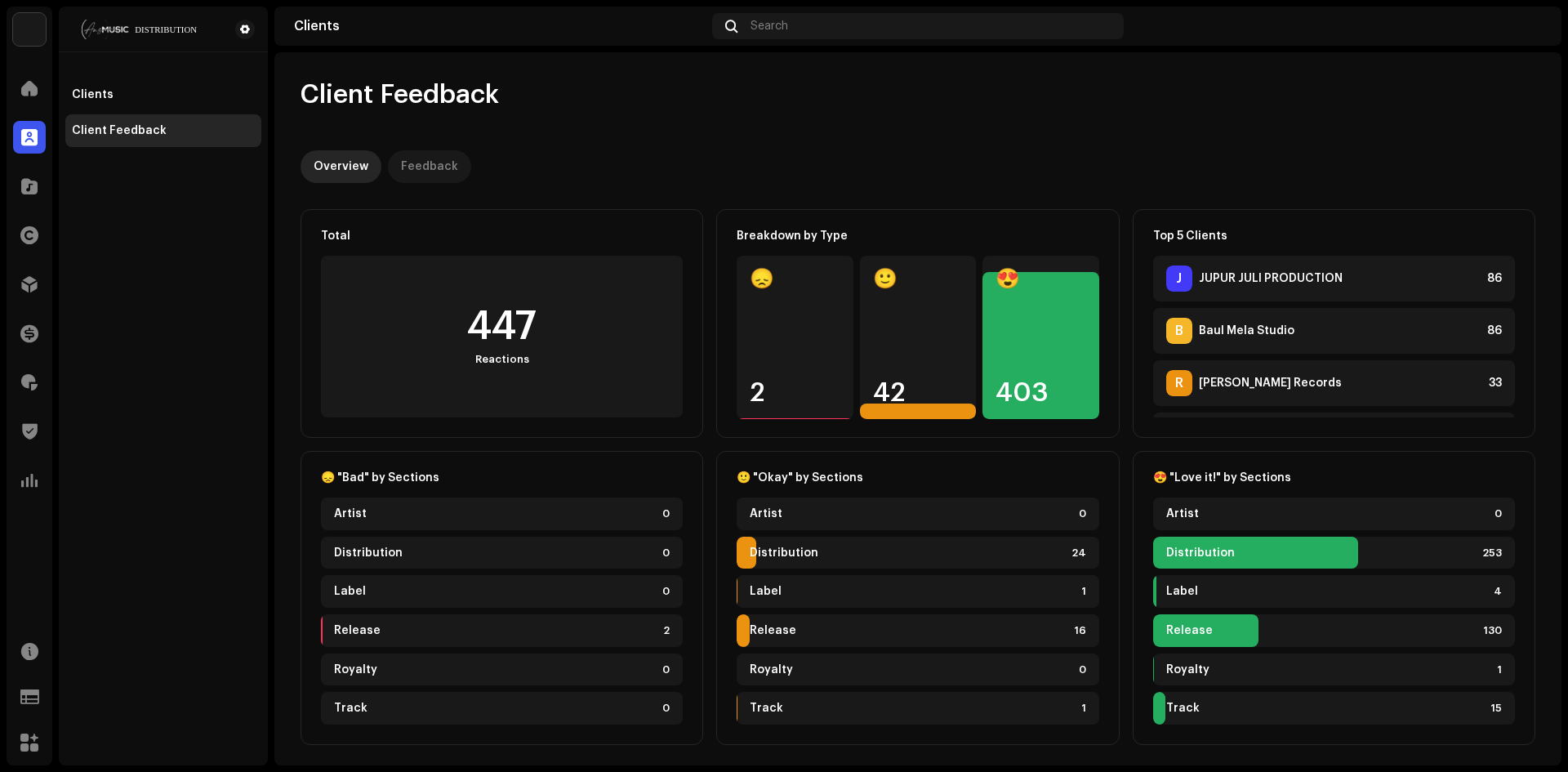
click at [456, 153] on p-tab "Feedback" at bounding box center [429, 166] width 83 height 33
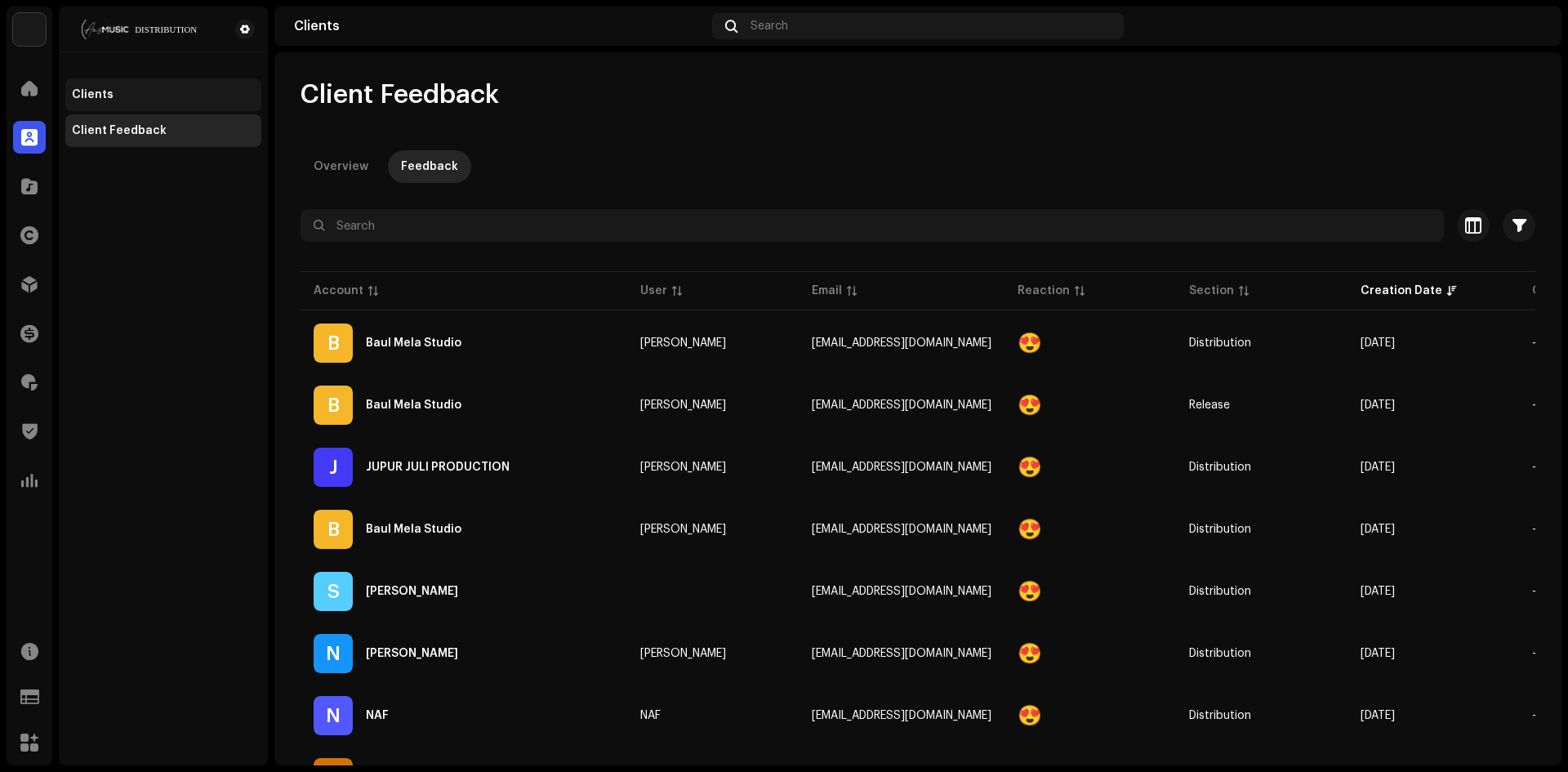
click at [157, 94] on div "Clients" at bounding box center [164, 95] width 183 height 13
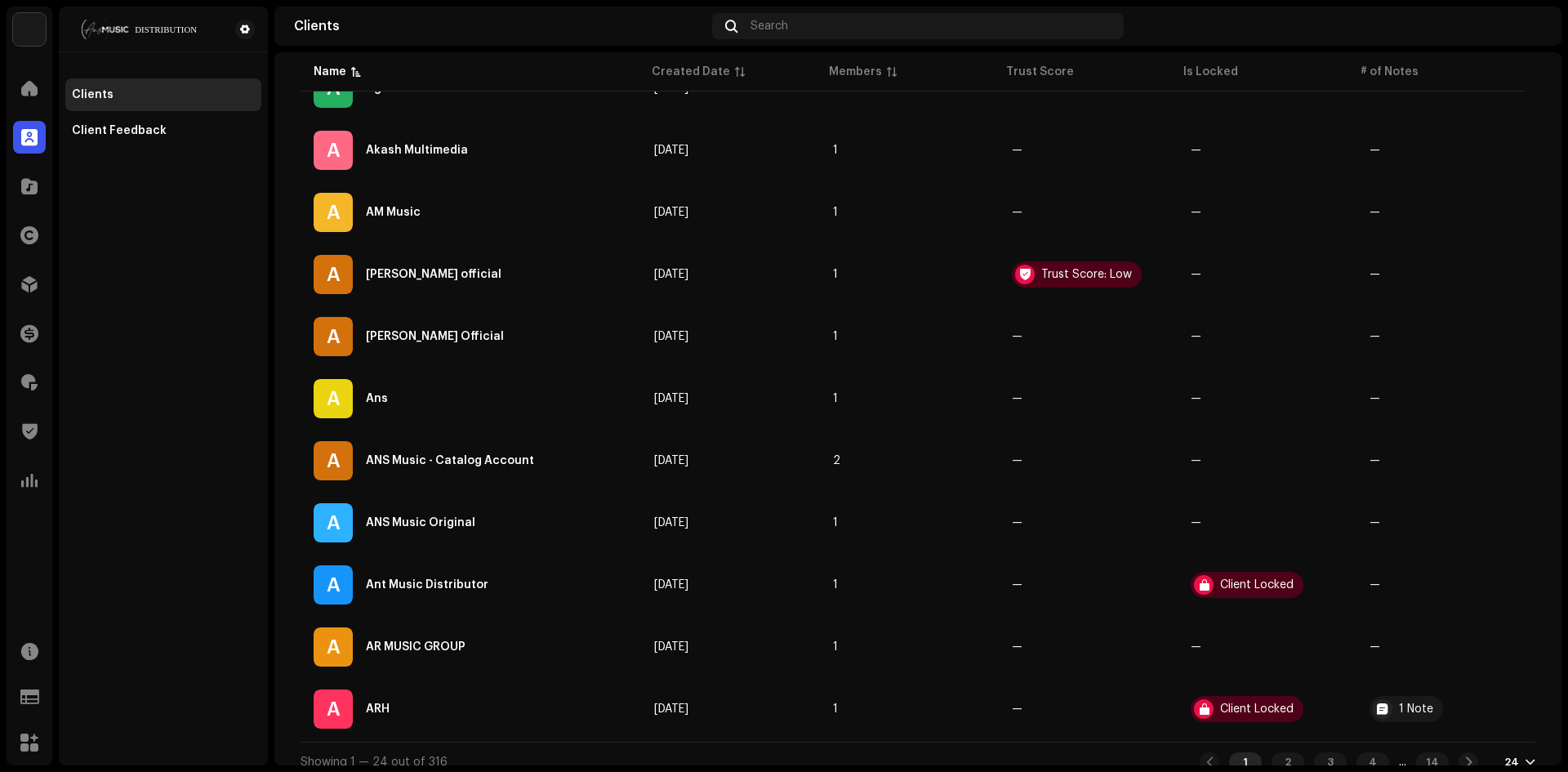
scroll to position [1143, 0]
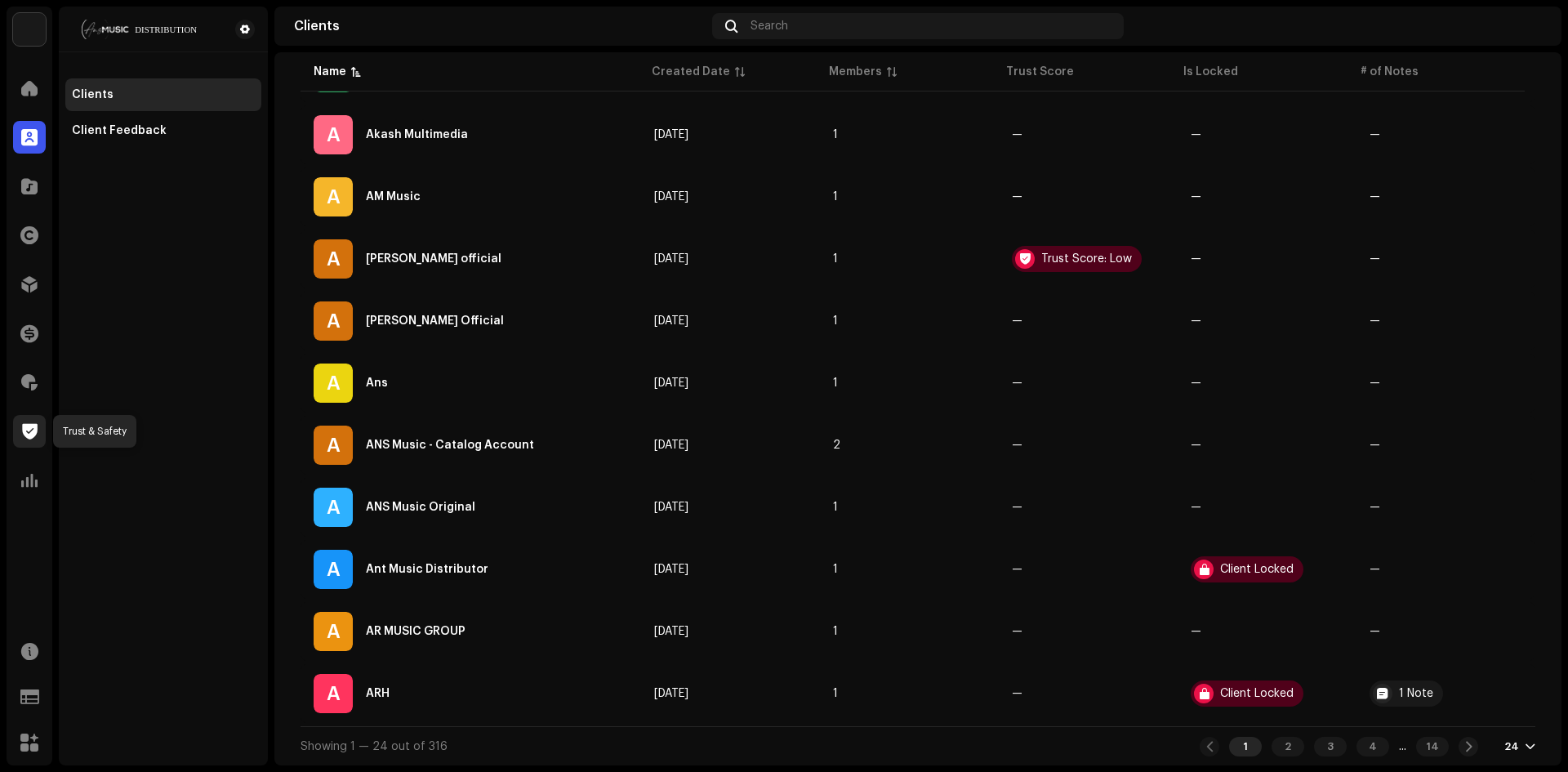
click at [30, 425] on span at bounding box center [29, 432] width 16 height 13
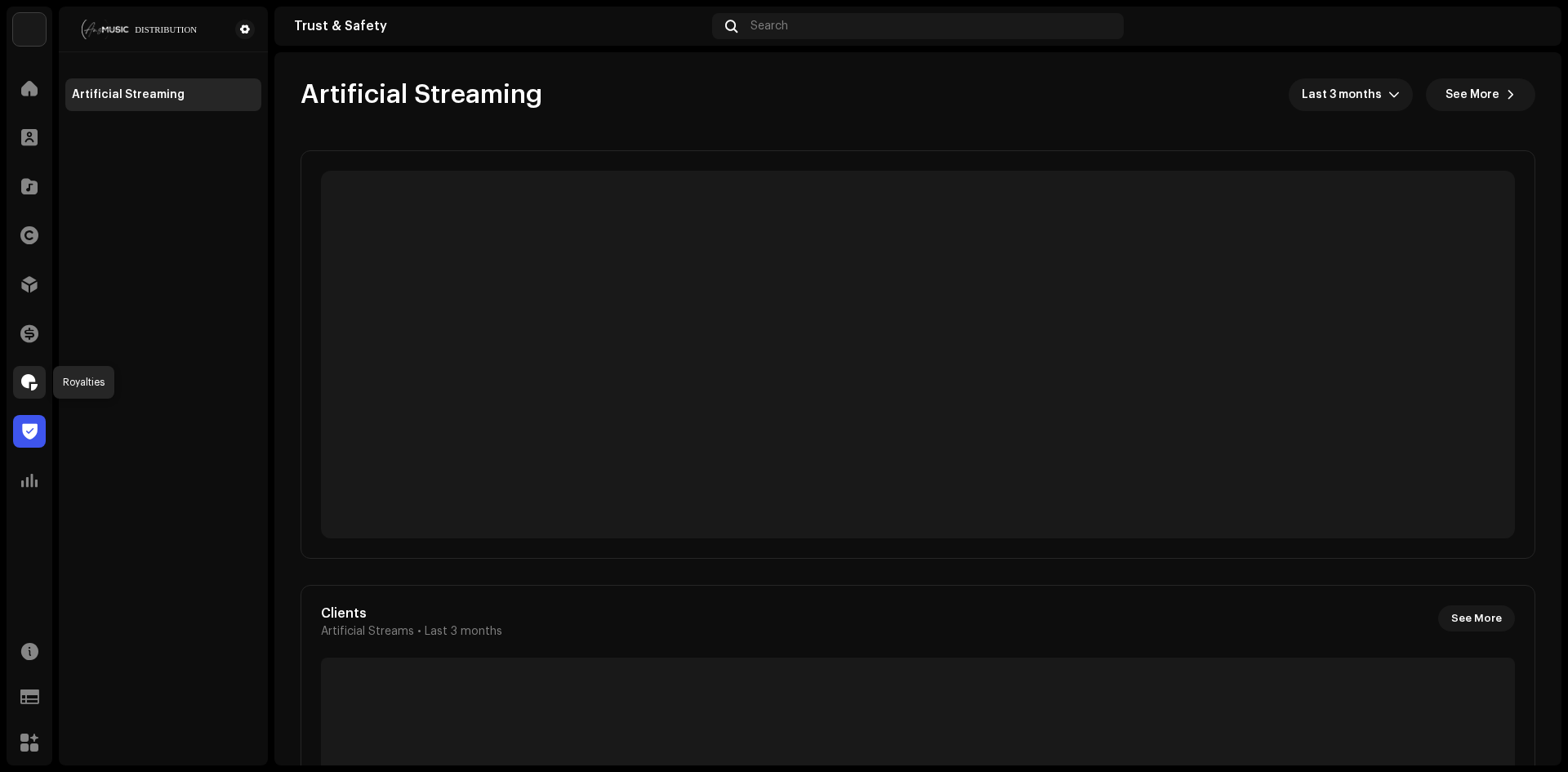
click at [28, 382] on span at bounding box center [29, 382] width 16 height 13
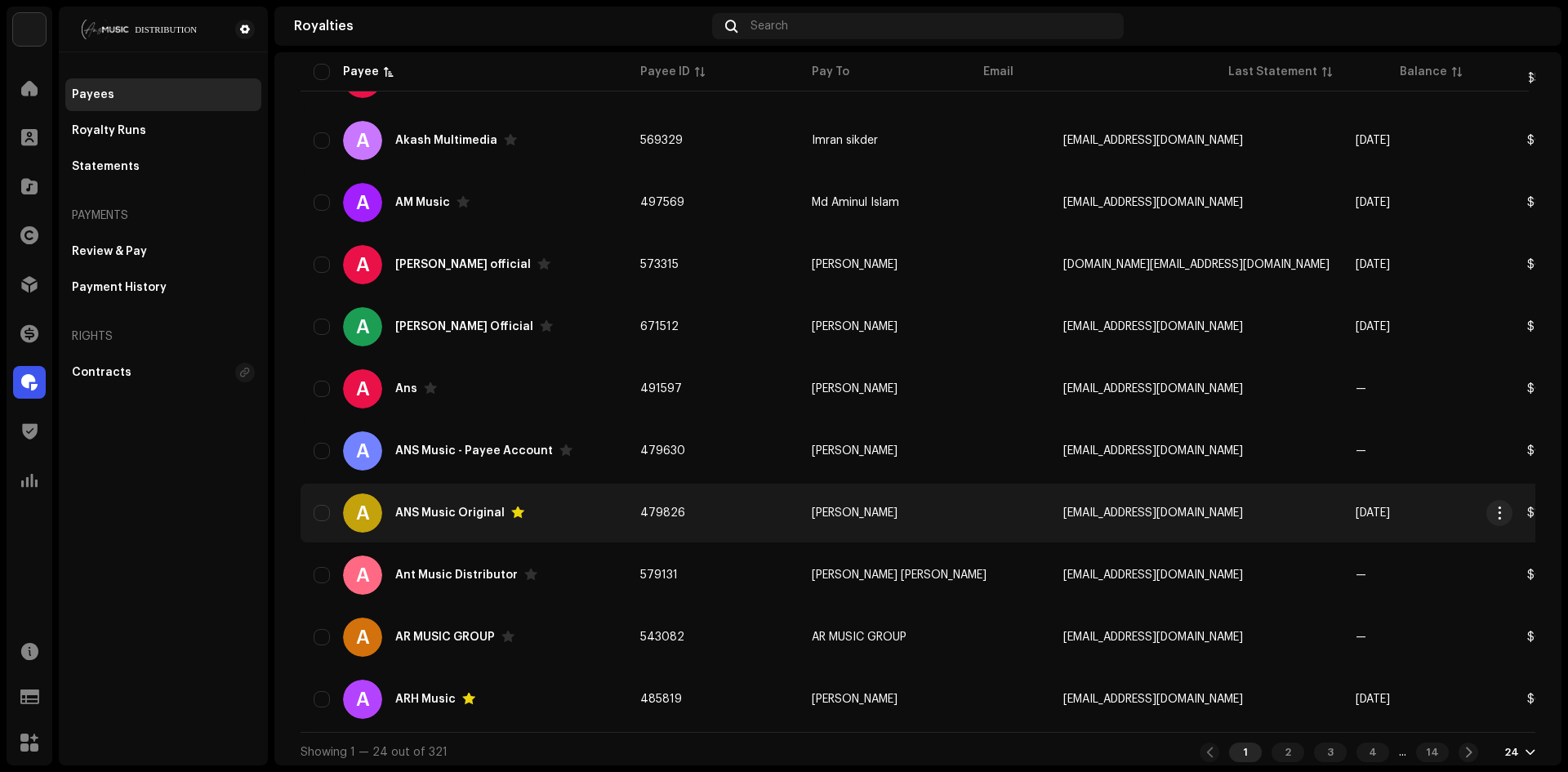
scroll to position [1088, 0]
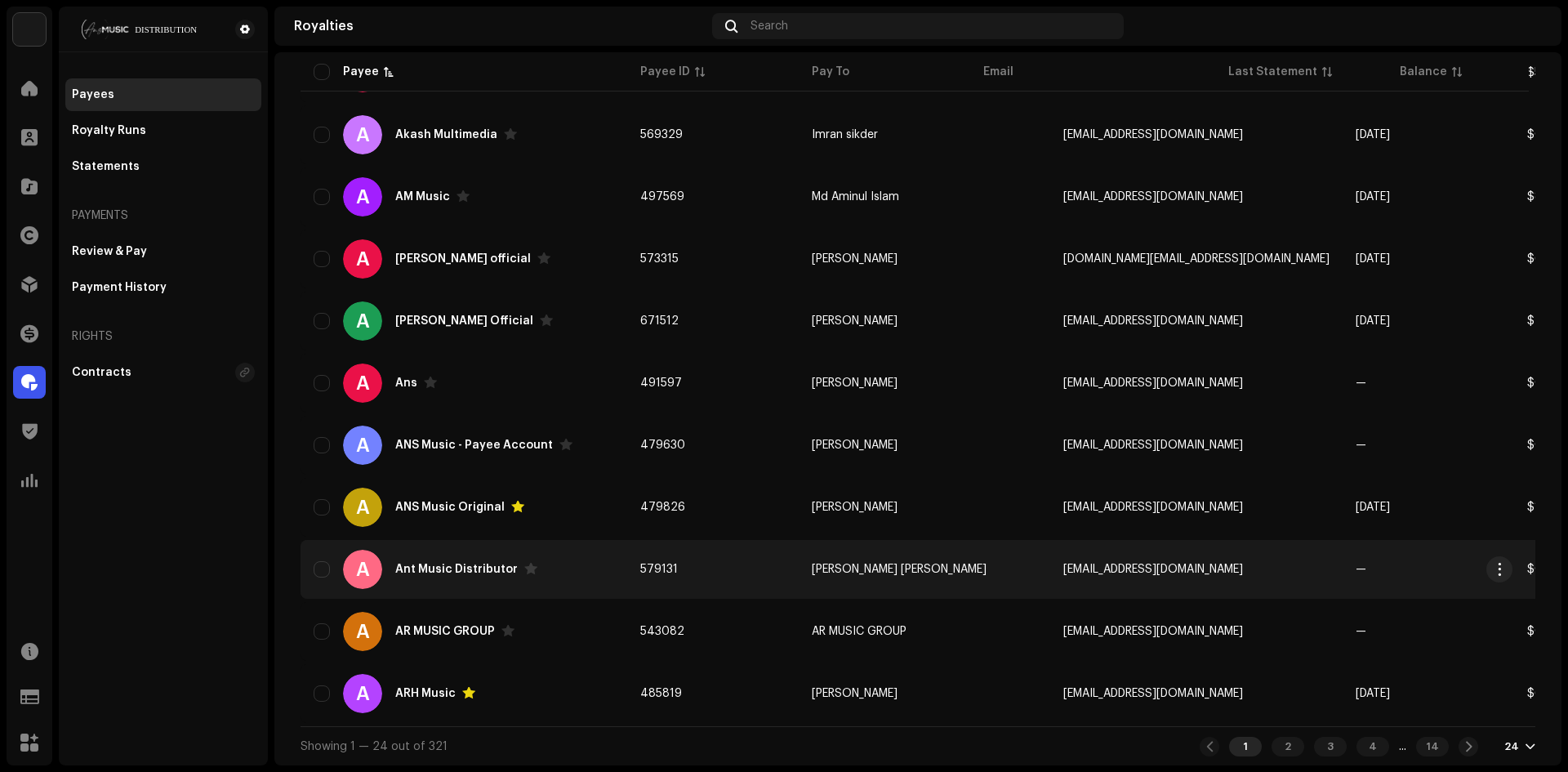
click at [464, 564] on div "Ant Music Distributor" at bounding box center [456, 569] width 122 height 12
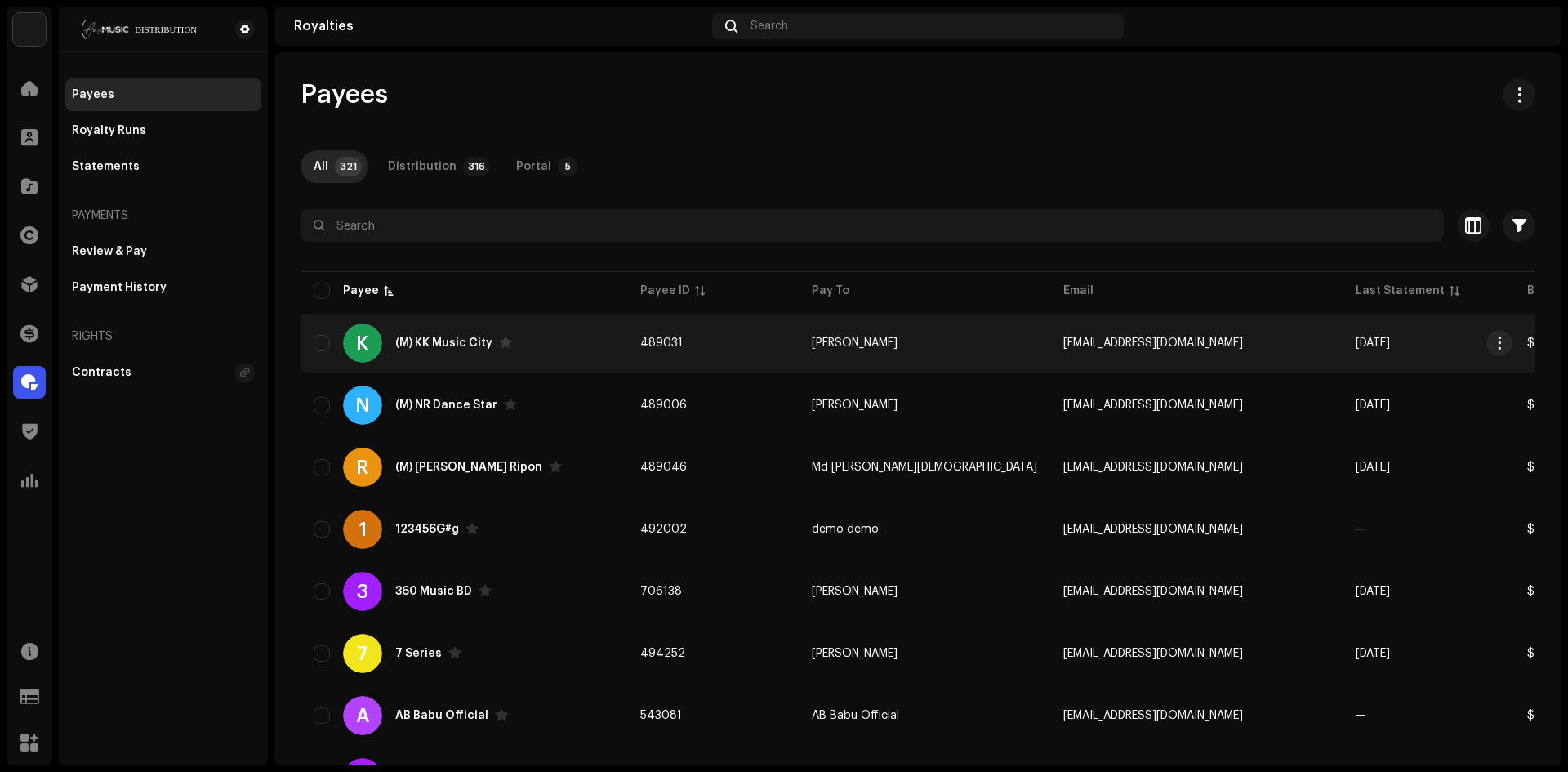
click at [444, 334] on div "K (M) KK Music City" at bounding box center [464, 343] width 300 height 39
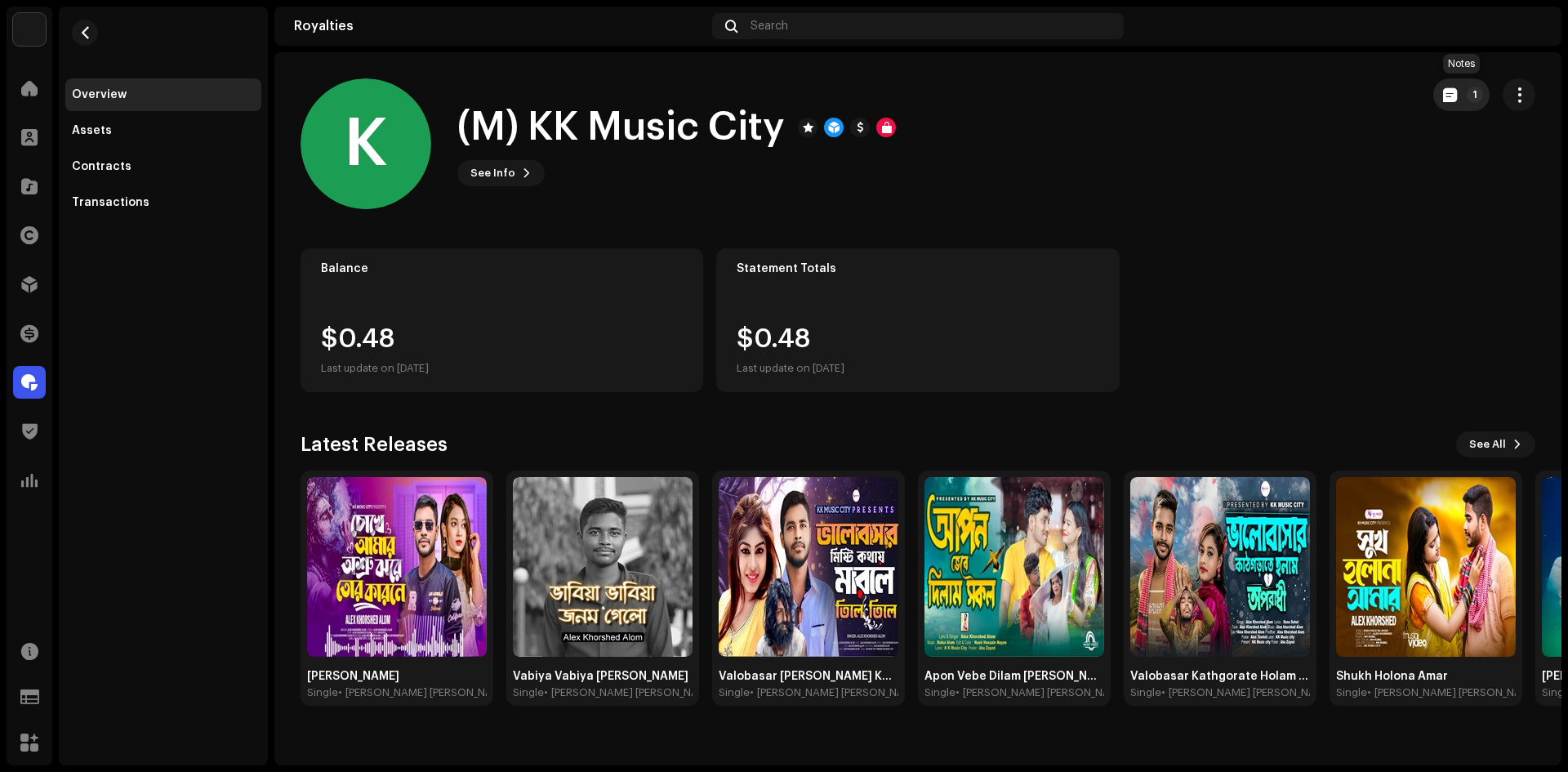
click at [1479, 98] on p-badge "1" at bounding box center [1475, 94] width 16 height 16
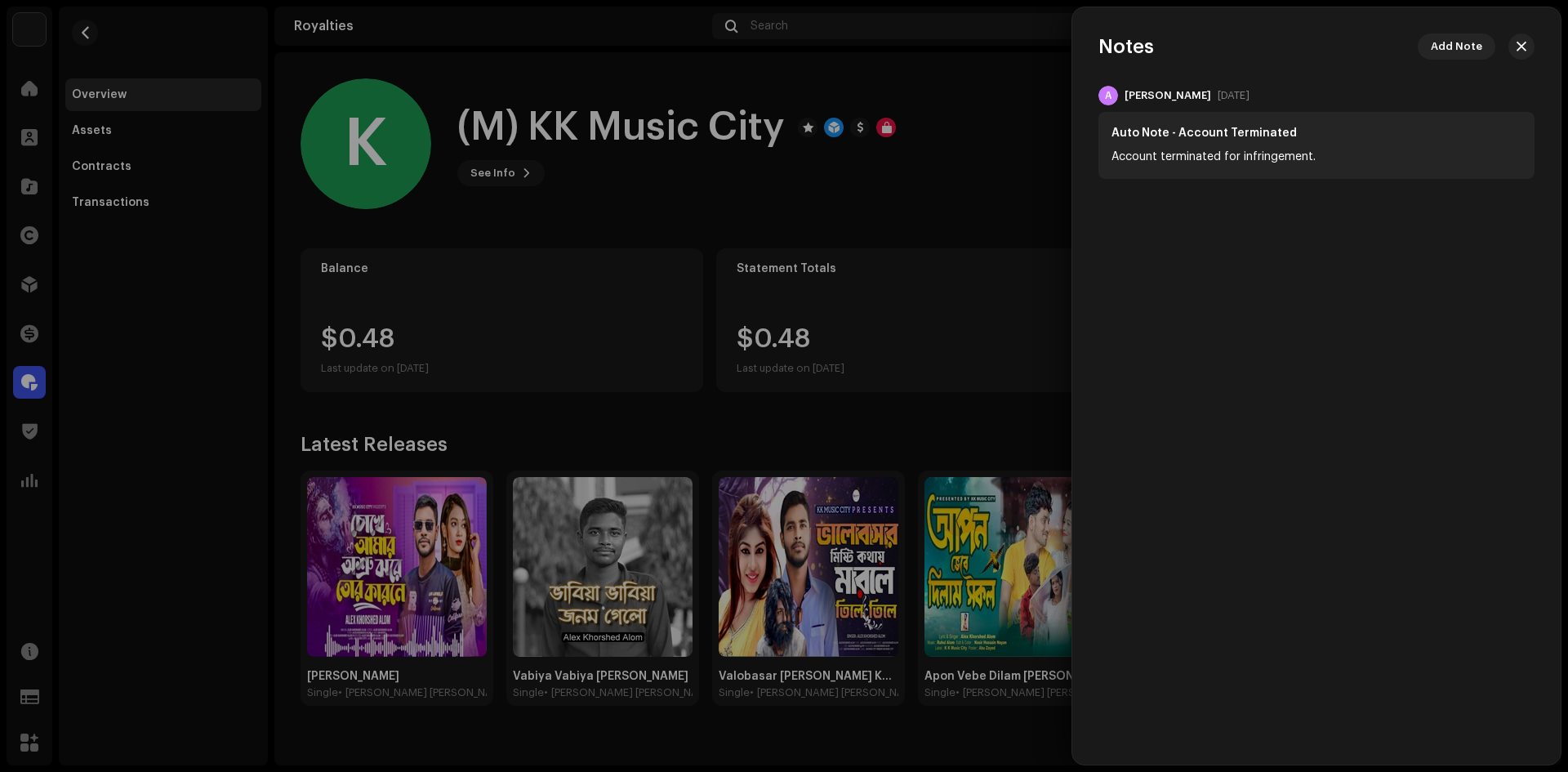
click at [952, 188] on div at bounding box center [784, 386] width 1568 height 772
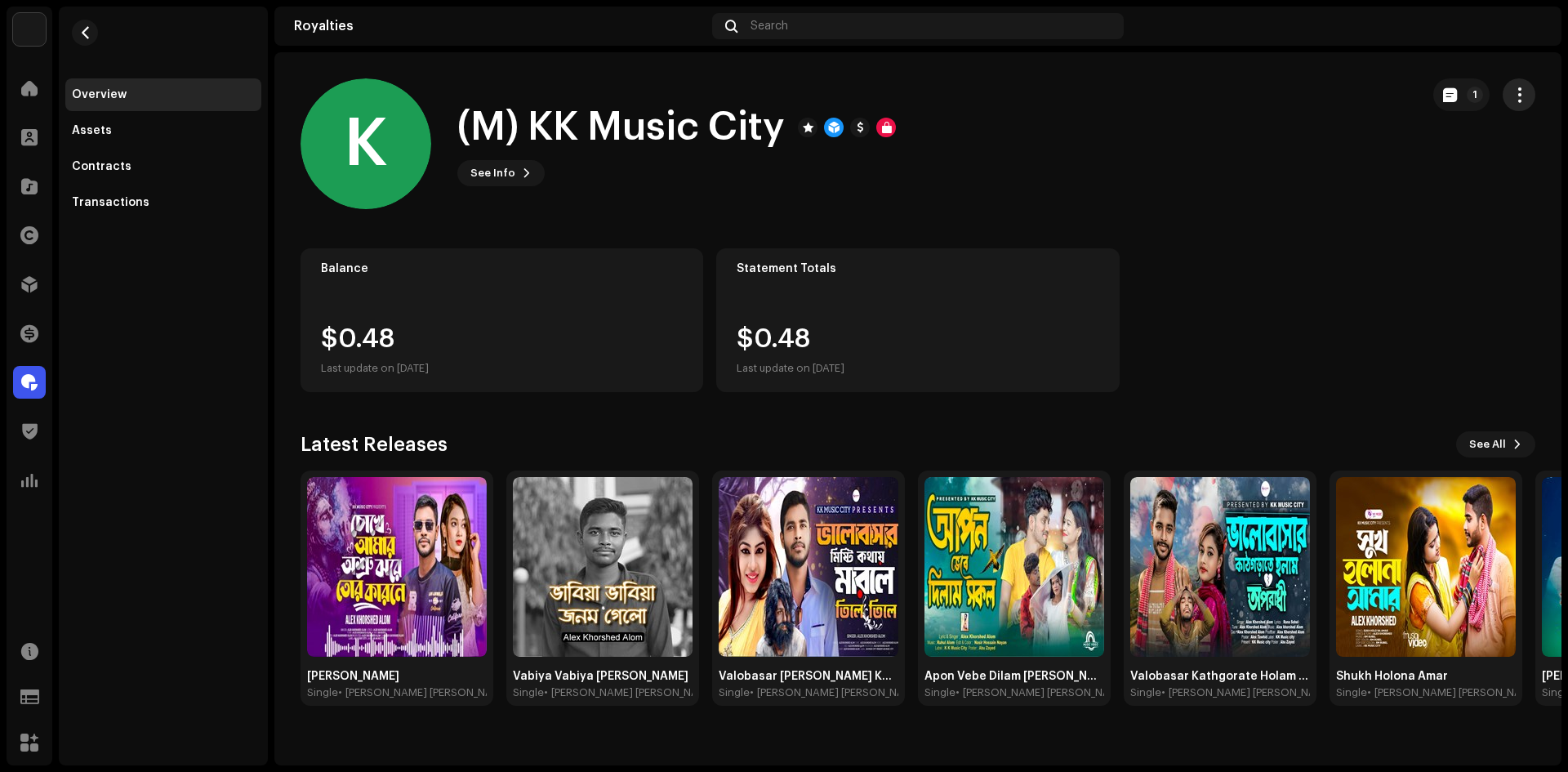
drag, startPoint x: 1529, startPoint y: 96, endPoint x: 1521, endPoint y: 101, distance: 9.4
click at [1529, 96] on button "button" at bounding box center [1519, 95] width 33 height 33
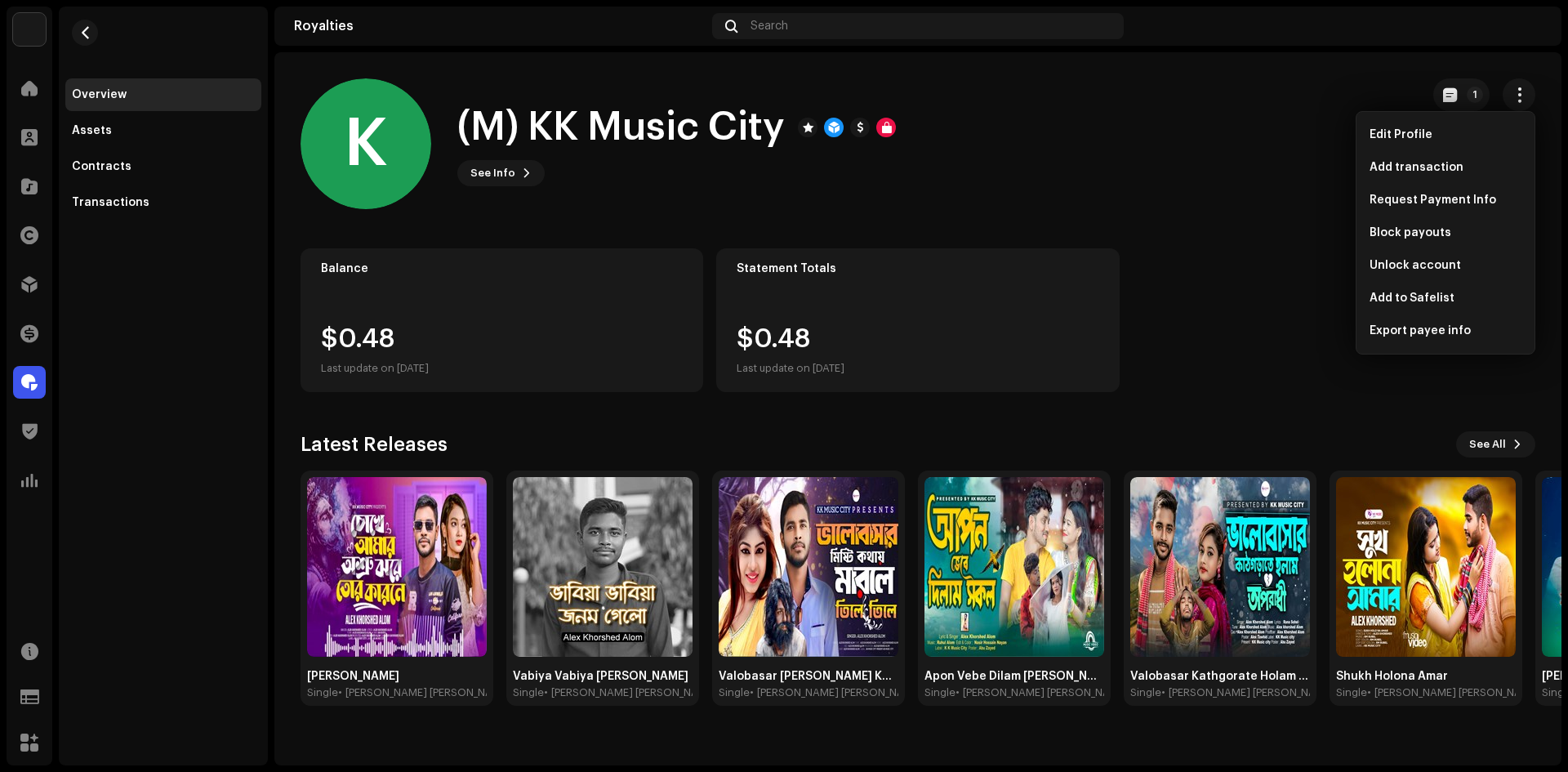
click at [1257, 155] on div "K (M) KK Music City See Info 1" at bounding box center [854, 144] width 1107 height 131
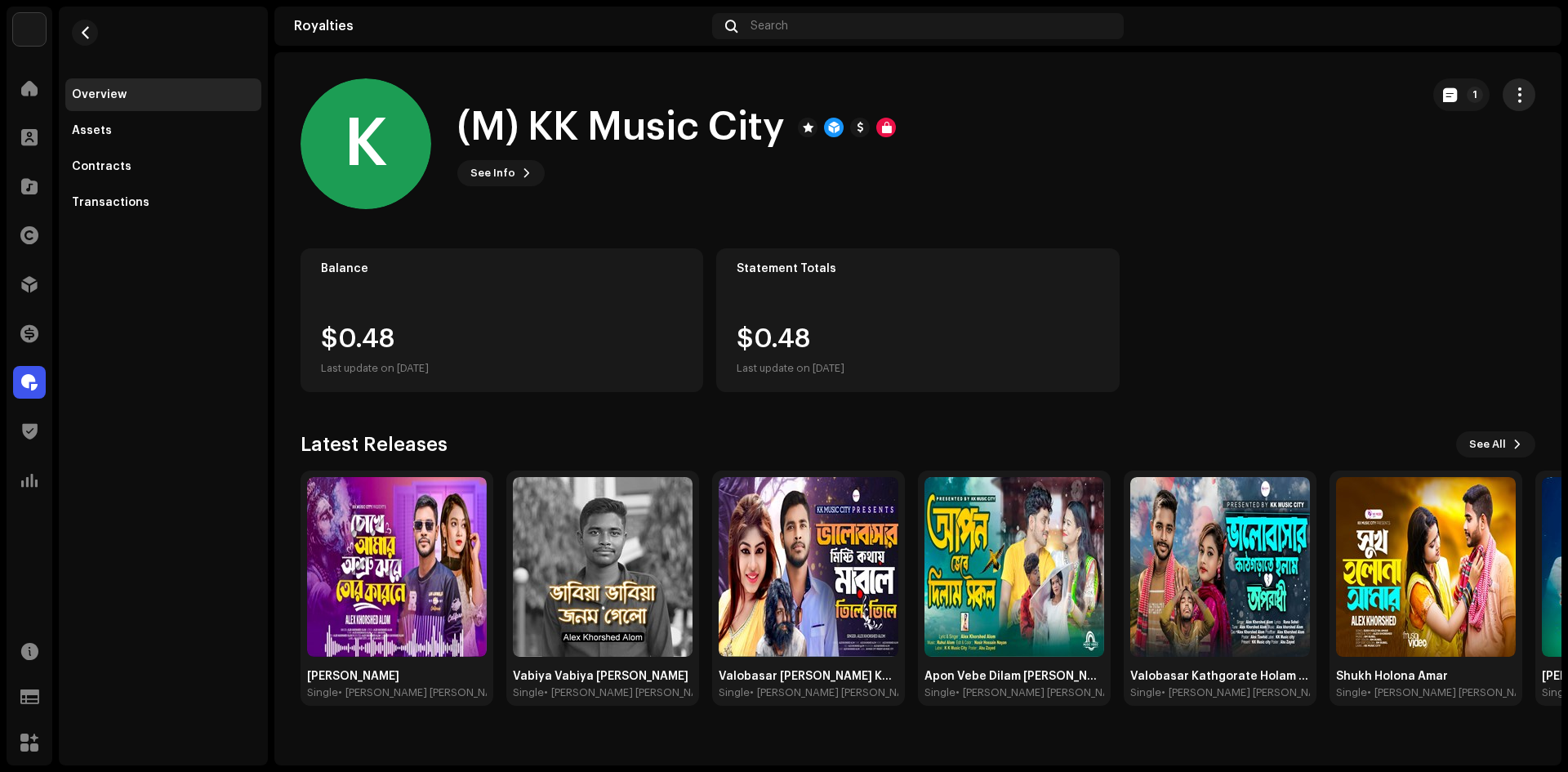
click at [1512, 90] on span "button" at bounding box center [1519, 95] width 16 height 13
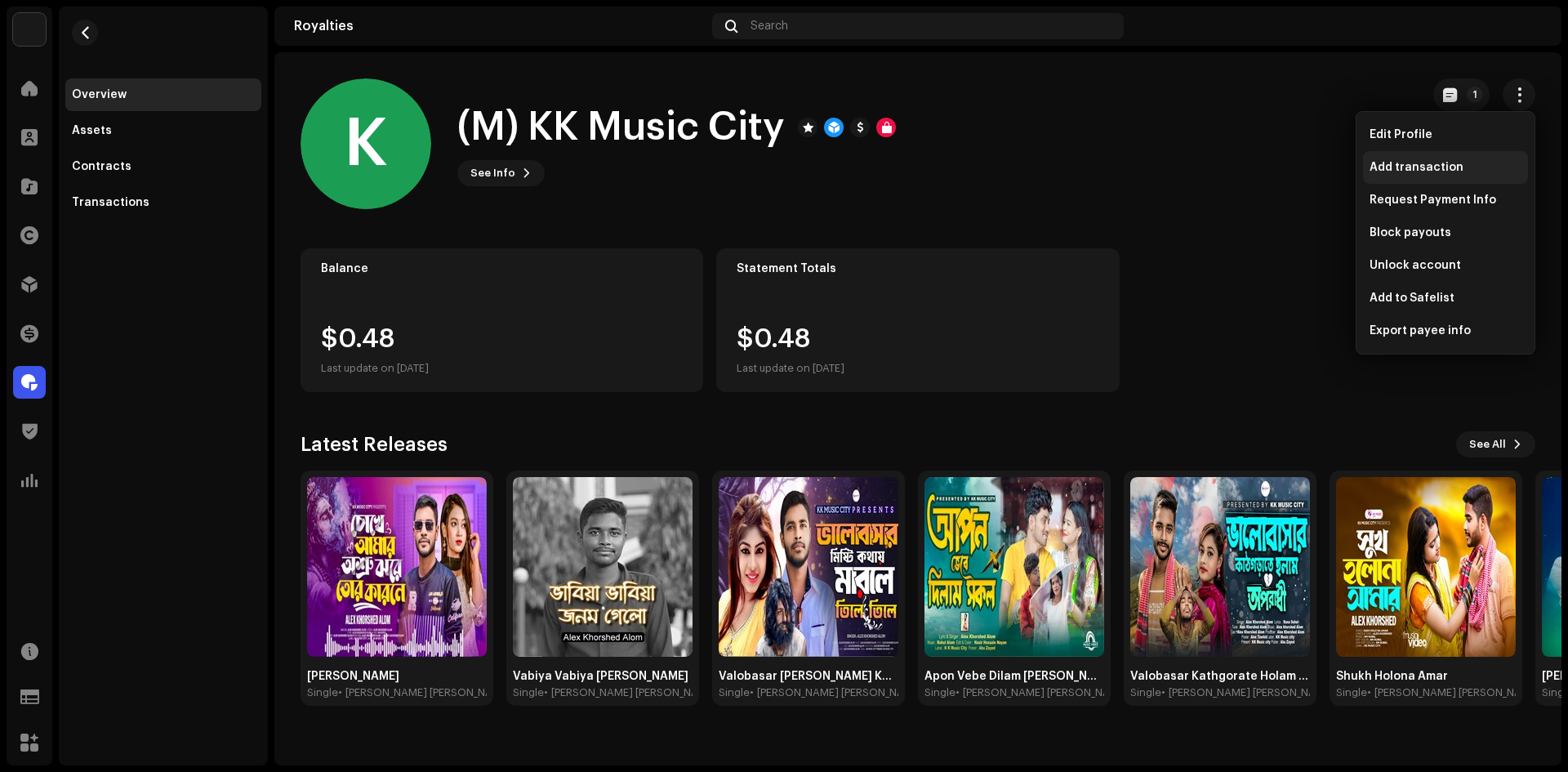
click at [1408, 165] on span "Add transaction" at bounding box center [1417, 168] width 94 height 13
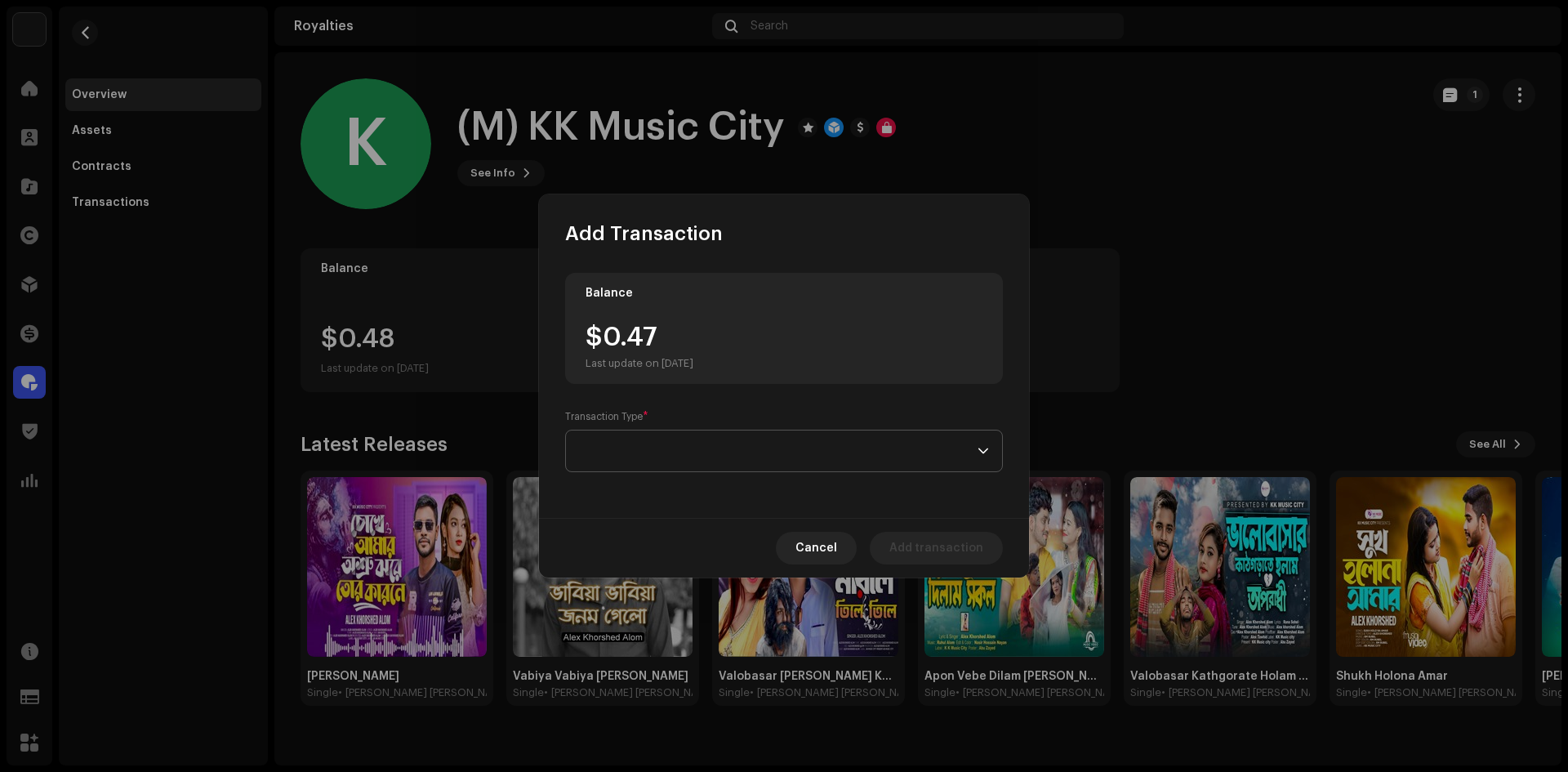
click at [790, 441] on span at bounding box center [778, 450] width 398 height 41
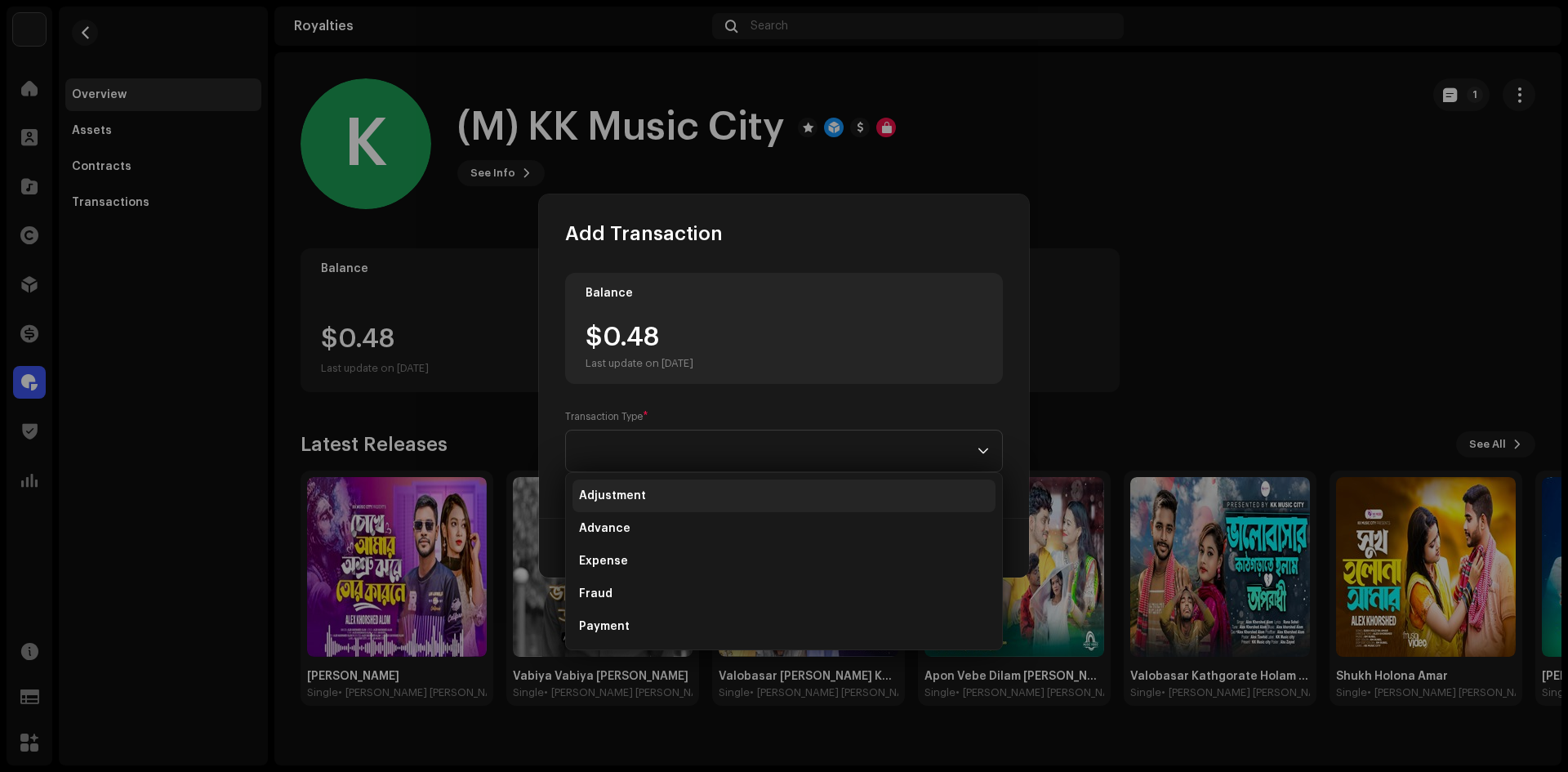
click at [676, 495] on li "Adjustment" at bounding box center [784, 495] width 423 height 33
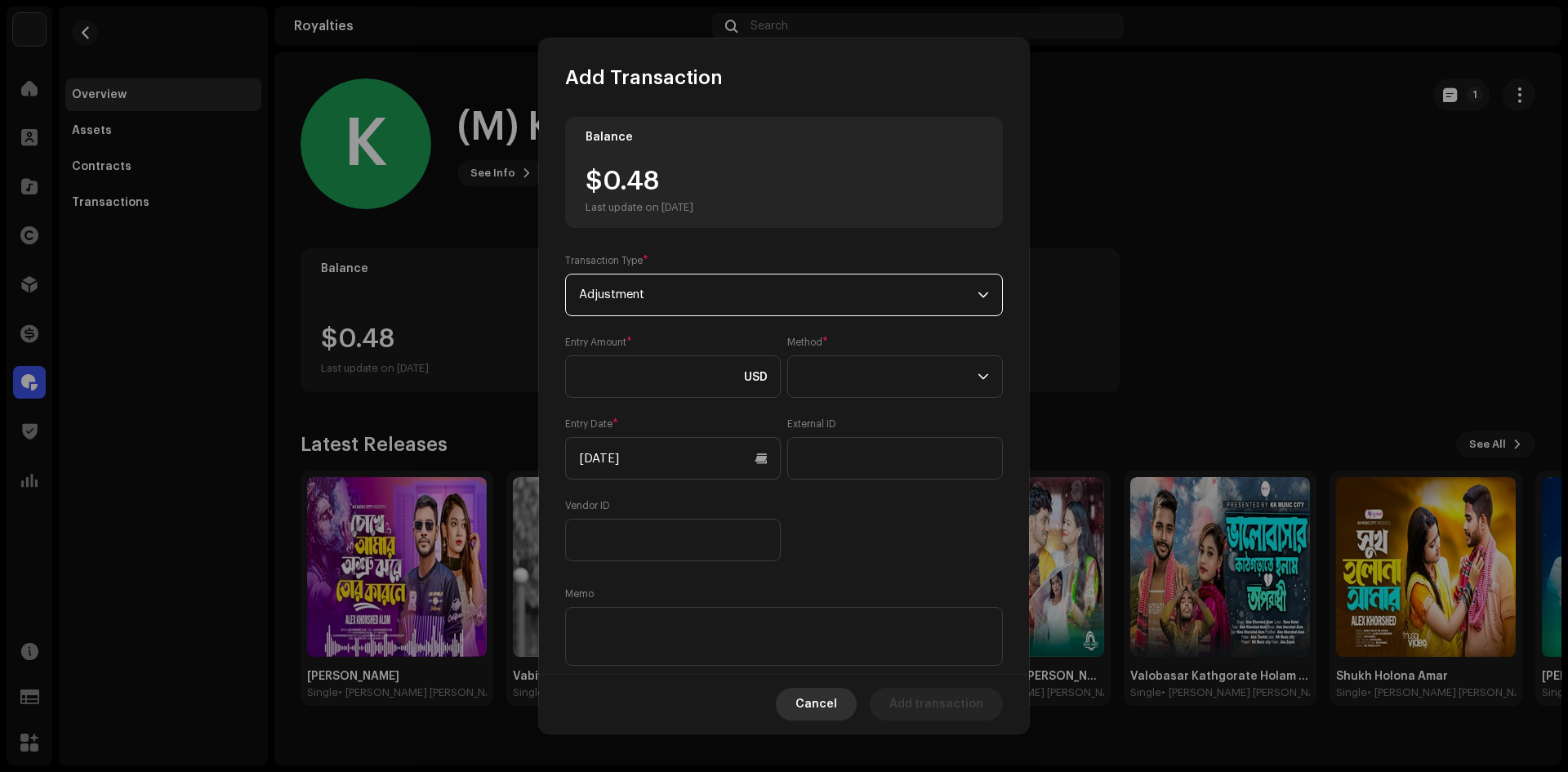
click at [814, 690] on span "Cancel" at bounding box center [817, 703] width 42 height 33
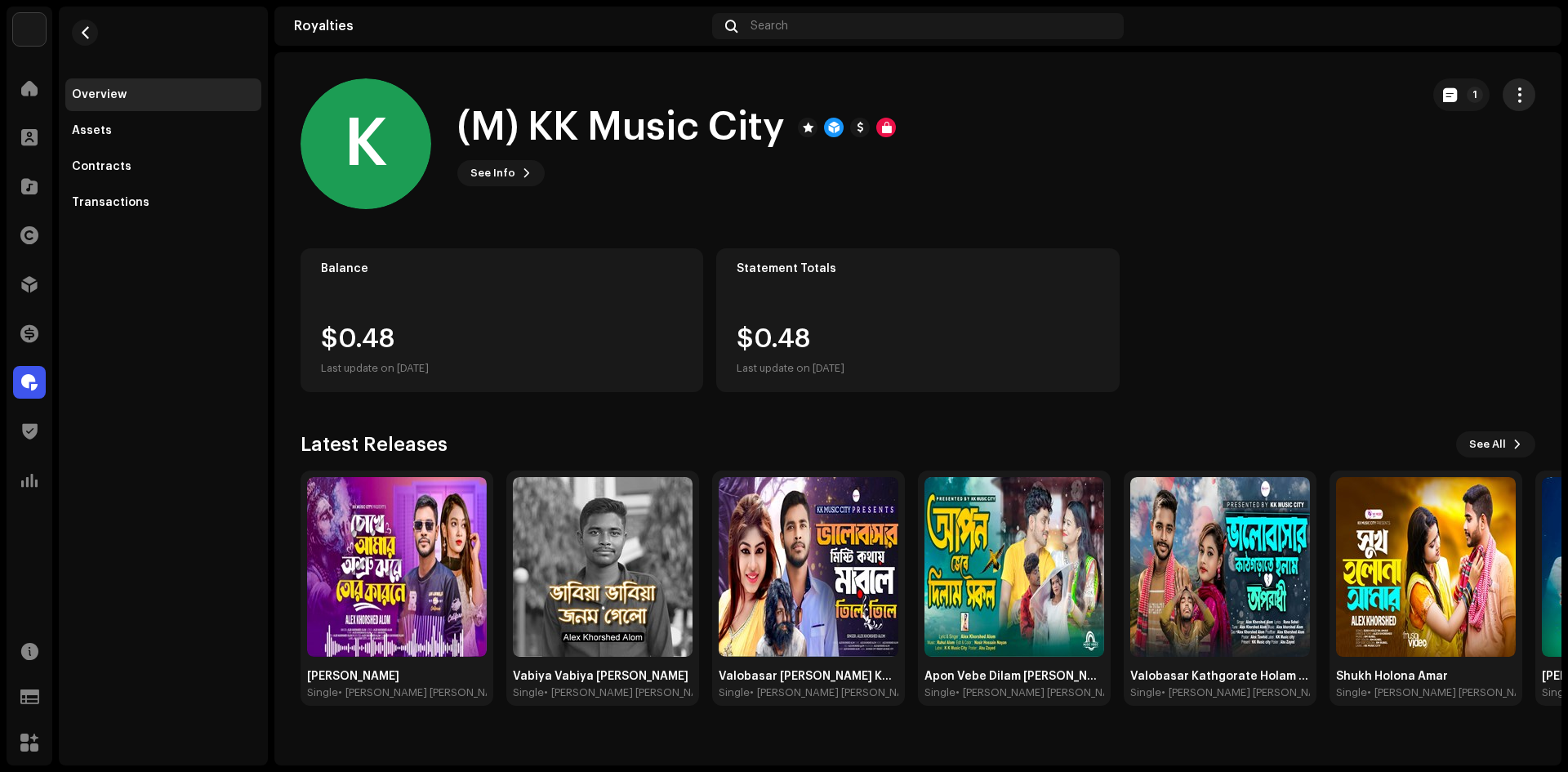
click at [1521, 83] on button "button" at bounding box center [1519, 95] width 33 height 33
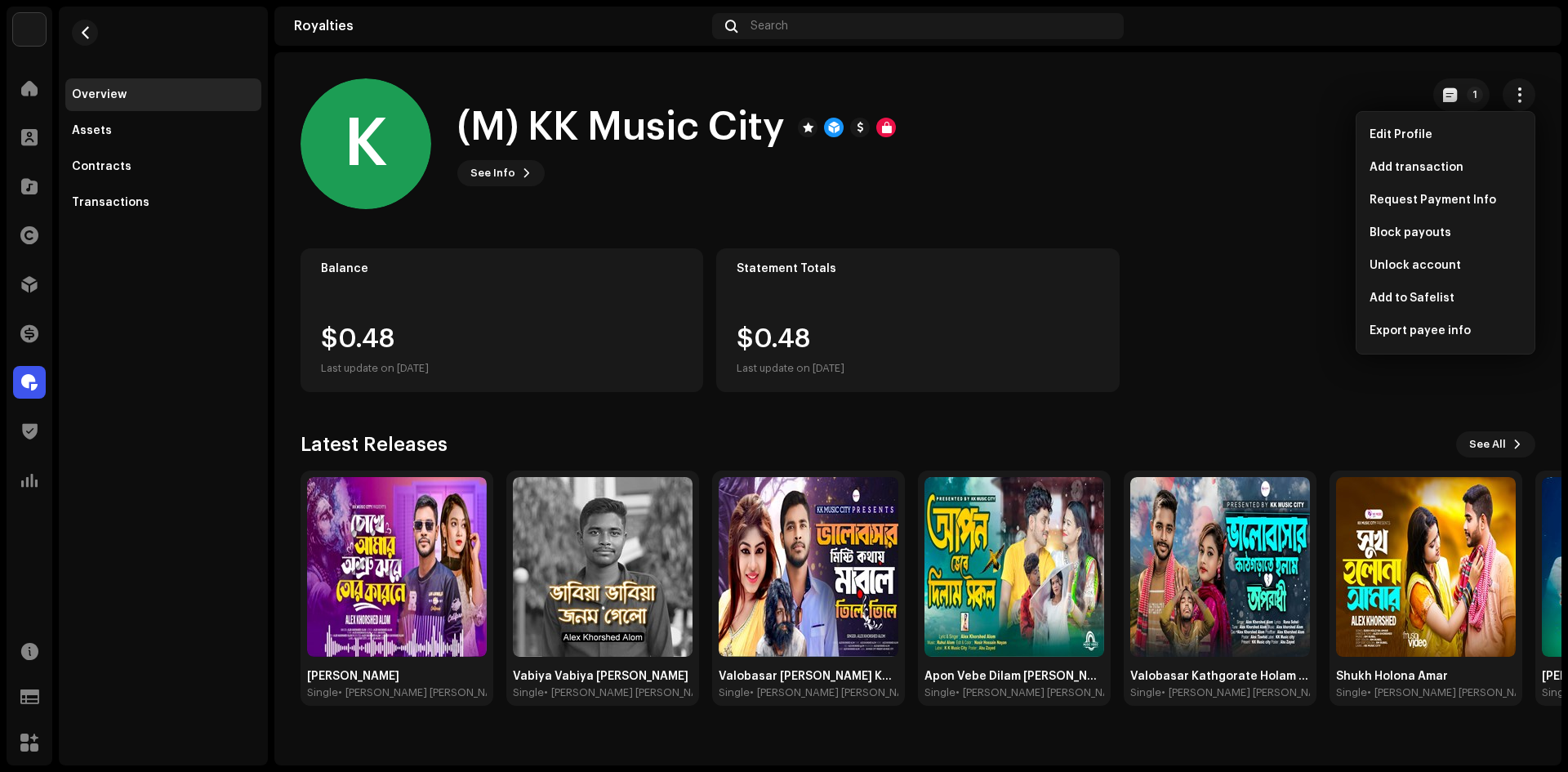
click at [1307, 337] on div "Balance $0.48 Last update on [DATE] Statement Totals $0.48 Last update on [DATE]" at bounding box center [917, 319] width 1235 height 143
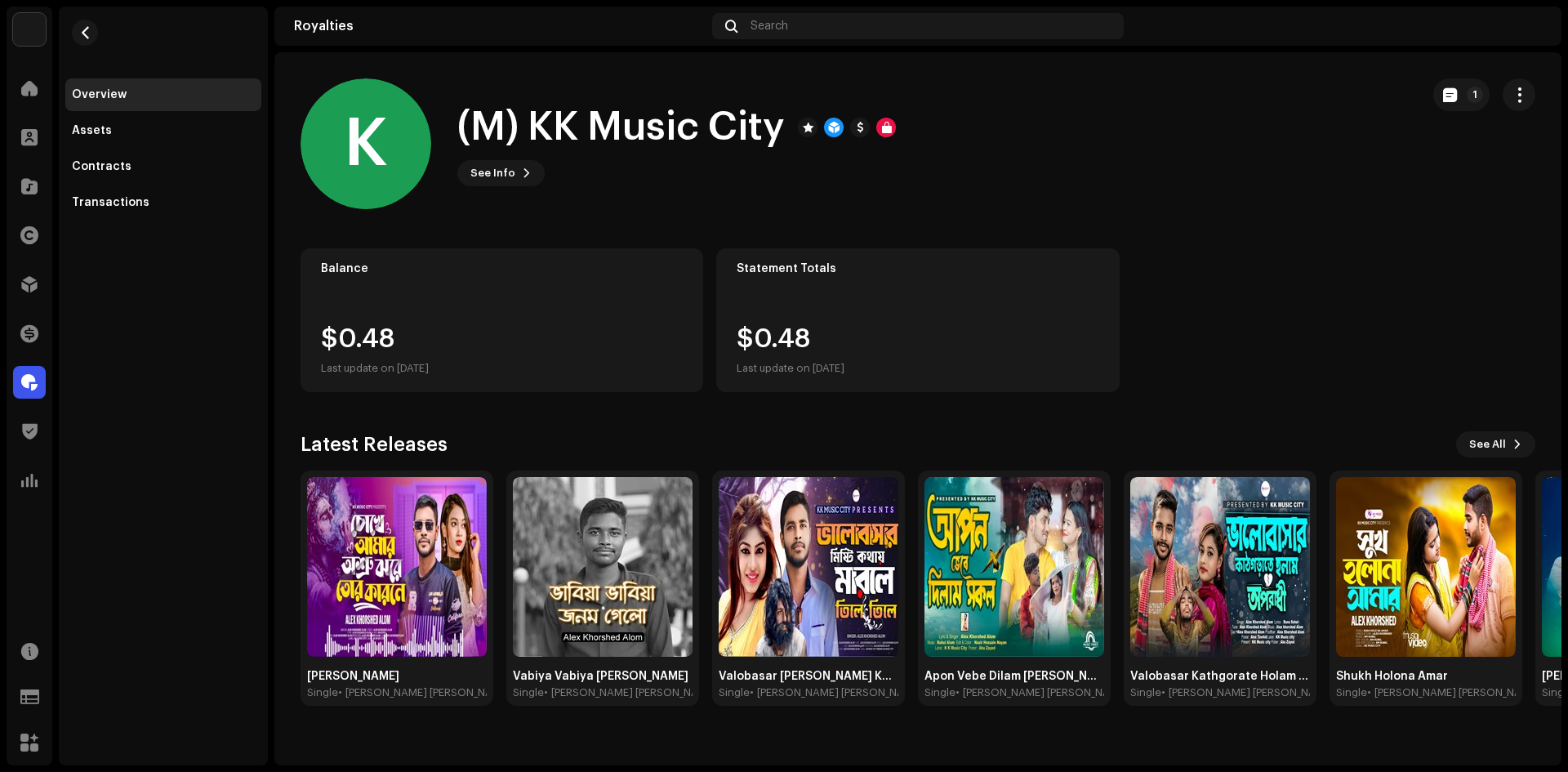
click at [672, 111] on h1 "(M) KK Music City" at bounding box center [621, 127] width 328 height 52
click at [491, 165] on span "See Info" at bounding box center [493, 173] width 45 height 33
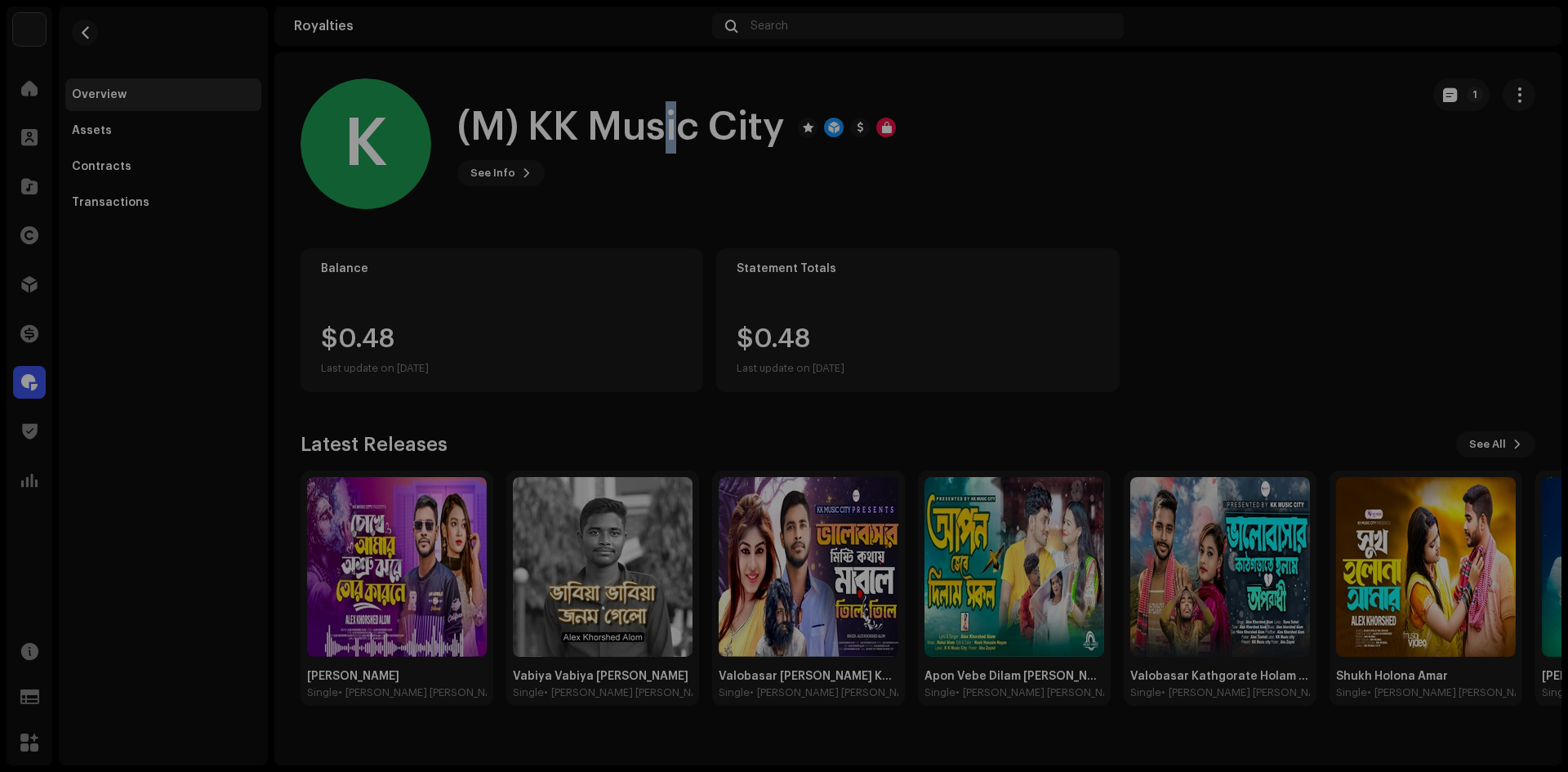
click at [1131, 176] on div "K (M) KK Music City 489031 Type Distribution Payee Pay To Name [PERSON_NAME] Pa…" at bounding box center [784, 386] width 1568 height 772
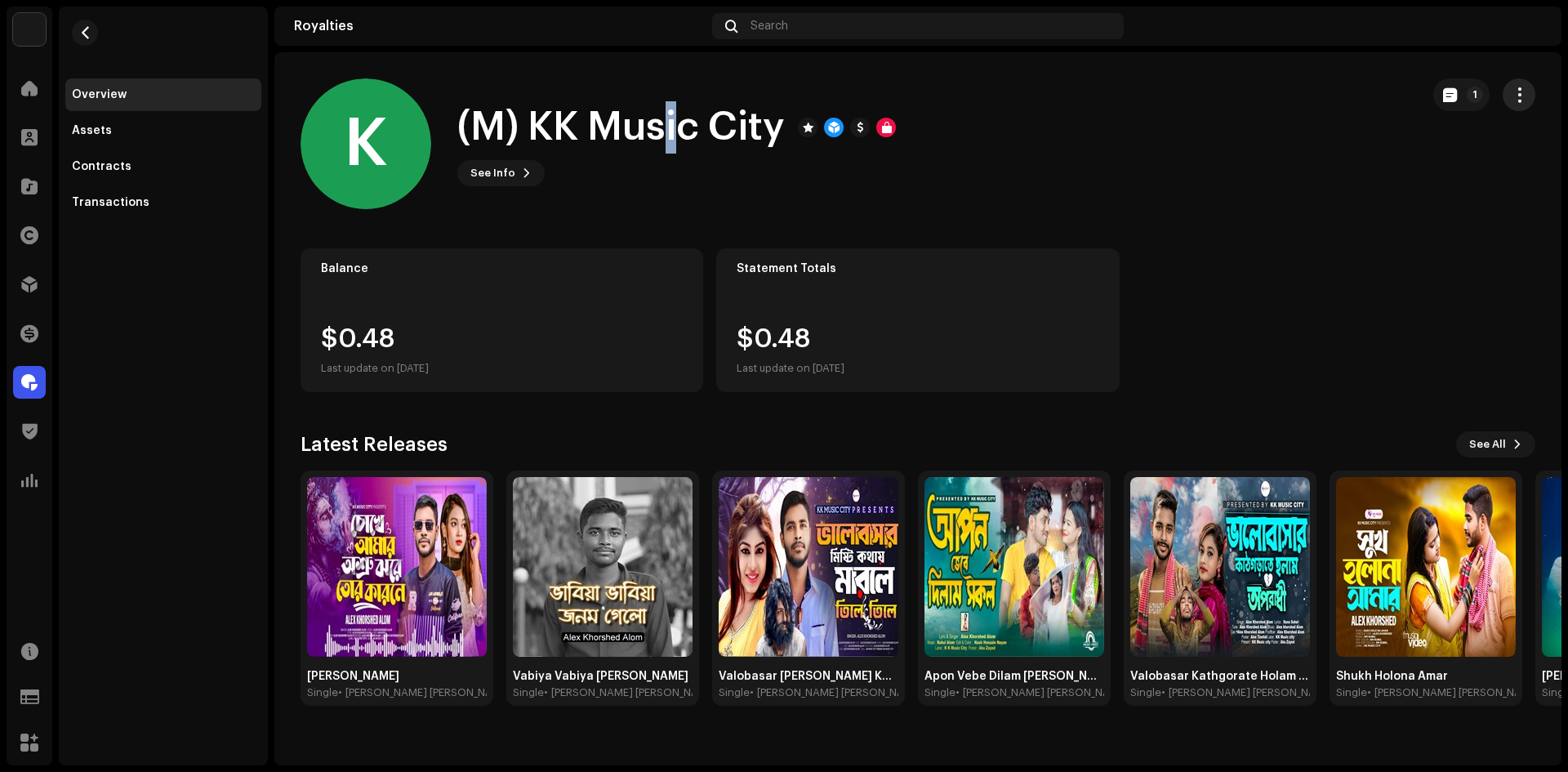
click at [1514, 92] on span "button" at bounding box center [1519, 95] width 16 height 13
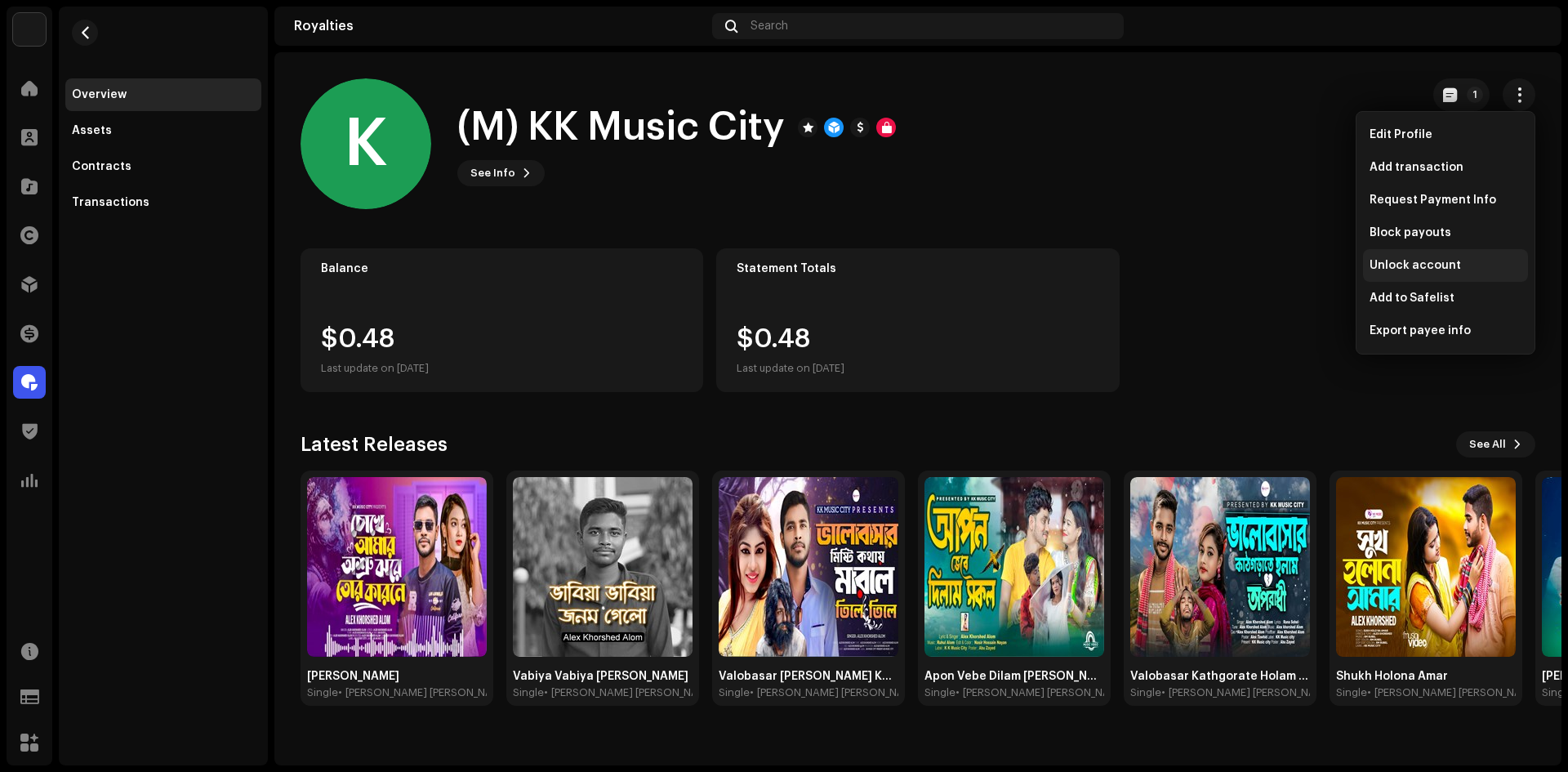
click at [1430, 272] on div "Unlock account" at bounding box center [1446, 265] width 165 height 33
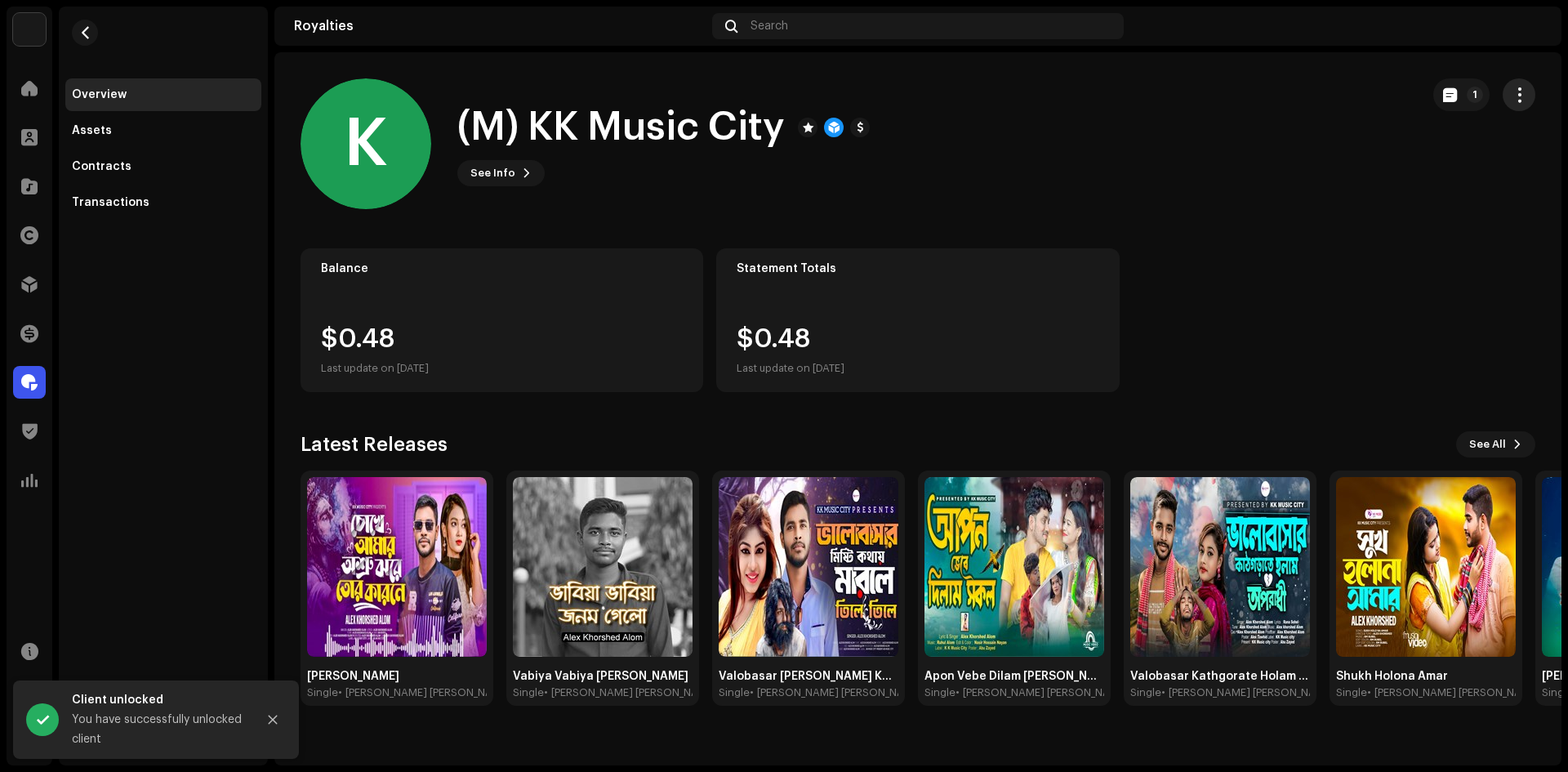
click at [1520, 79] on button "button" at bounding box center [1519, 95] width 33 height 33
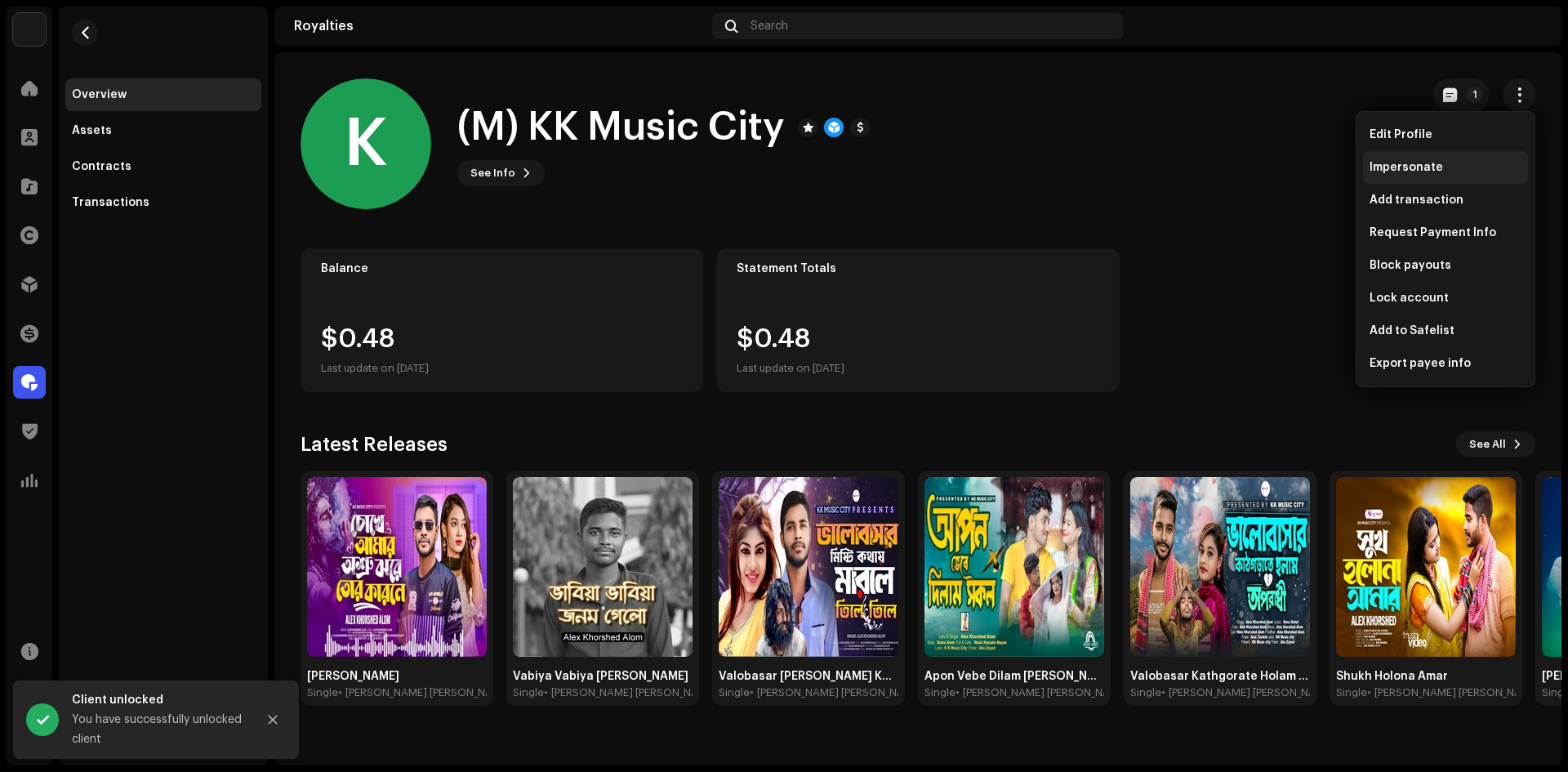
click at [1405, 168] on span "Impersonate" at bounding box center [1407, 168] width 74 height 13
